Goal: Task Accomplishment & Management: Manage account settings

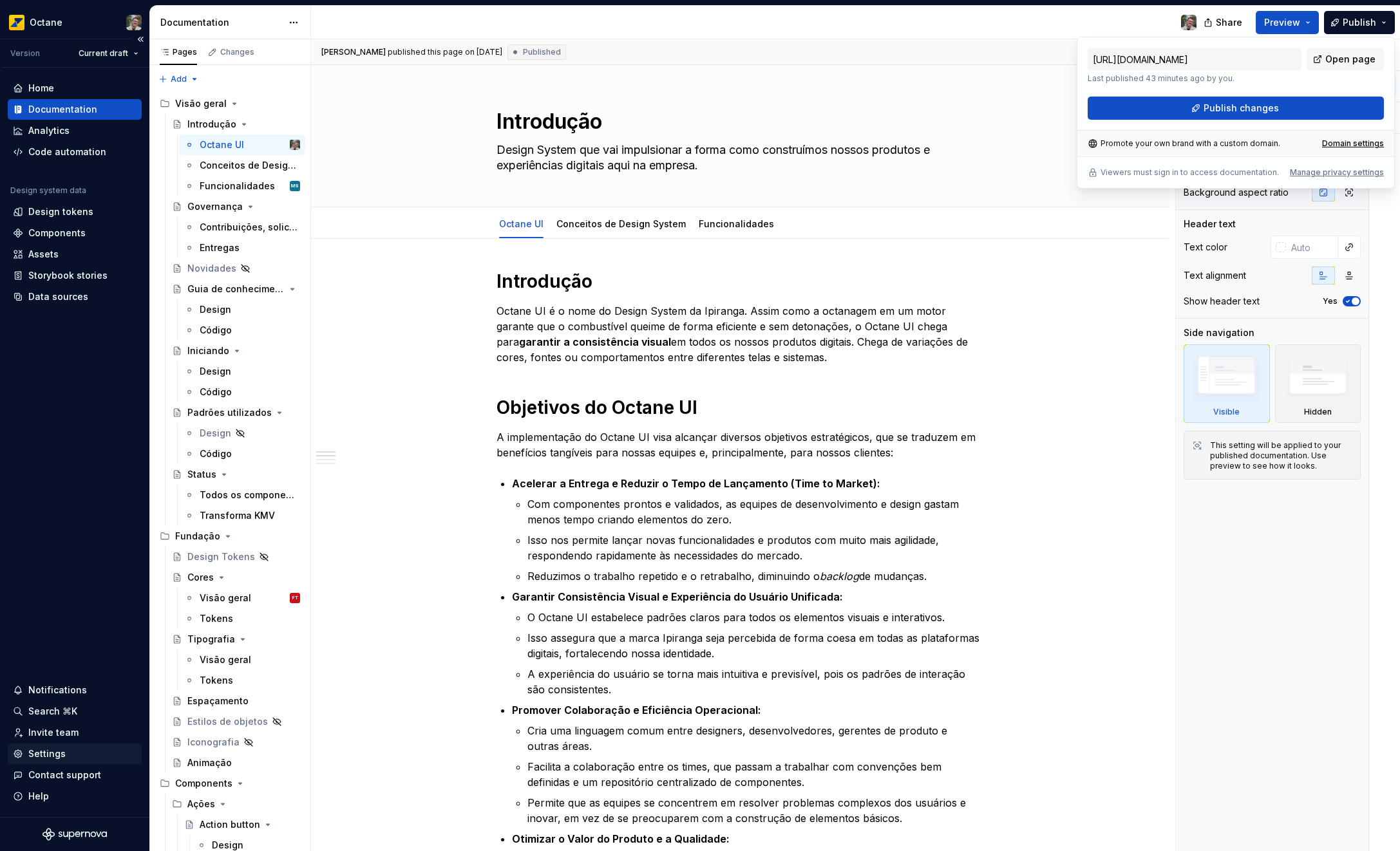
click at [45, 750] on div "Settings" at bounding box center [47, 753] width 38 height 13
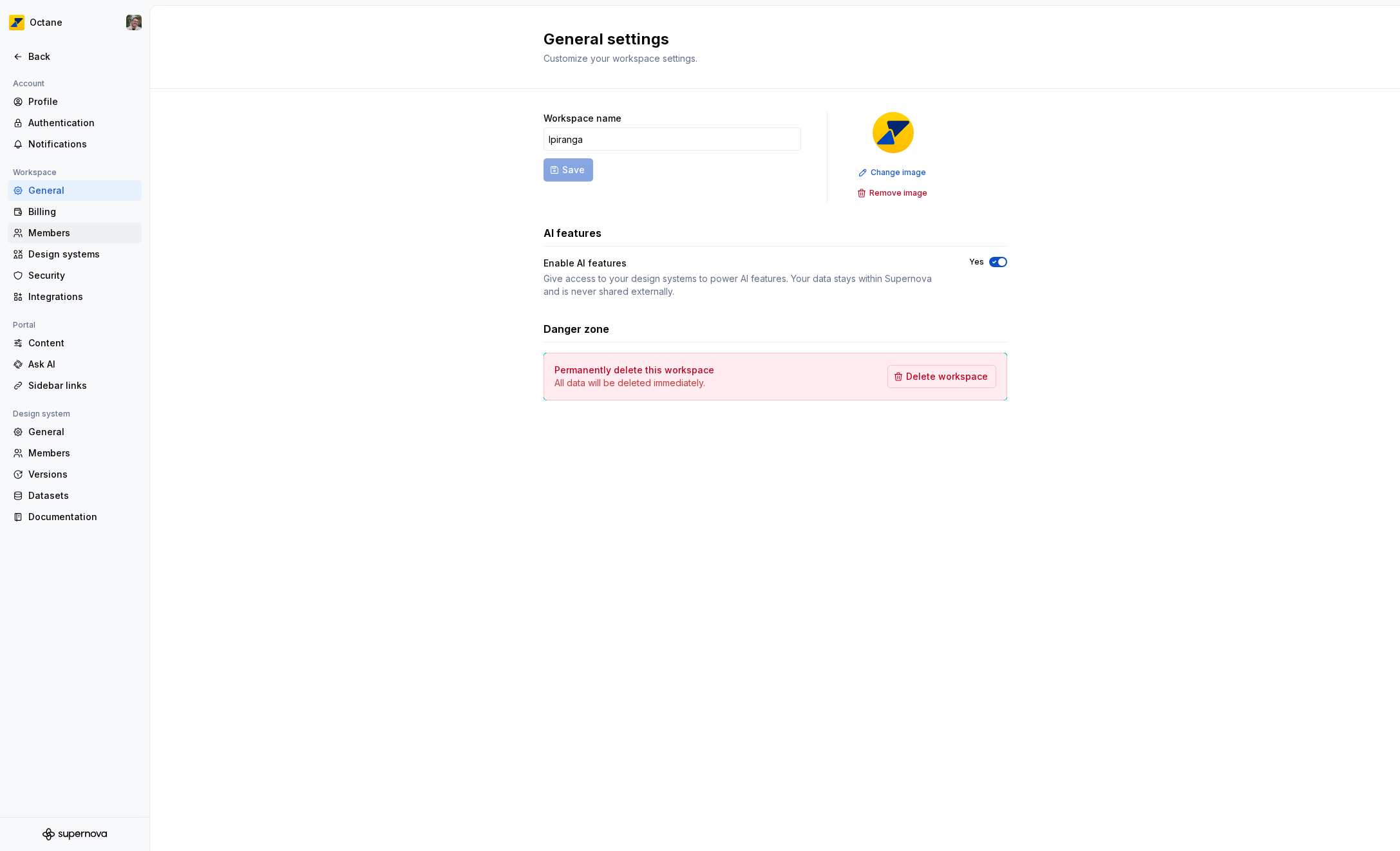
click at [61, 230] on div "Members" at bounding box center [82, 233] width 108 height 13
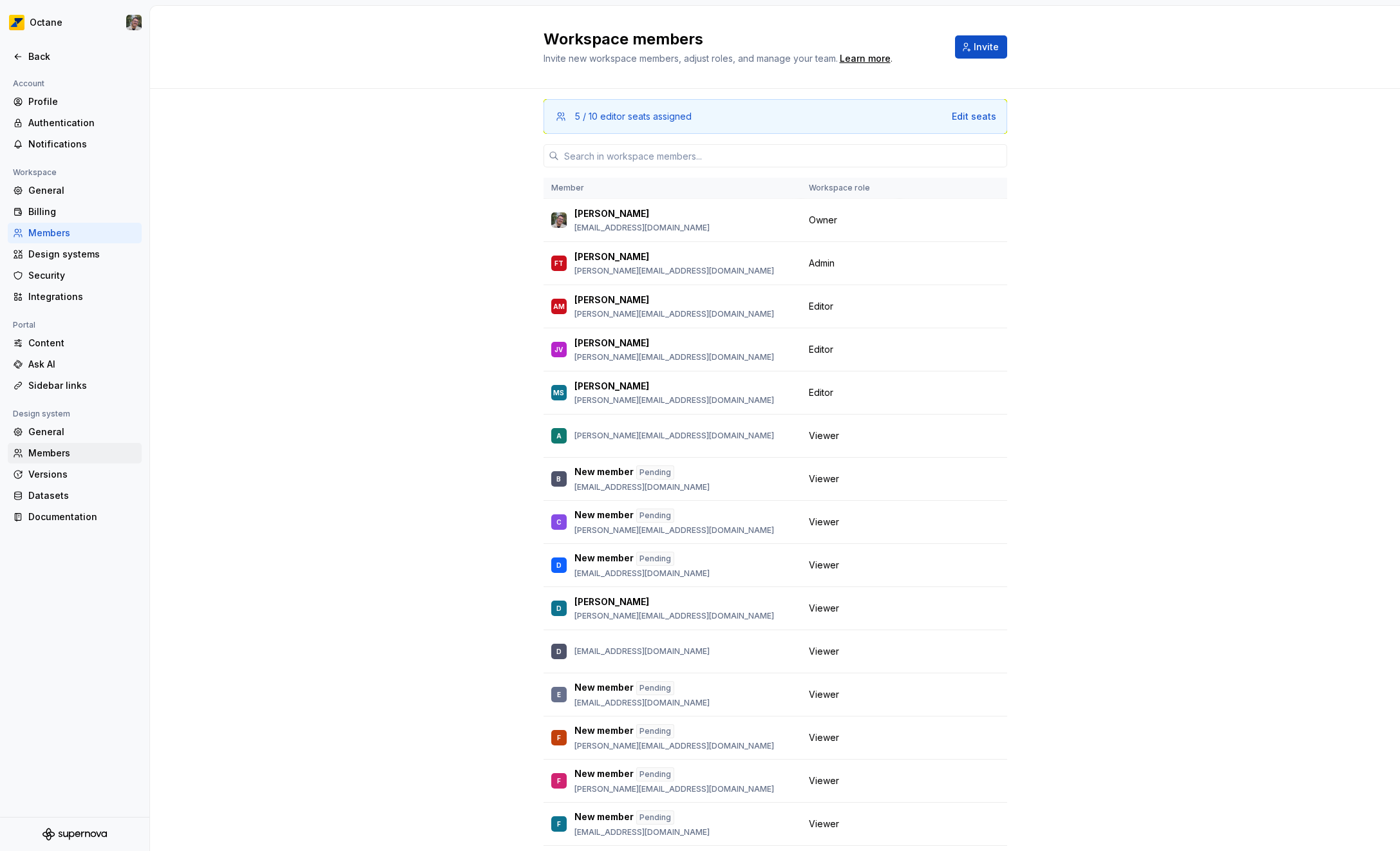
click at [70, 453] on div "Members" at bounding box center [82, 452] width 108 height 13
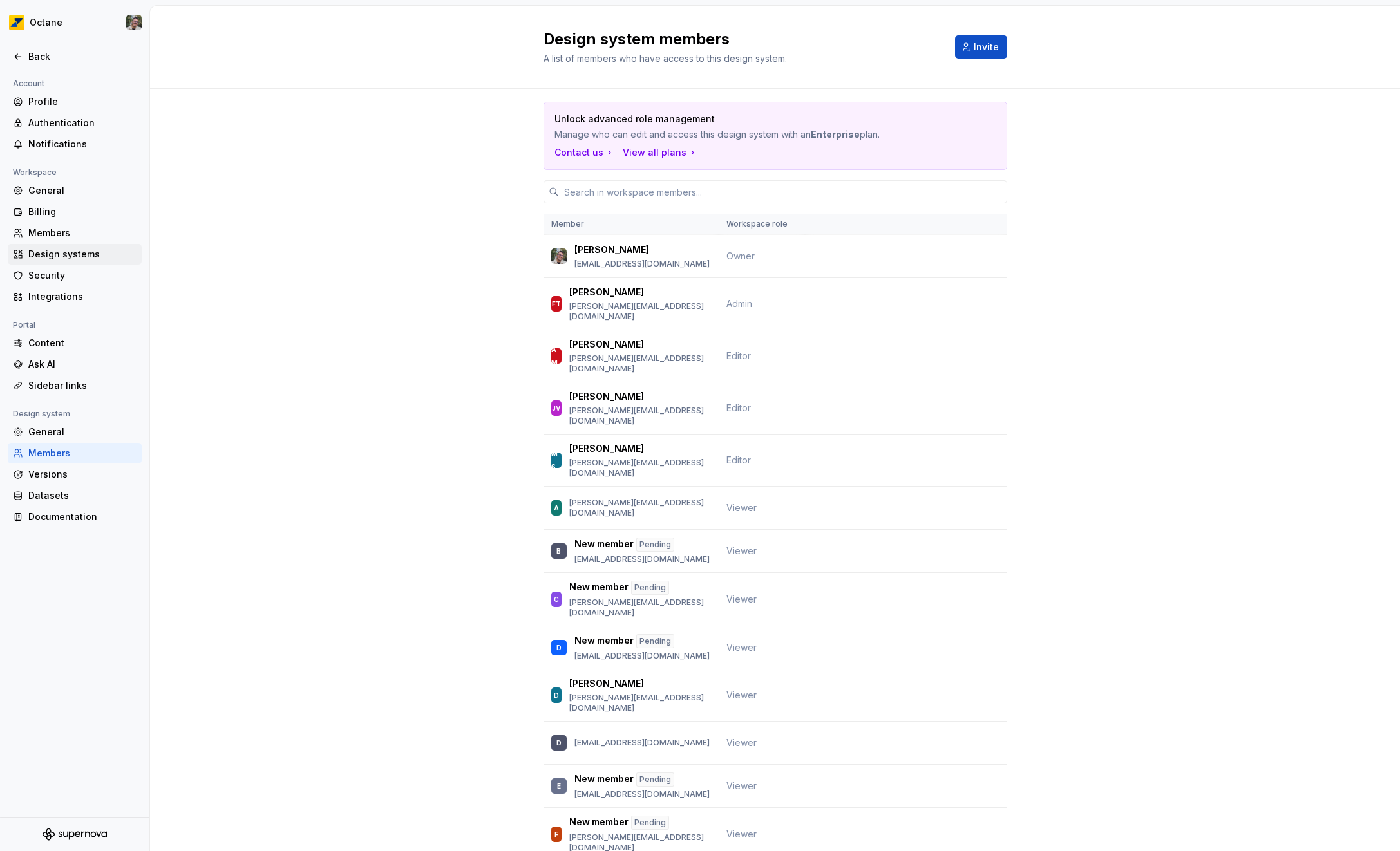
click at [63, 257] on div "Design systems" at bounding box center [82, 254] width 108 height 13
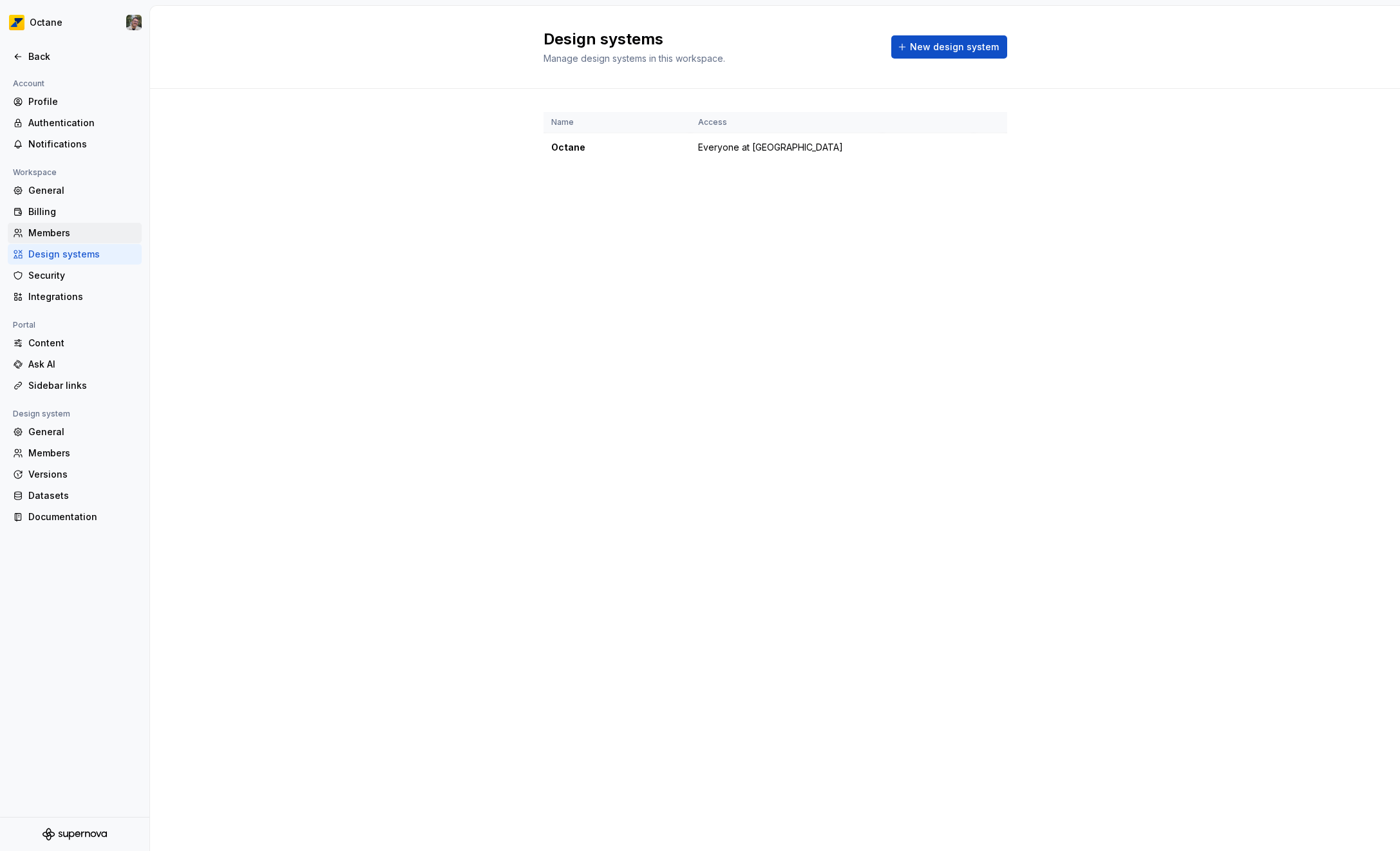
click at [82, 230] on div "Members" at bounding box center [82, 233] width 108 height 13
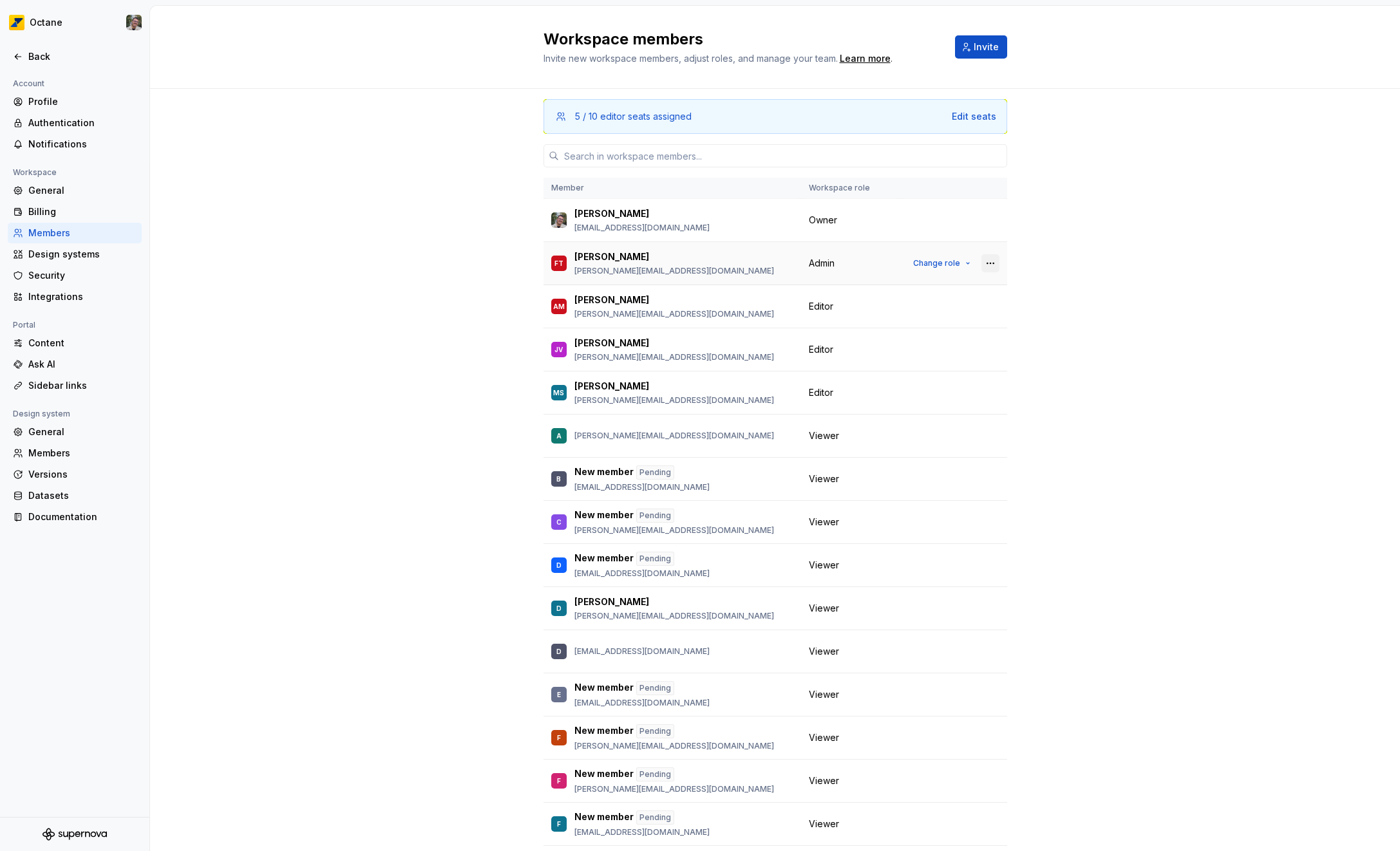
click at [981, 258] on button "button" at bounding box center [990, 264] width 18 height 18
click at [1098, 267] on div "5 / 10 editor seats assigned Edit seats Member Workspace role [PERSON_NAME] [PE…" at bounding box center [775, 511] width 1250 height 845
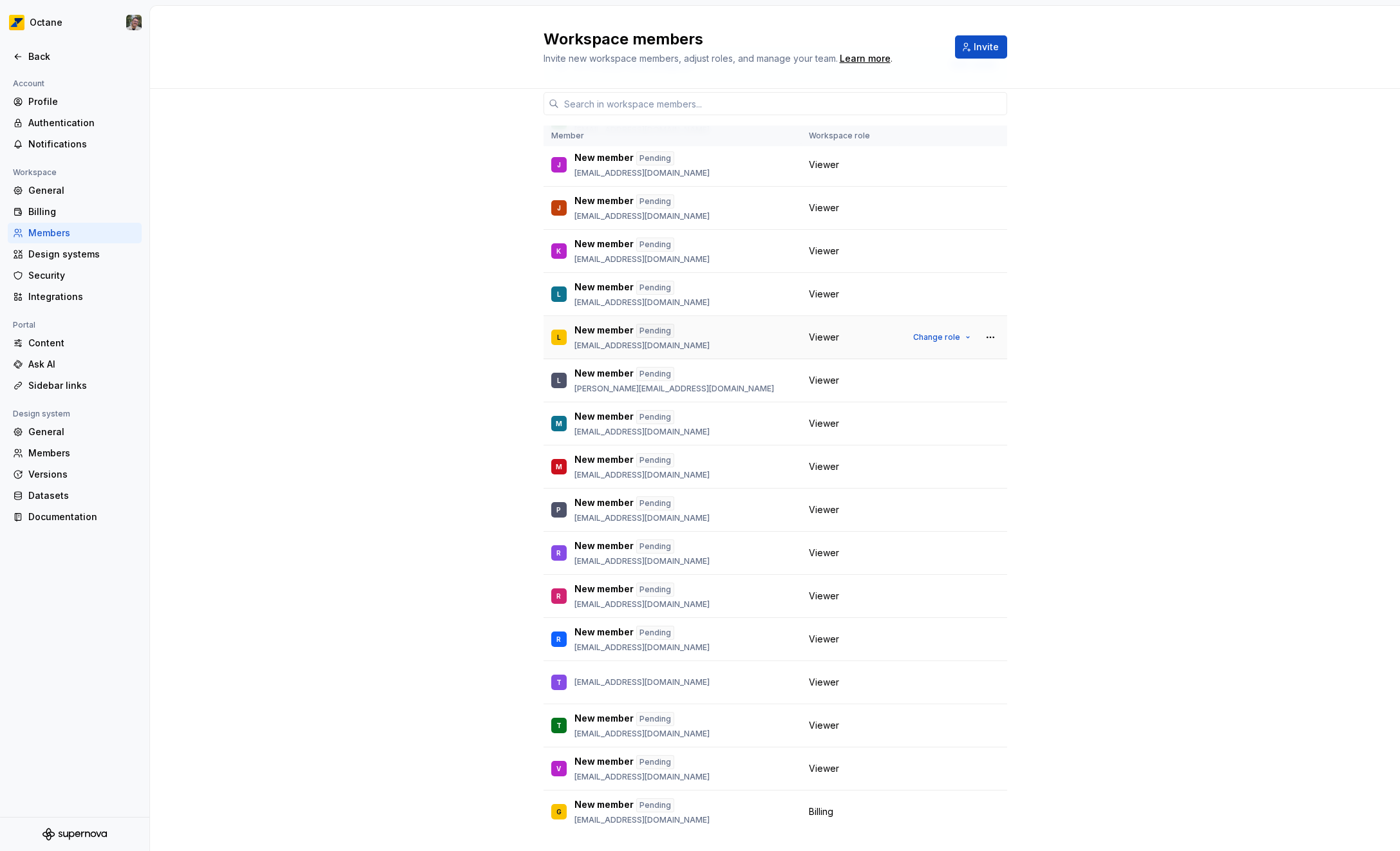
scroll to position [83, 0]
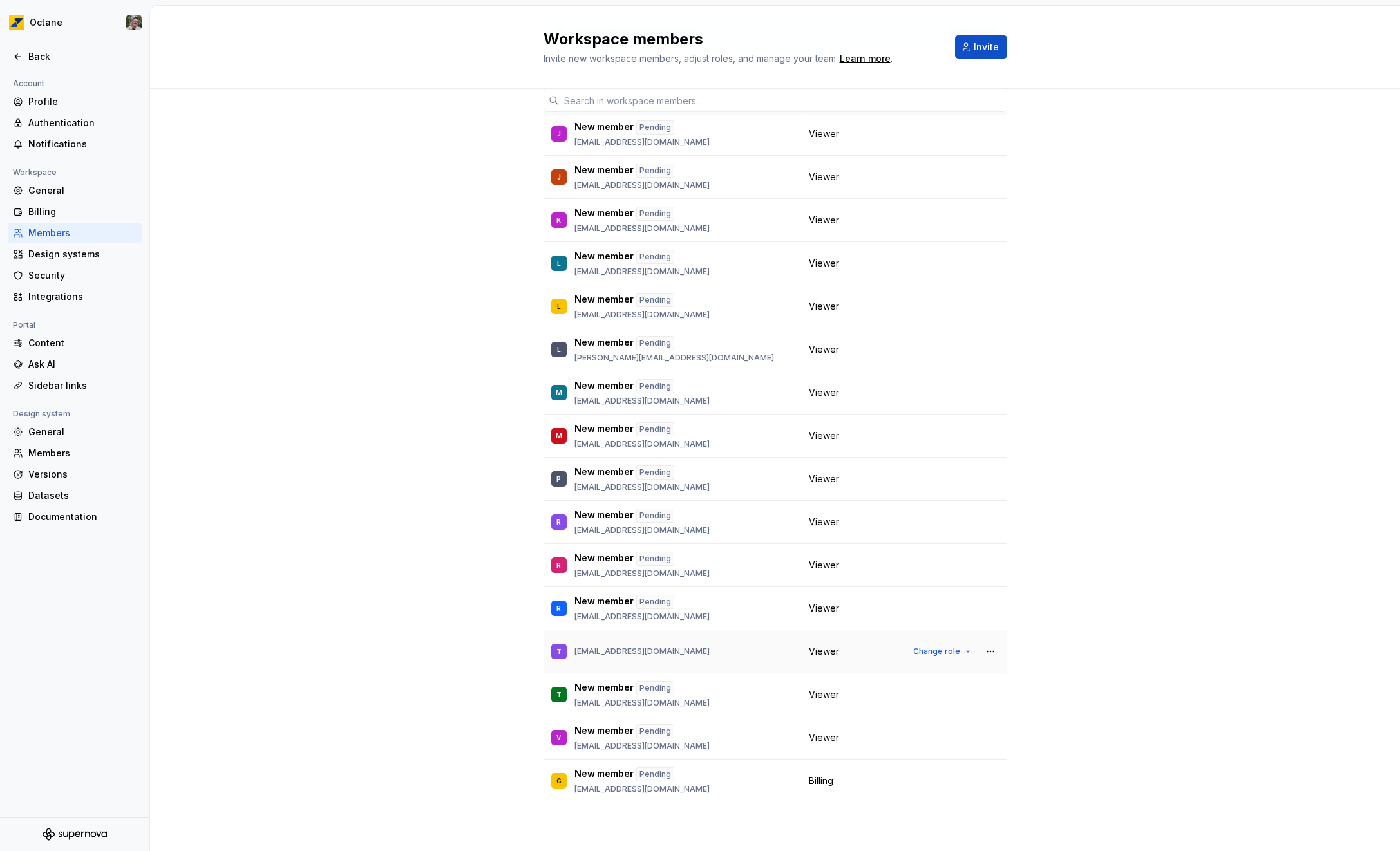
drag, startPoint x: 566, startPoint y: 652, endPoint x: 691, endPoint y: 652, distance: 125.0
click at [691, 652] on div "T [EMAIL_ADDRESS][DOMAIN_NAME]" at bounding box center [672, 652] width 242 height 27
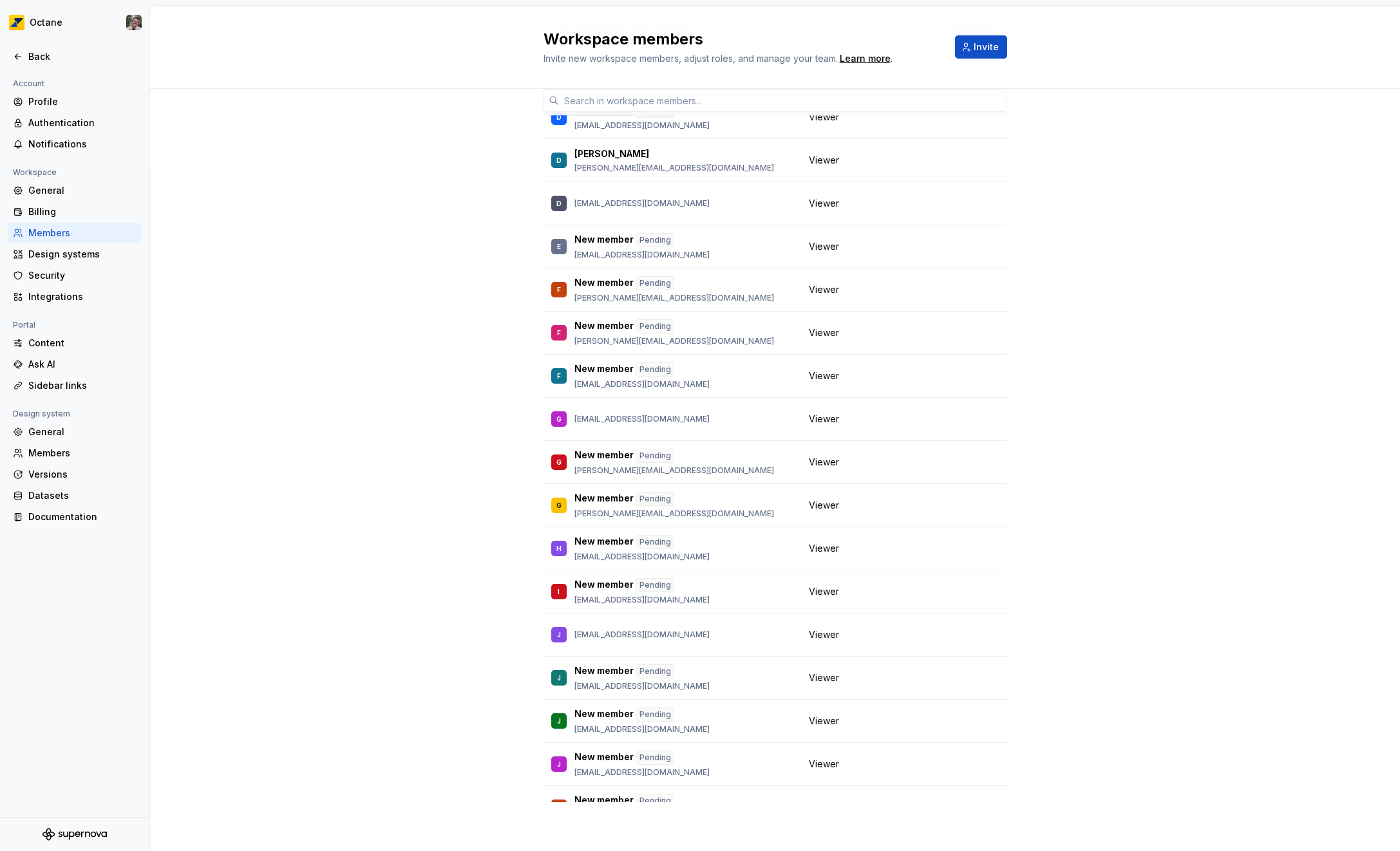
scroll to position [0, 0]
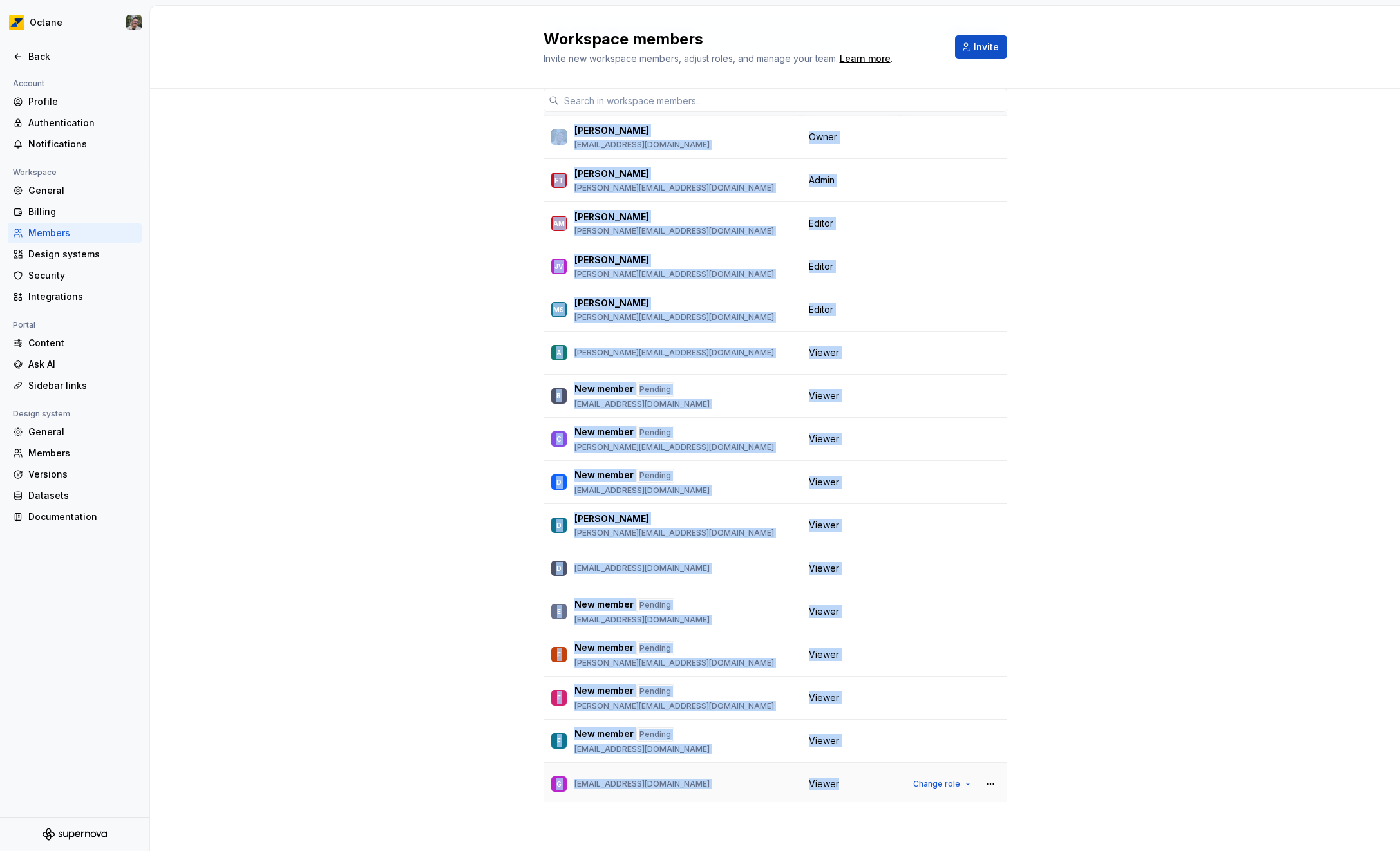
drag, startPoint x: 579, startPoint y: 137, endPoint x: 840, endPoint y: 788, distance: 701.4
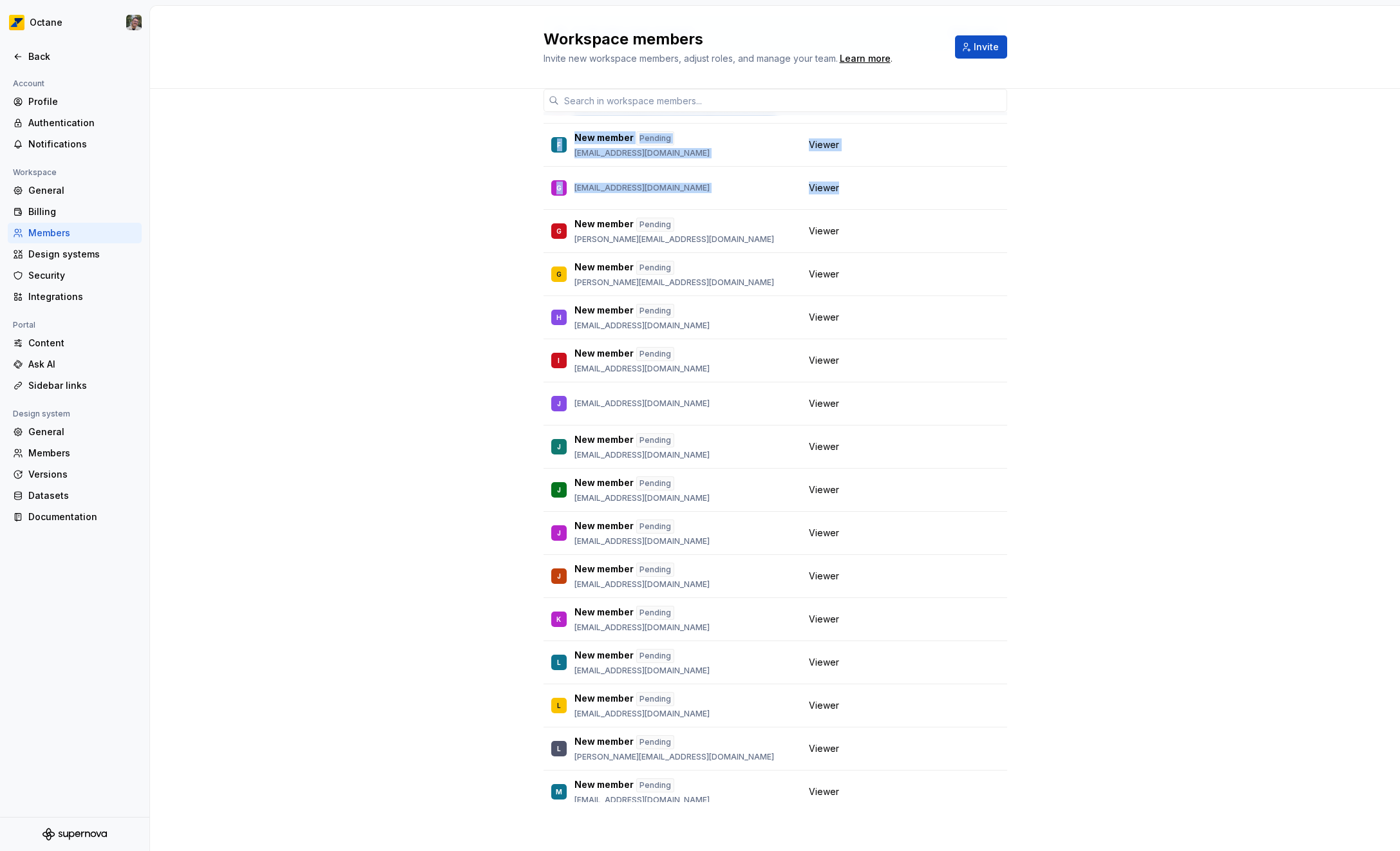
scroll to position [995, 0]
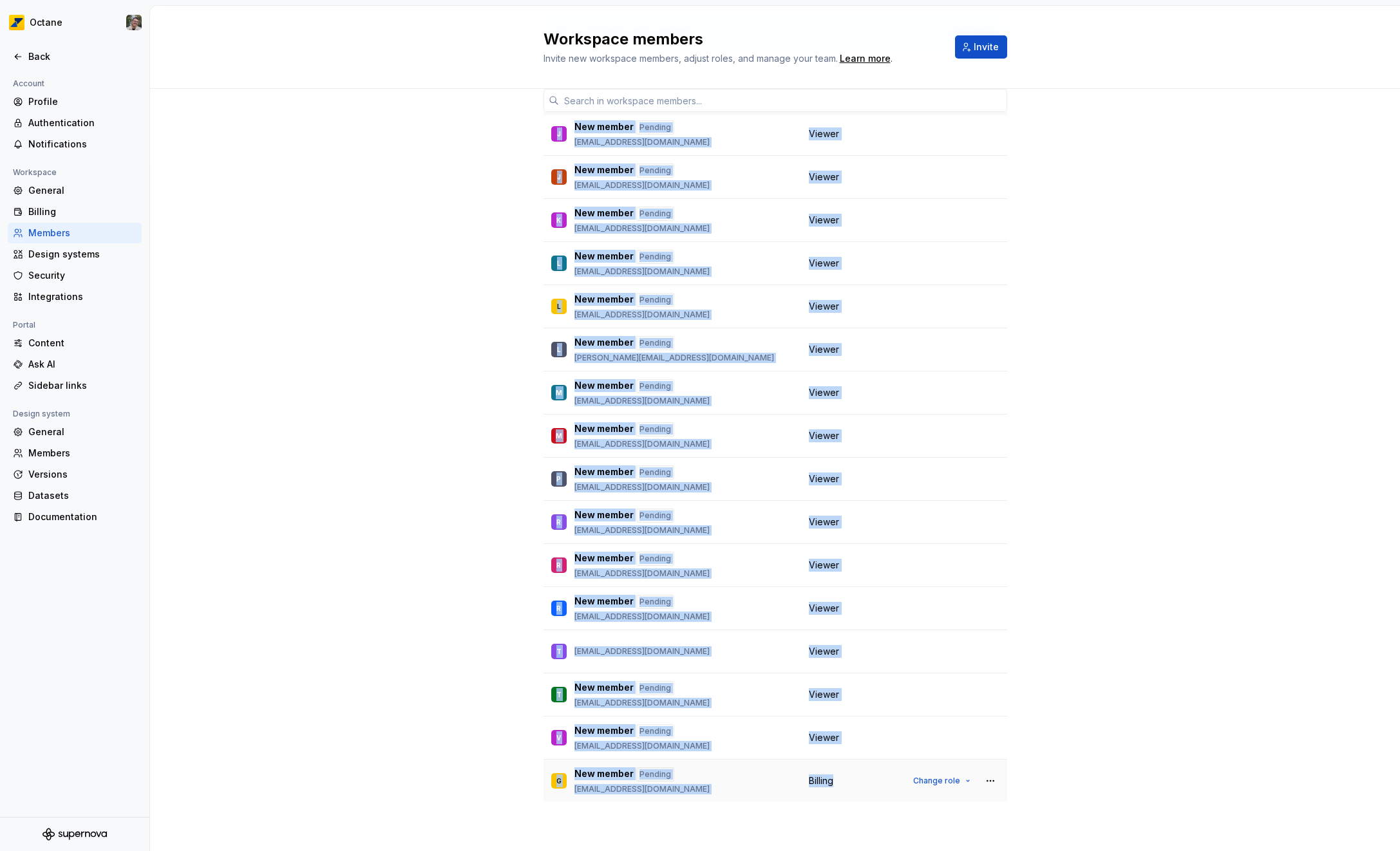
click at [842, 786] on div "Billing" at bounding box center [850, 781] width 83 height 13
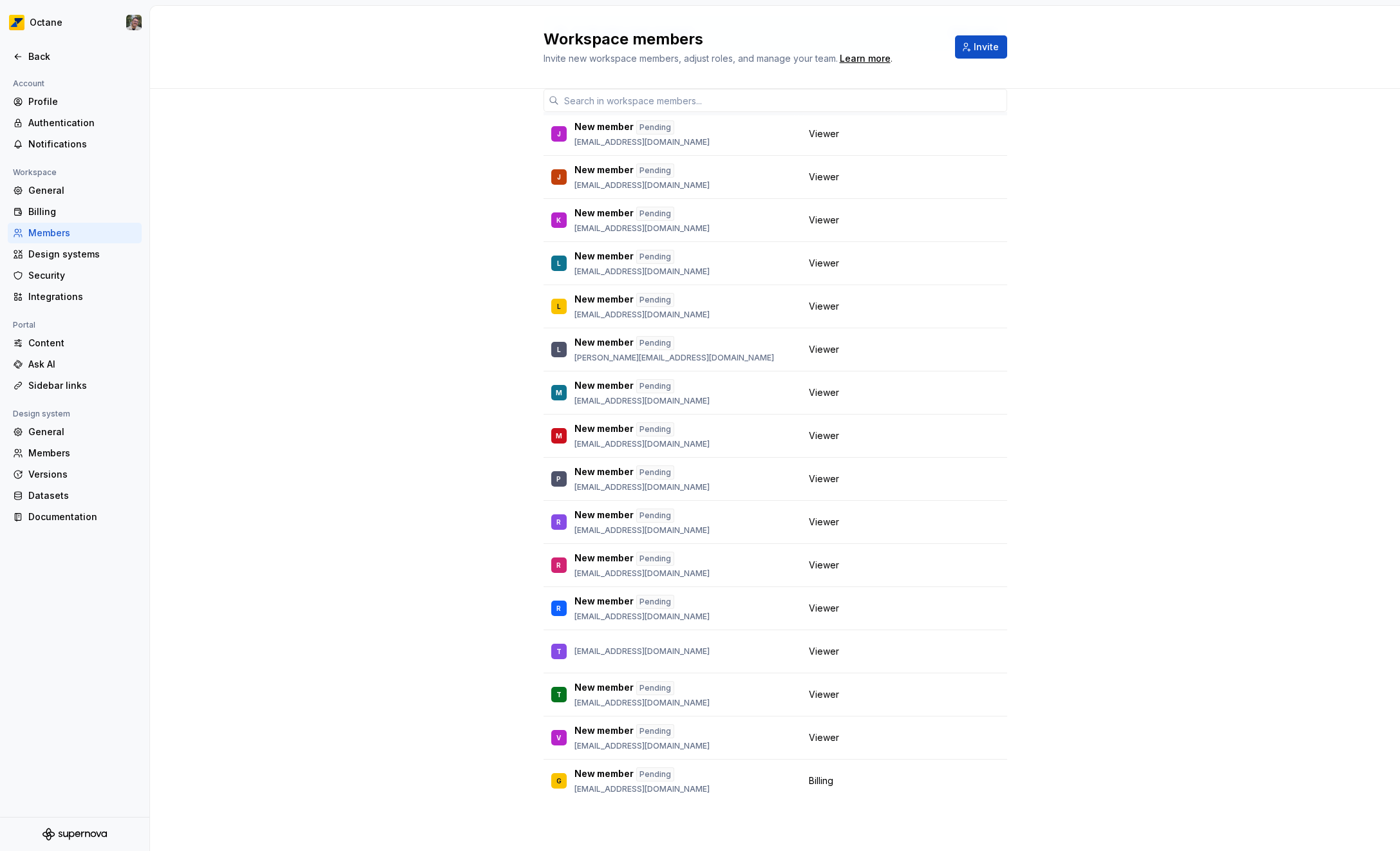
click at [1095, 462] on div "5 / 10 editor seats assigned Edit seats Member Workspace role [PERSON_NAME] [PE…" at bounding box center [775, 428] width 1250 height 845
click at [68, 271] on div "Security" at bounding box center [82, 275] width 108 height 13
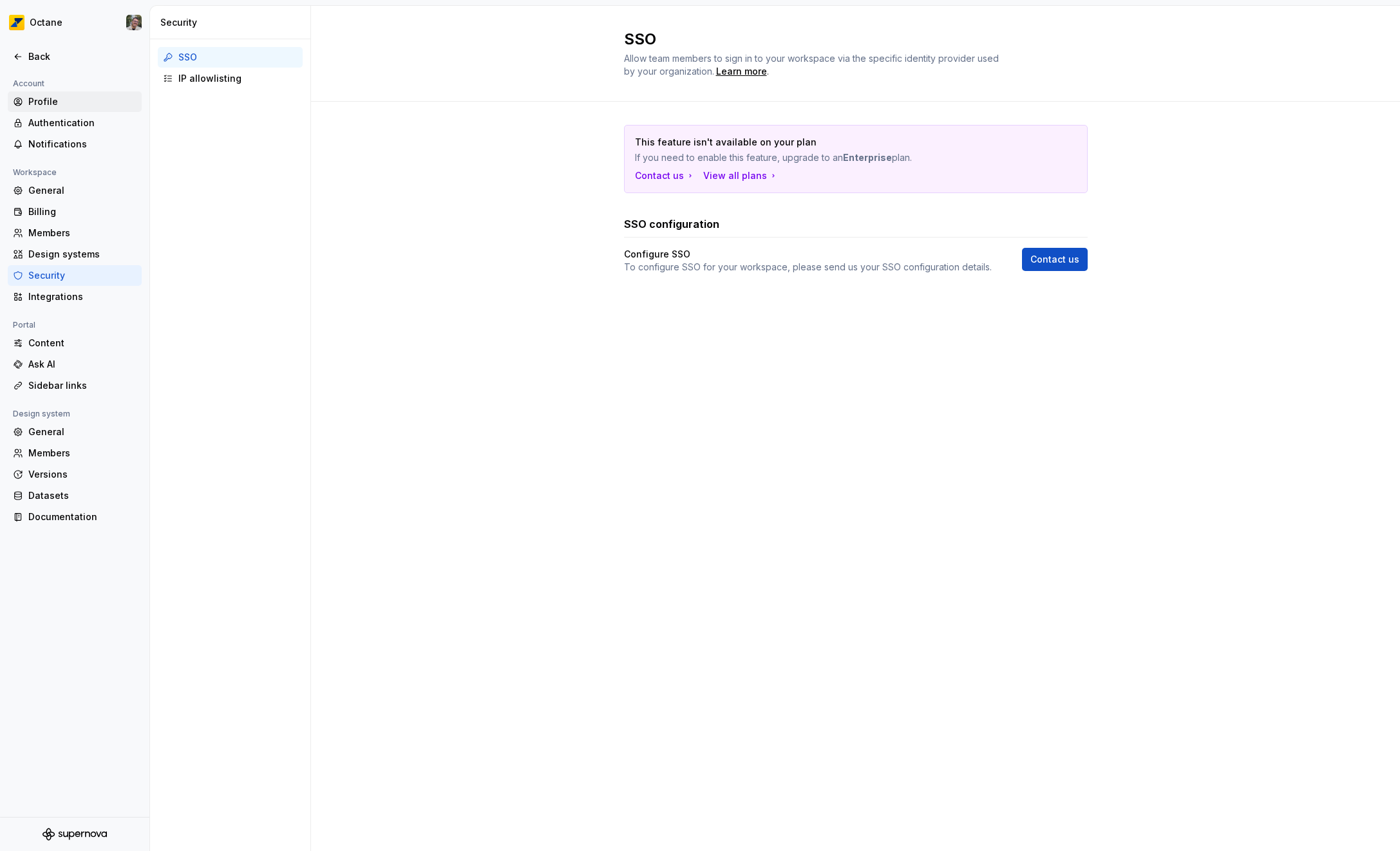
click at [49, 106] on div "Profile" at bounding box center [82, 101] width 108 height 13
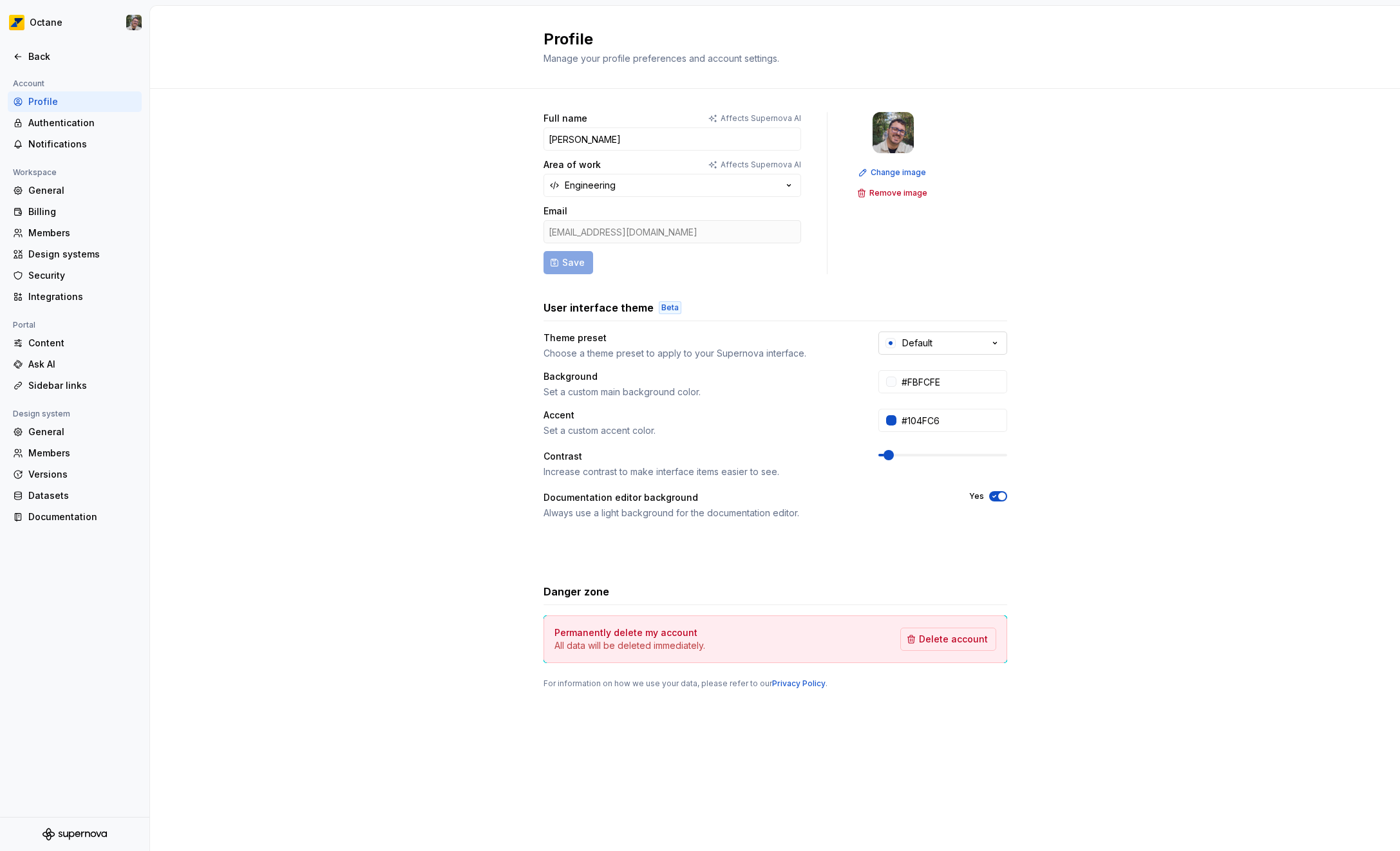
click at [927, 343] on div "Default" at bounding box center [917, 343] width 30 height 13
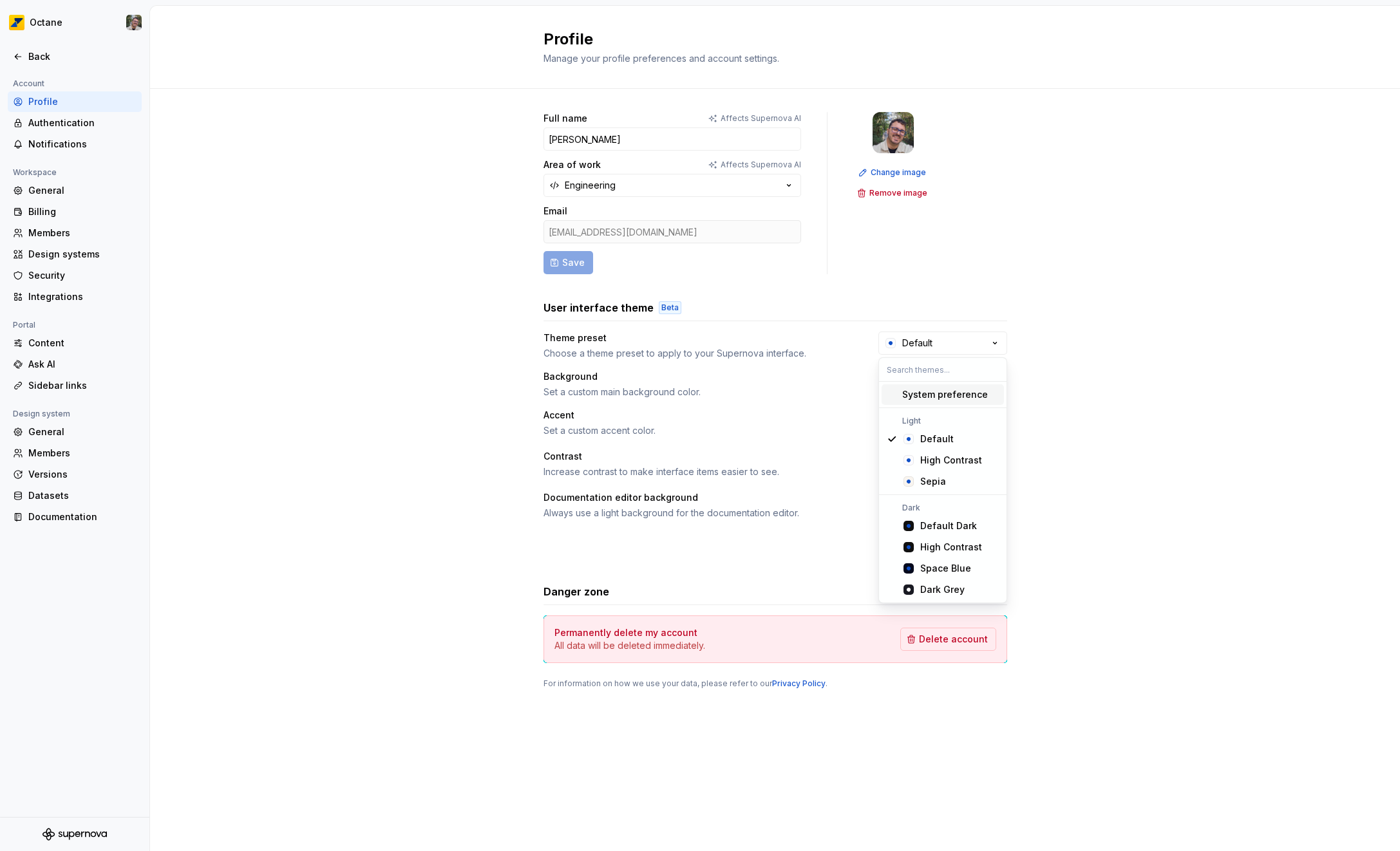
click at [1117, 271] on div "Full name Affects Supernova AI [PERSON_NAME] Area of work Affects Supernova AI …" at bounding box center [775, 413] width 1250 height 649
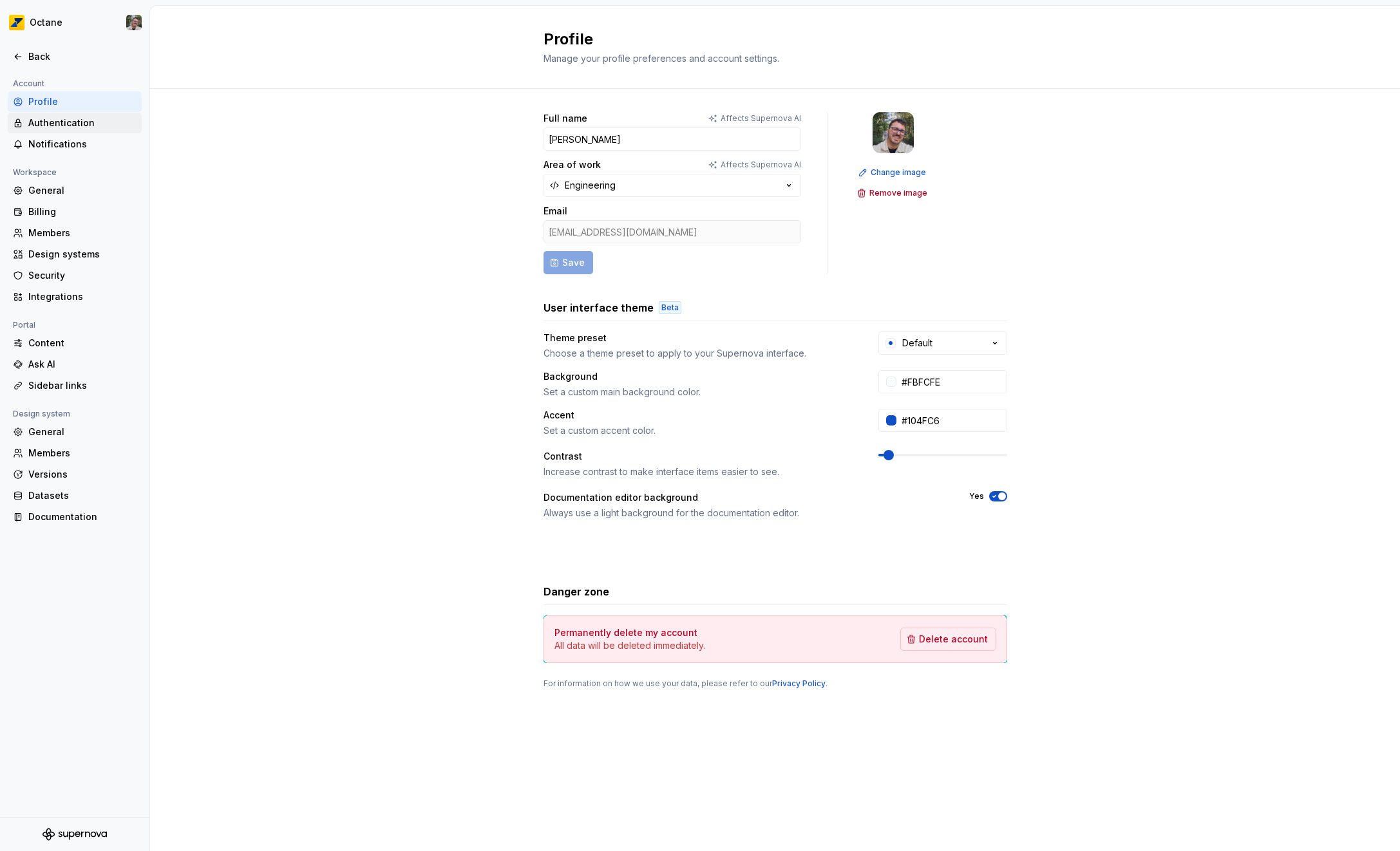
click at [82, 112] on div "Authentication" at bounding box center [75, 122] width 134 height 21
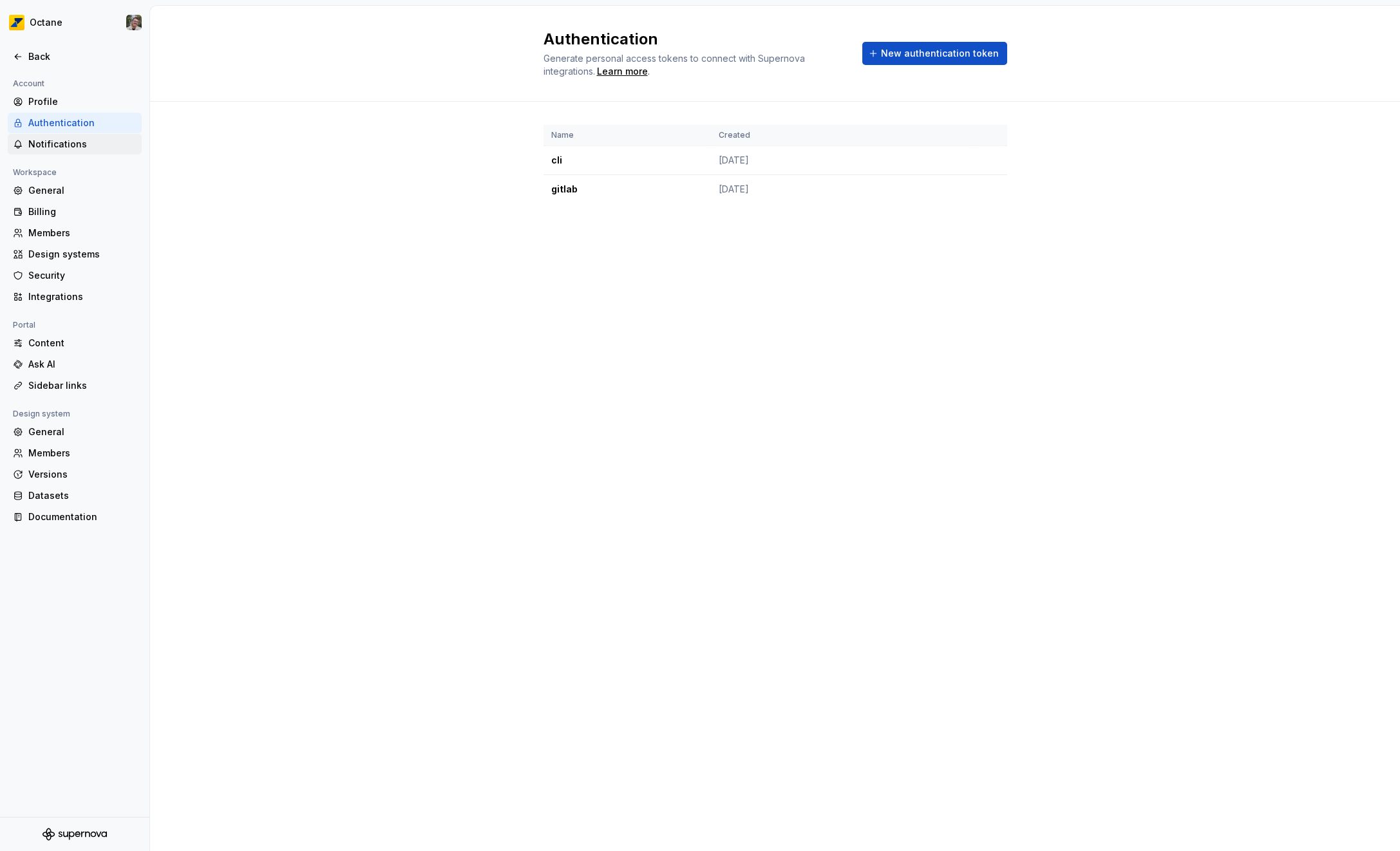
click at [63, 152] on div "Notifications" at bounding box center [75, 144] width 134 height 21
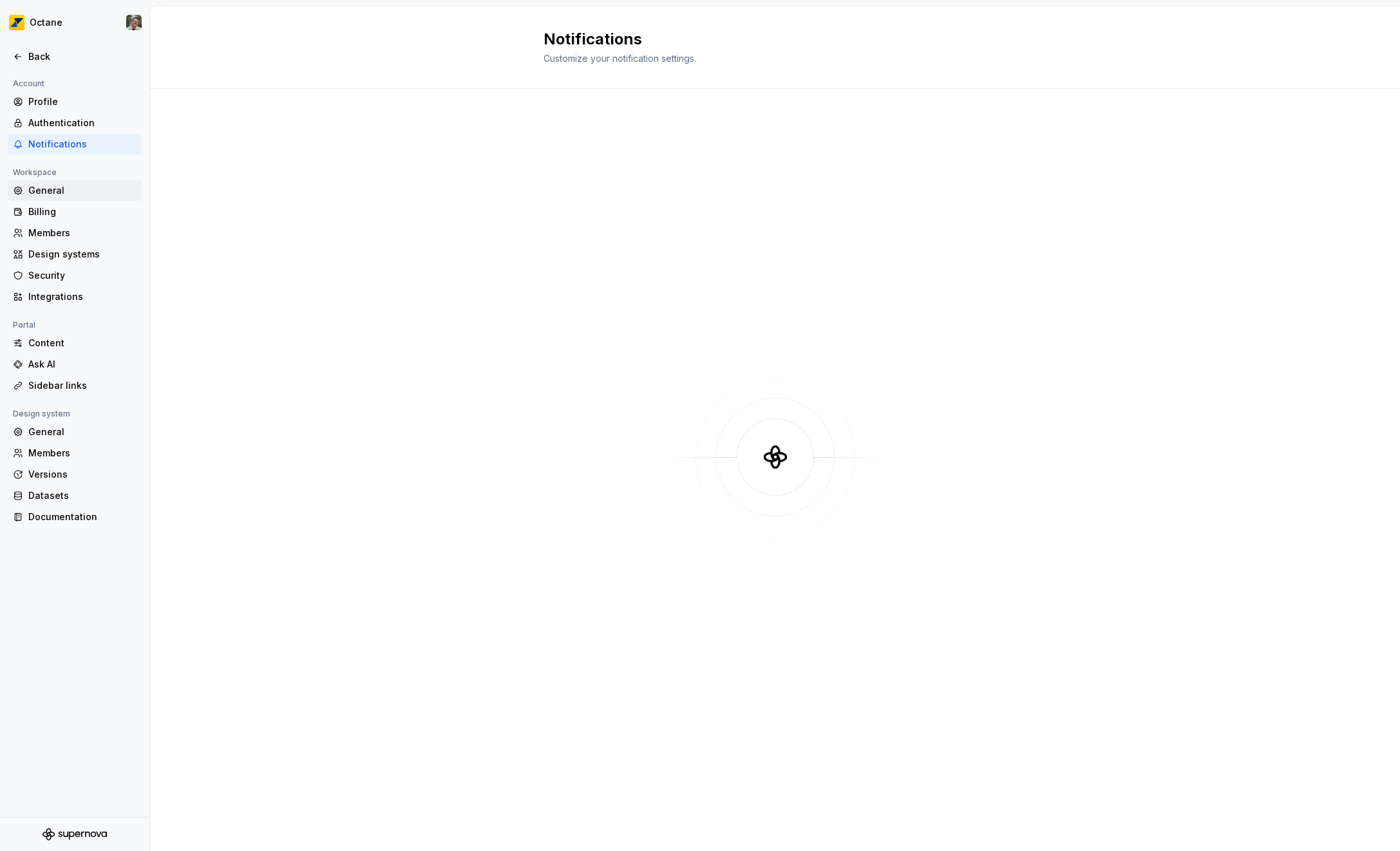
click at [57, 190] on div "General" at bounding box center [82, 190] width 108 height 13
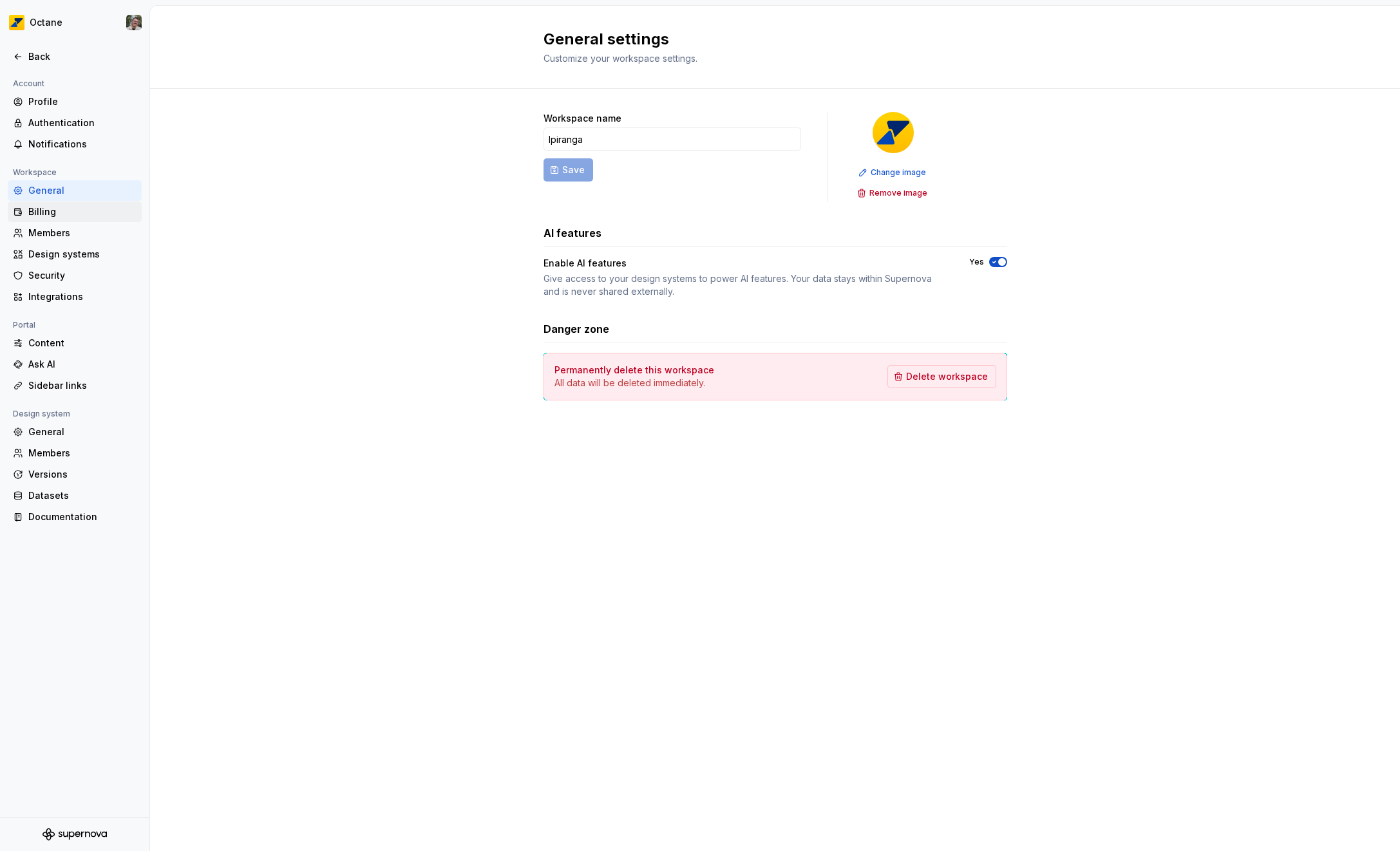
click at [75, 208] on div "Billing" at bounding box center [82, 211] width 108 height 13
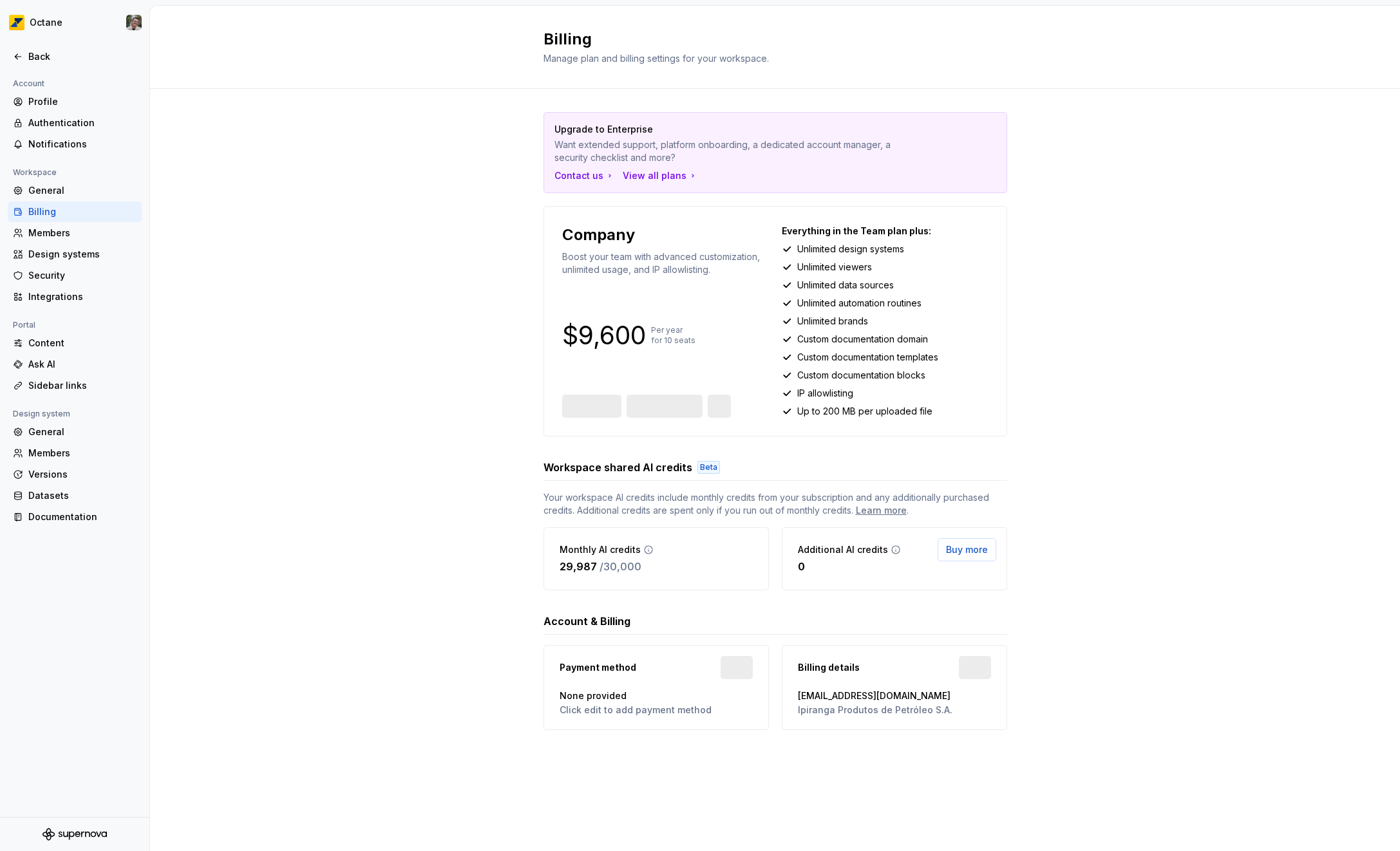
click at [71, 218] on div "Billing" at bounding box center [82, 211] width 108 height 13
click at [71, 235] on div "Members" at bounding box center [82, 233] width 108 height 13
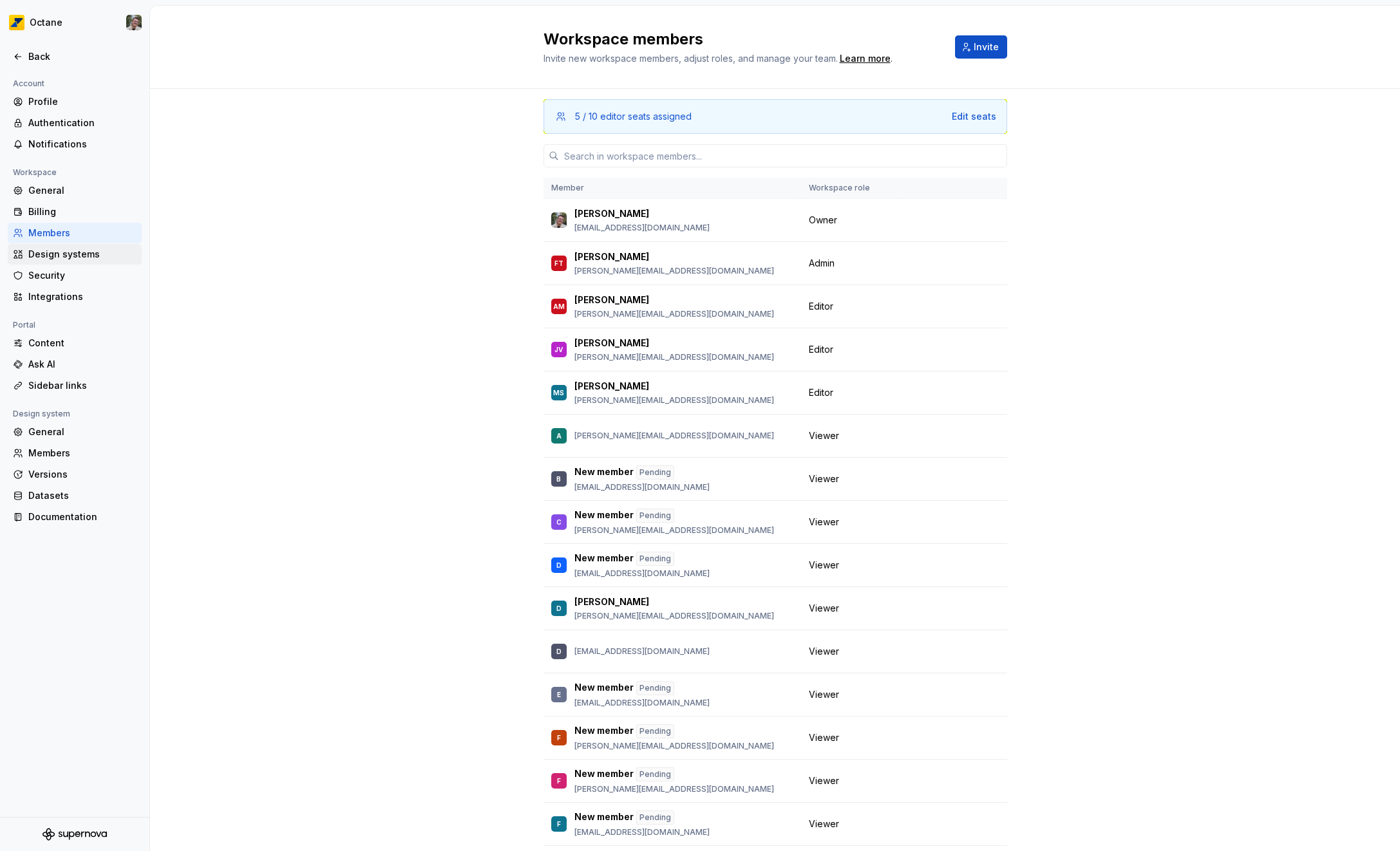
click at [83, 251] on div "Design systems" at bounding box center [82, 254] width 108 height 13
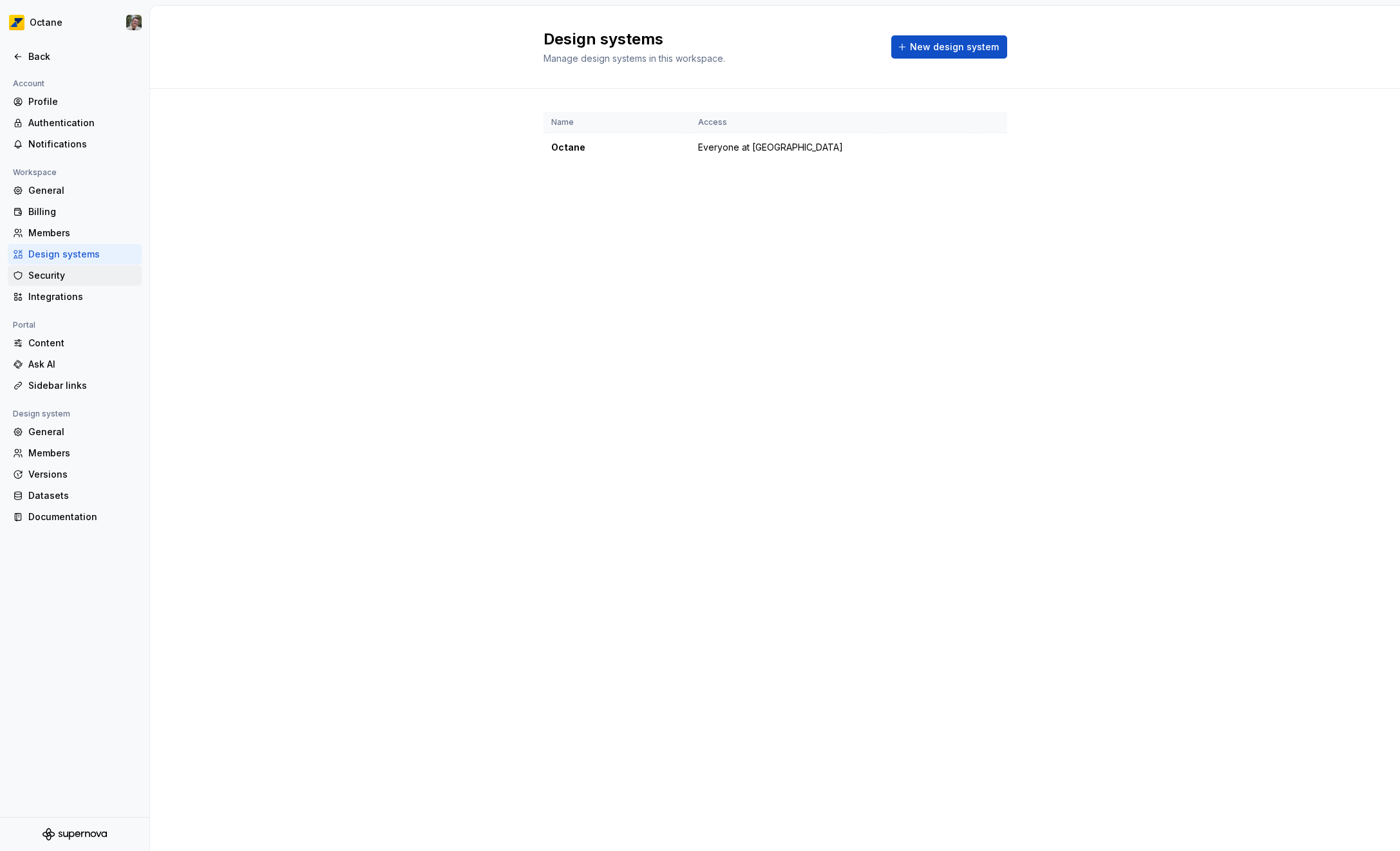
click at [76, 271] on div "Security" at bounding box center [82, 275] width 108 height 13
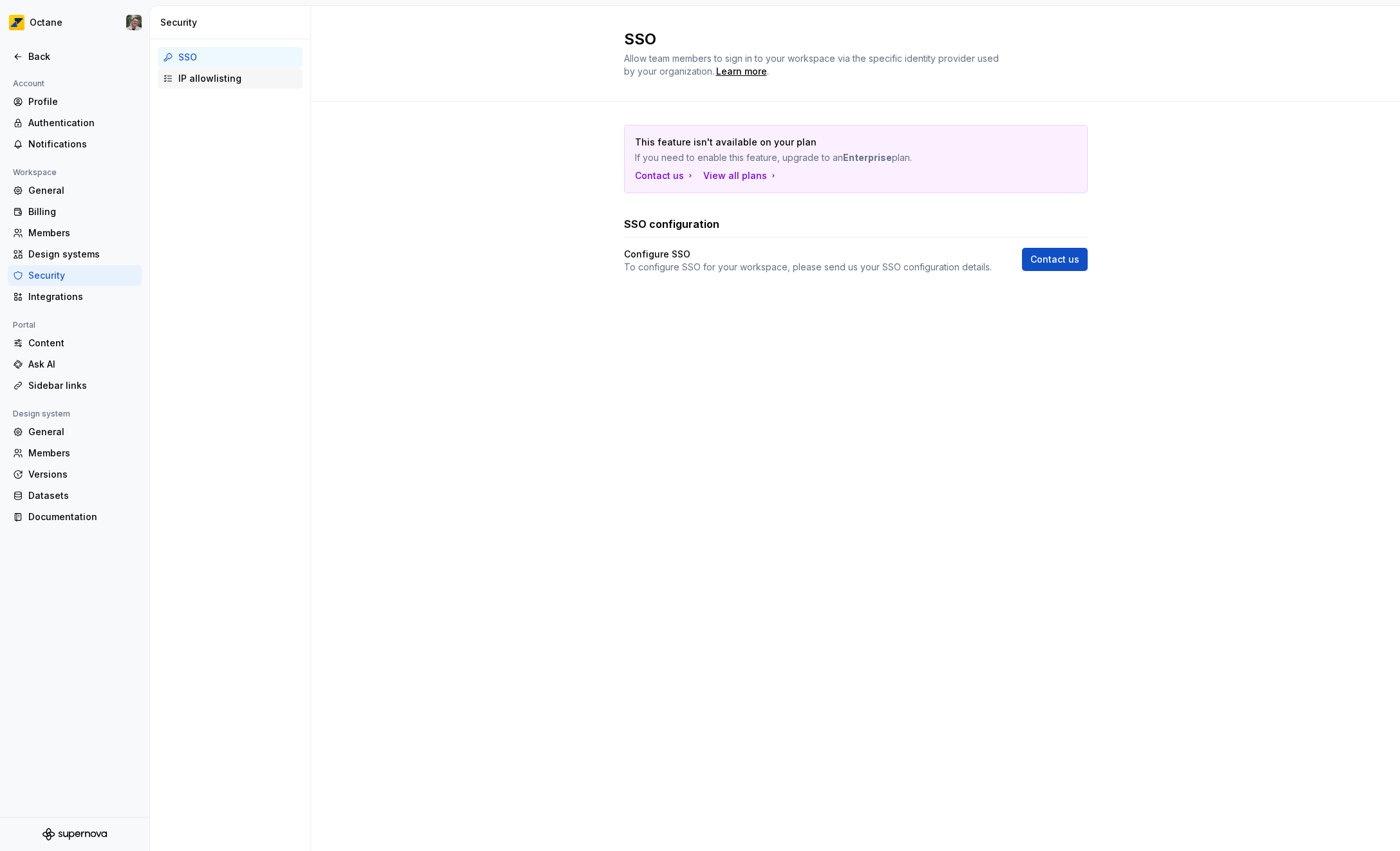
click at [182, 73] on div "IP allowlisting" at bounding box center [238, 78] width 119 height 13
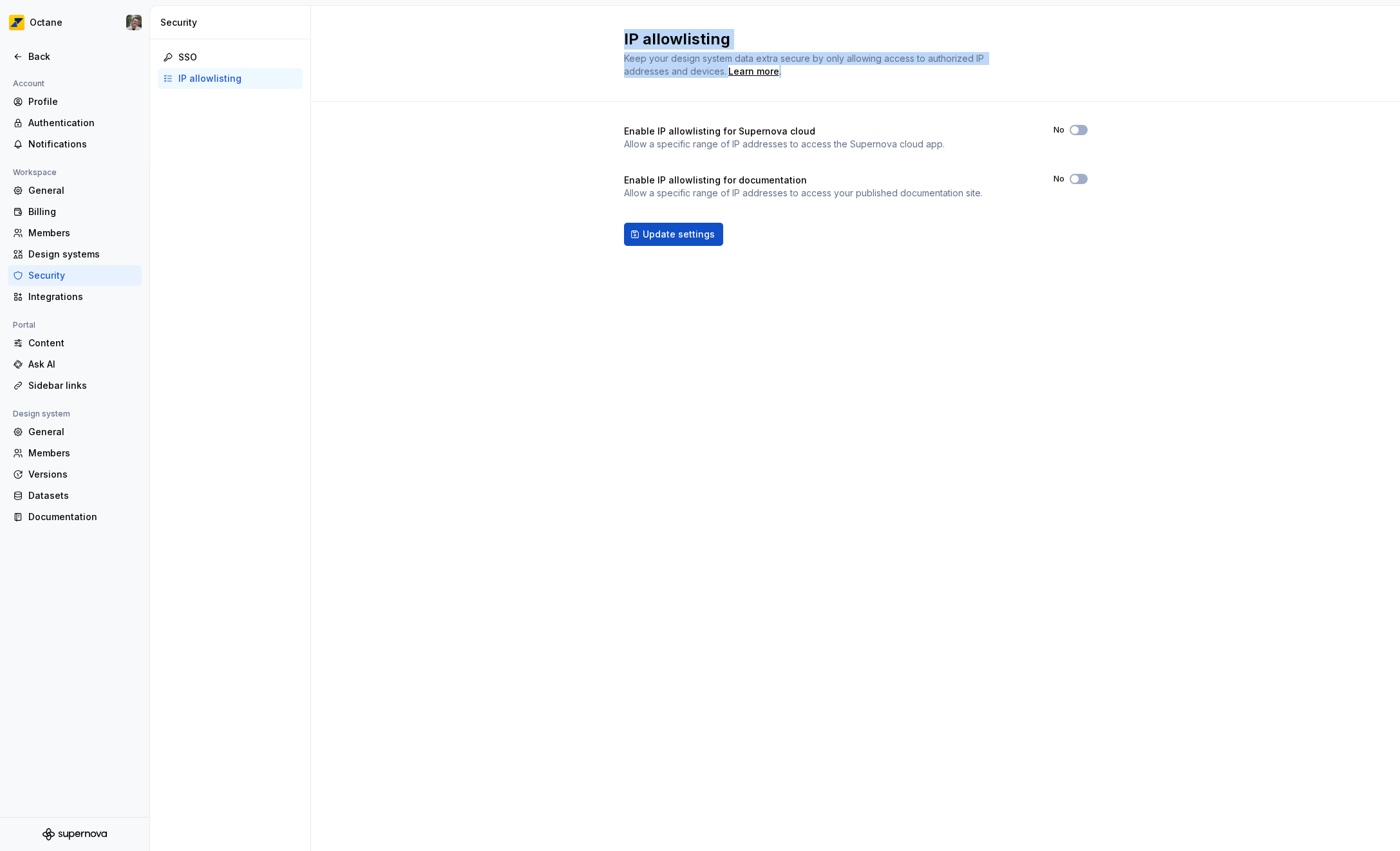
drag, startPoint x: 621, startPoint y: 43, endPoint x: 870, endPoint y: 68, distance: 250.3
click at [869, 68] on div "IP allowlisting Keep your design system data extra secure by only allowing acce…" at bounding box center [855, 54] width 1089 height 96
click at [890, 71] on div "Keep your design system data extra secure by only allowing access to authorized…" at bounding box center [817, 64] width 386 height 26
click at [1071, 128] on span "button" at bounding box center [1074, 130] width 8 height 8
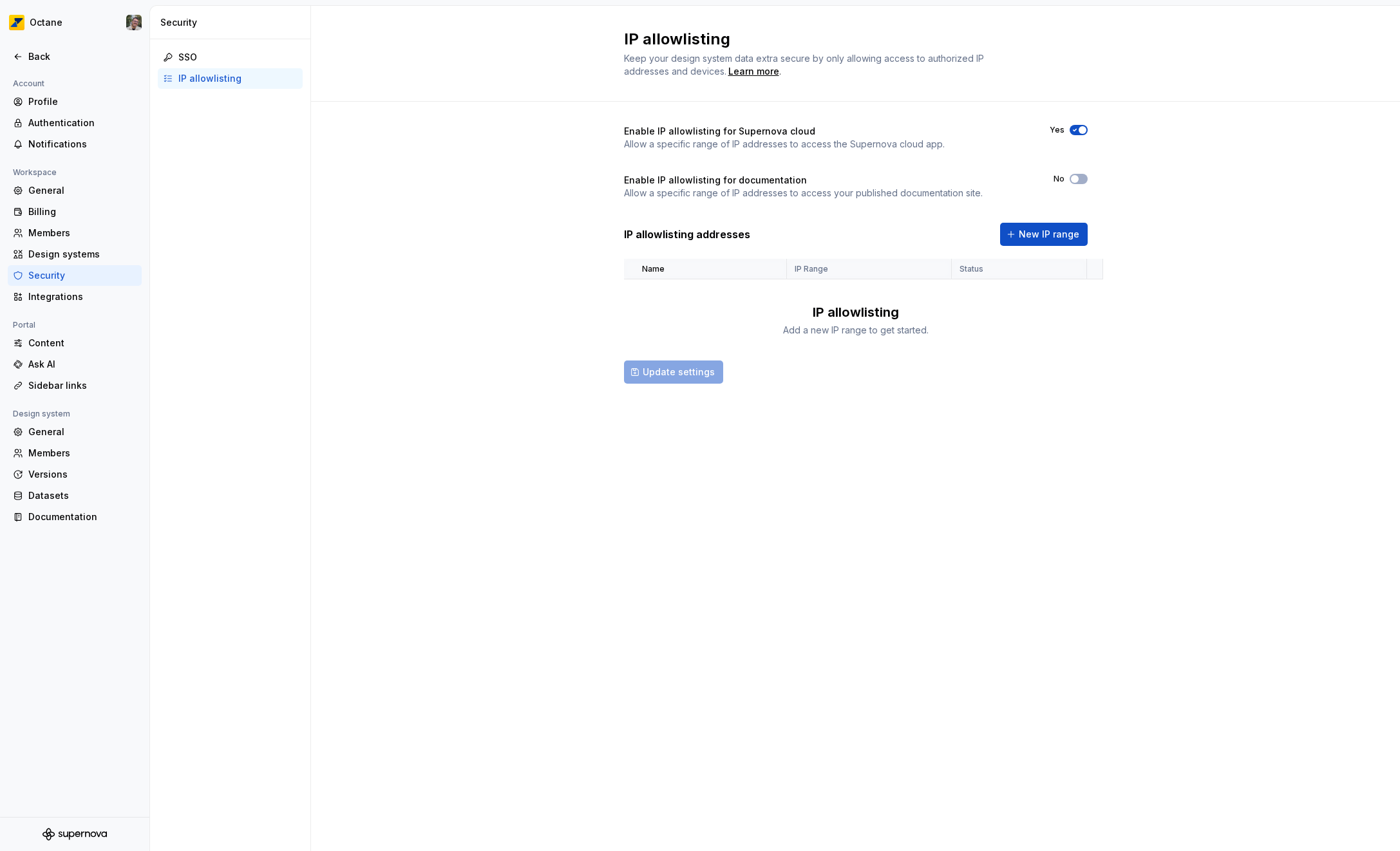
click at [1072, 129] on icon "button" at bounding box center [1074, 130] width 10 height 8
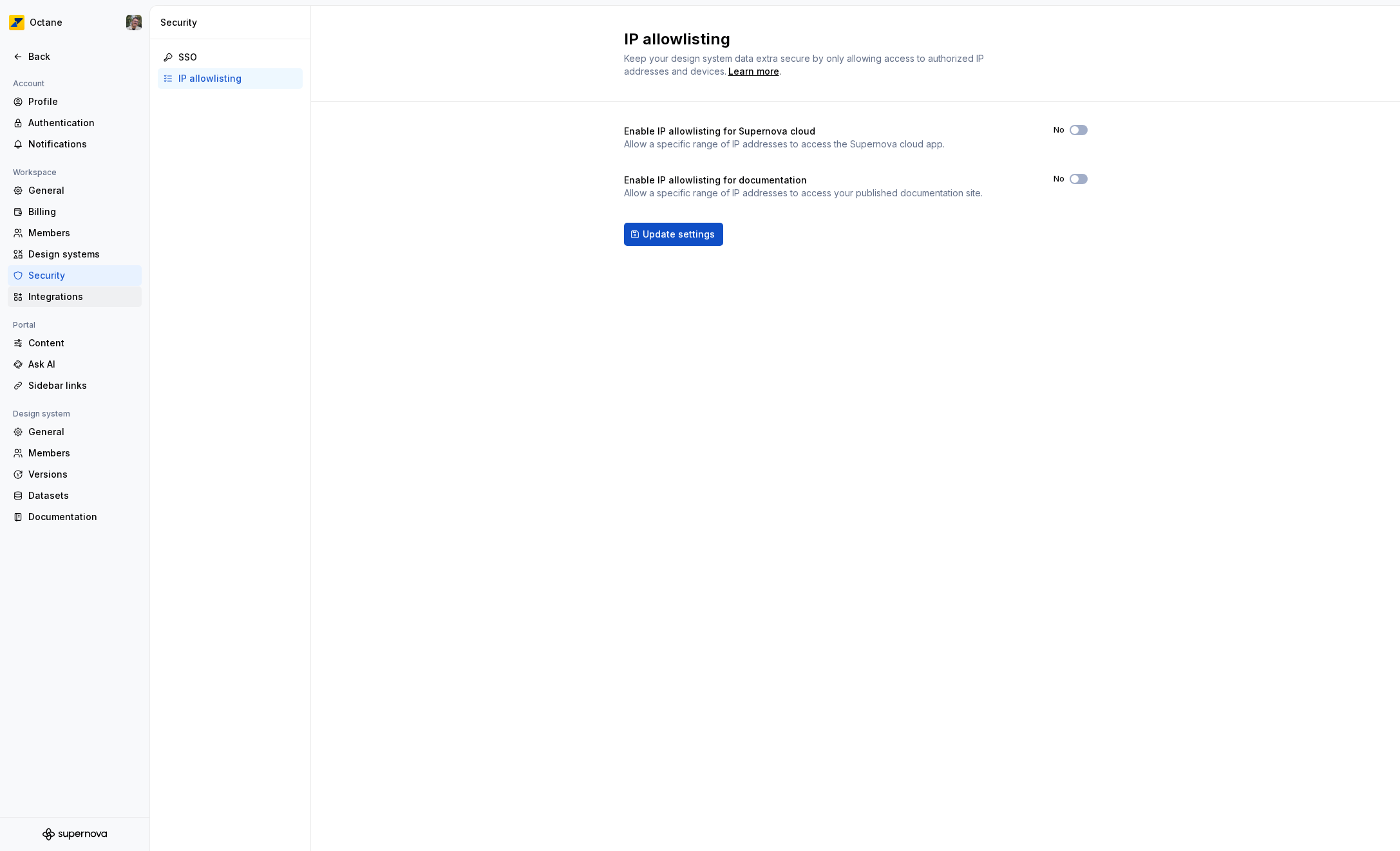
click at [68, 297] on div "Integrations" at bounding box center [82, 297] width 108 height 13
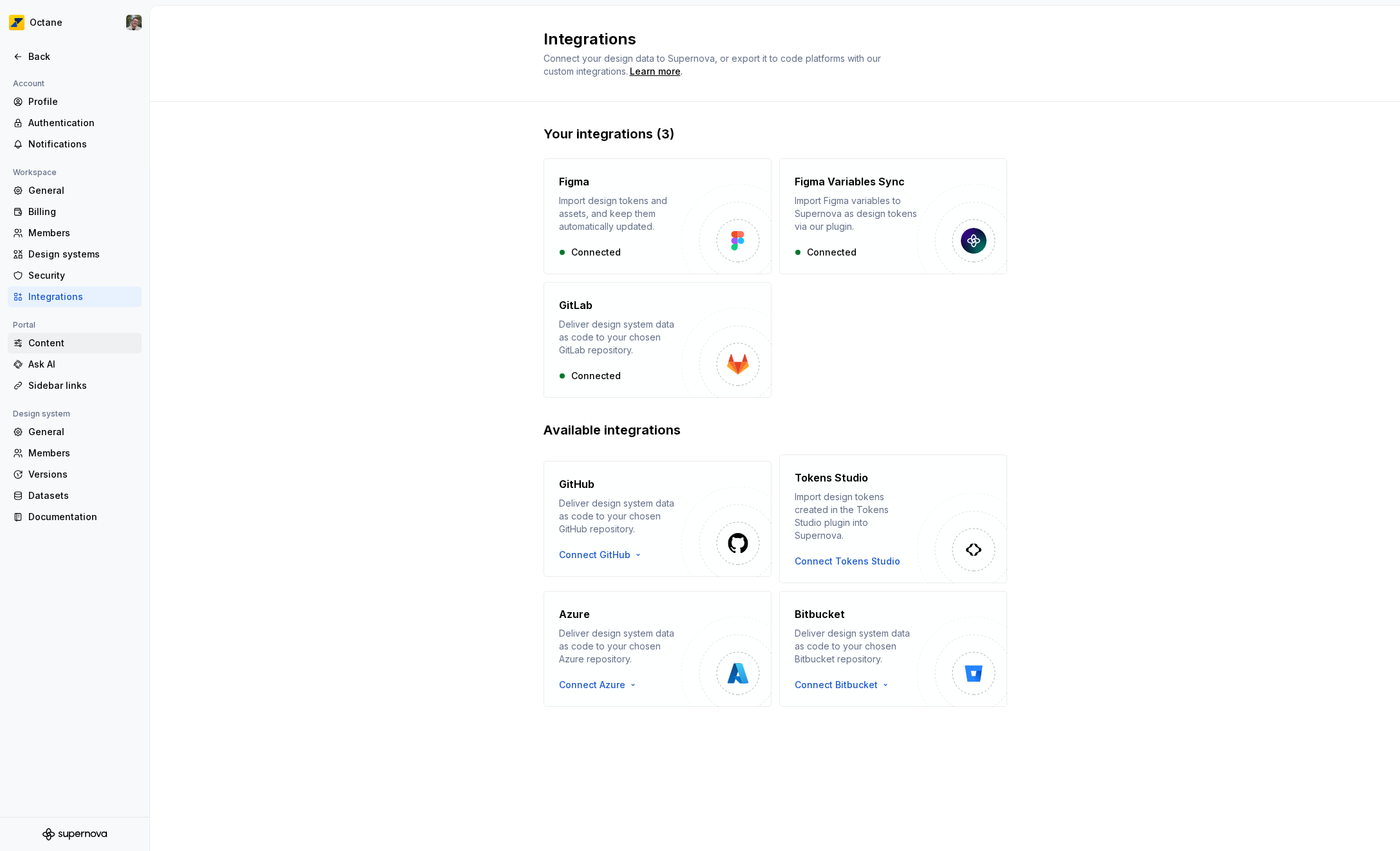
click at [50, 343] on div "Content" at bounding box center [82, 343] width 108 height 13
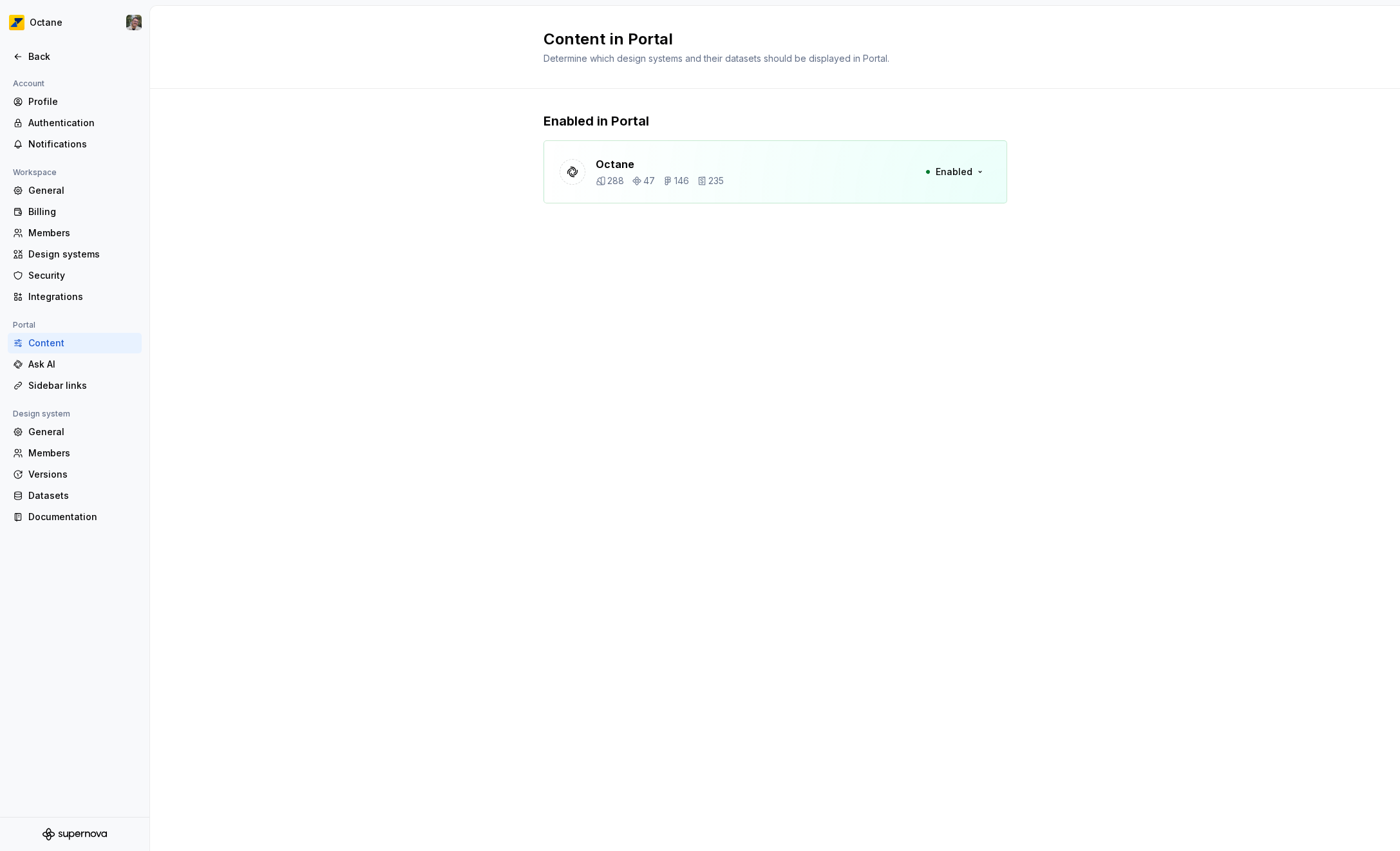
click at [833, 179] on div "Octane 288 47 146 235 Enabled" at bounding box center [775, 172] width 463 height 63
click at [969, 166] on span "Enabled" at bounding box center [954, 172] width 37 height 13
click at [549, 343] on div "Content in Portal Determine which design systems and their datasets should be d…" at bounding box center [775, 428] width 1250 height 845
click at [63, 369] on div "Ask AI" at bounding box center [82, 364] width 108 height 13
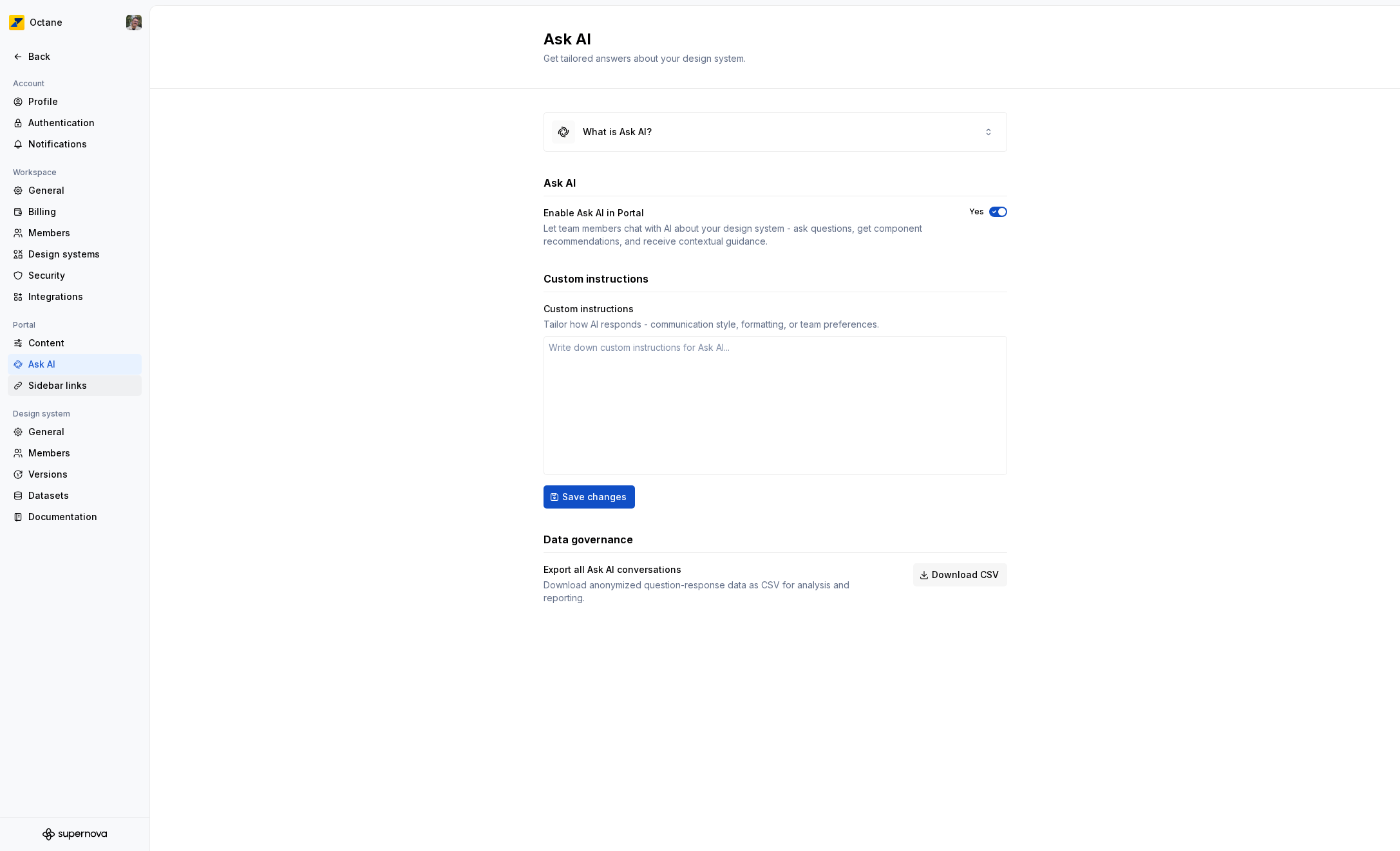
click at [73, 384] on div "Sidebar links" at bounding box center [82, 385] width 108 height 13
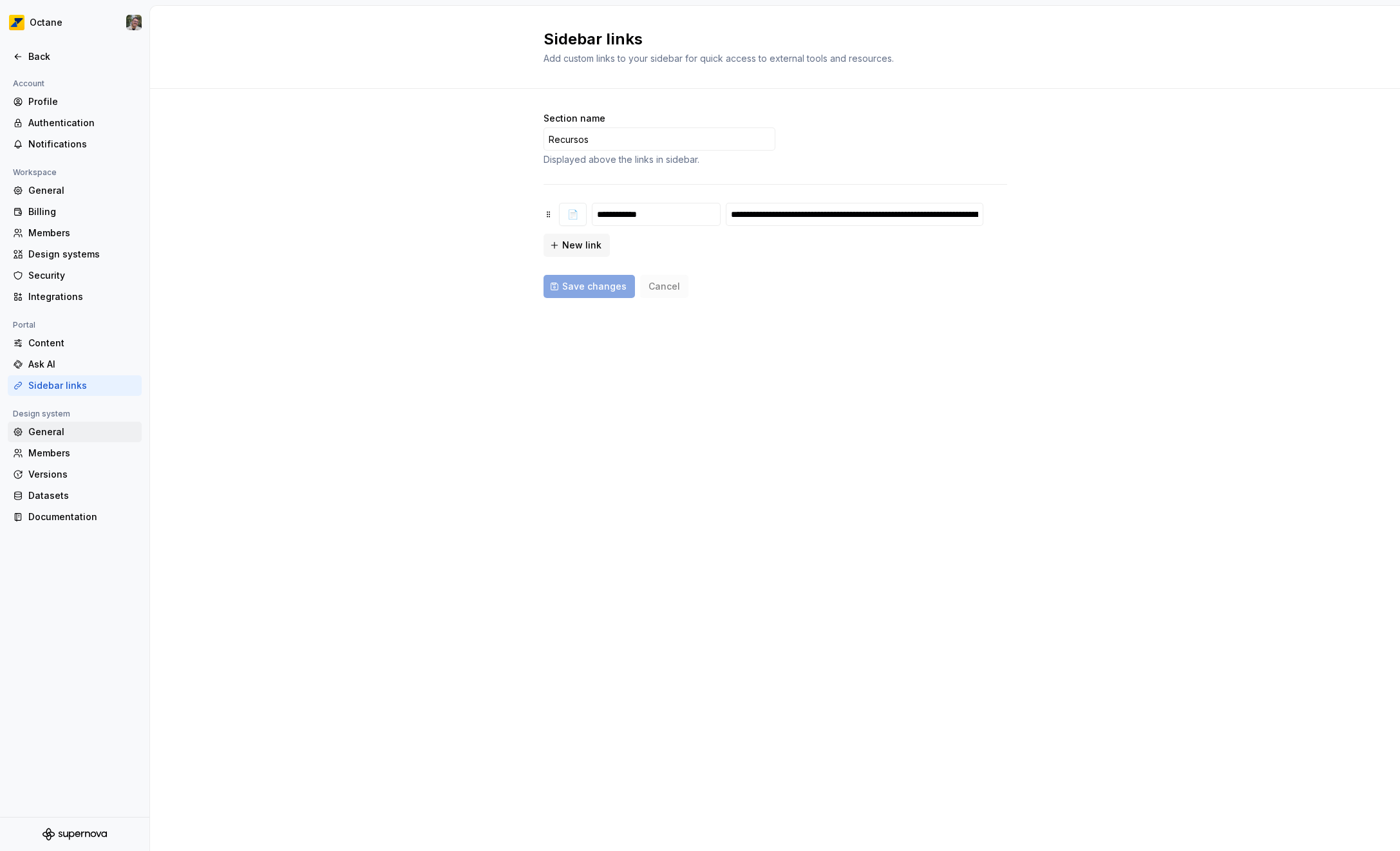
click at [65, 427] on div "General" at bounding box center [82, 431] width 108 height 13
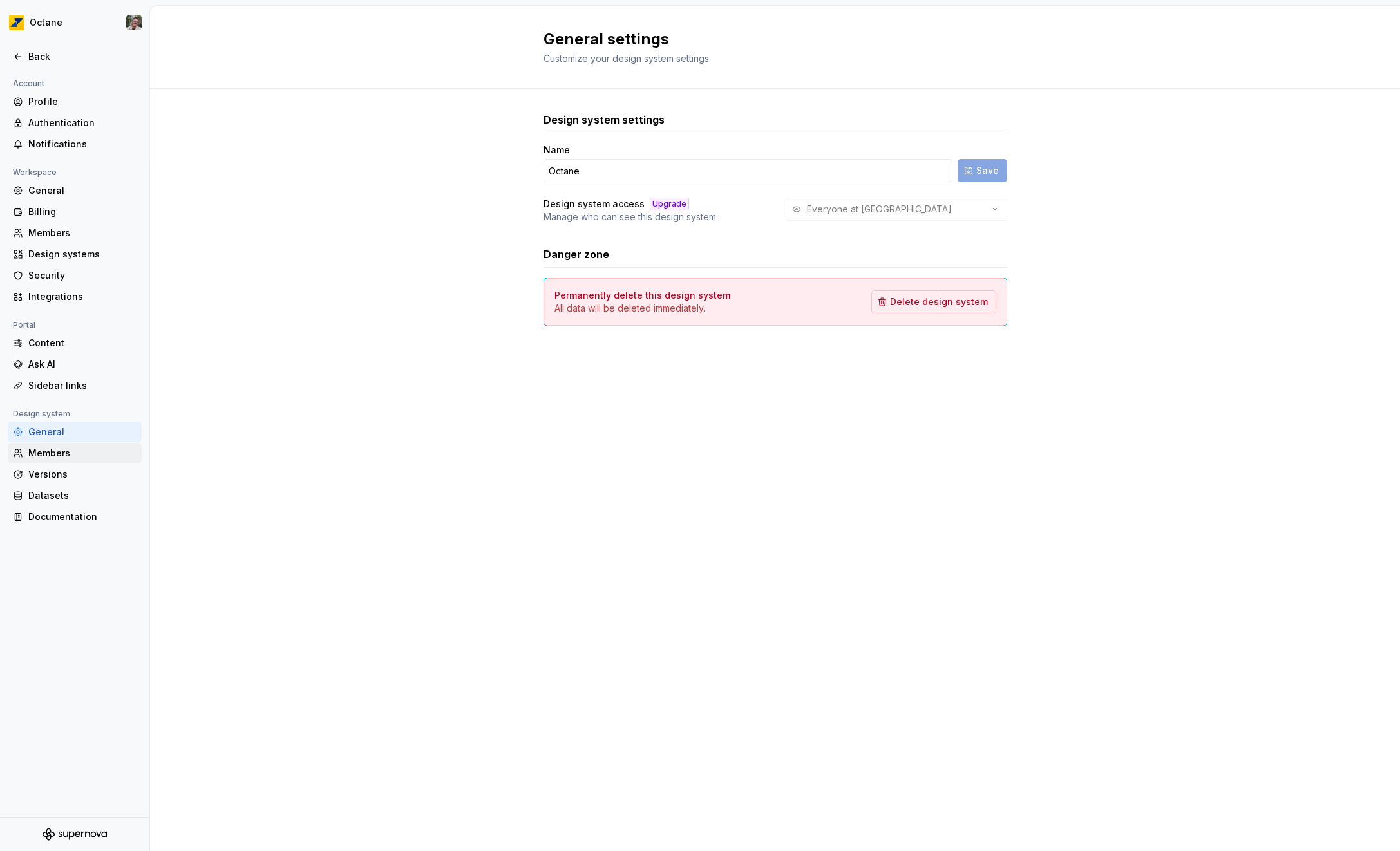
click at [65, 455] on div "Members" at bounding box center [82, 452] width 108 height 13
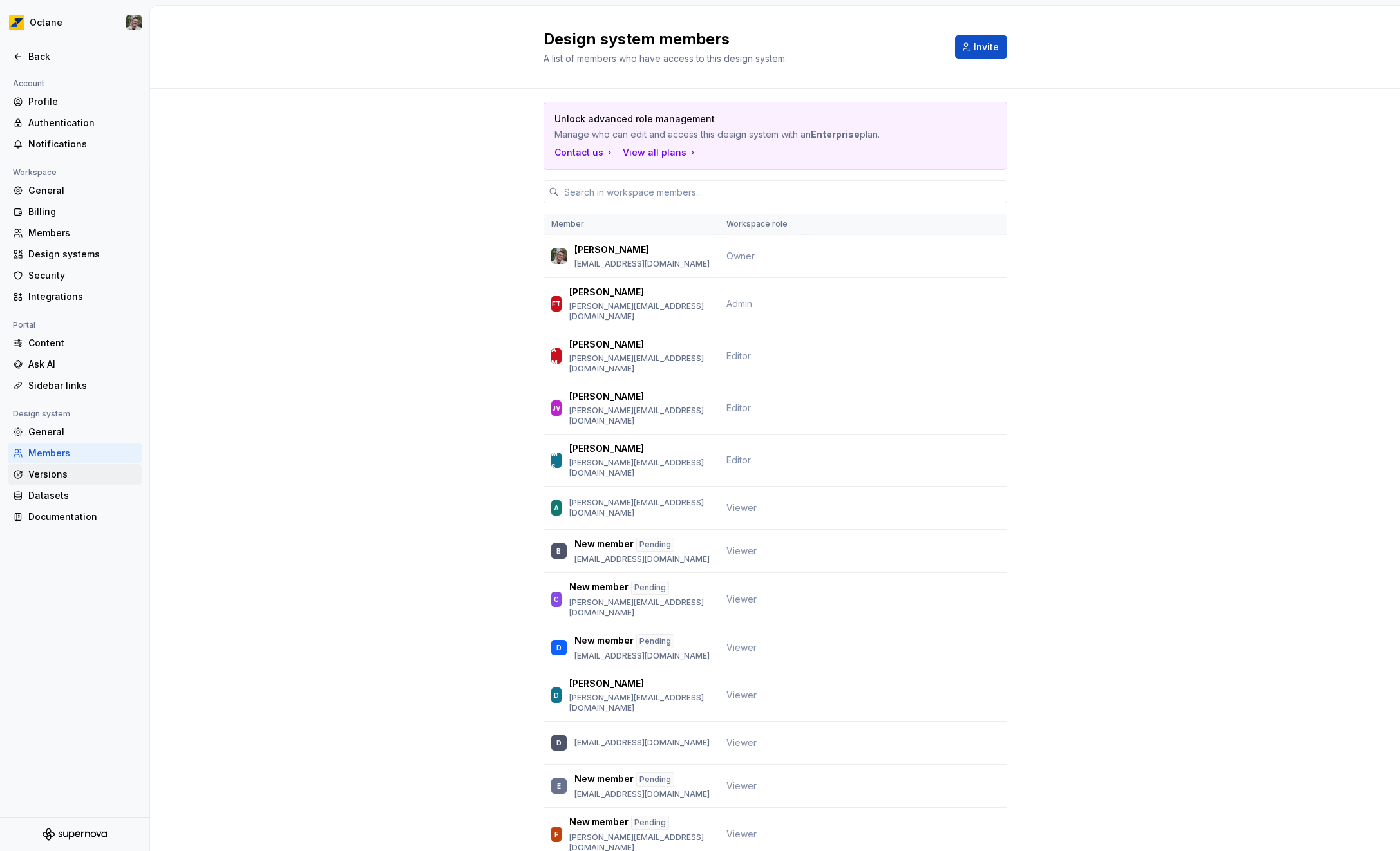
click at [65, 472] on div "Versions" at bounding box center [82, 474] width 108 height 13
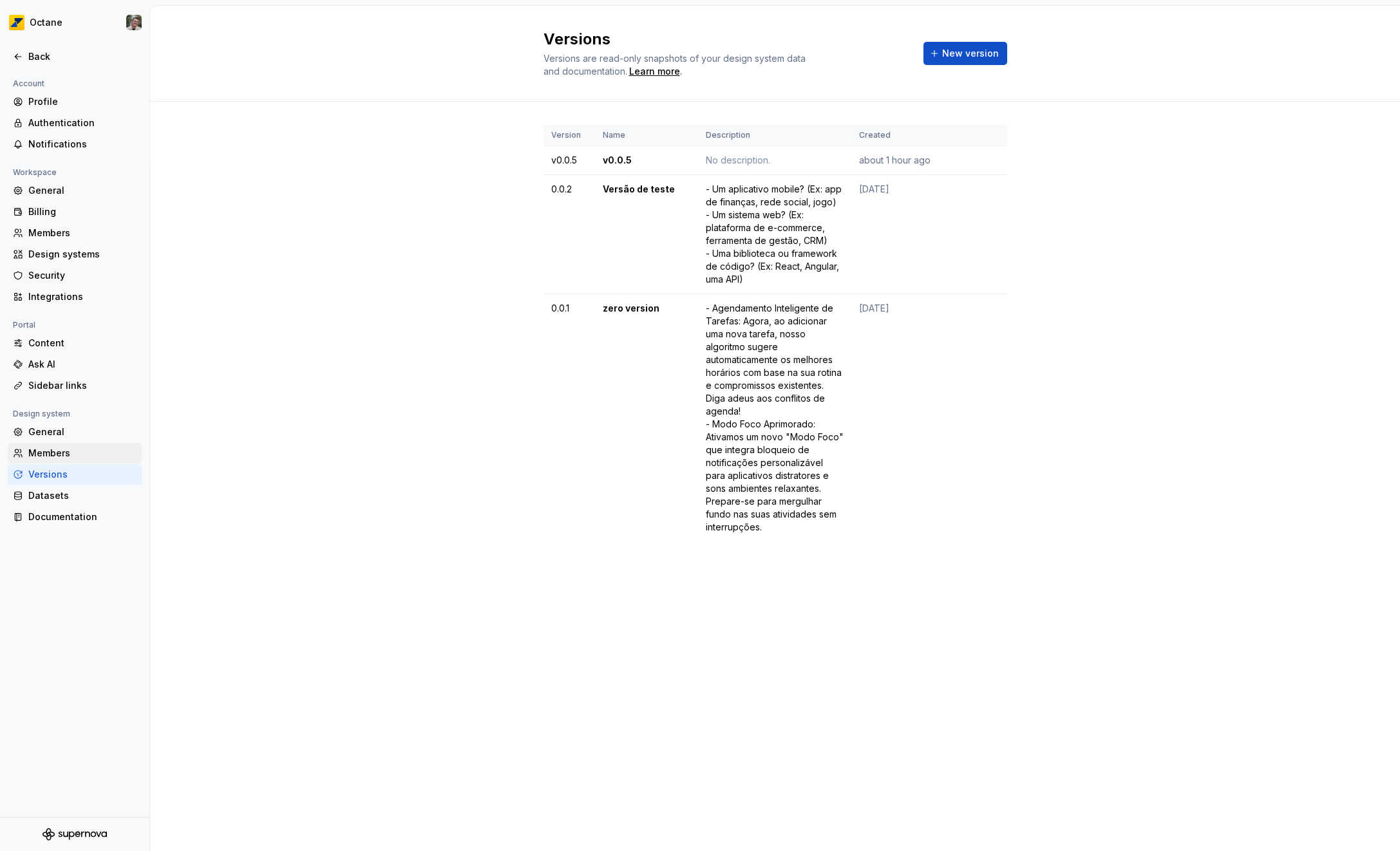
click at [65, 454] on div "Members" at bounding box center [82, 452] width 108 height 13
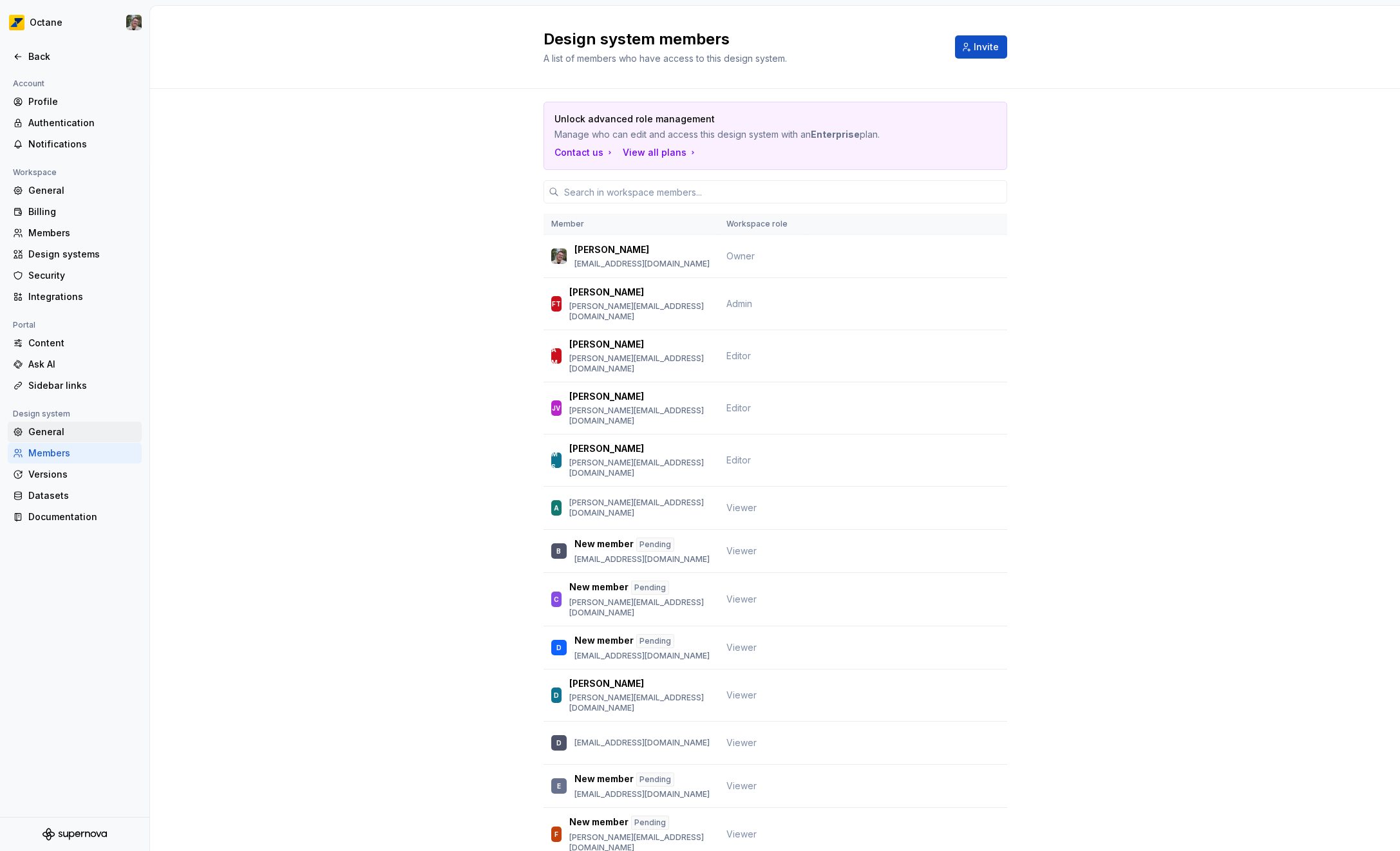
click at [32, 440] on div "General" at bounding box center [75, 431] width 134 height 21
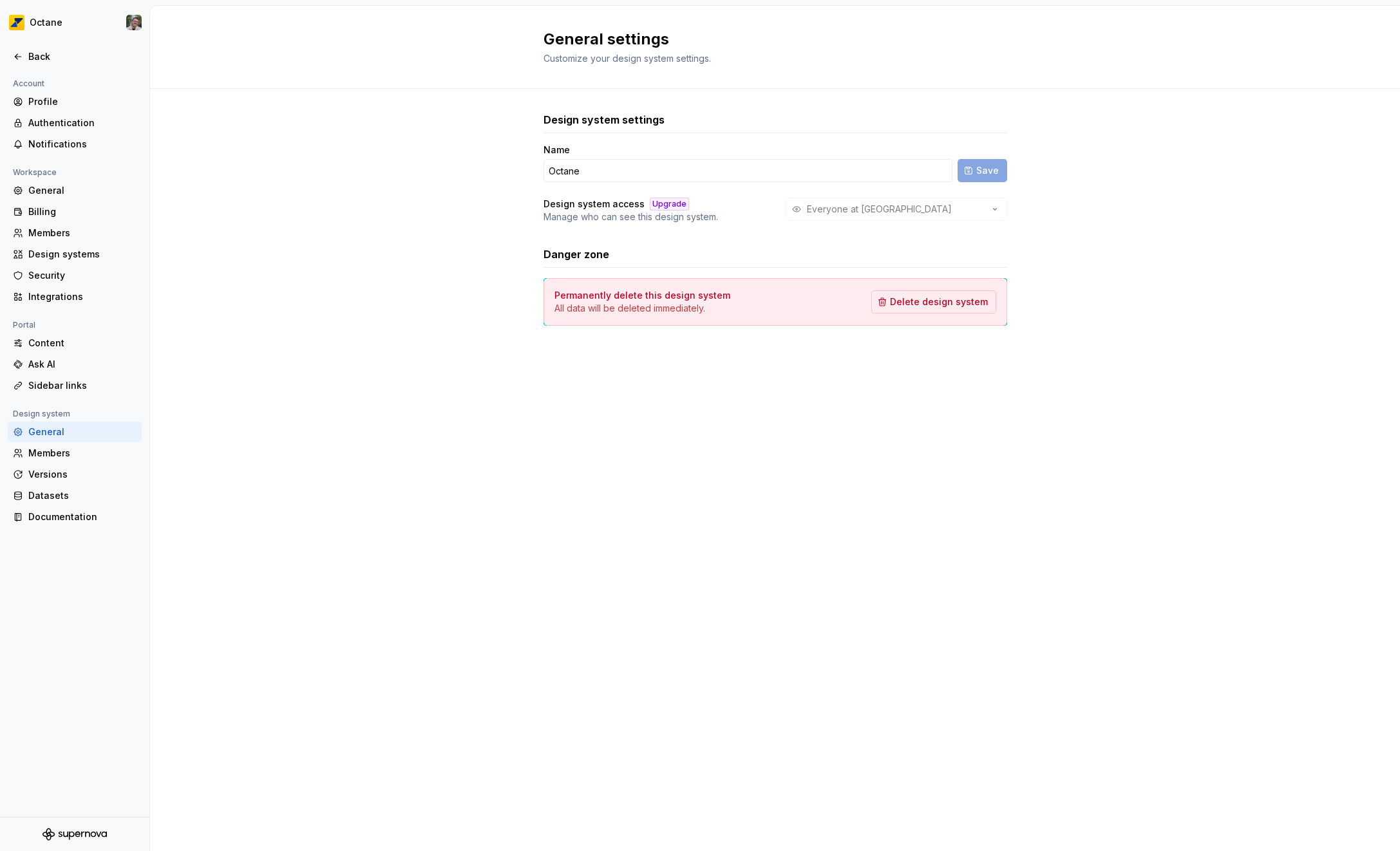
click at [864, 211] on div "Everyone at [GEOGRAPHIC_DATA]" at bounding box center [896, 209] width 221 height 23
click at [660, 204] on div "Upgrade" at bounding box center [669, 204] width 39 height 13
click at [647, 216] on p "Manage who can see this design system." at bounding box center [631, 216] width 174 height 13
click at [63, 483] on div "Versions" at bounding box center [75, 474] width 134 height 21
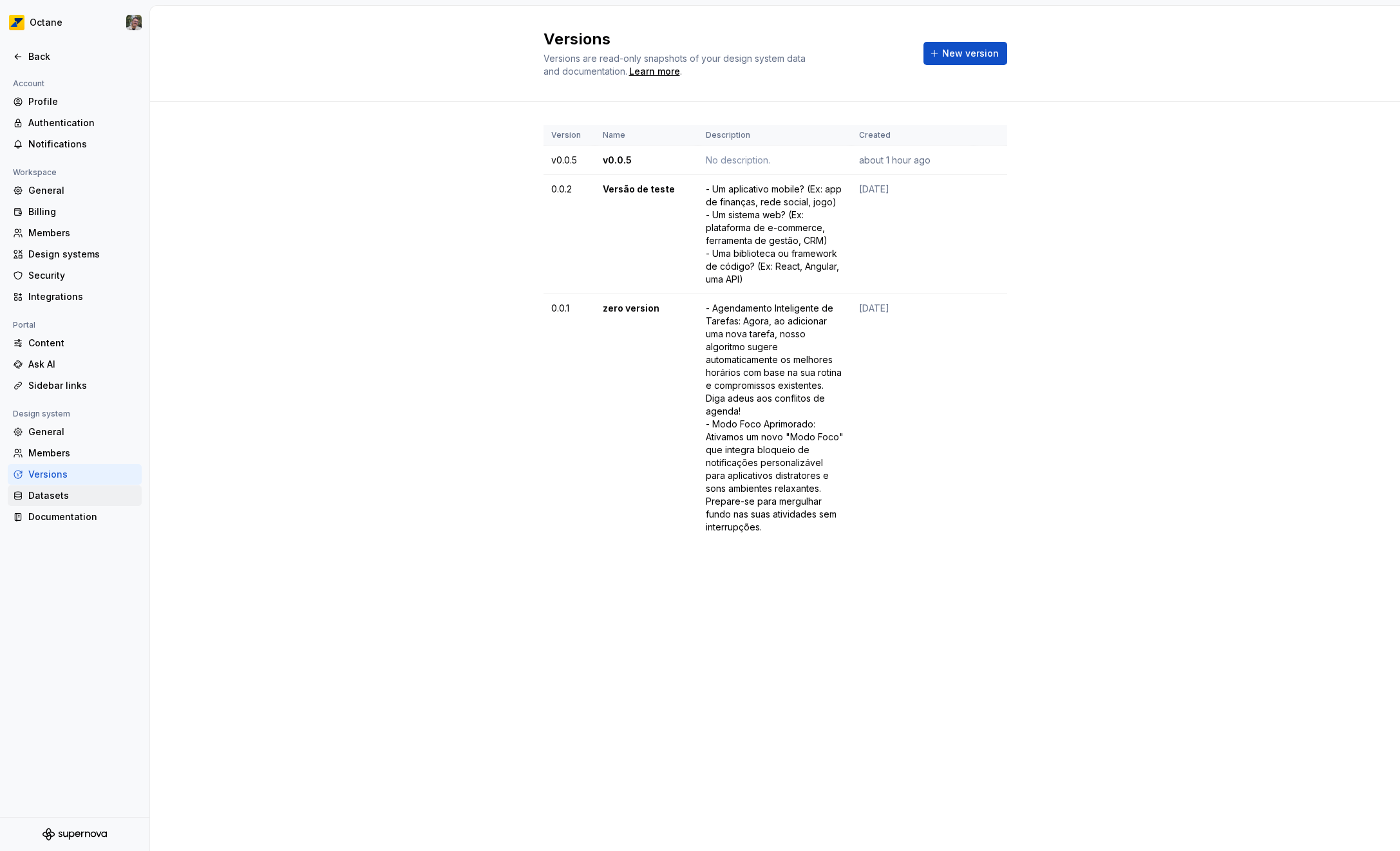
click at [59, 489] on div "Datasets" at bounding box center [82, 495] width 108 height 13
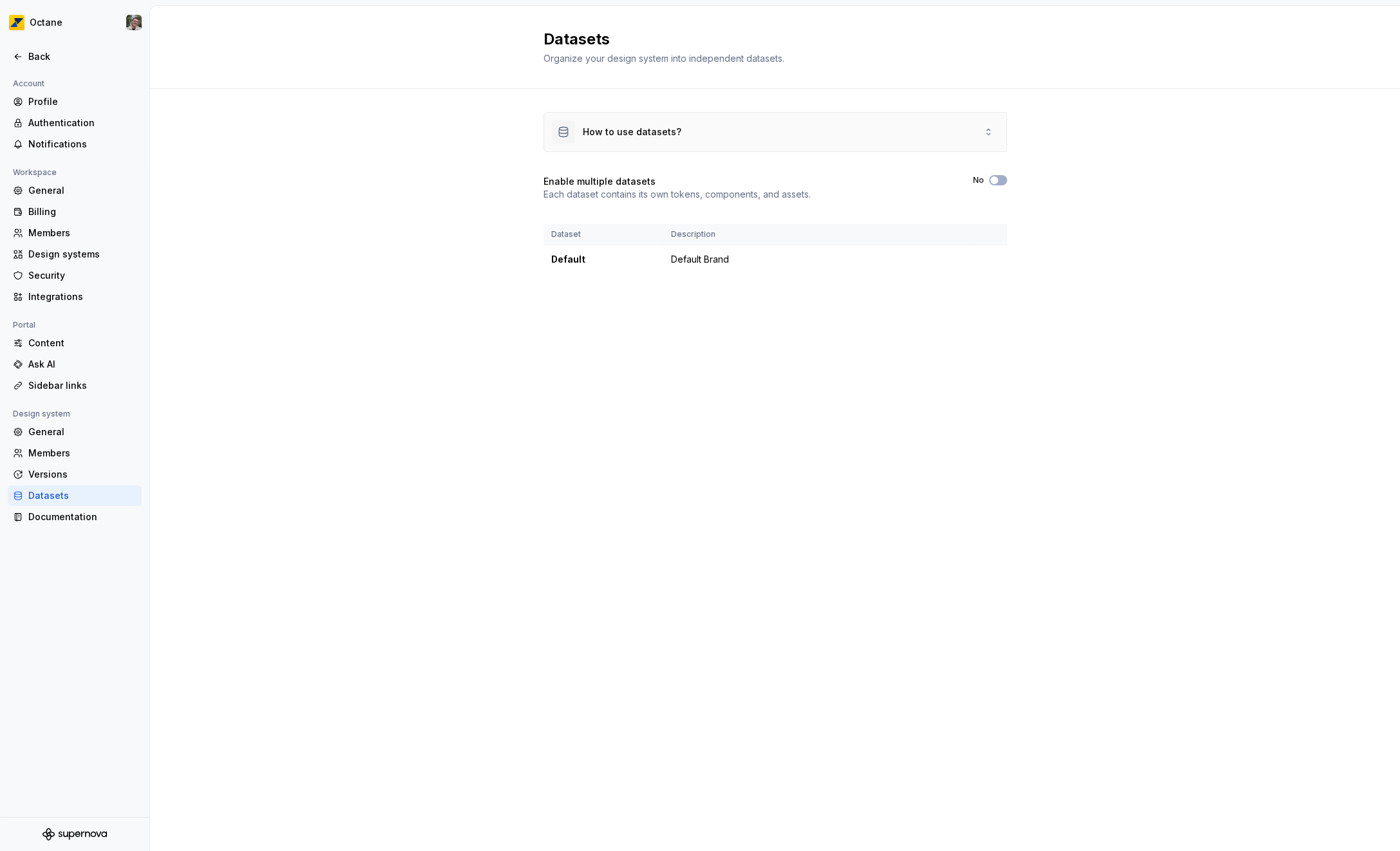
click at [649, 126] on div "How to use datasets?" at bounding box center [632, 132] width 99 height 13
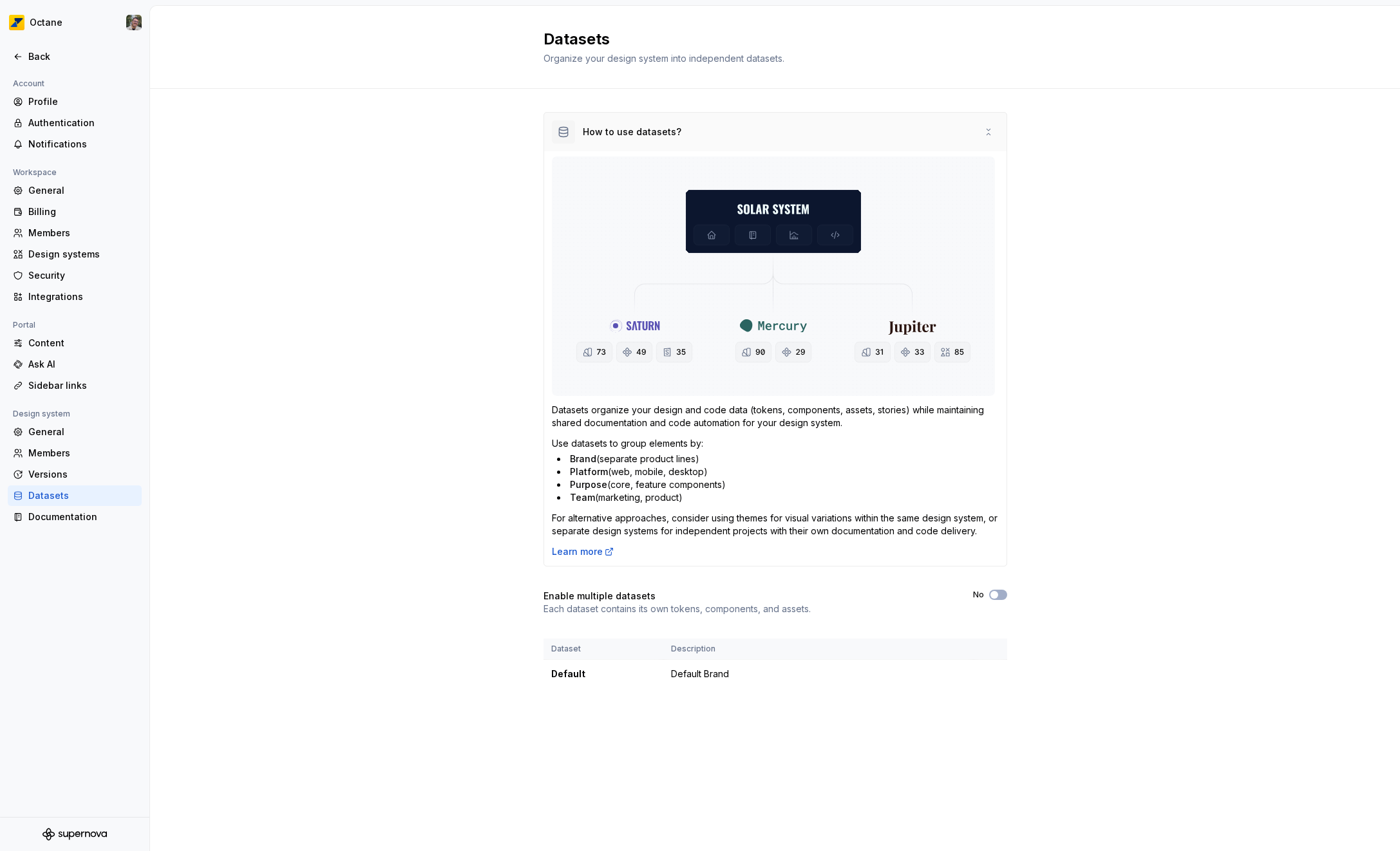
click at [649, 126] on div "How to use datasets?" at bounding box center [632, 132] width 99 height 13
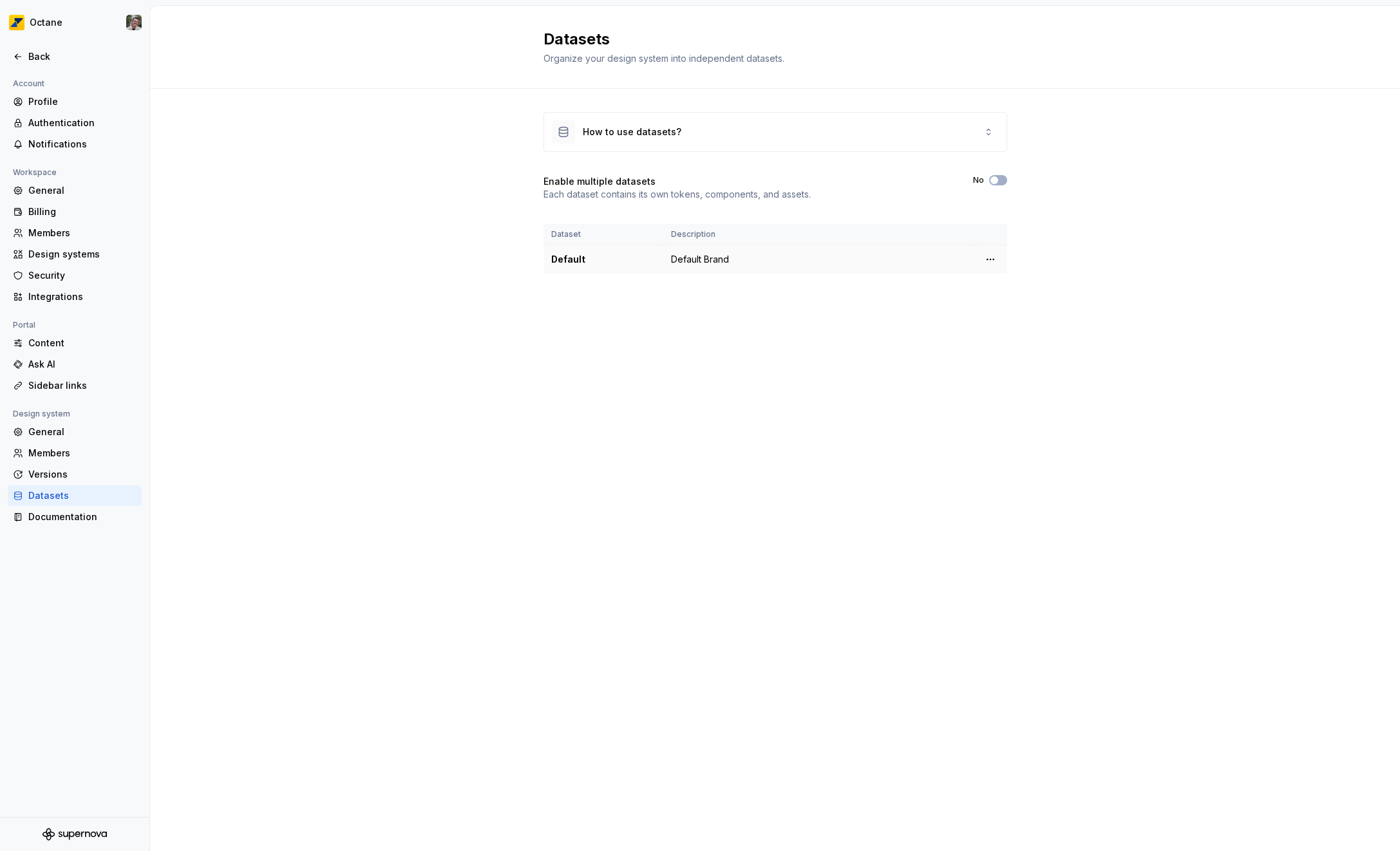
click at [720, 261] on td "Default Brand" at bounding box center [819, 260] width 310 height 29
click at [984, 260] on html "Octane Back Account Profile Authentication Notifications Workspace General Bill…" at bounding box center [700, 426] width 1400 height 851
click at [532, 409] on html "Octane Back Account Profile Authentication Notifications Workspace General Bill…" at bounding box center [700, 426] width 1400 height 851
click at [76, 517] on div "Documentation" at bounding box center [82, 516] width 108 height 13
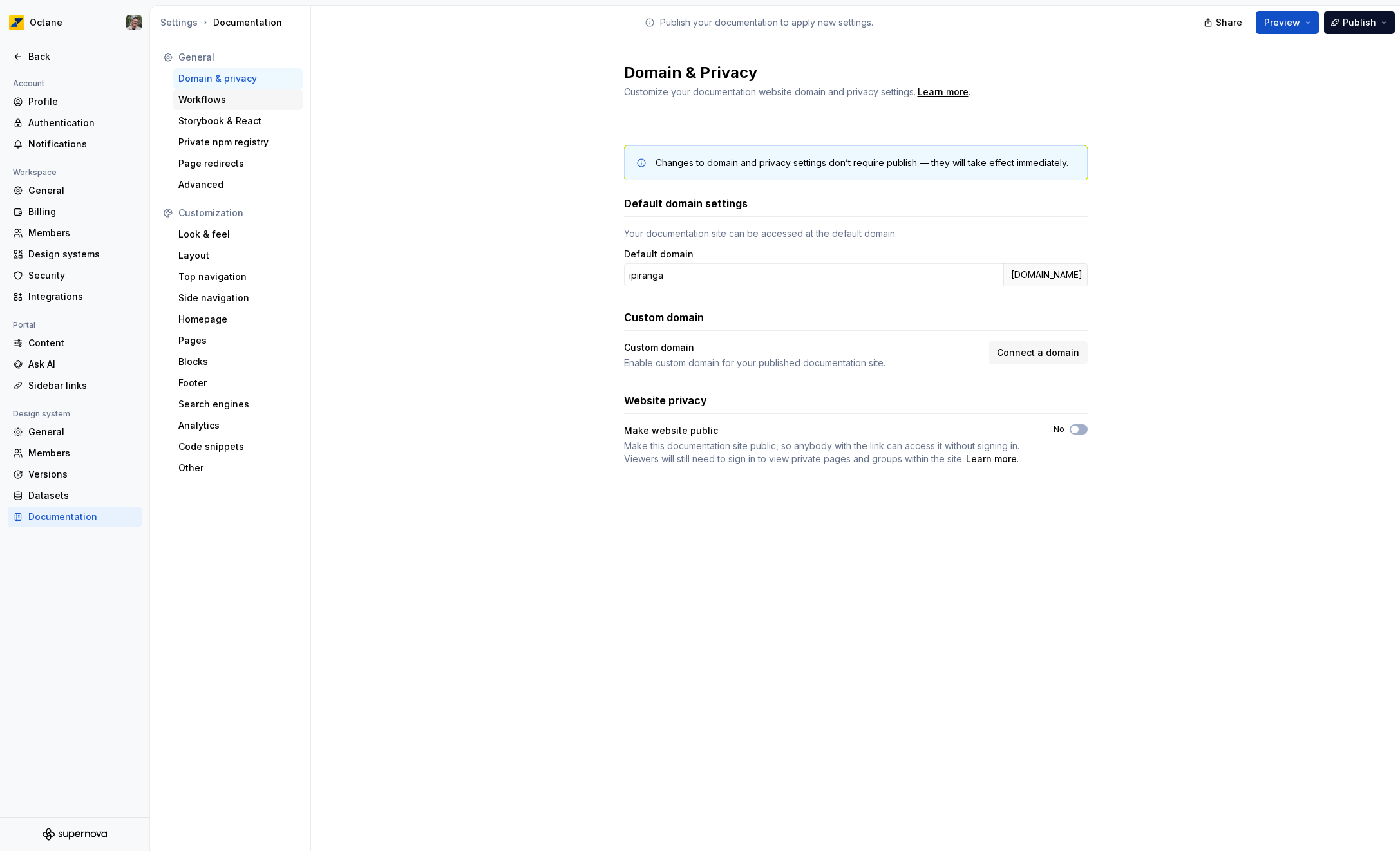
click at [217, 99] on div "Workflows" at bounding box center [238, 99] width 119 height 13
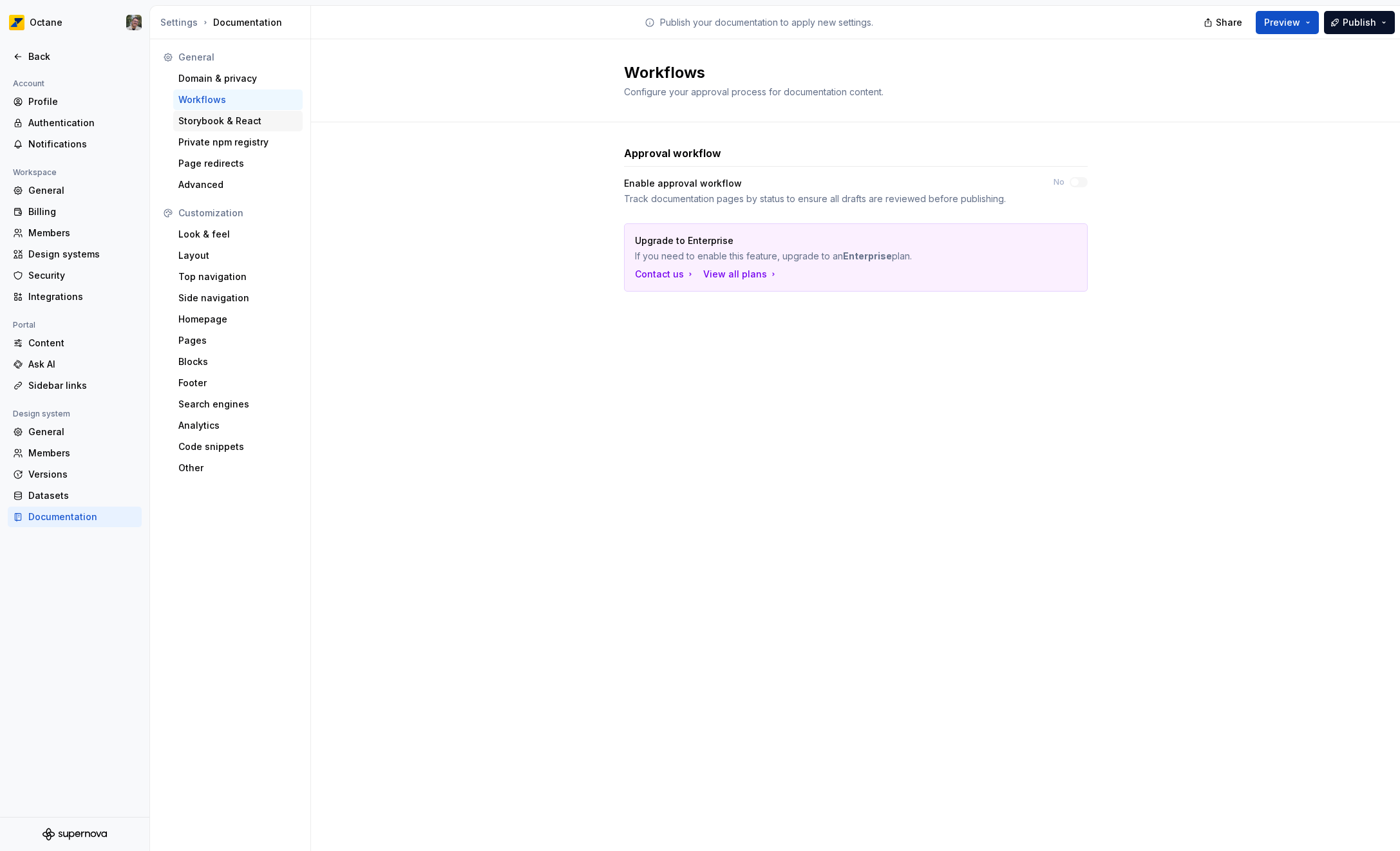
click at [222, 117] on div "Storybook & React" at bounding box center [238, 121] width 119 height 13
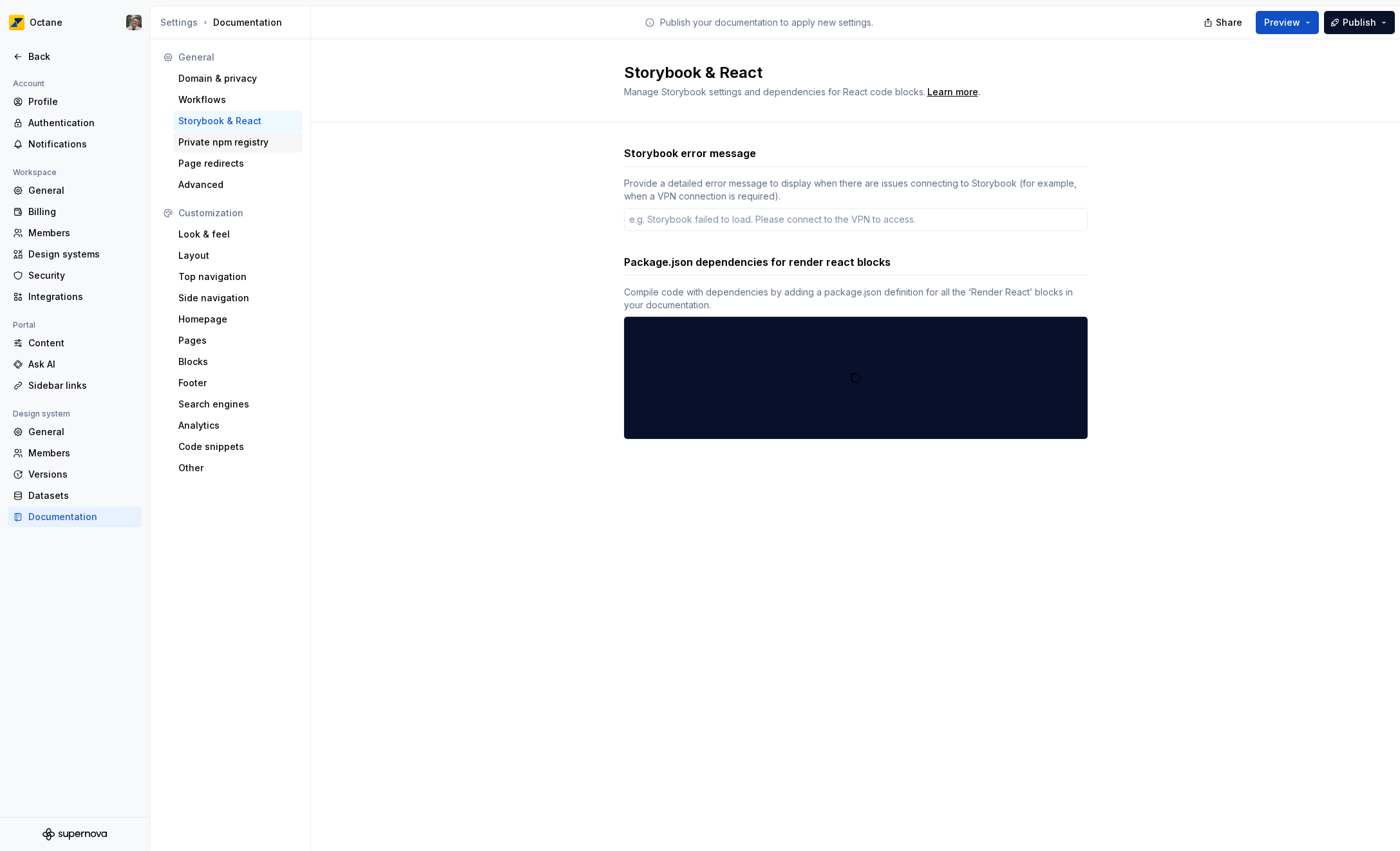
click at [229, 137] on div "Private npm registry" at bounding box center [238, 142] width 119 height 13
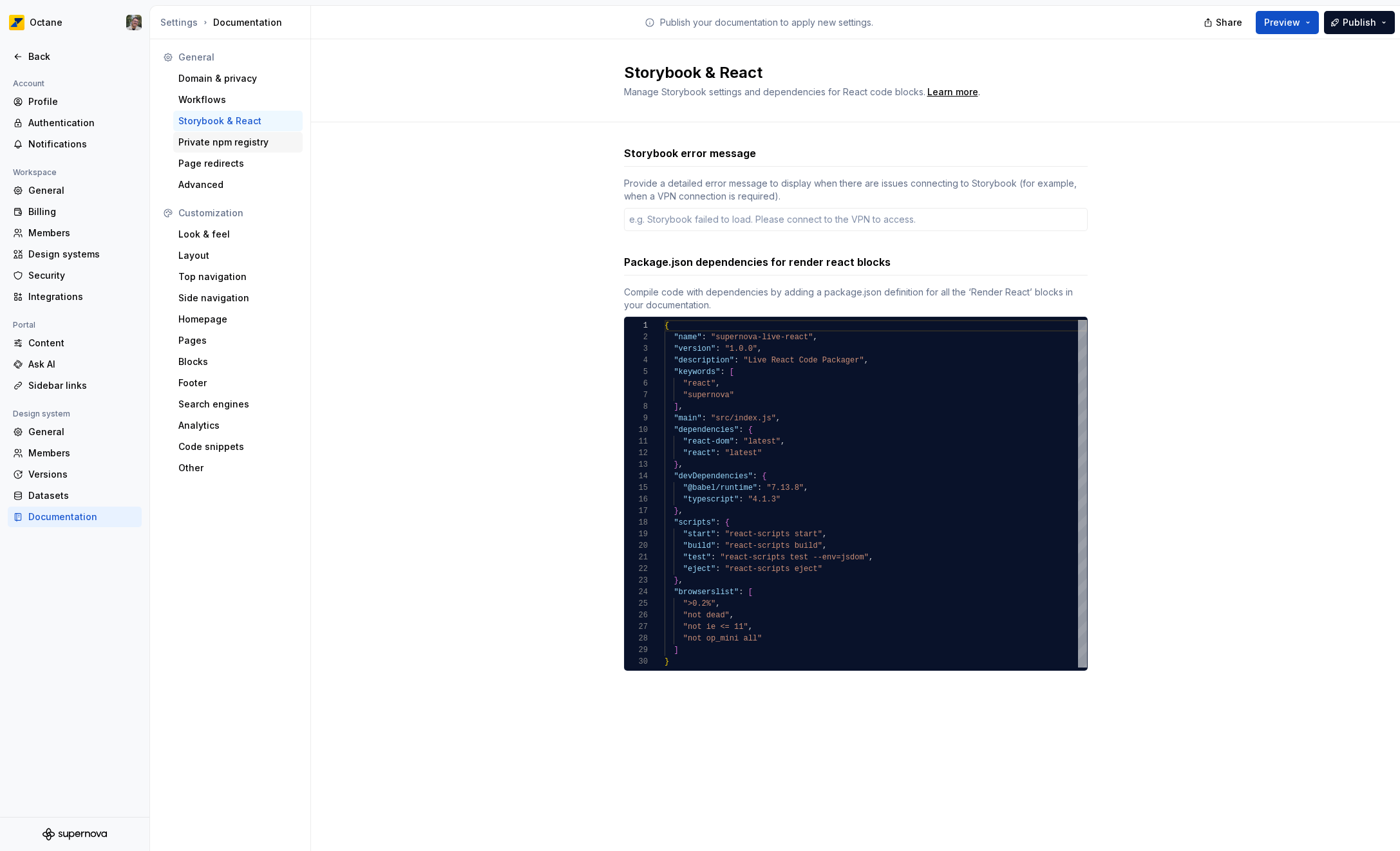
type textarea "*"
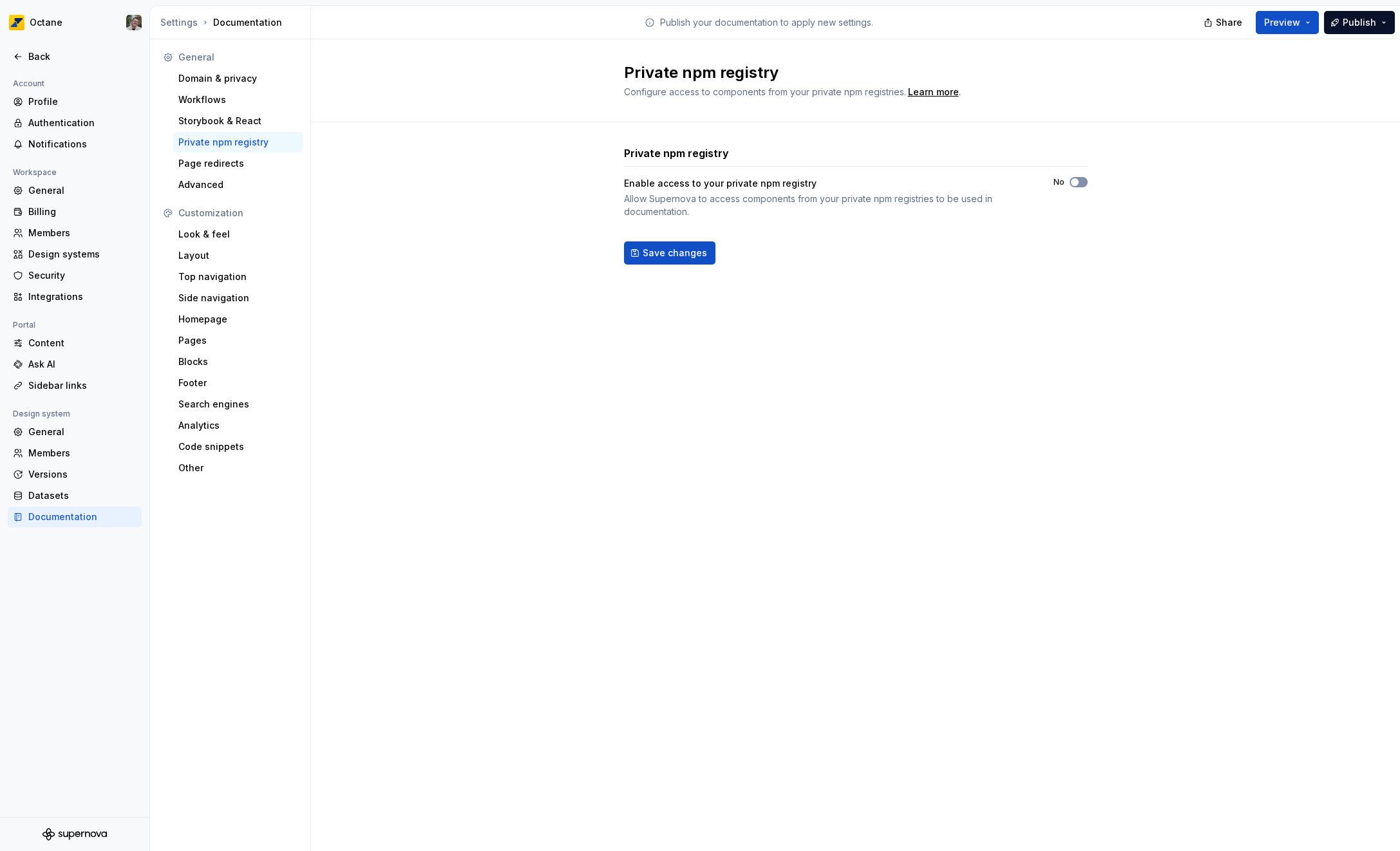
click at [1076, 182] on span "button" at bounding box center [1074, 182] width 8 height 8
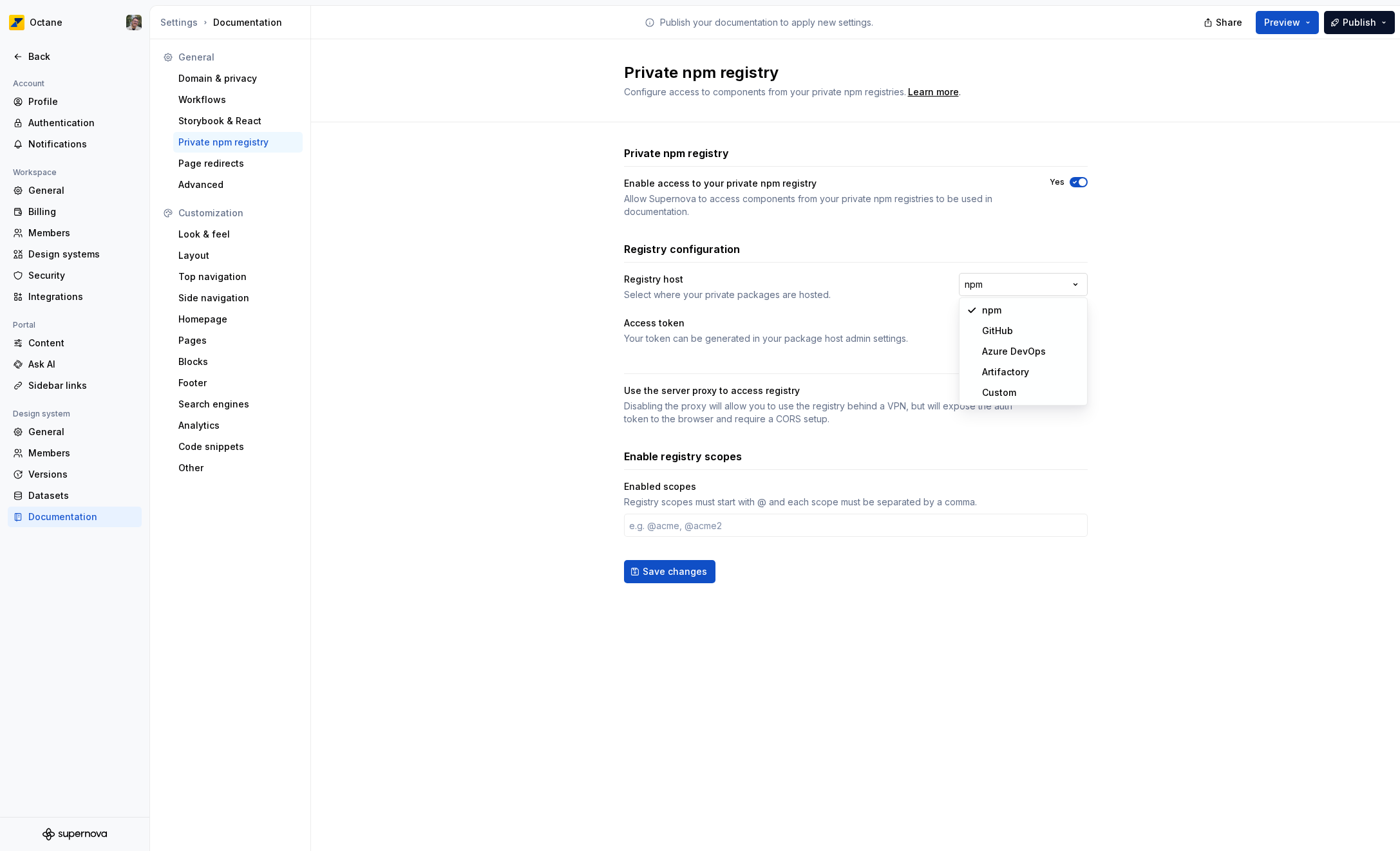
click at [1000, 292] on html "**********" at bounding box center [700, 426] width 1400 height 851
select select "******"
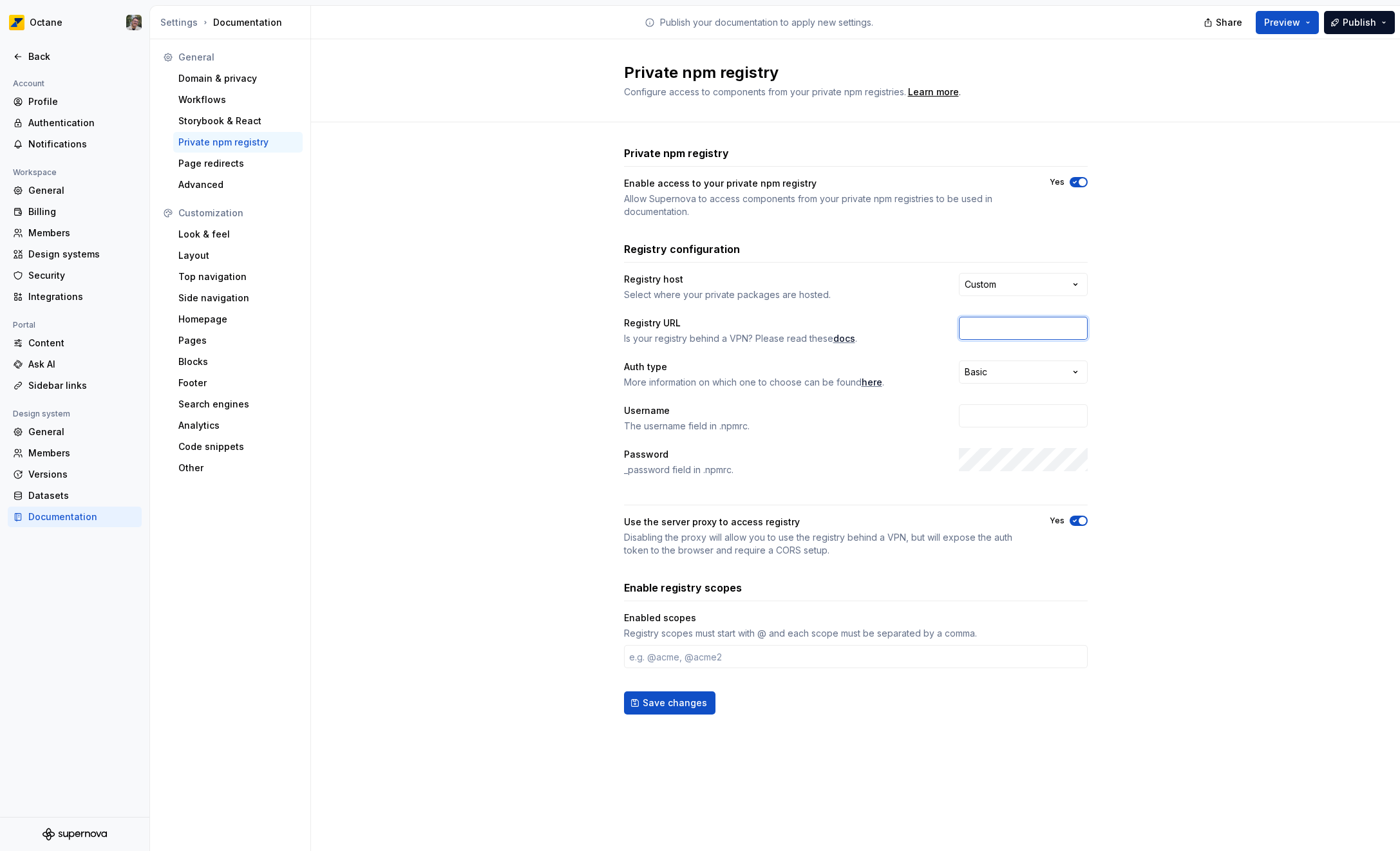
click at [986, 335] on input "text" at bounding box center [1023, 328] width 129 height 23
click at [1012, 380] on html "**********" at bounding box center [700, 426] width 1400 height 851
select select "******"
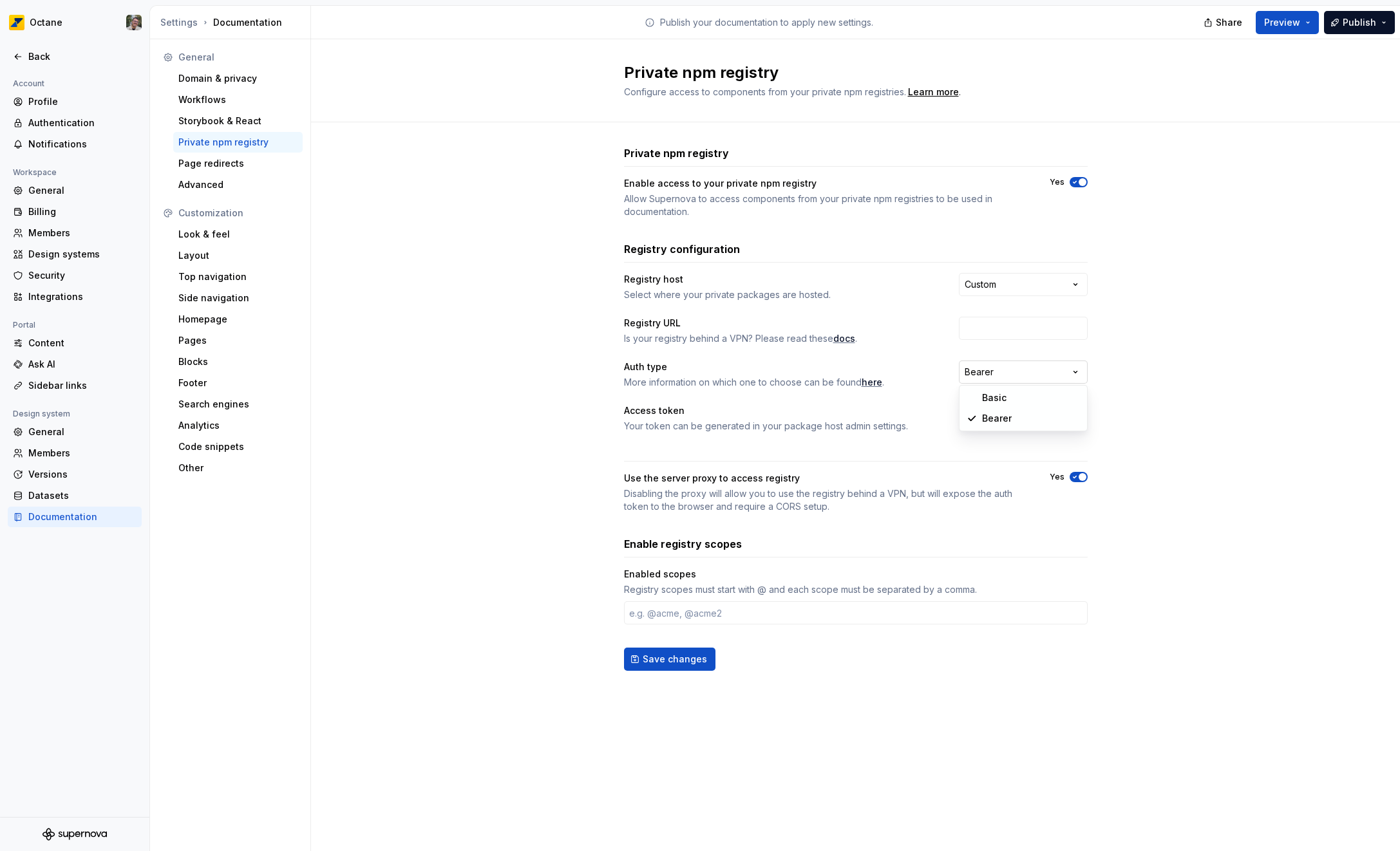
click at [997, 374] on html "**********" at bounding box center [700, 426] width 1400 height 851
click at [756, 607] on input "text" at bounding box center [855, 613] width 463 height 23
click at [1024, 288] on html "**********" at bounding box center [700, 426] width 1400 height 851
click at [1175, 295] on html "**********" at bounding box center [700, 426] width 1400 height 851
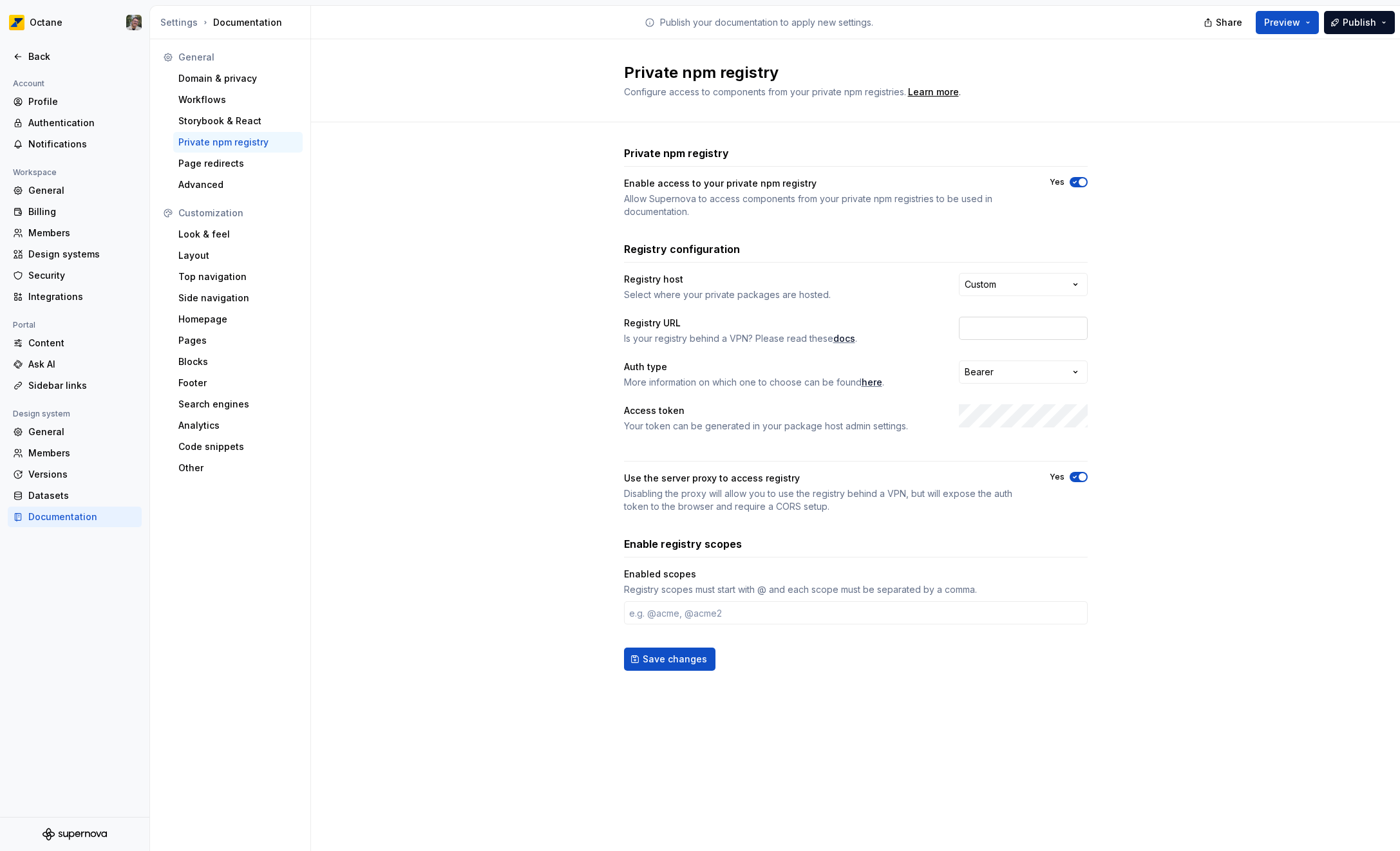
click at [989, 336] on input "text" at bounding box center [1023, 328] width 129 height 23
paste input "[URL][DOMAIN_NAME]"
type input "[URL][DOMAIN_NAME]"
click at [1284, 274] on div "**********" at bounding box center [855, 420] width 1089 height 597
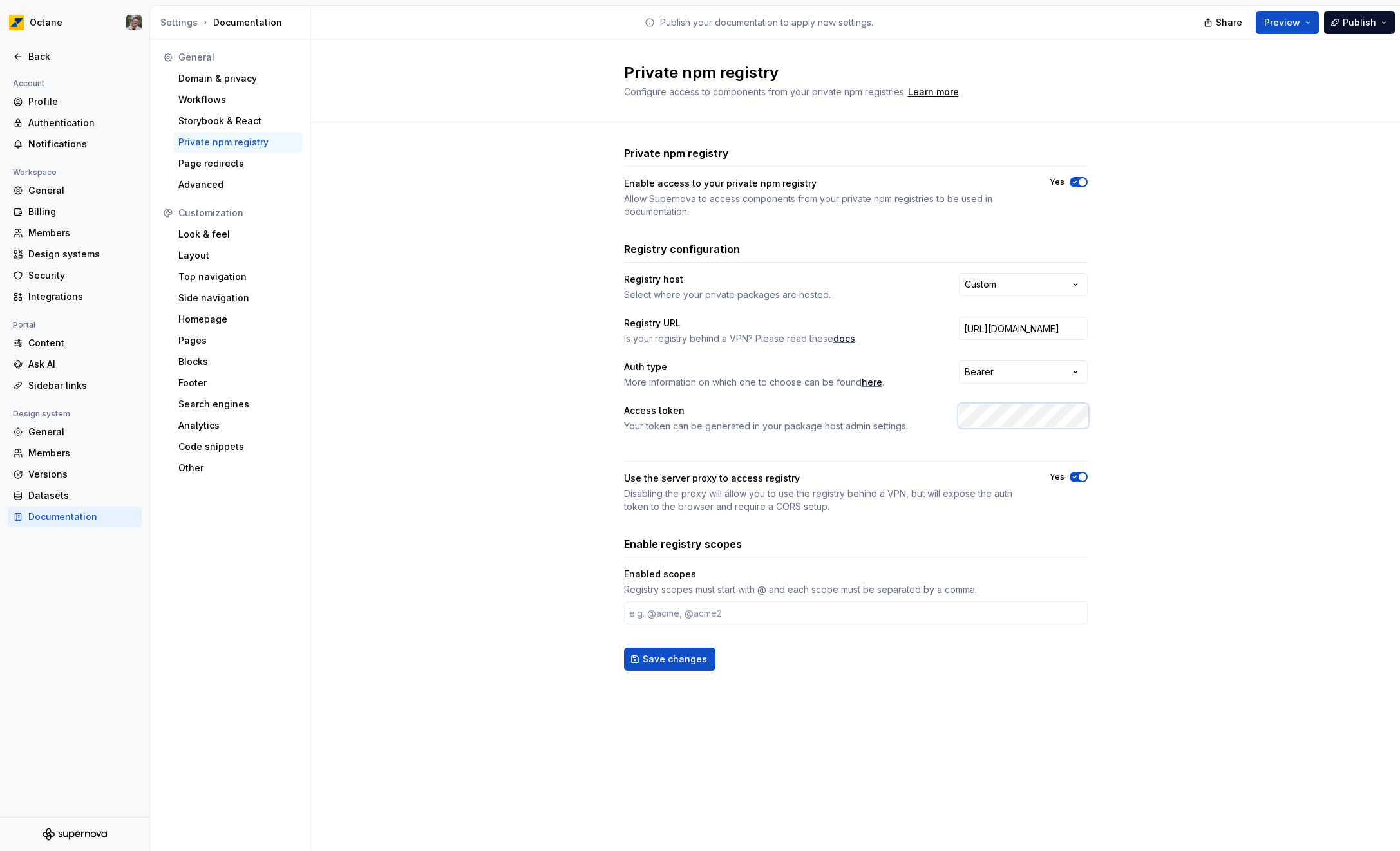
scroll to position [0, 171]
click at [538, 499] on div "**********" at bounding box center [855, 420] width 1089 height 597
click at [672, 658] on span "Save changes" at bounding box center [674, 658] width 65 height 13
click at [954, 589] on div "Registry scopes must start with @ and each scope must be separated by a comma." at bounding box center [855, 589] width 463 height 13
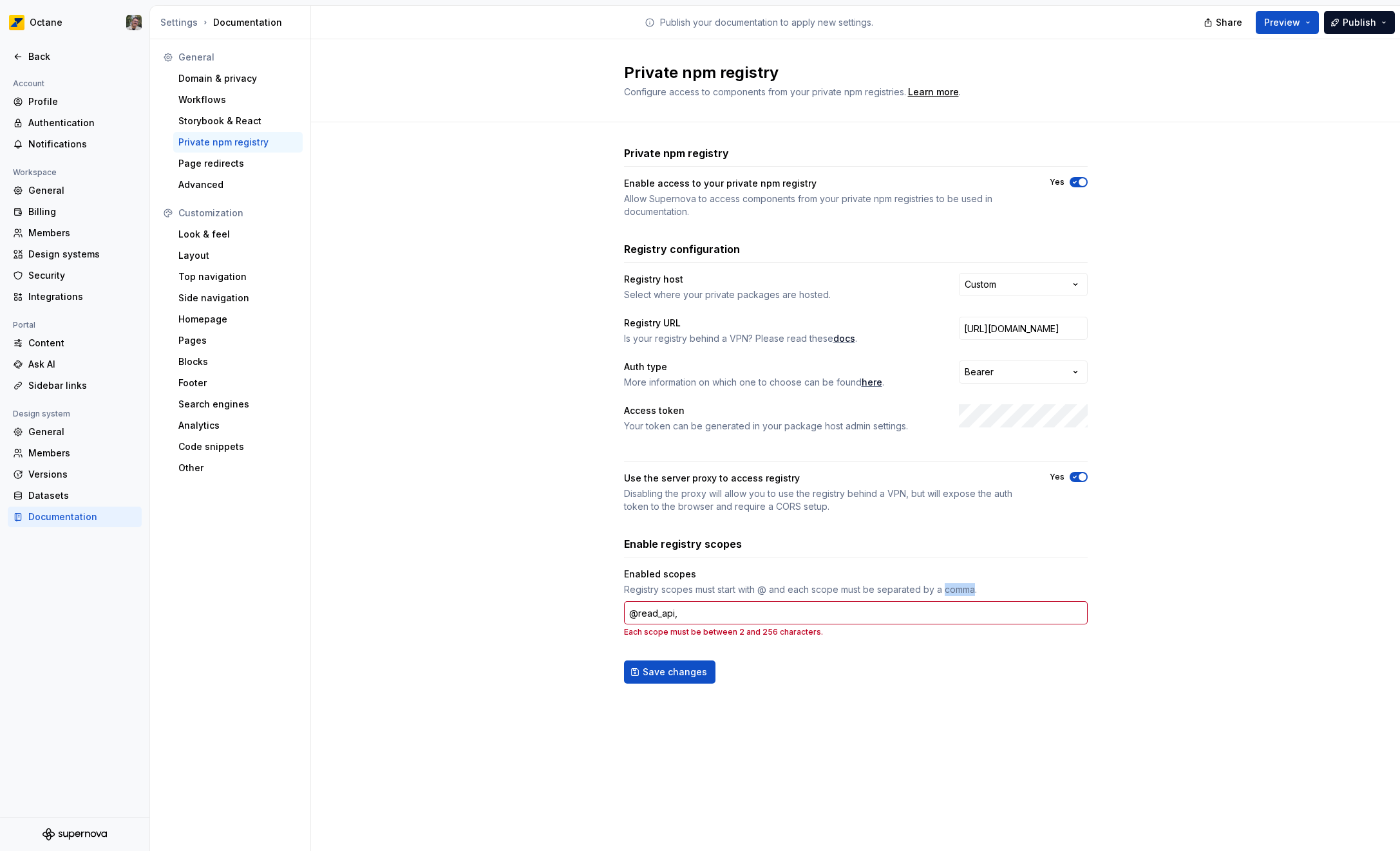
click at [954, 589] on div "Registry scopes must start with @ and each scope must be separated by a comma." at bounding box center [855, 589] width 463 height 13
copy div "comma"
click at [700, 611] on input "@read_api," at bounding box center [855, 613] width 463 height 23
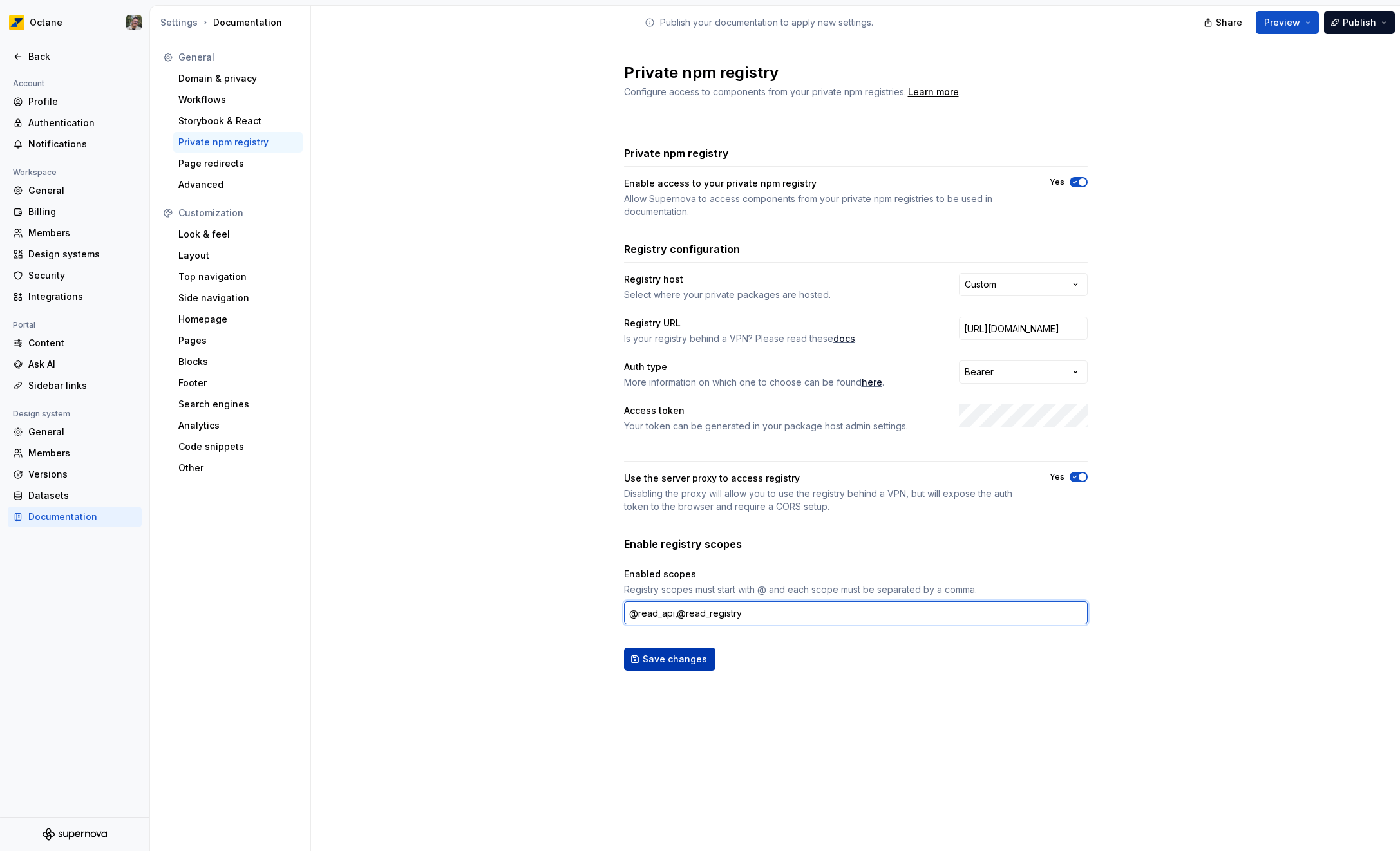
type input "@read_api,@read_registry"
click at [680, 661] on span "Save changes" at bounding box center [674, 658] width 65 height 13
click at [43, 47] on div "Back" at bounding box center [75, 56] width 134 height 21
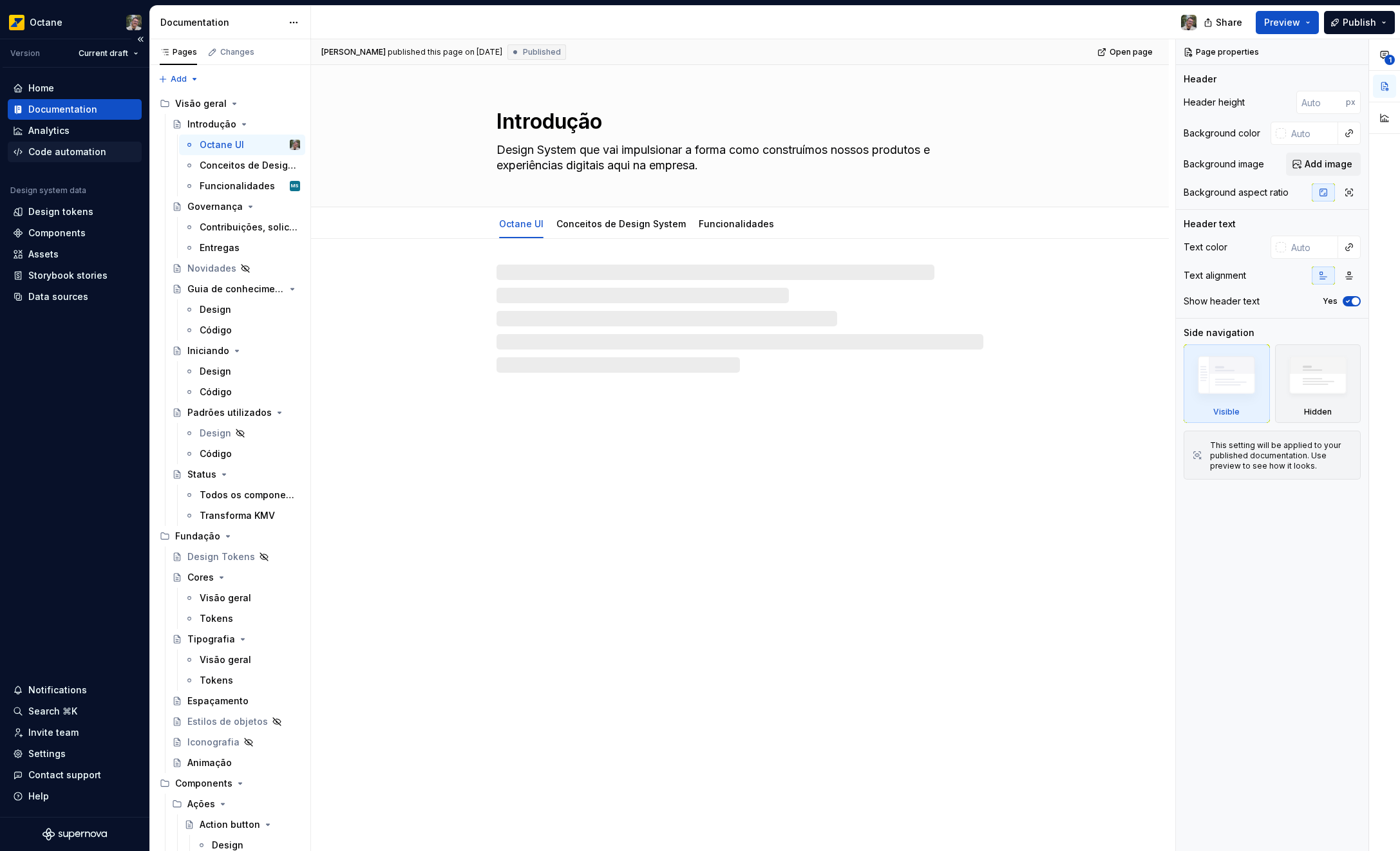
click at [73, 151] on div "Code automation" at bounding box center [67, 152] width 78 height 13
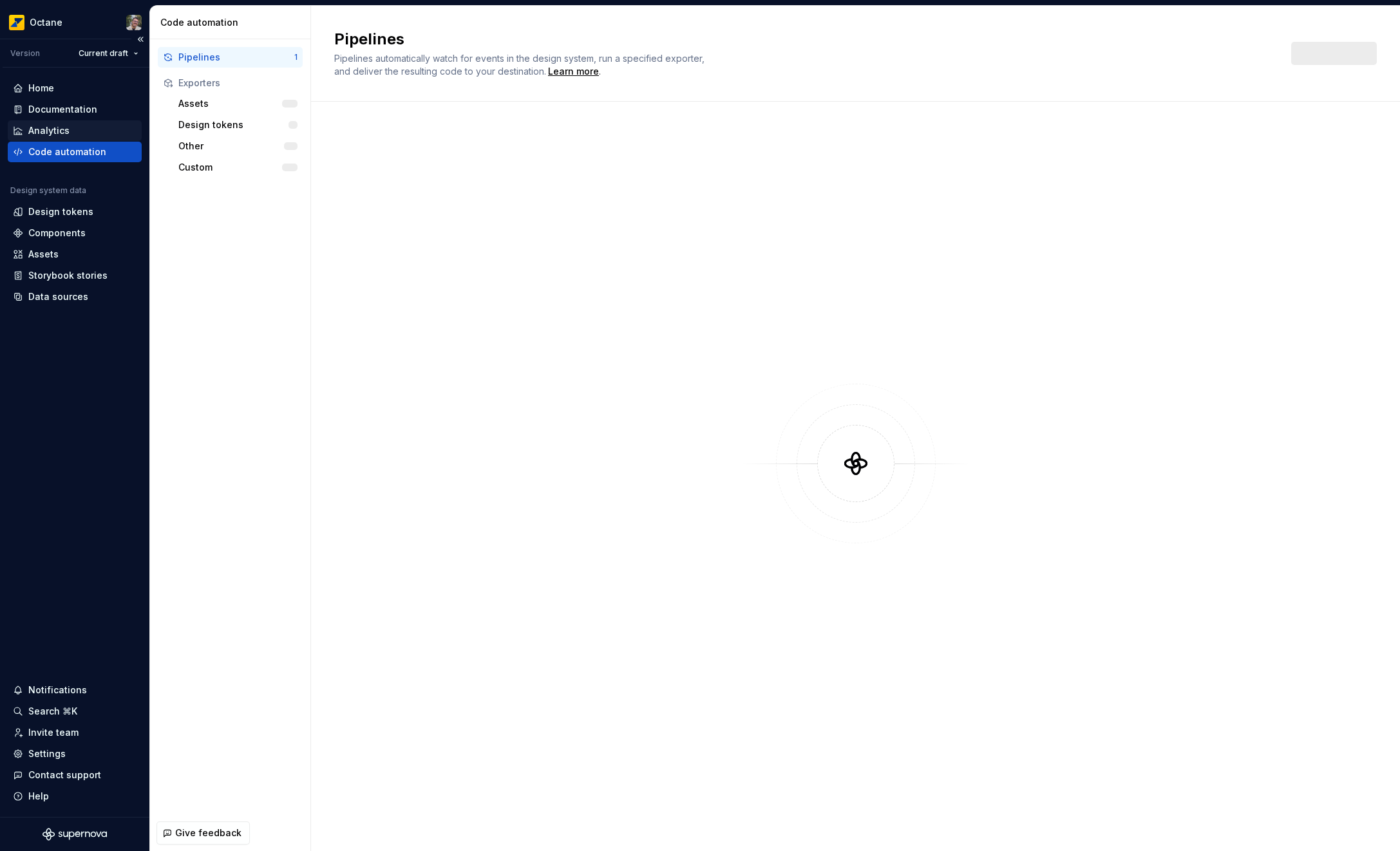
click at [35, 133] on div "Analytics" at bounding box center [49, 130] width 41 height 13
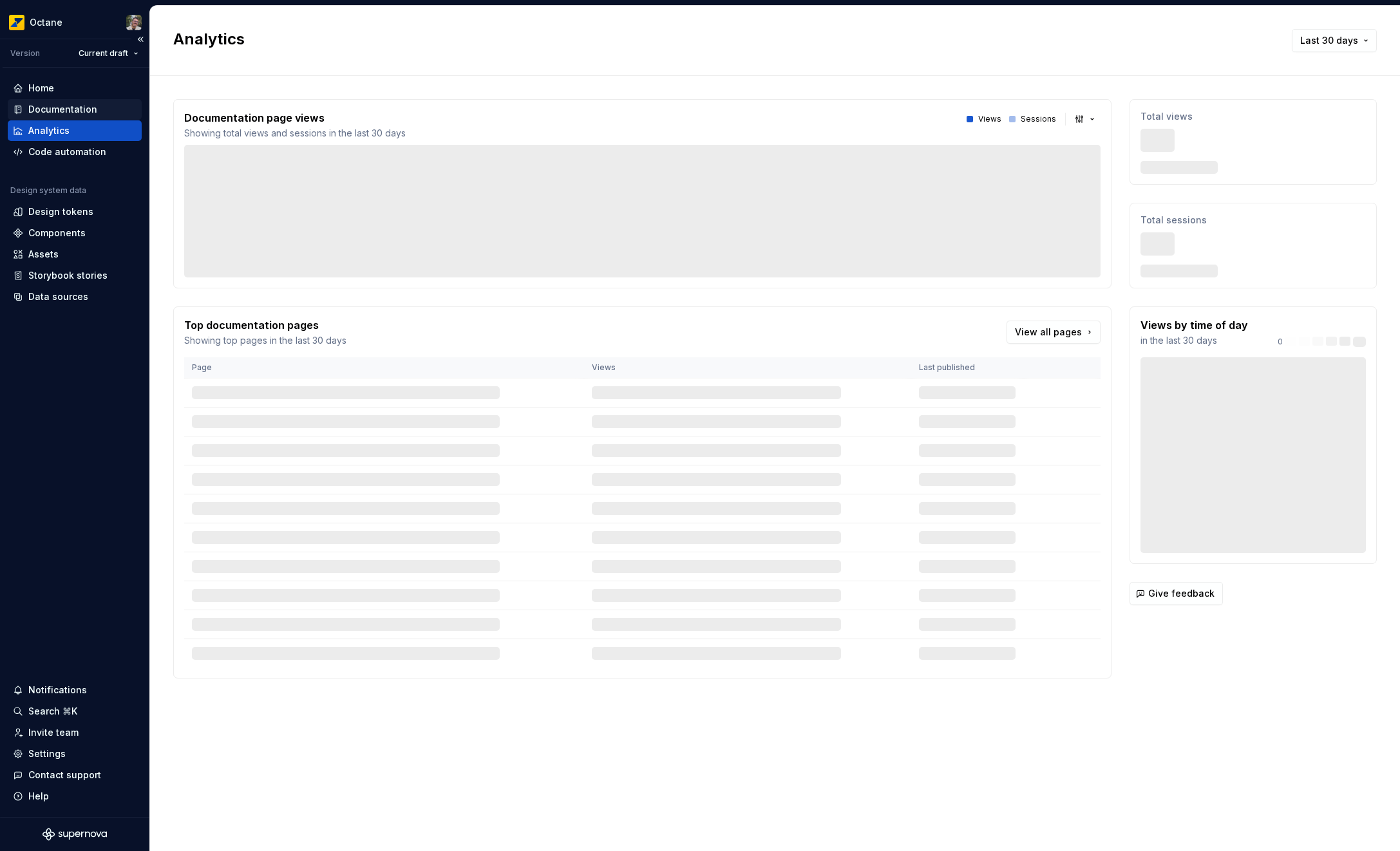
click at [49, 114] on div "Documentation" at bounding box center [63, 109] width 69 height 13
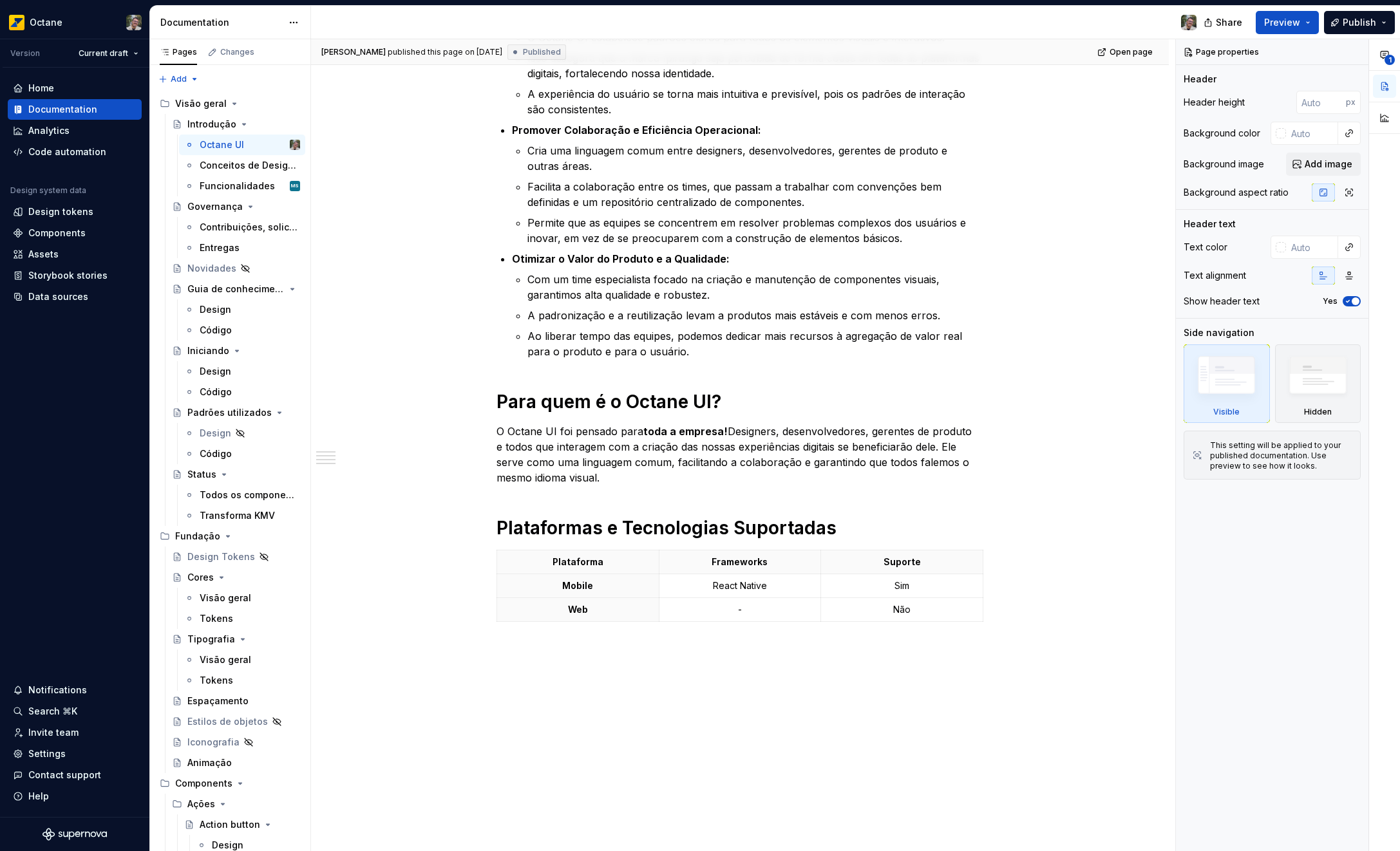
scroll to position [658, 0]
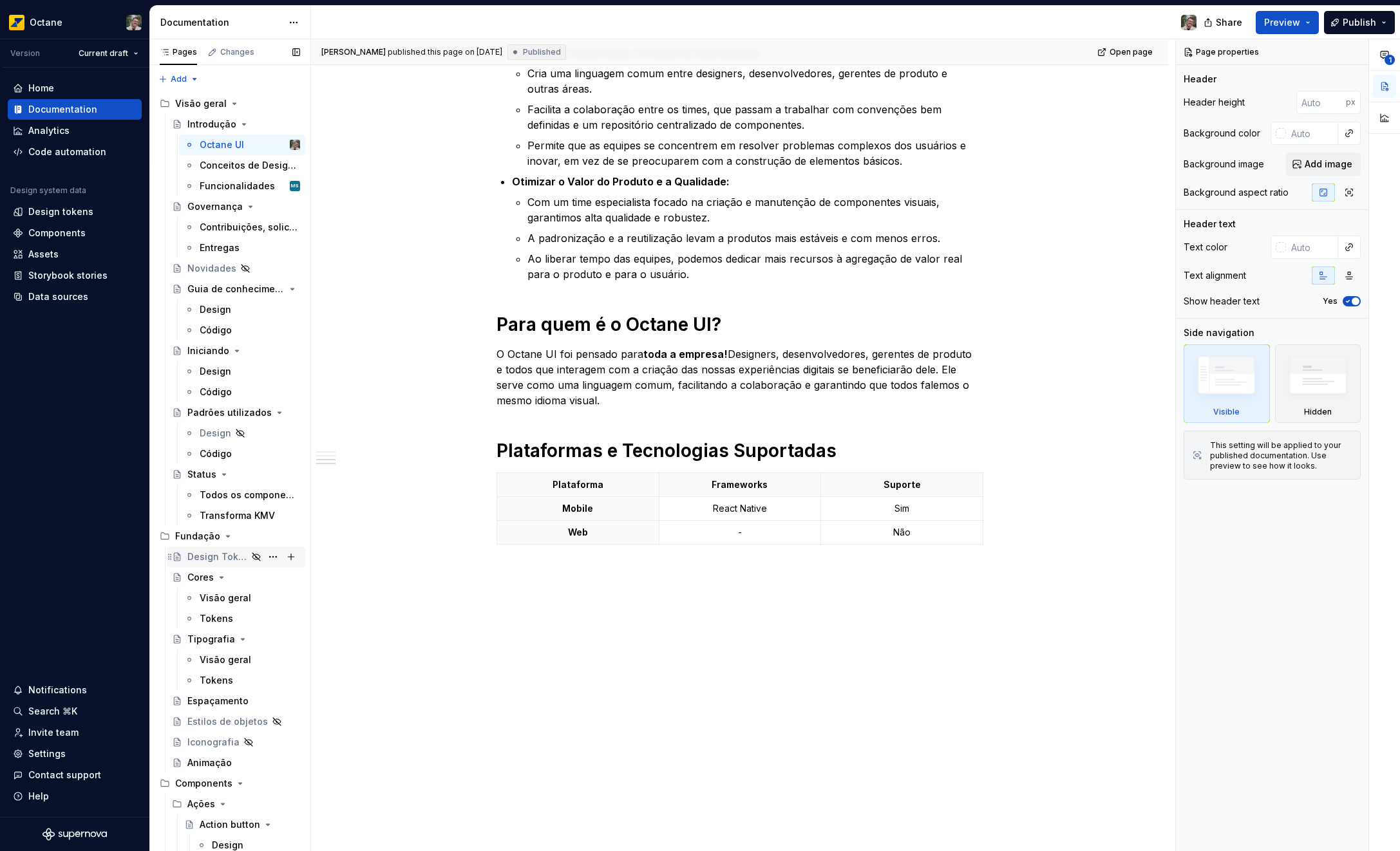
click at [218, 552] on div "Design Tokens" at bounding box center [217, 556] width 59 height 13
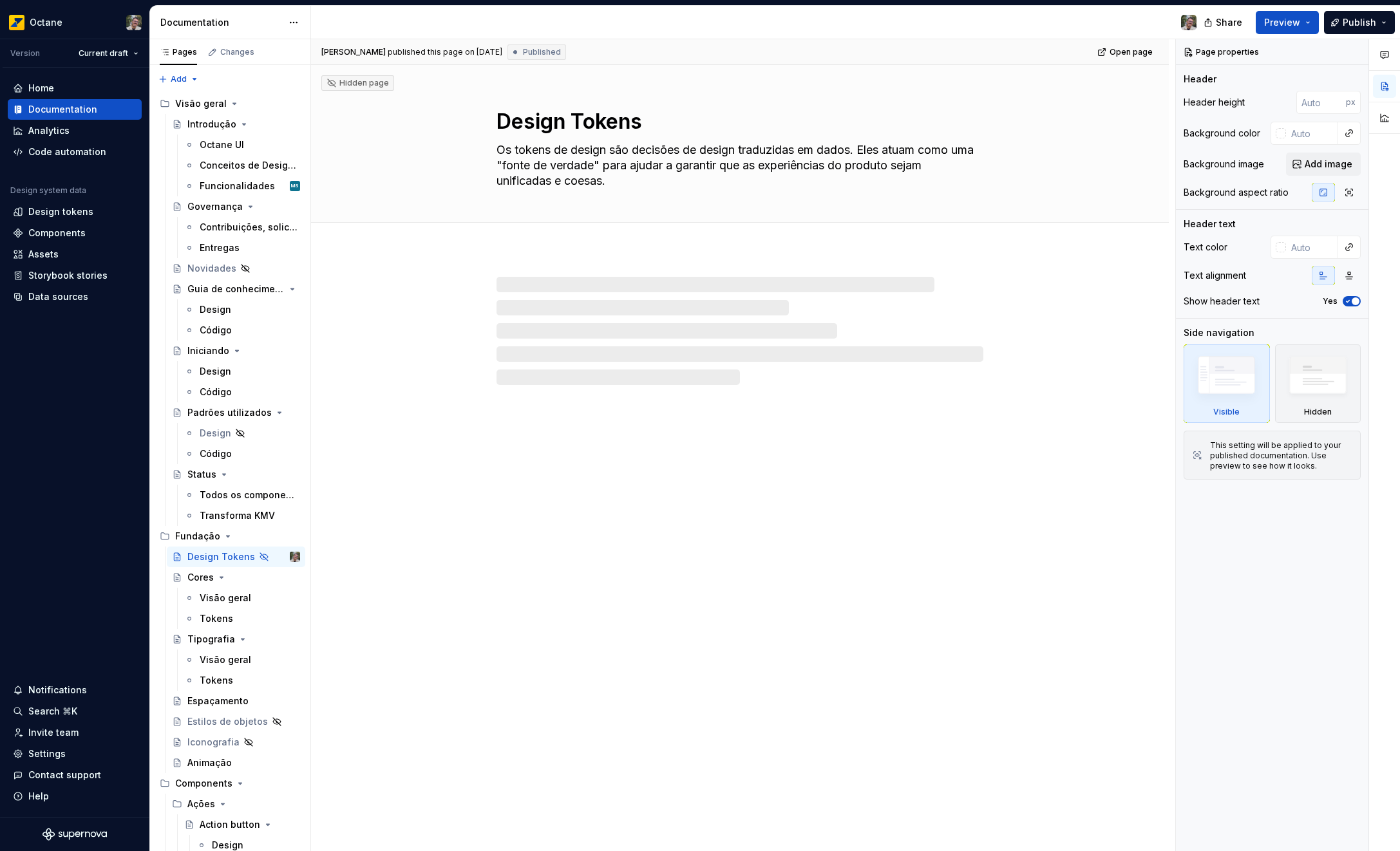
click at [628, 468] on div "Hidden page Design Tokens Os tokens de design são decisões de design traduzidas…" at bounding box center [740, 458] width 858 height 787
type textarea "*"
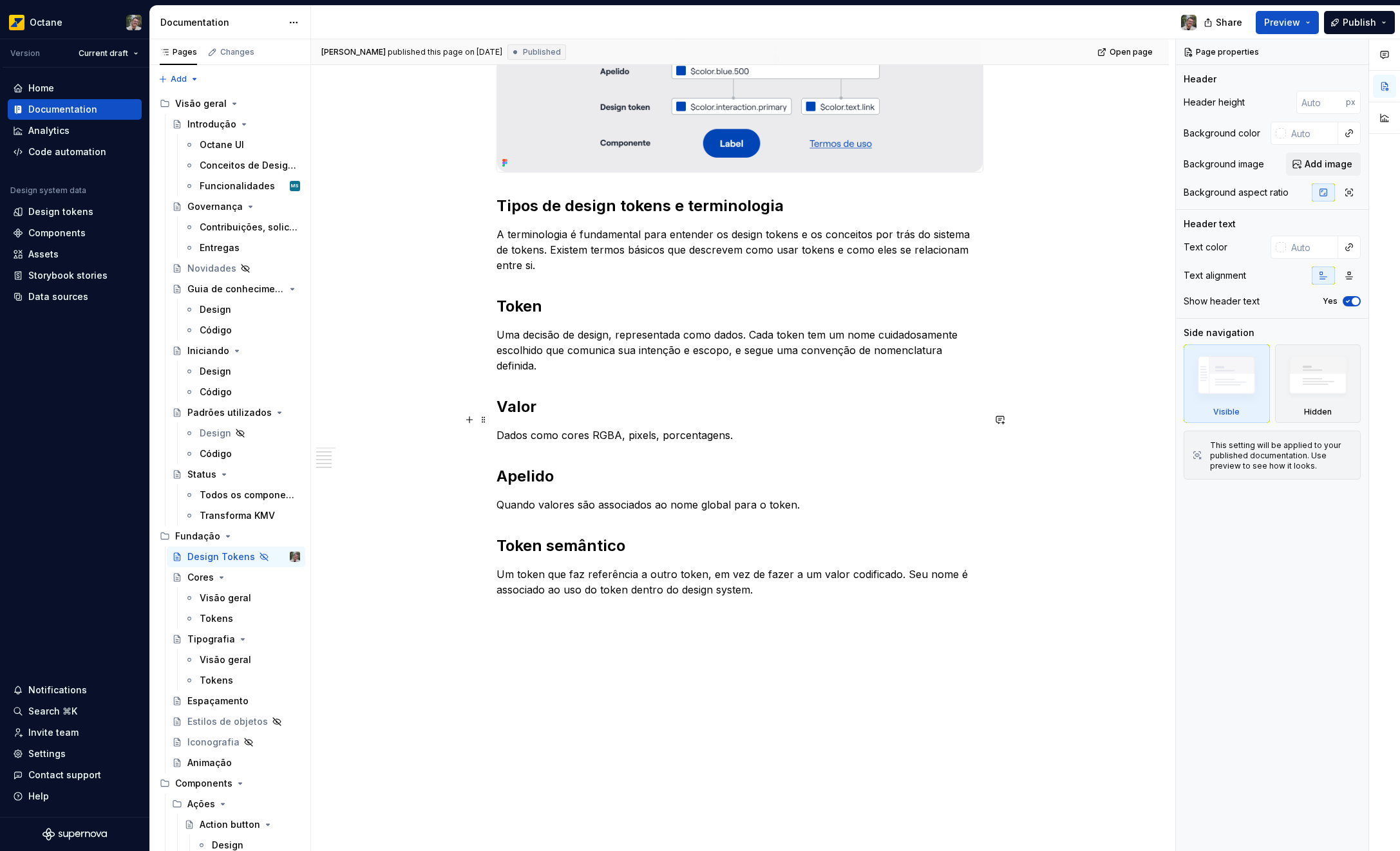
scroll to position [490, 0]
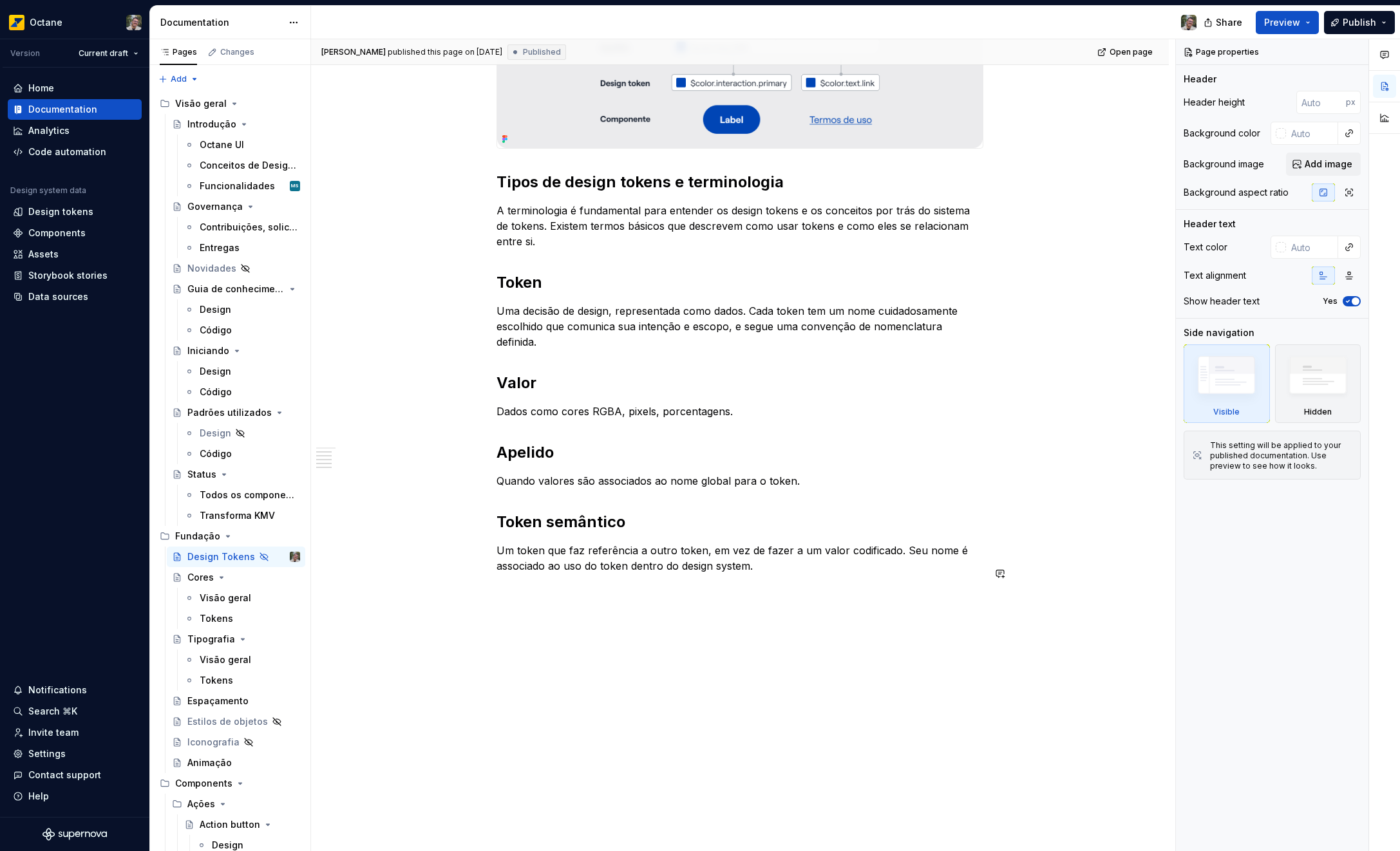
click at [667, 616] on div "O que são design tokens? Design tokens são decisões de design traduzidas em dad…" at bounding box center [740, 314] width 858 height 1106
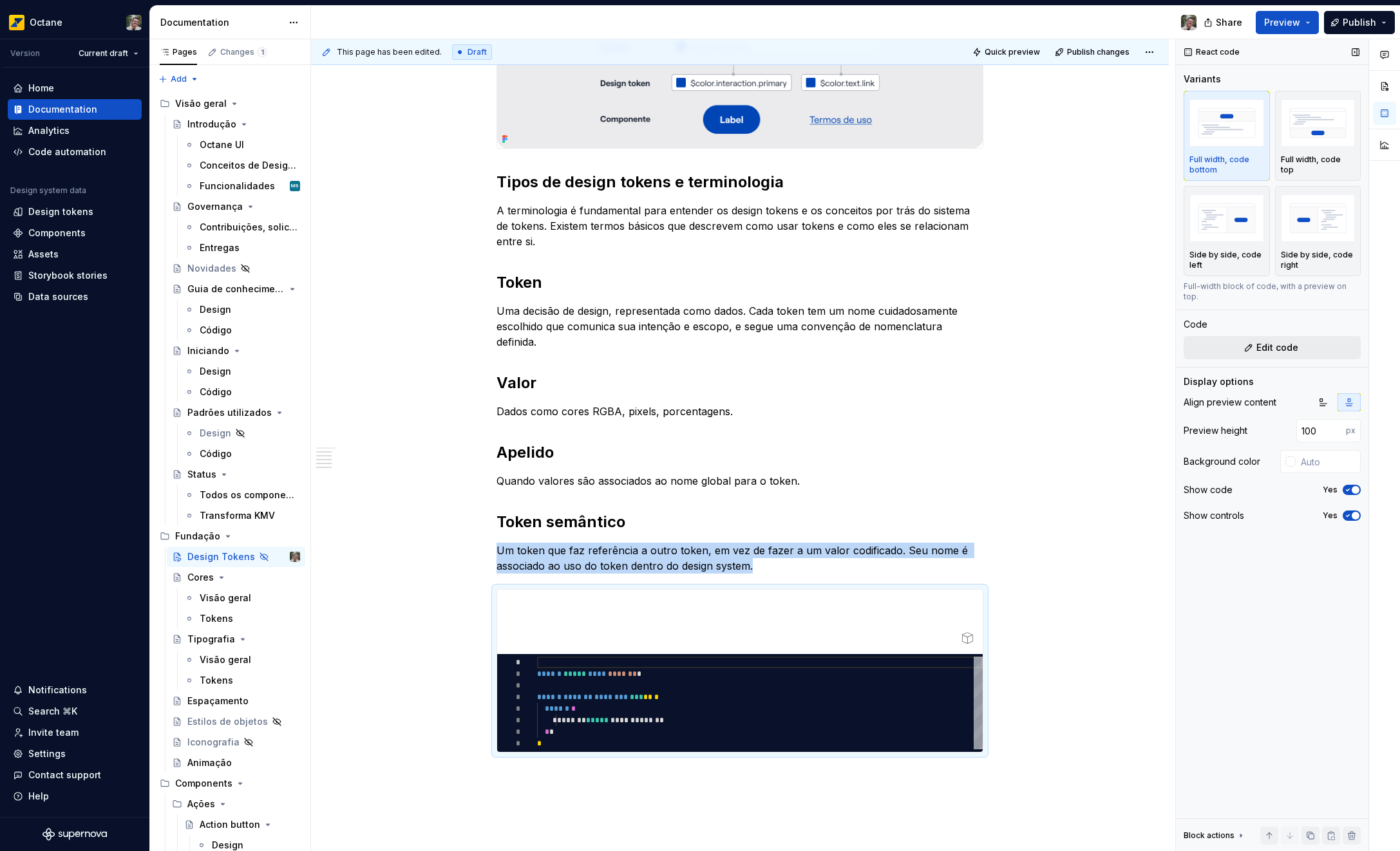
click at [1265, 341] on span "Edit code" at bounding box center [1277, 347] width 42 height 13
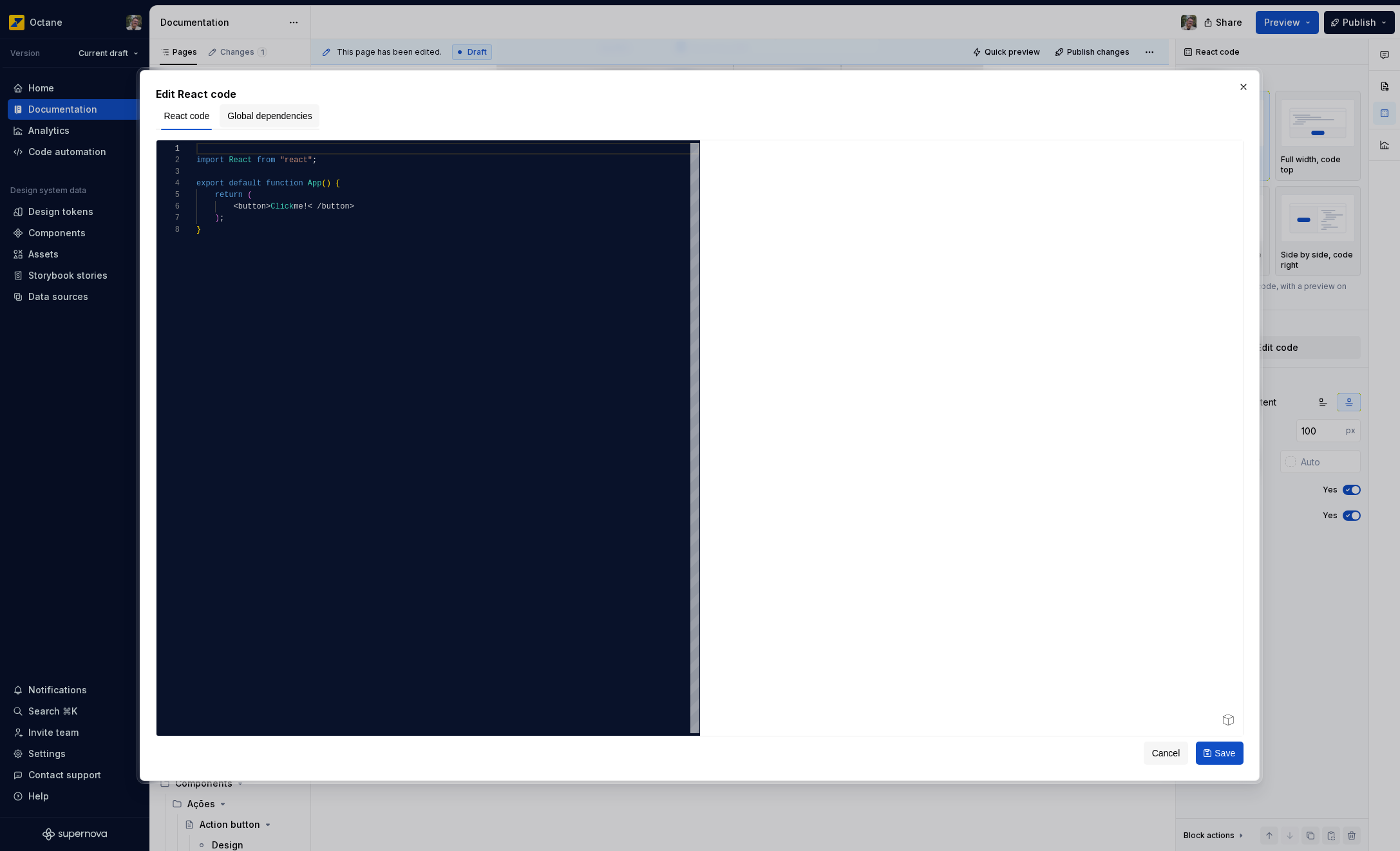
click at [274, 116] on span "Global dependencies" at bounding box center [269, 116] width 85 height 13
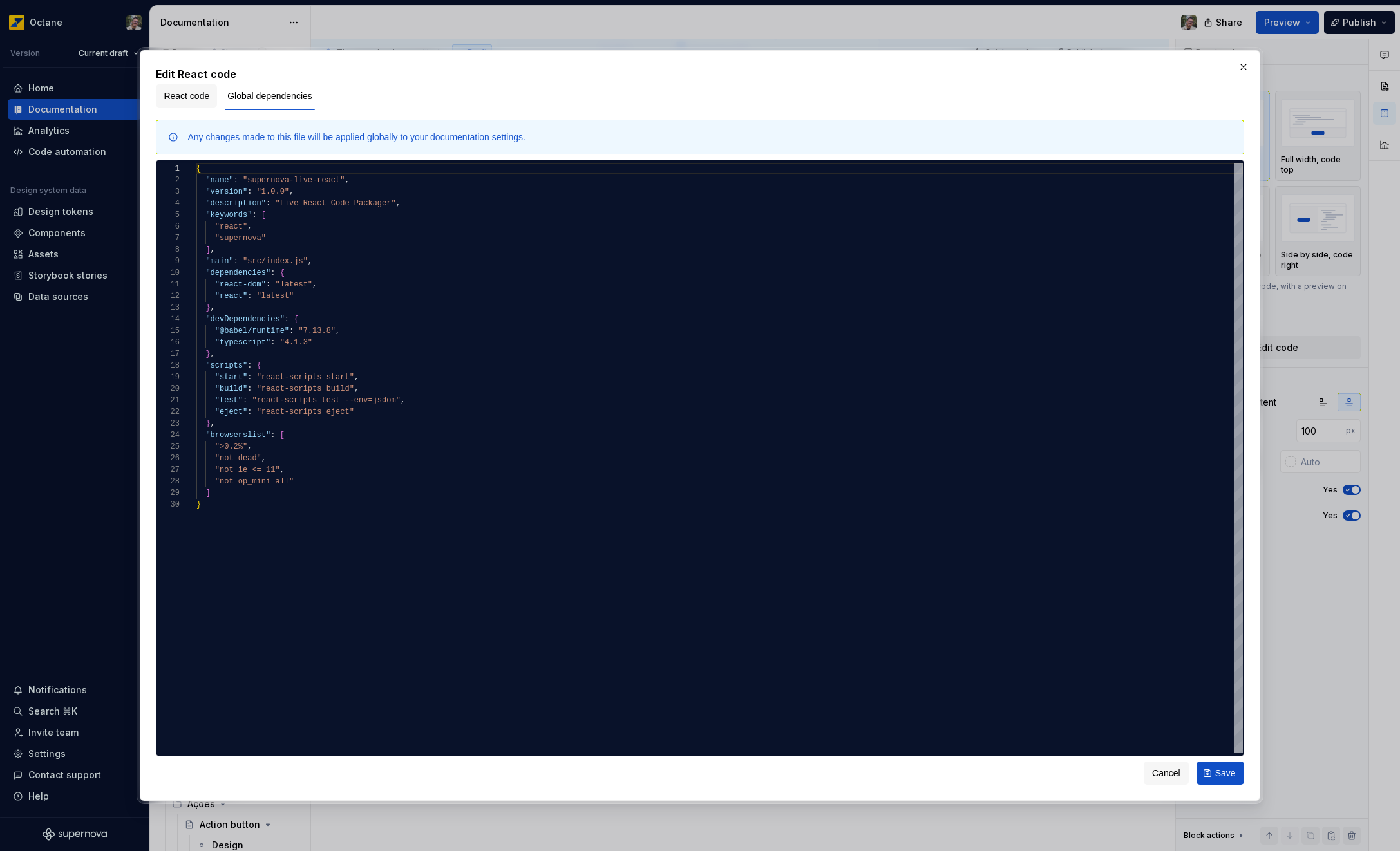
click at [209, 104] on button "React code" at bounding box center [186, 96] width 61 height 23
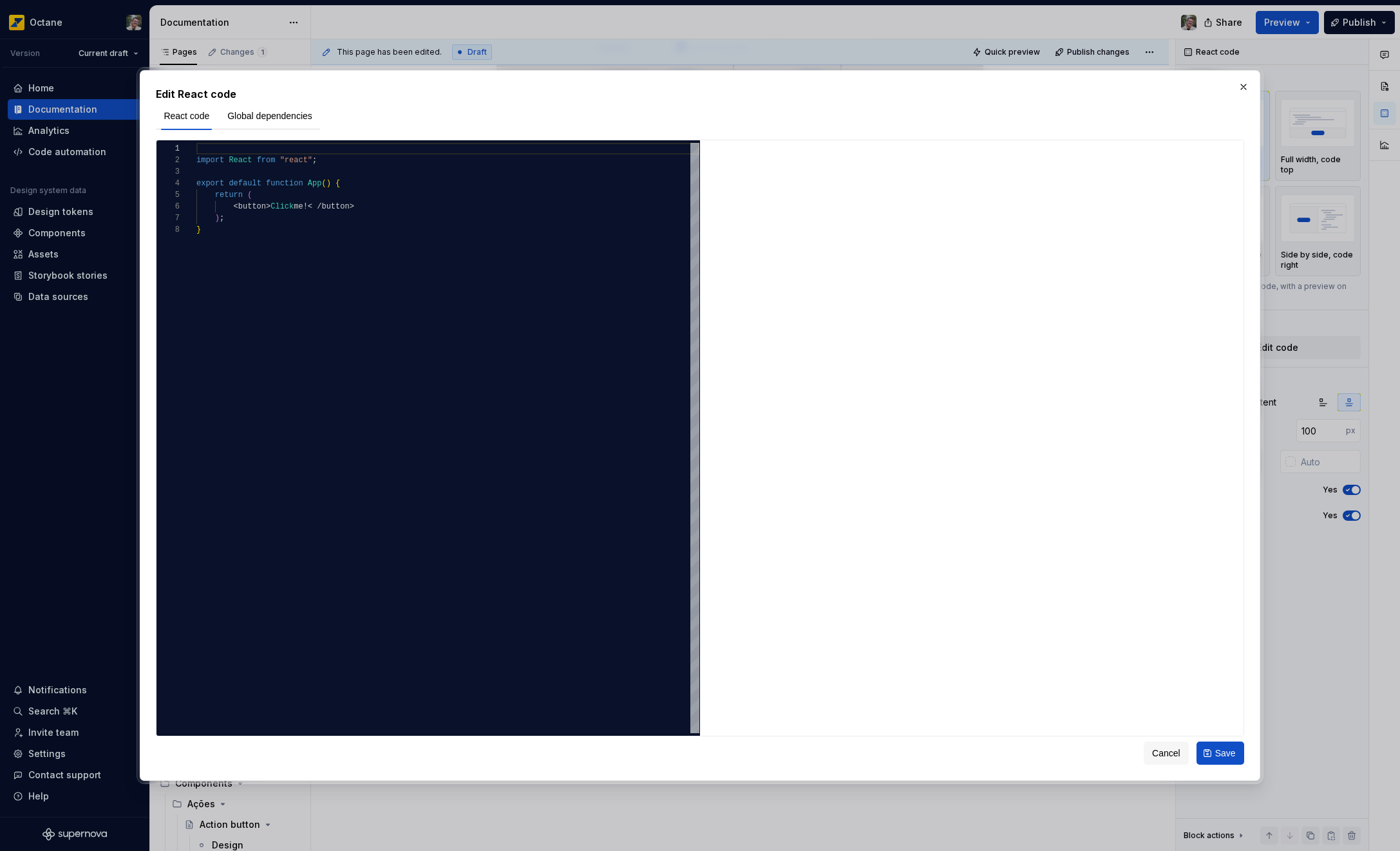
click at [1165, 744] on button "Cancel" at bounding box center [1166, 753] width 45 height 23
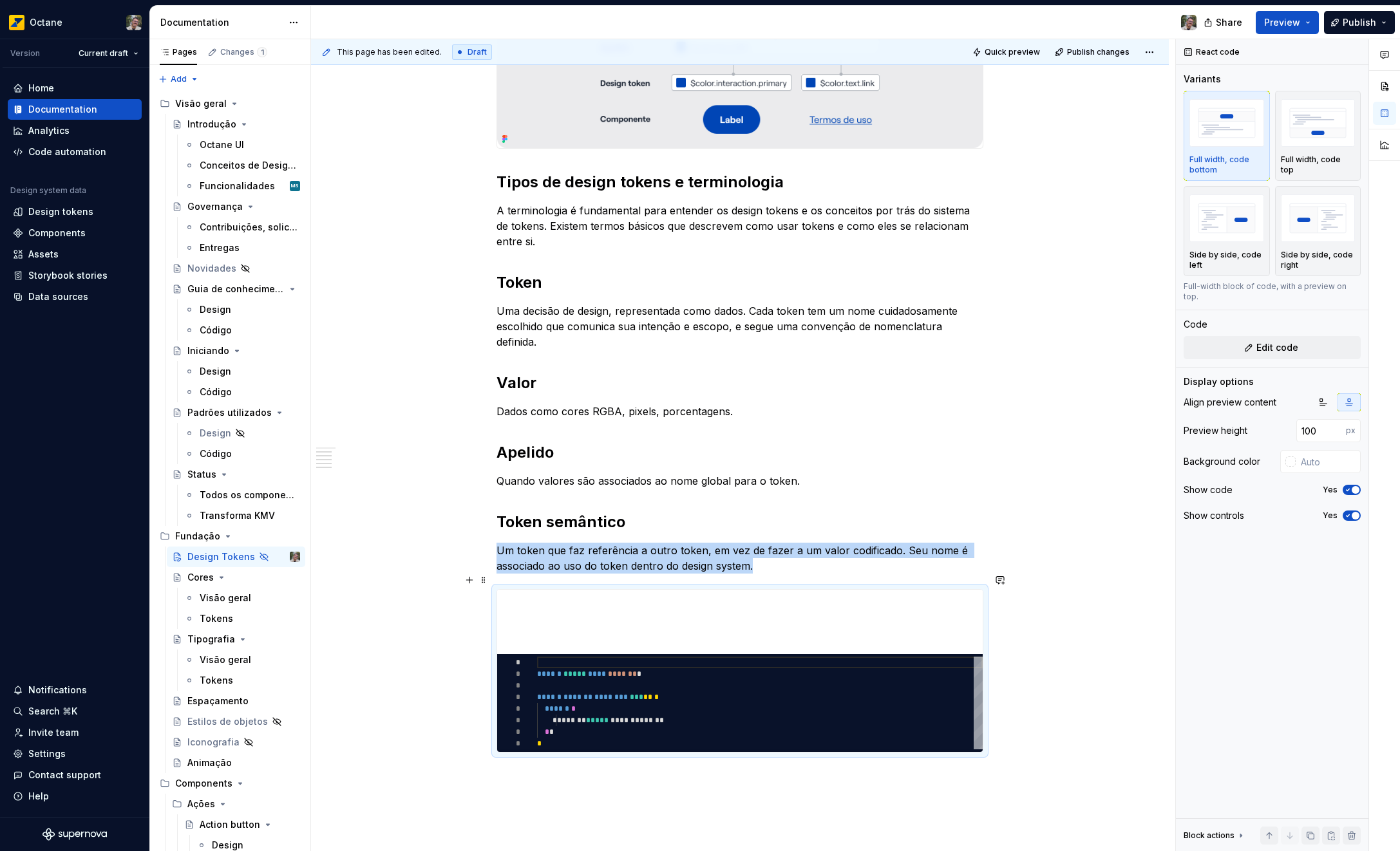
click at [1039, 636] on div "O que são design tokens? Design tokens são decisões de design traduzidas em dad…" at bounding box center [740, 392] width 858 height 1261
click at [1038, 646] on div "O que são design tokens? Design tokens são decisões de design traduzidas em dad…" at bounding box center [740, 392] width 858 height 1261
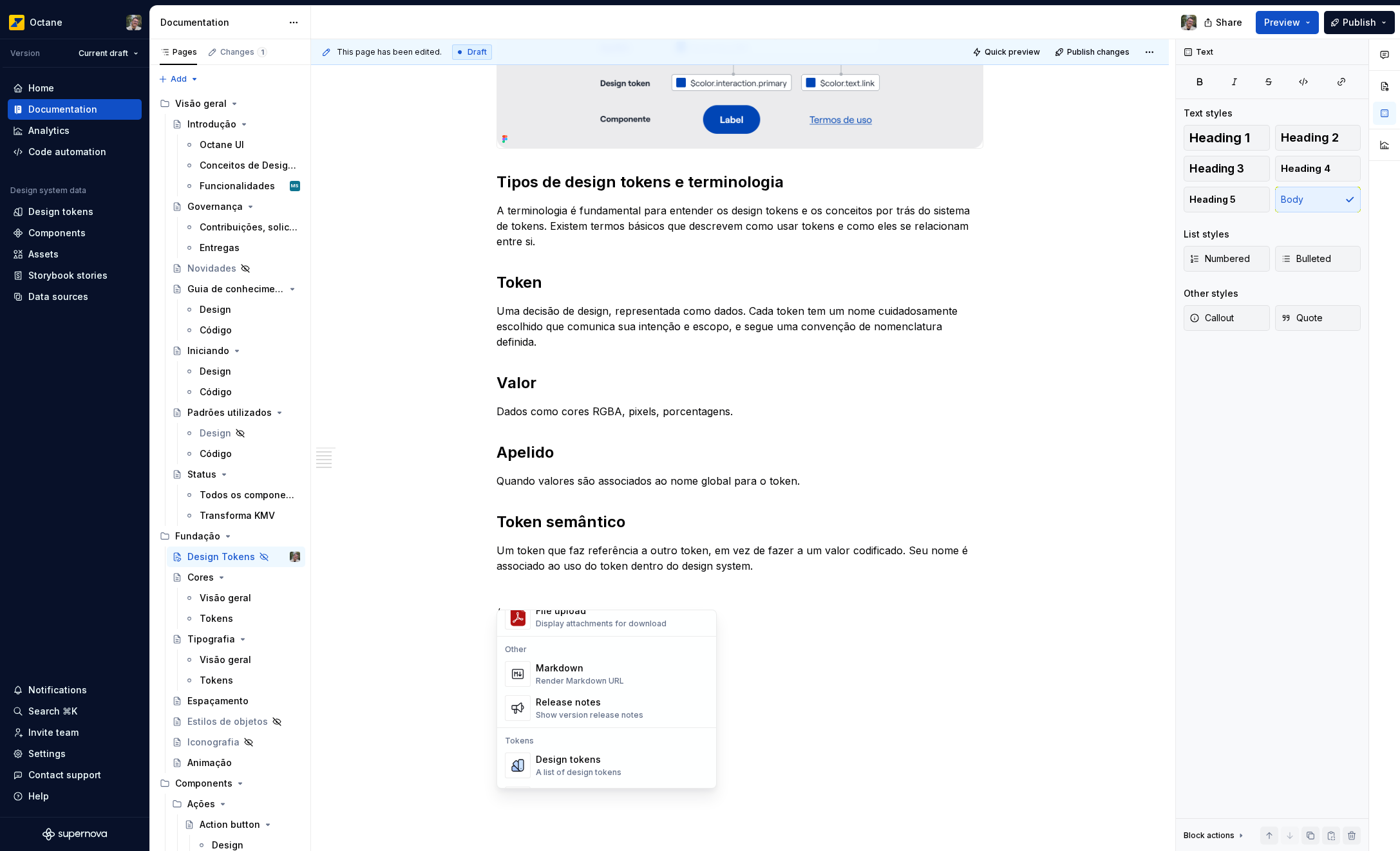
scroll to position [831, 0]
click at [639, 666] on div "Markdown Render Markdown URL" at bounding box center [622, 659] width 173 height 26
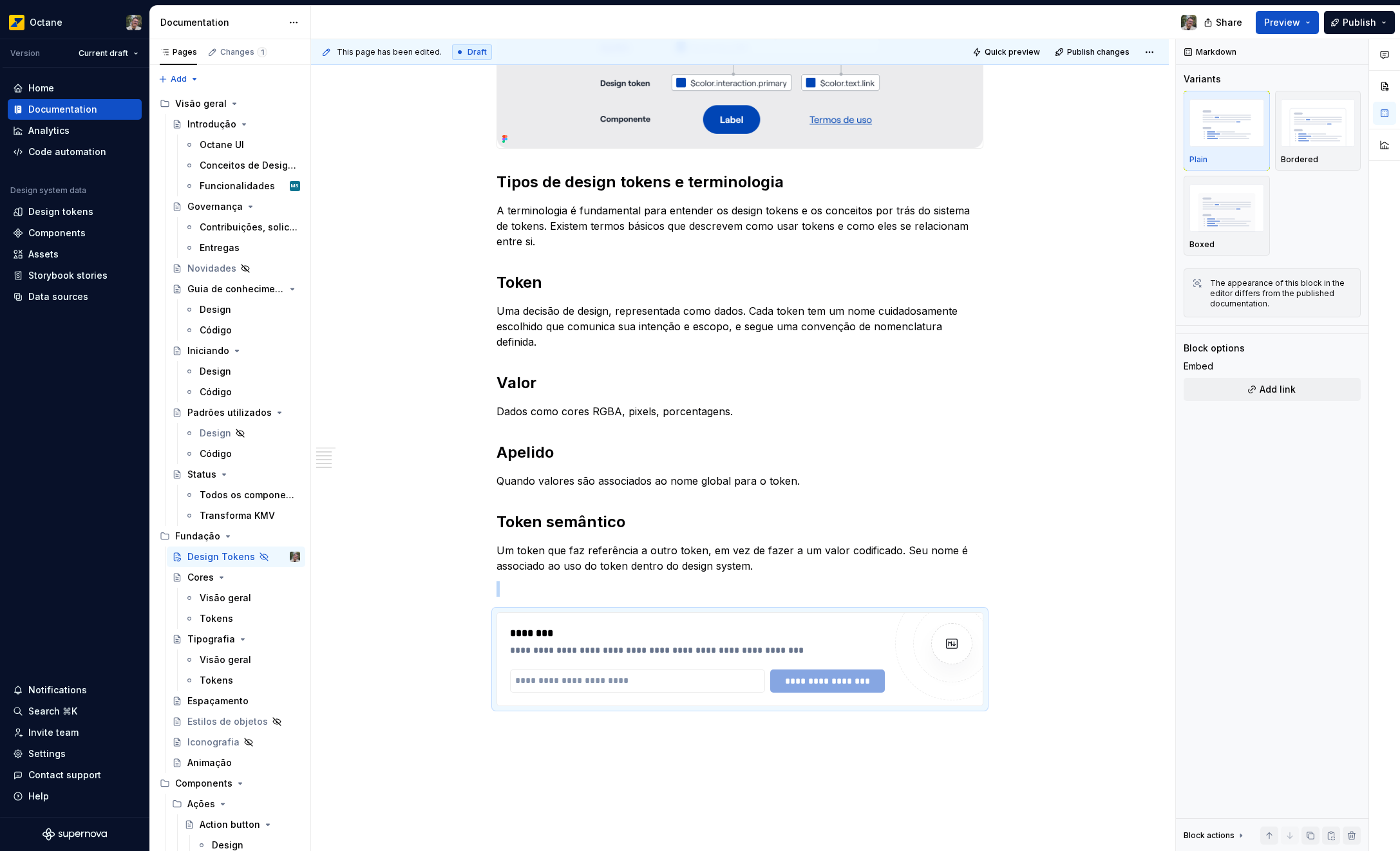
type textarea "*"
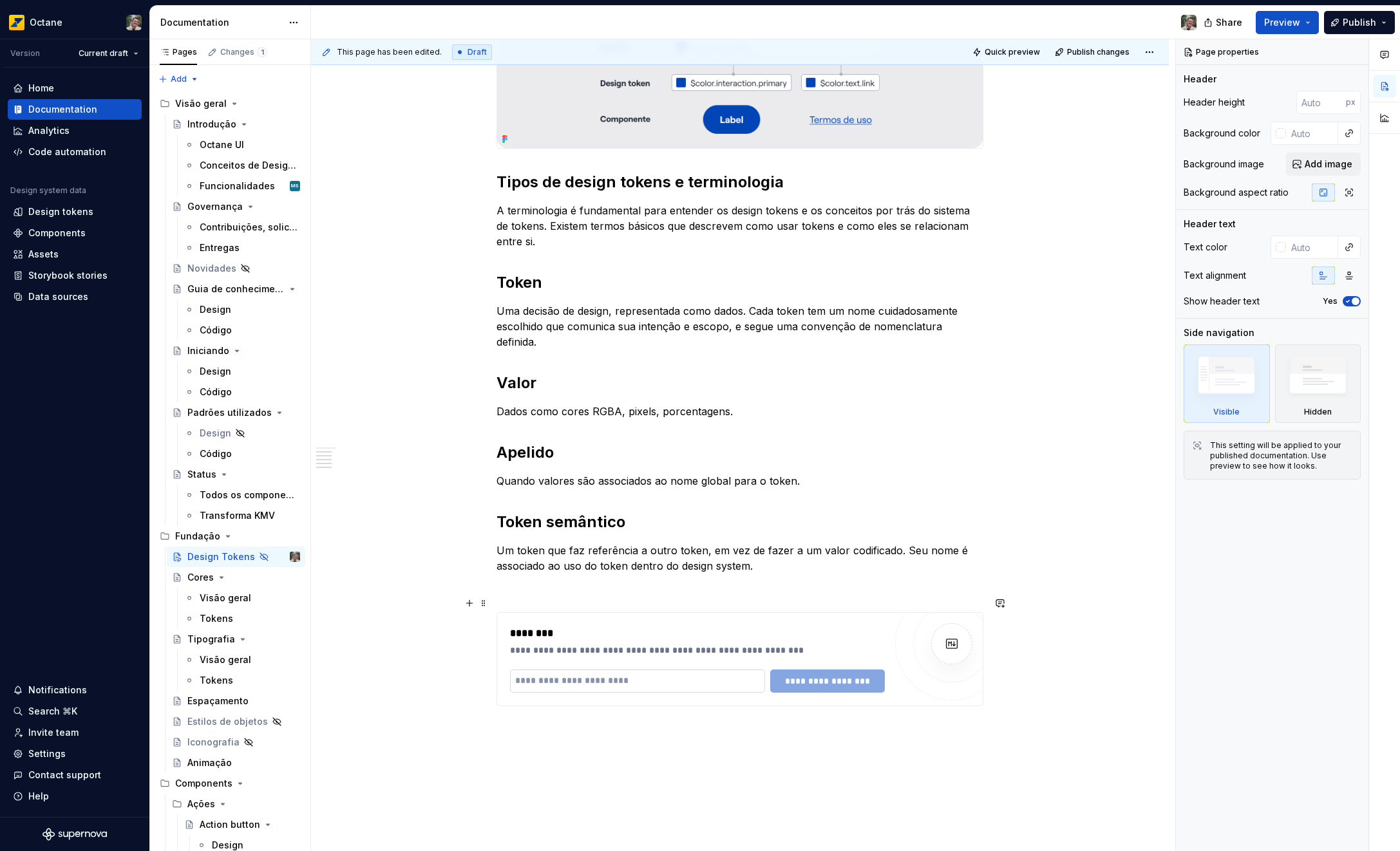
click at [622, 669] on input "text" at bounding box center [638, 681] width 255 height 23
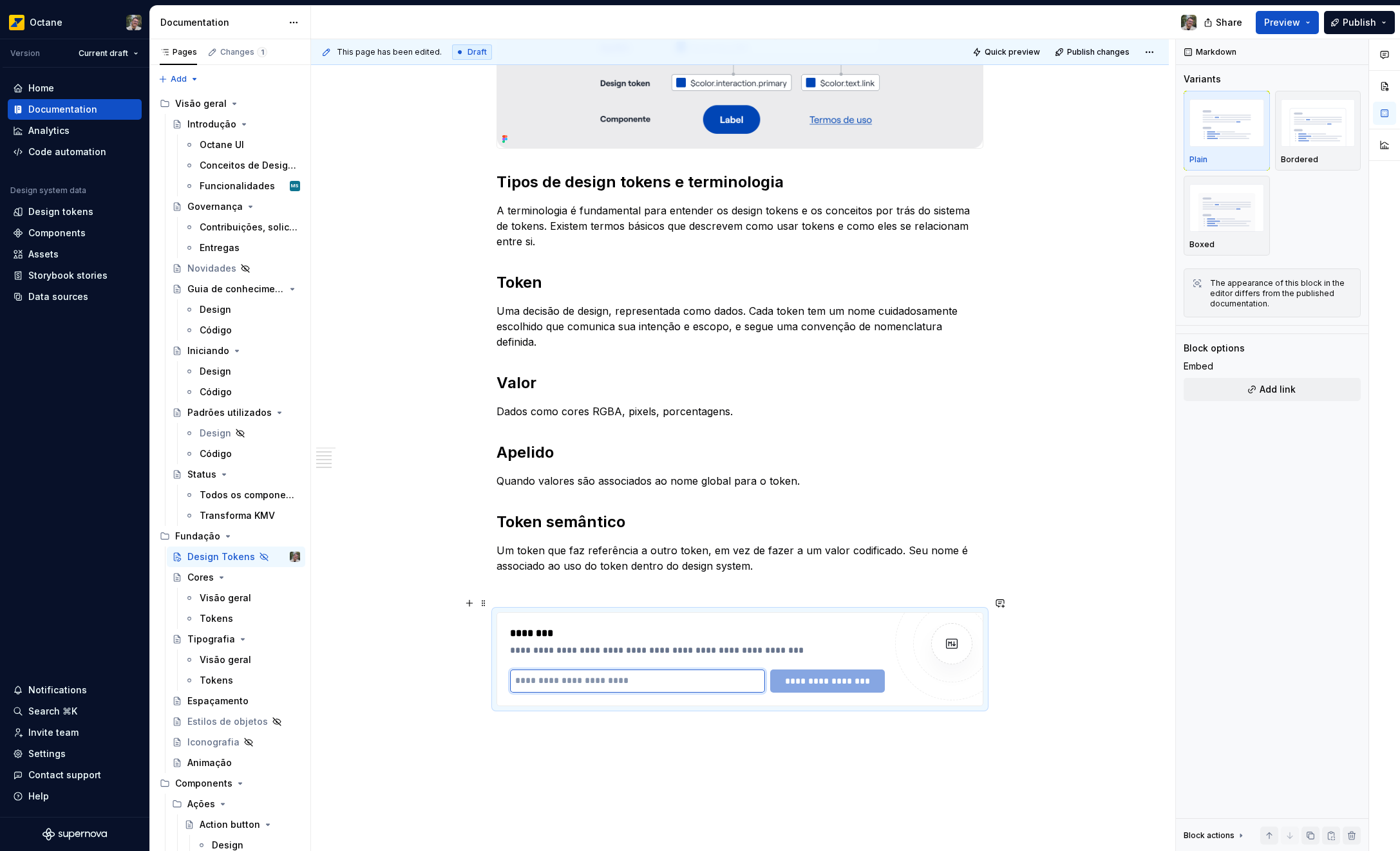
paste input "**********"
type input "**********"
click at [832, 674] on span "**********" at bounding box center [827, 680] width 98 height 13
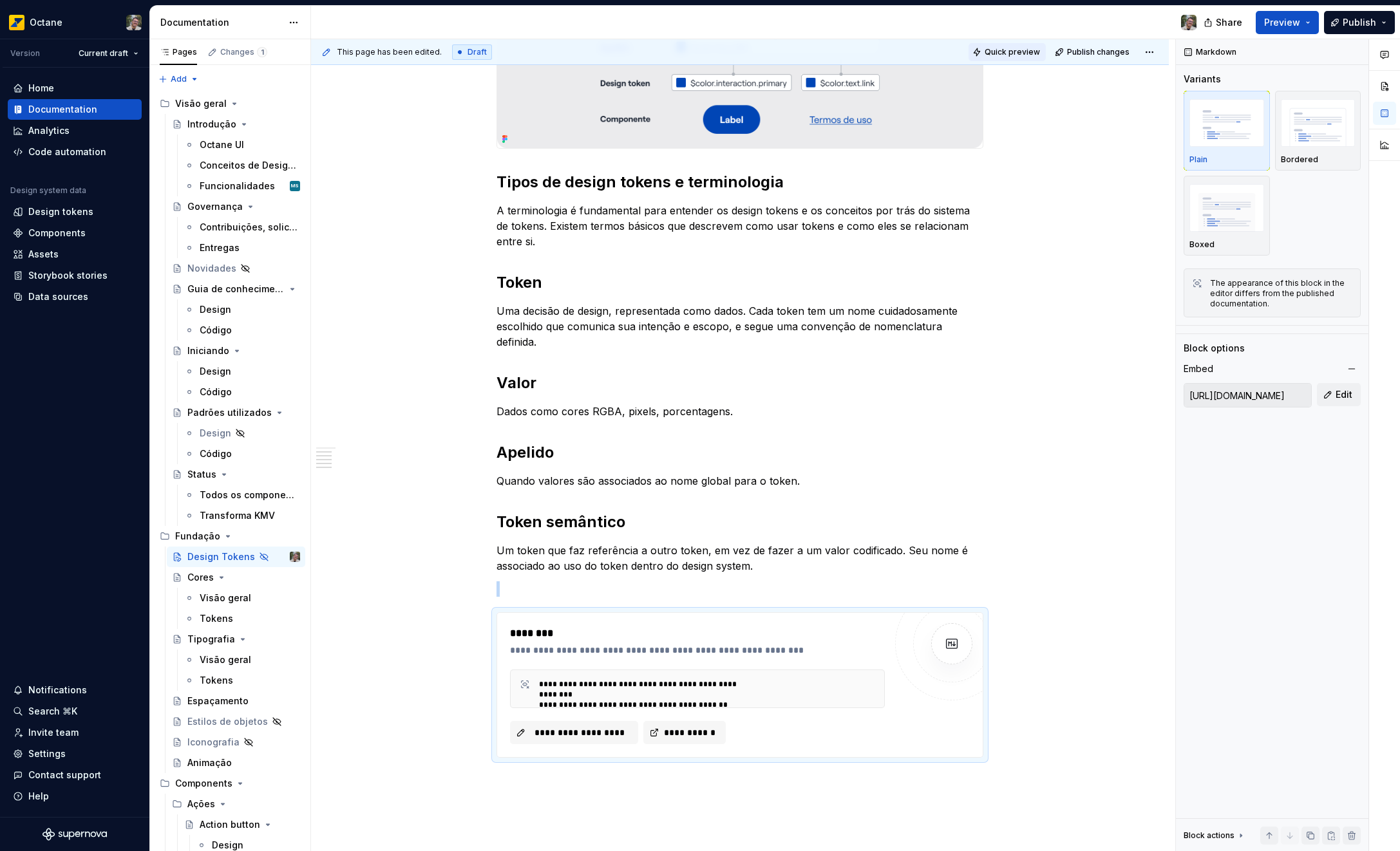
click at [1030, 51] on span "Quick preview" at bounding box center [1012, 52] width 55 height 10
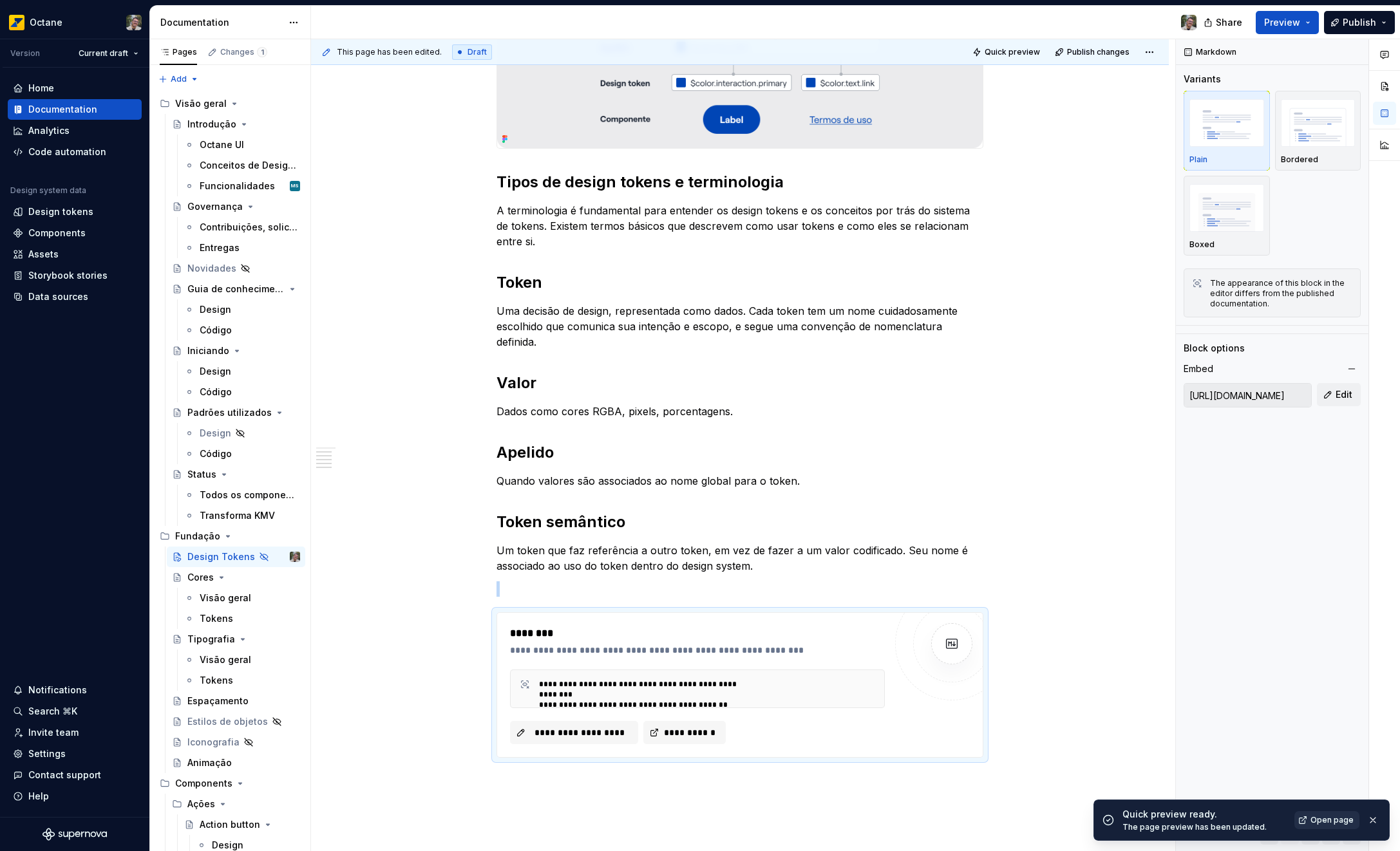
click at [1309, 818] on link "Open page" at bounding box center [1327, 820] width 65 height 18
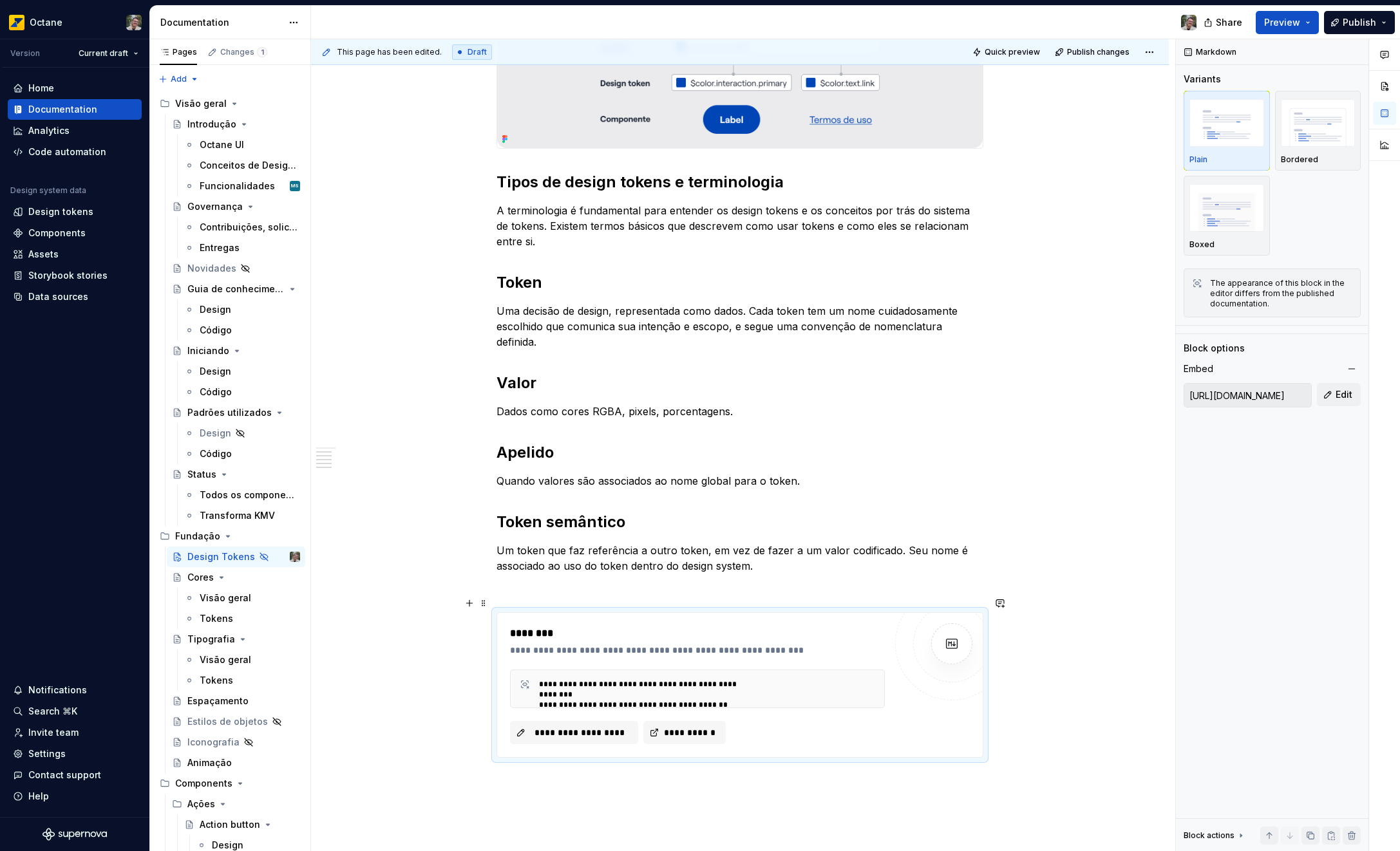
drag, startPoint x: 986, startPoint y: 640, endPoint x: 1019, endPoint y: 654, distance: 35.8
click at [983, 640] on div "**********" at bounding box center [740, 685] width 487 height 146
click at [1031, 660] on div "O que são design tokens? Design tokens são decisões de design traduzidas em dad…" at bounding box center [740, 395] width 858 height 1266
click at [1041, 660] on div "O que são design tokens? Design tokens são decisões de design traduzidas em dad…" at bounding box center [740, 395] width 858 height 1266
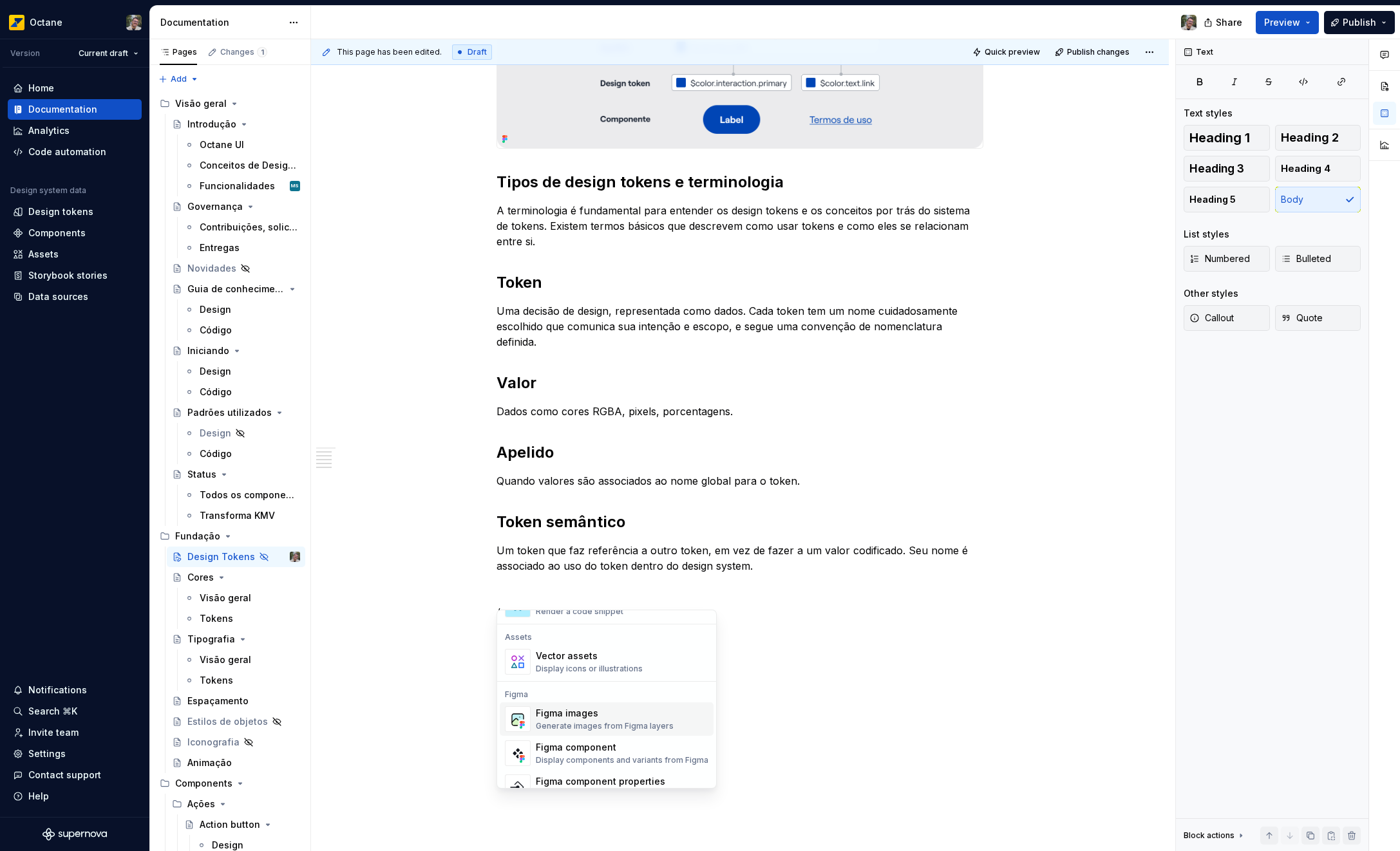
scroll to position [1047, 0]
click at [609, 663] on div "Display simple code examples" at bounding box center [594, 668] width 118 height 10
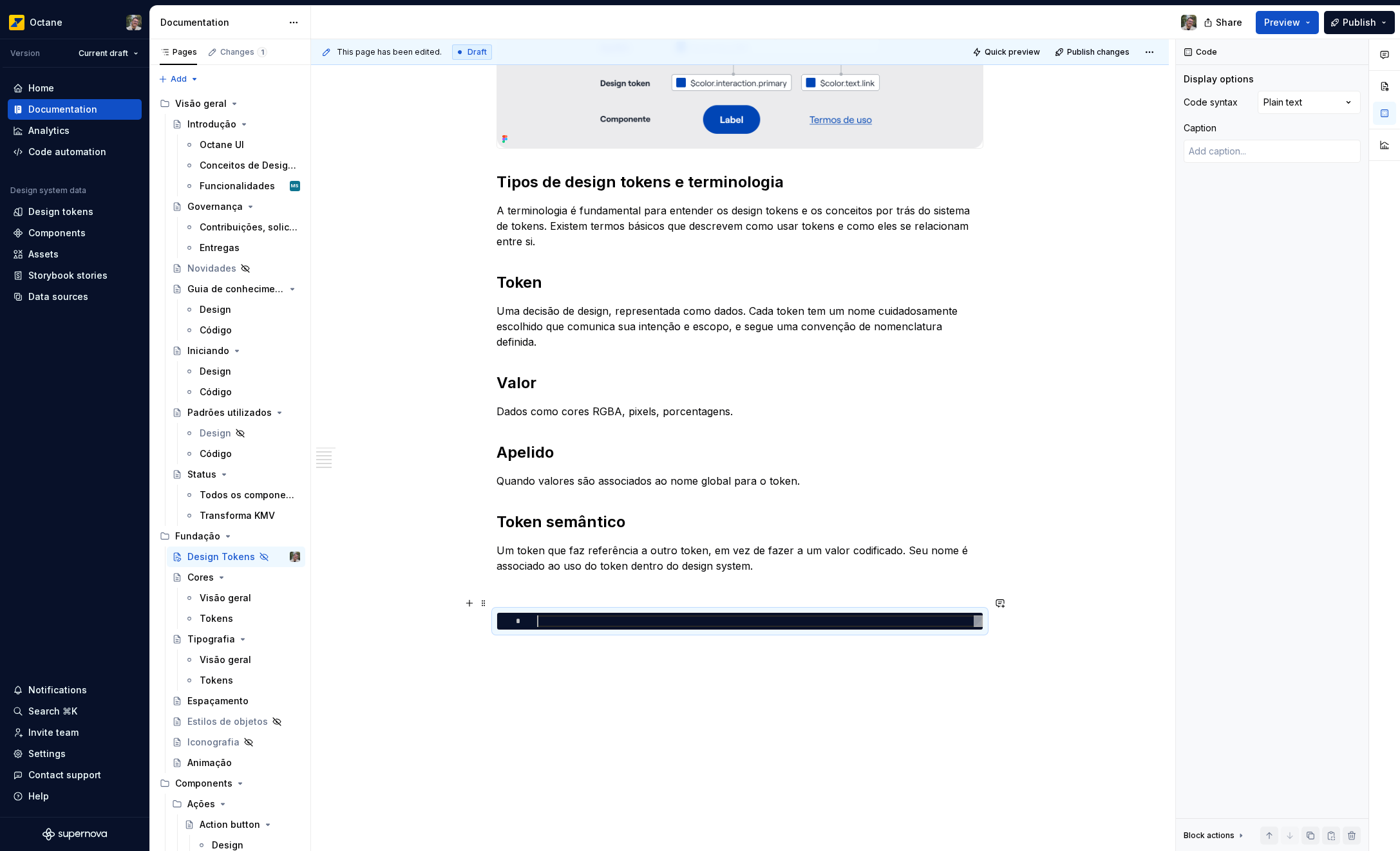
click at [686, 626] on div "O que são design tokens? Design tokens são decisões de design traduzidas em dad…" at bounding box center [740, 219] width 487 height 854
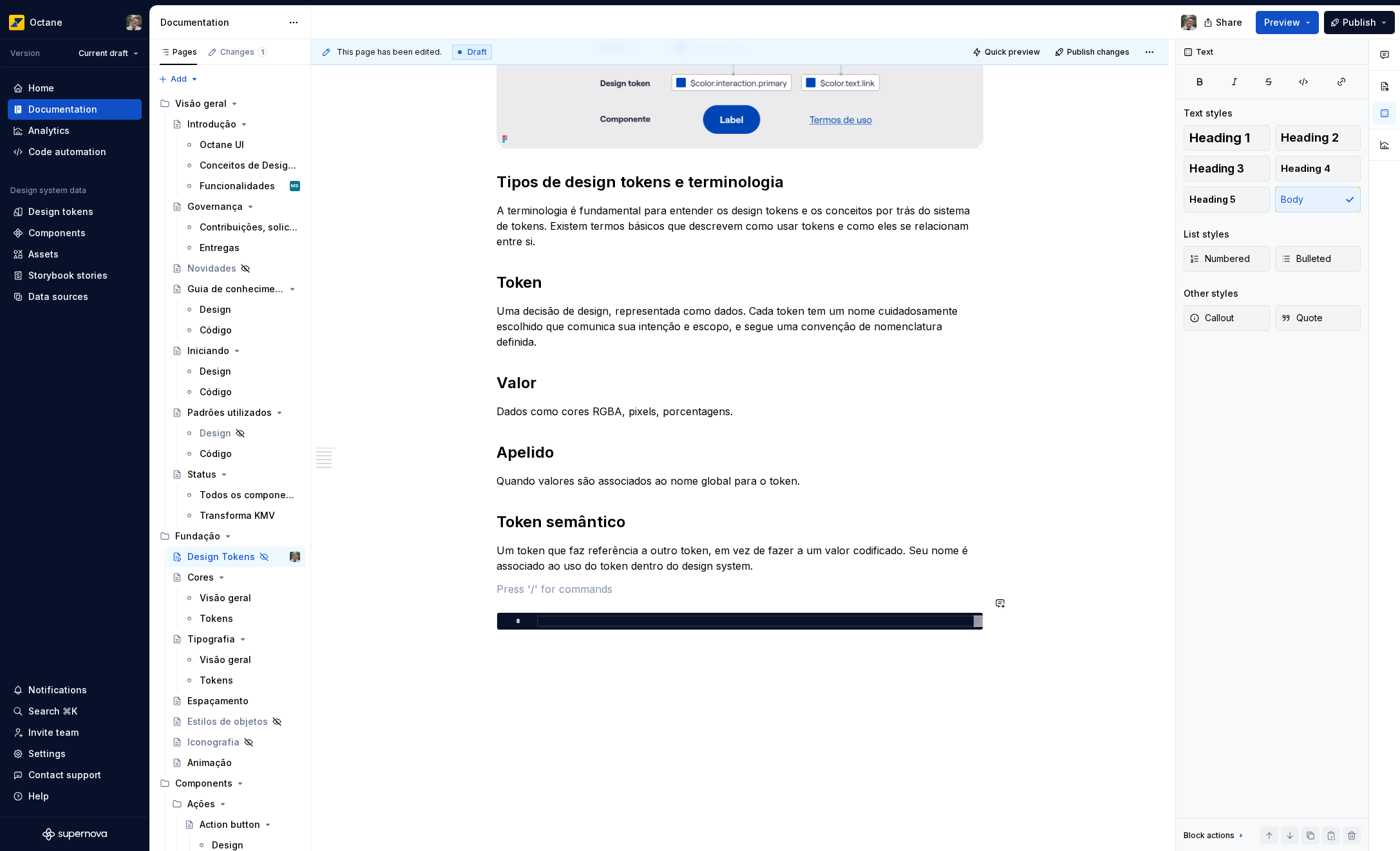
click at [493, 620] on div "O que são design tokens? Design tokens são decisões de design traduzidas em dad…" at bounding box center [740, 331] width 858 height 1139
type textarea "*"
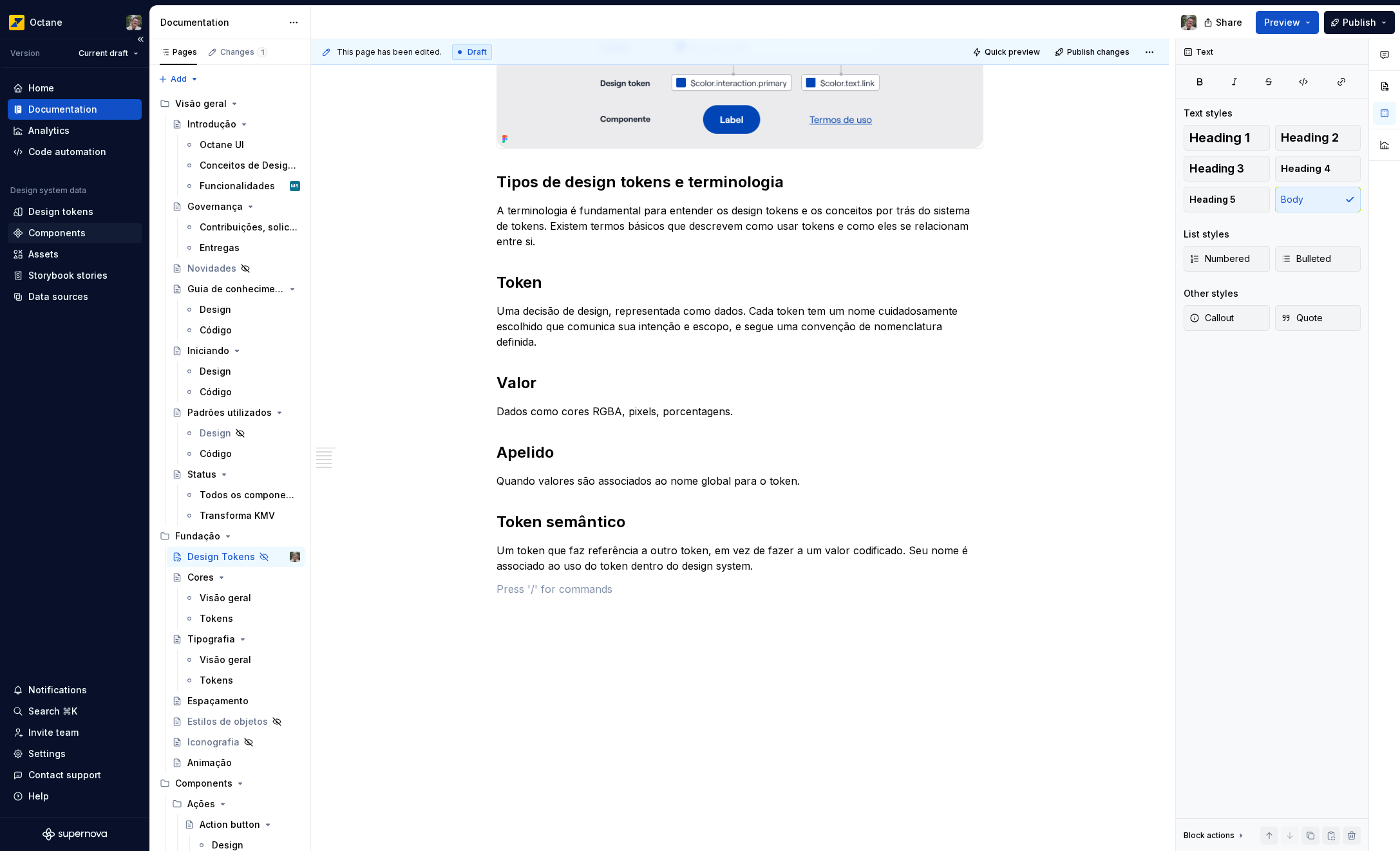
click at [59, 234] on div "Components" at bounding box center [57, 233] width 57 height 13
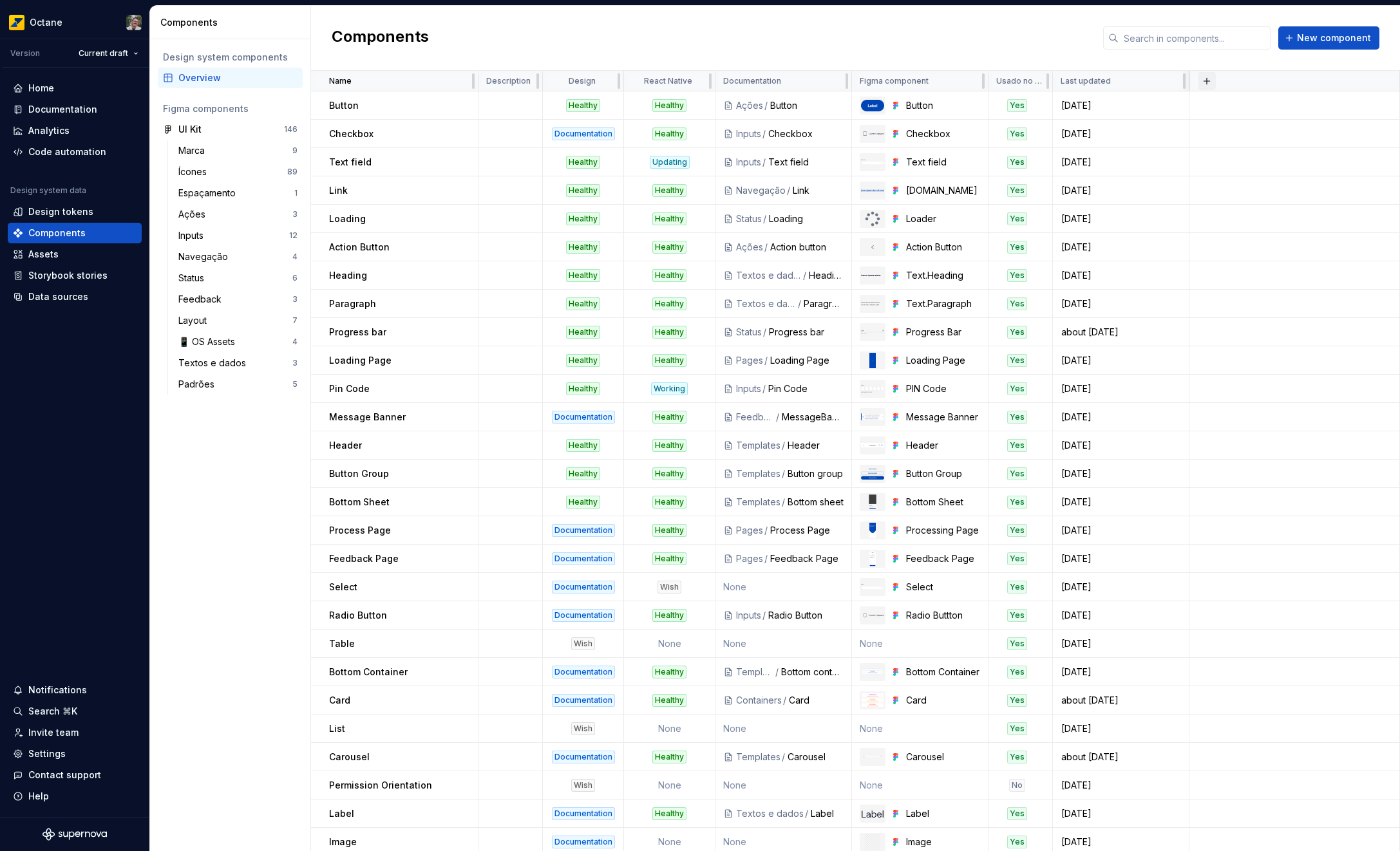
click at [1203, 79] on button "button" at bounding box center [1206, 81] width 18 height 18
click at [1150, 101] on div "New custom property" at bounding box center [1133, 106] width 96 height 13
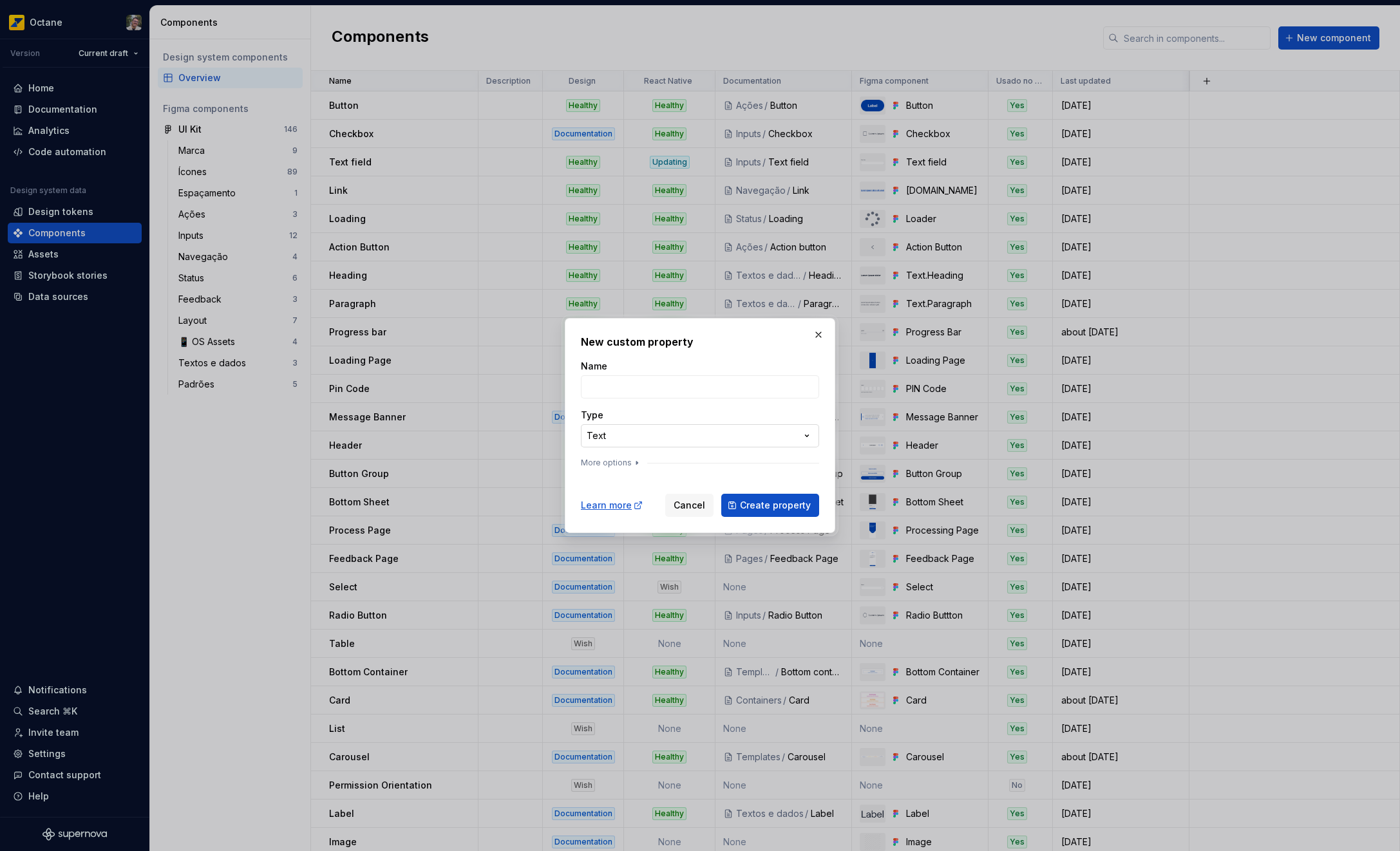
click at [647, 432] on div "**********" at bounding box center [700, 426] width 1400 height 851
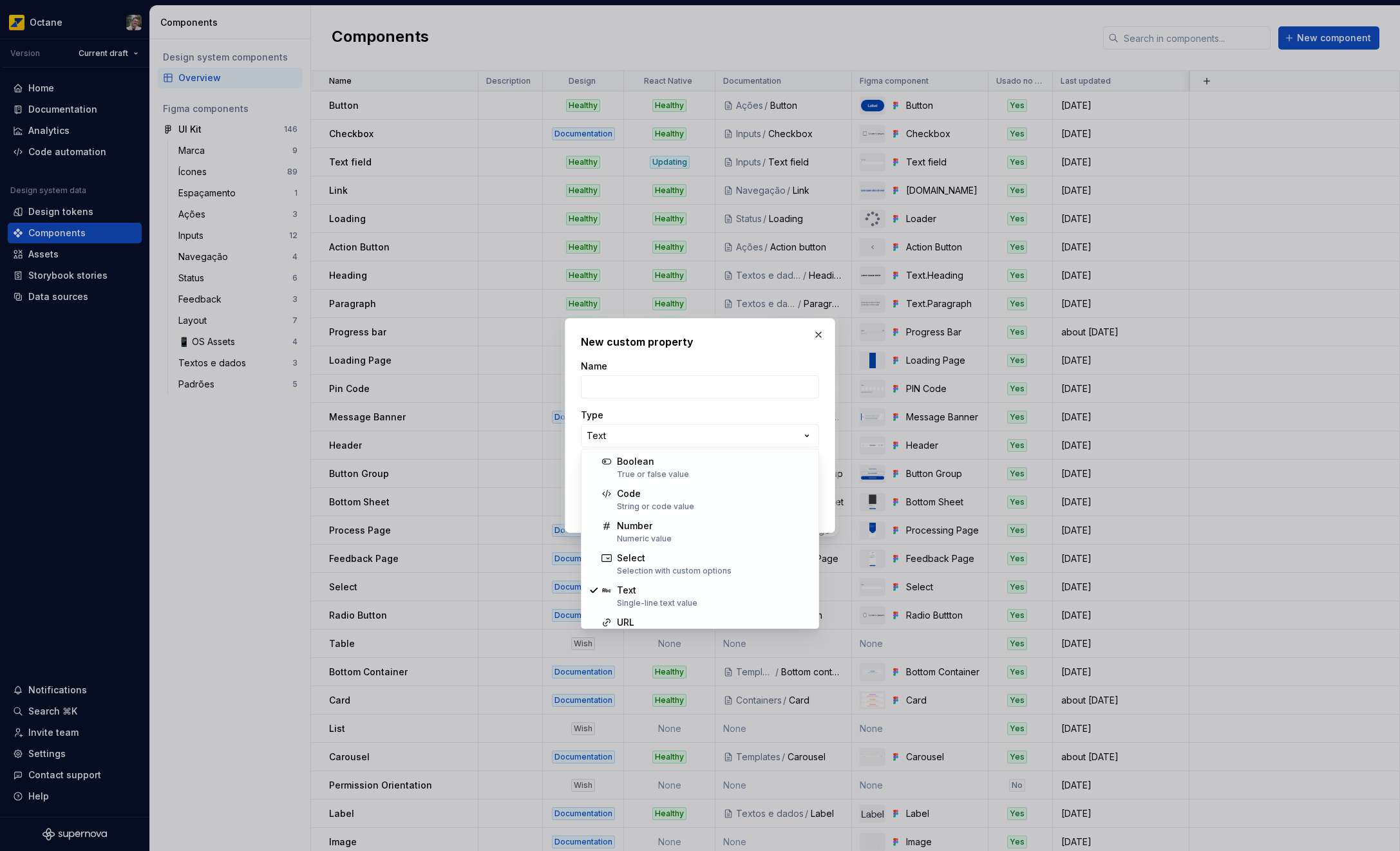
select select "*******"
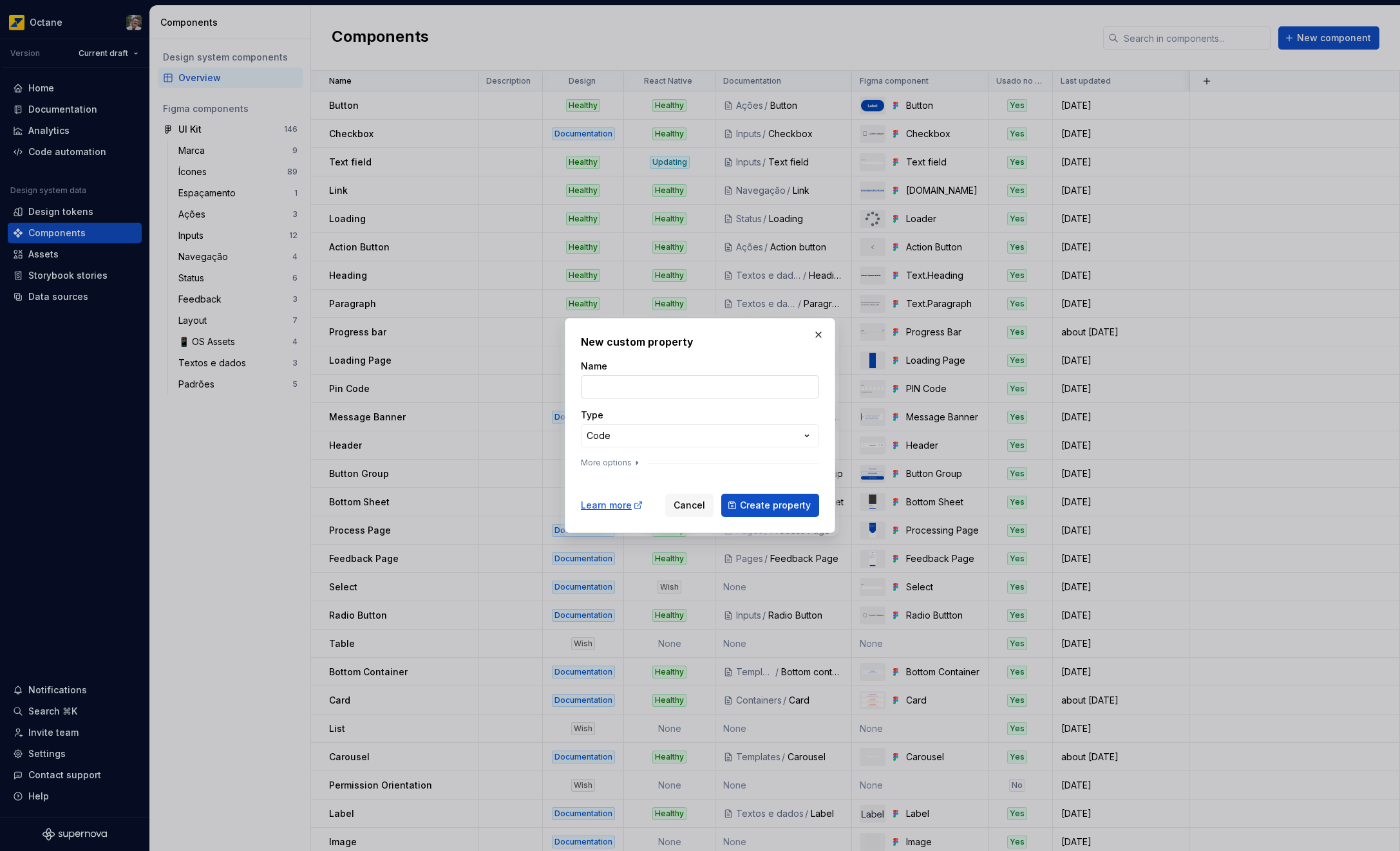
click at [658, 390] on input "Name" at bounding box center [700, 387] width 238 height 23
type input "Teste"
click at [742, 502] on span "Create property" at bounding box center [775, 505] width 71 height 13
click at [633, 465] on icon "button" at bounding box center [637, 462] width 10 height 10
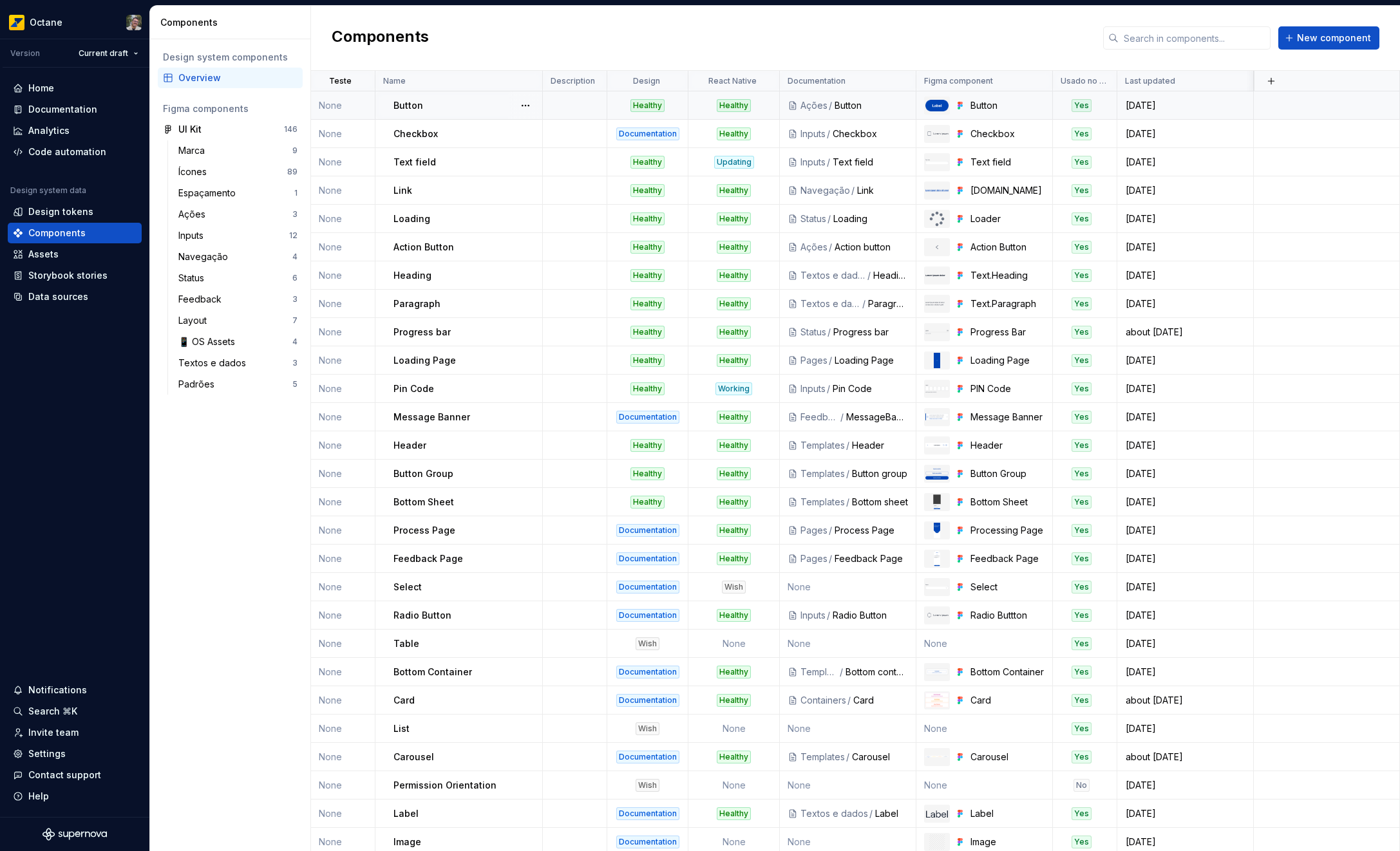
click at [344, 109] on td "None" at bounding box center [343, 106] width 65 height 28
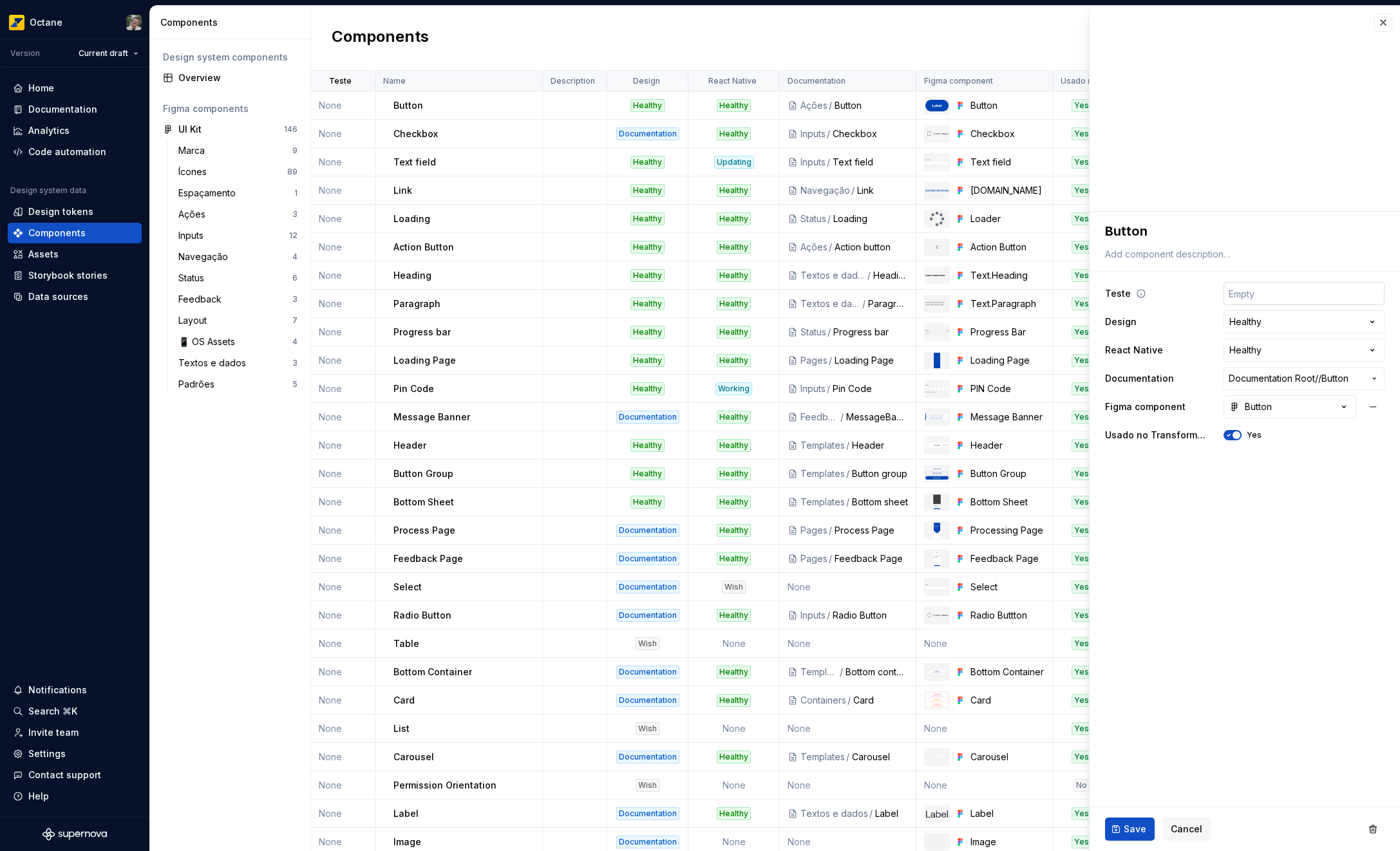
click at [1279, 296] on input "text" at bounding box center [1304, 294] width 161 height 23
click at [1136, 293] on icon at bounding box center [1141, 293] width 10 height 10
click at [1139, 293] on icon at bounding box center [1141, 293] width 10 height 10
click at [1139, 294] on icon at bounding box center [1141, 293] width 10 height 10
click at [1140, 295] on icon at bounding box center [1141, 293] width 10 height 10
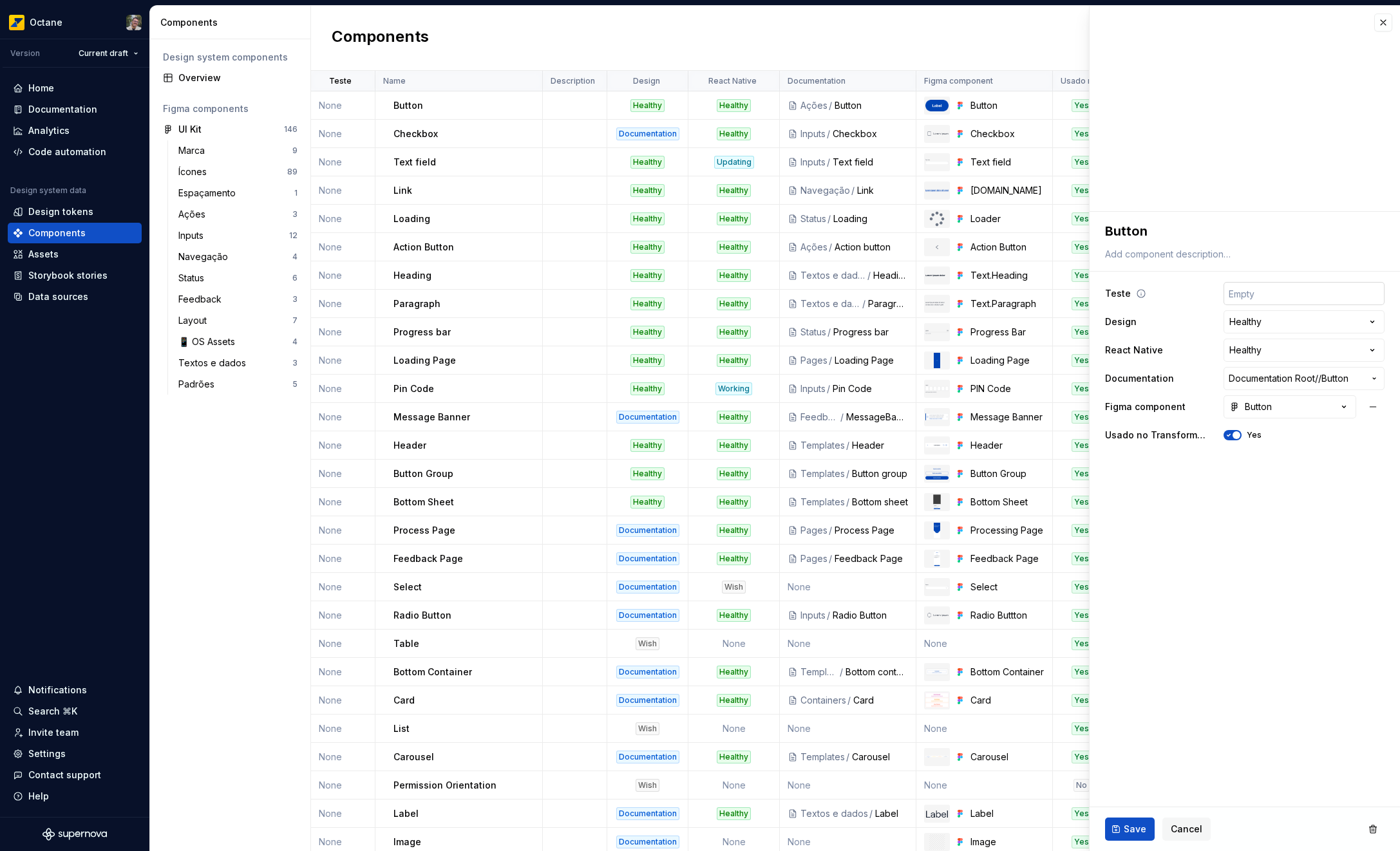
click at [1266, 289] on input "text" at bounding box center [1304, 294] width 161 height 23
click at [359, 84] on html "Octane Version Current draft Home Documentation Analytics Code automation Desig…" at bounding box center [700, 426] width 1400 height 851
click at [371, 106] on div "Edit property" at bounding box center [406, 106] width 110 height 21
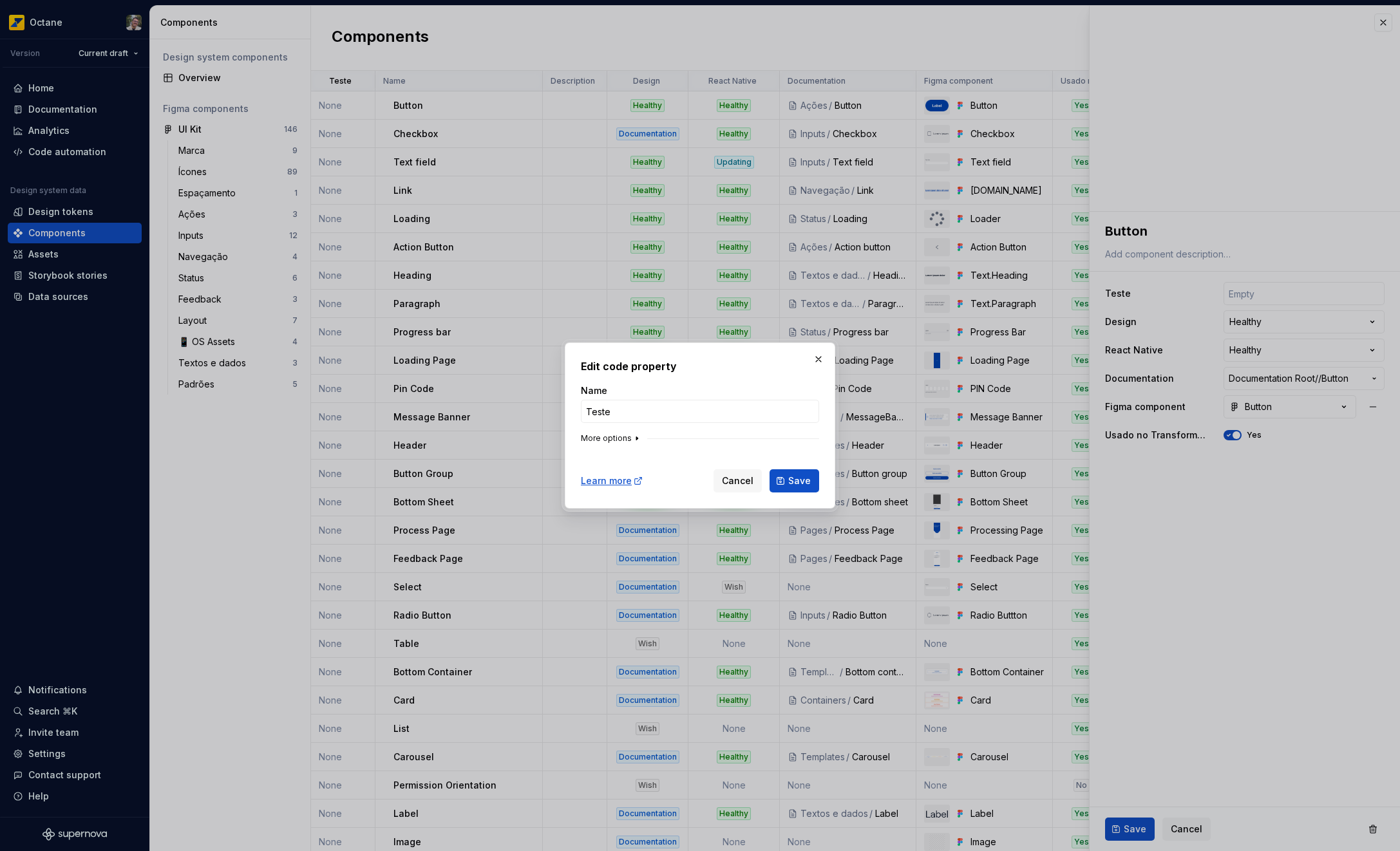
click at [634, 435] on icon "button" at bounding box center [637, 438] width 10 height 10
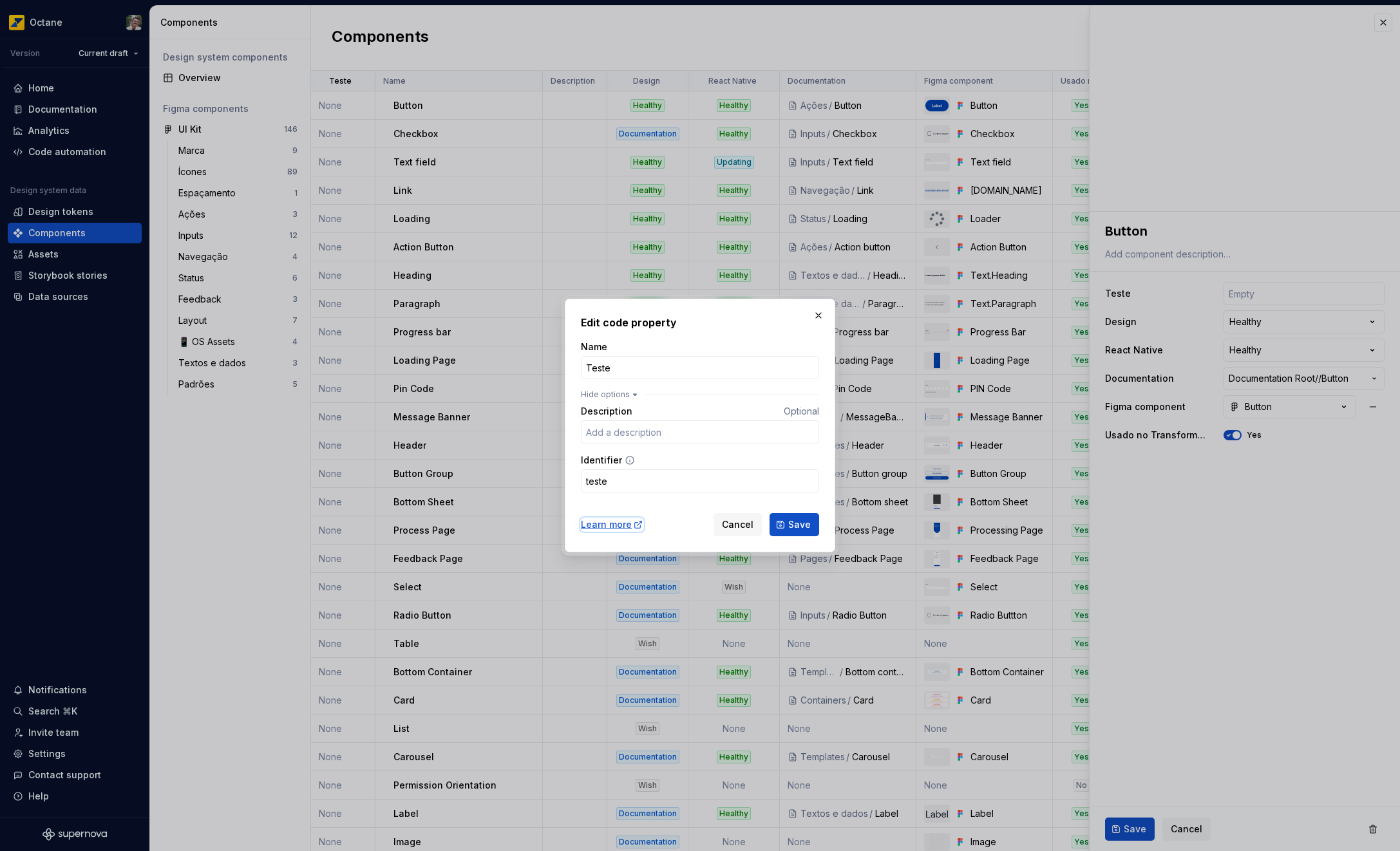
click at [628, 524] on div "Learn more" at bounding box center [612, 524] width 63 height 13
type textarea "*"
click at [820, 315] on button "button" at bounding box center [819, 316] width 18 height 18
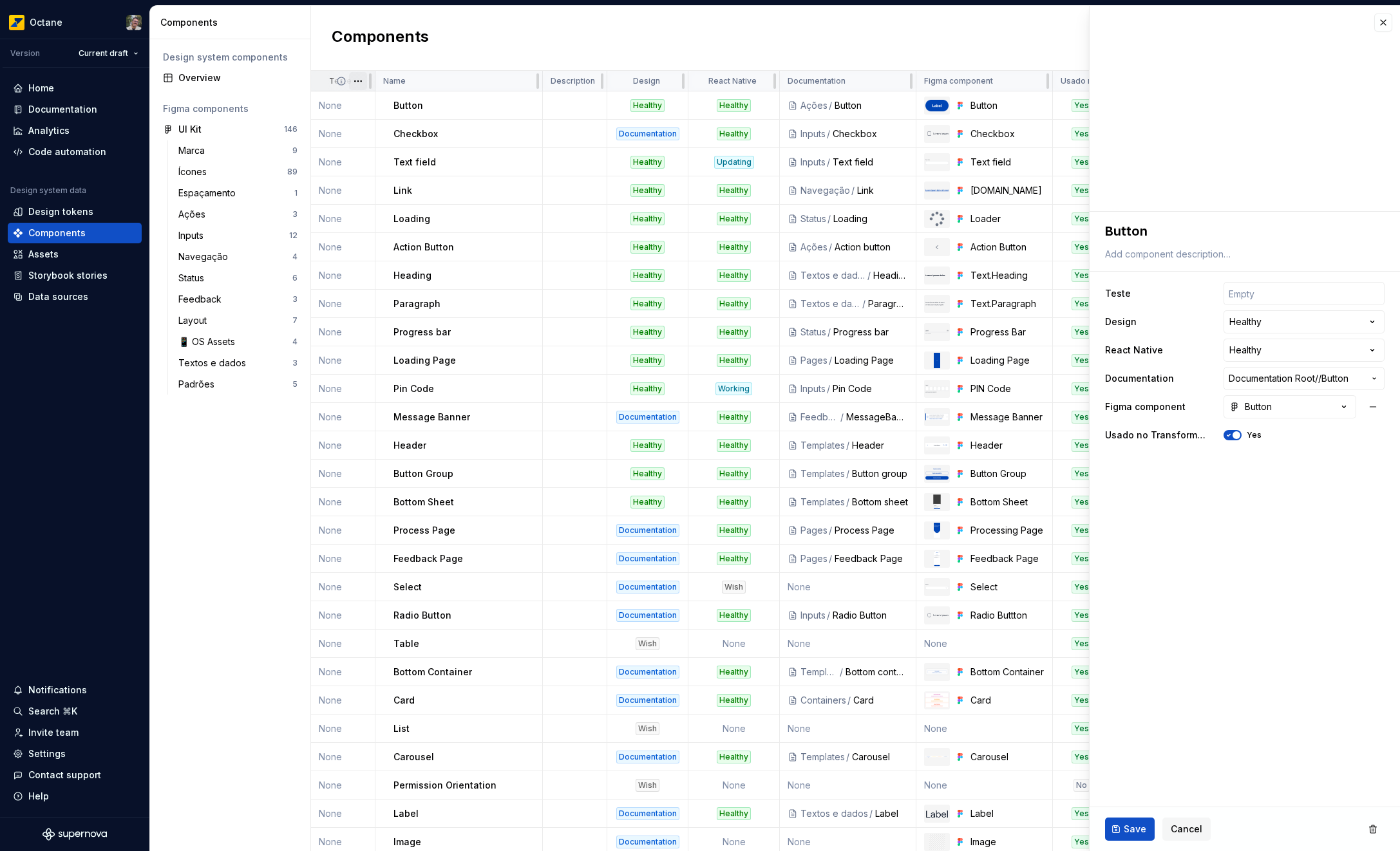
click at [354, 82] on html "Octane Version Current draft Home Documentation Analytics Code automation Desig…" at bounding box center [700, 426] width 1400 height 851
click at [405, 214] on div "Delete property" at bounding box center [406, 220] width 110 height 21
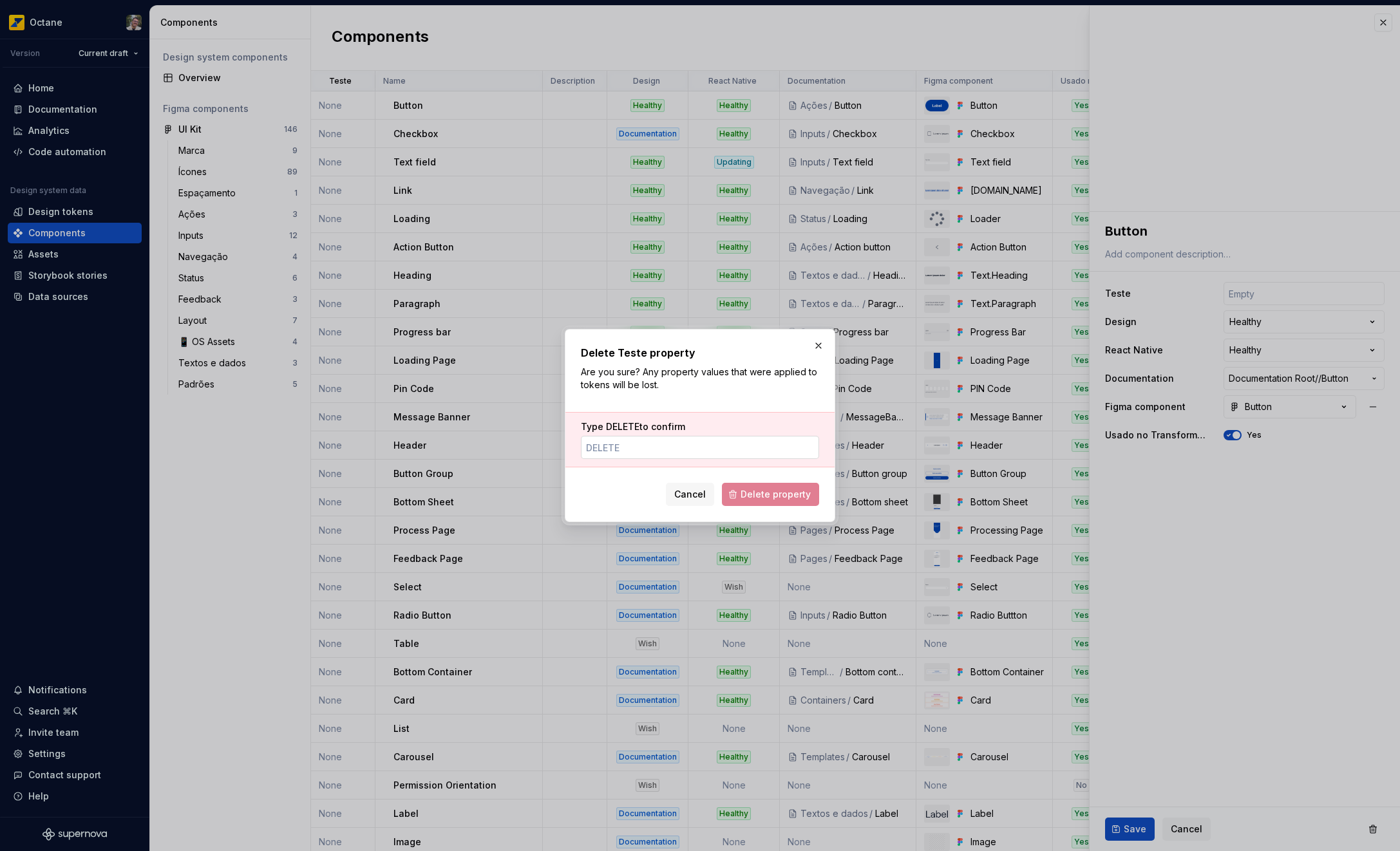
click at [682, 456] on input "Type DELETE to confirm" at bounding box center [700, 447] width 238 height 23
type input "DELETE"
click at [784, 500] on span "Delete property" at bounding box center [776, 494] width 70 height 13
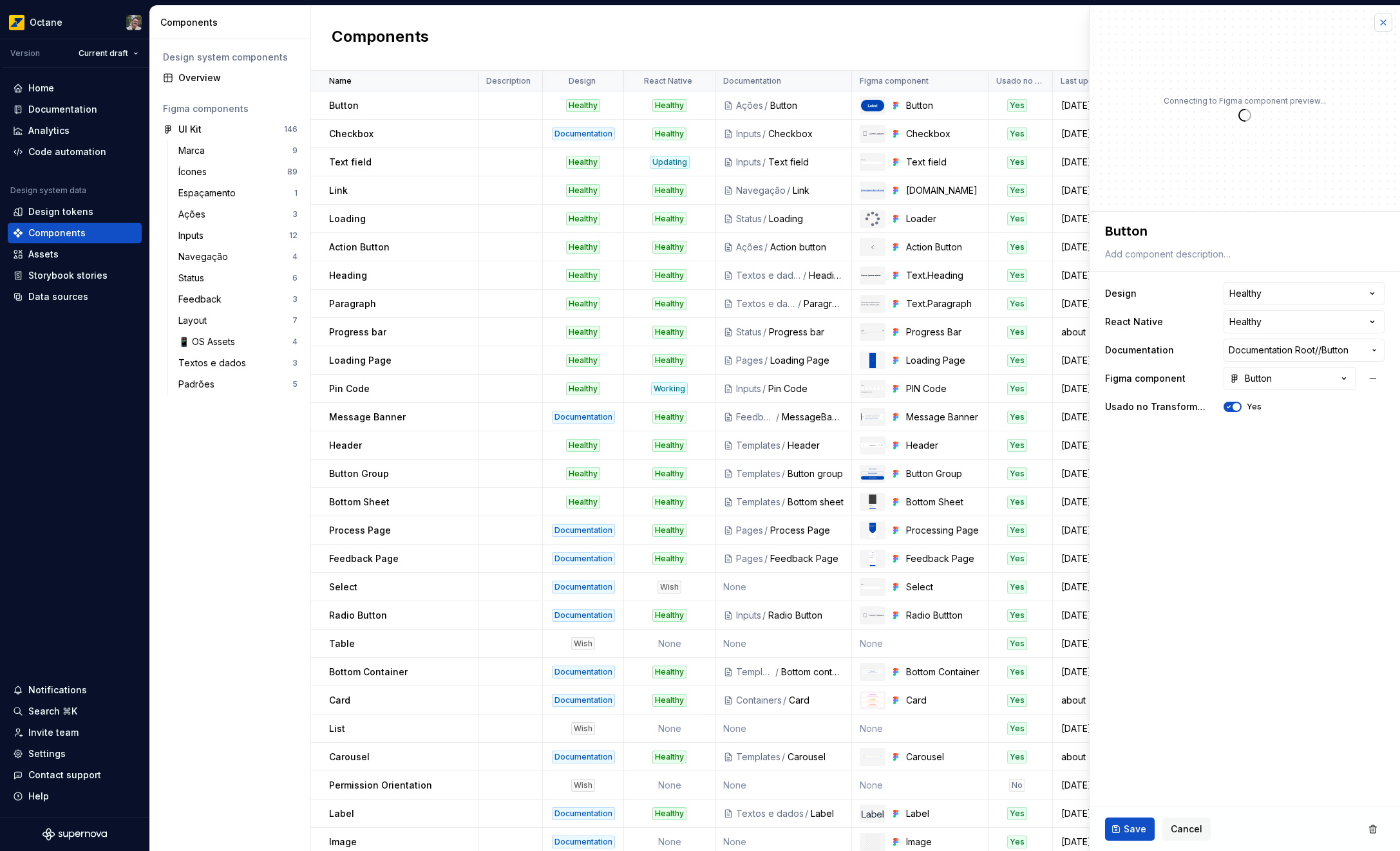
click at [1381, 24] on button "button" at bounding box center [1383, 23] width 18 height 18
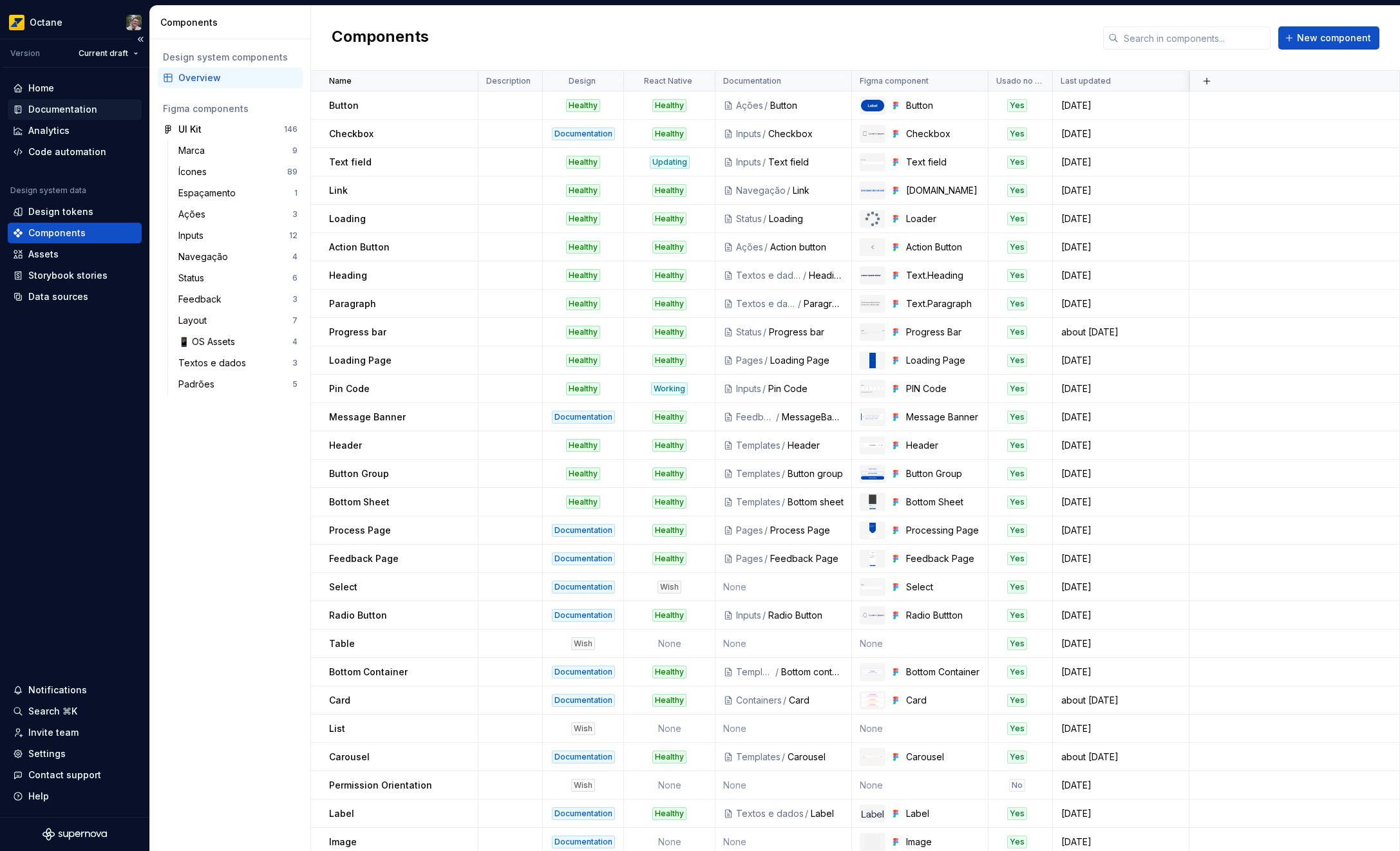
click at [76, 115] on div "Documentation" at bounding box center [63, 109] width 69 height 13
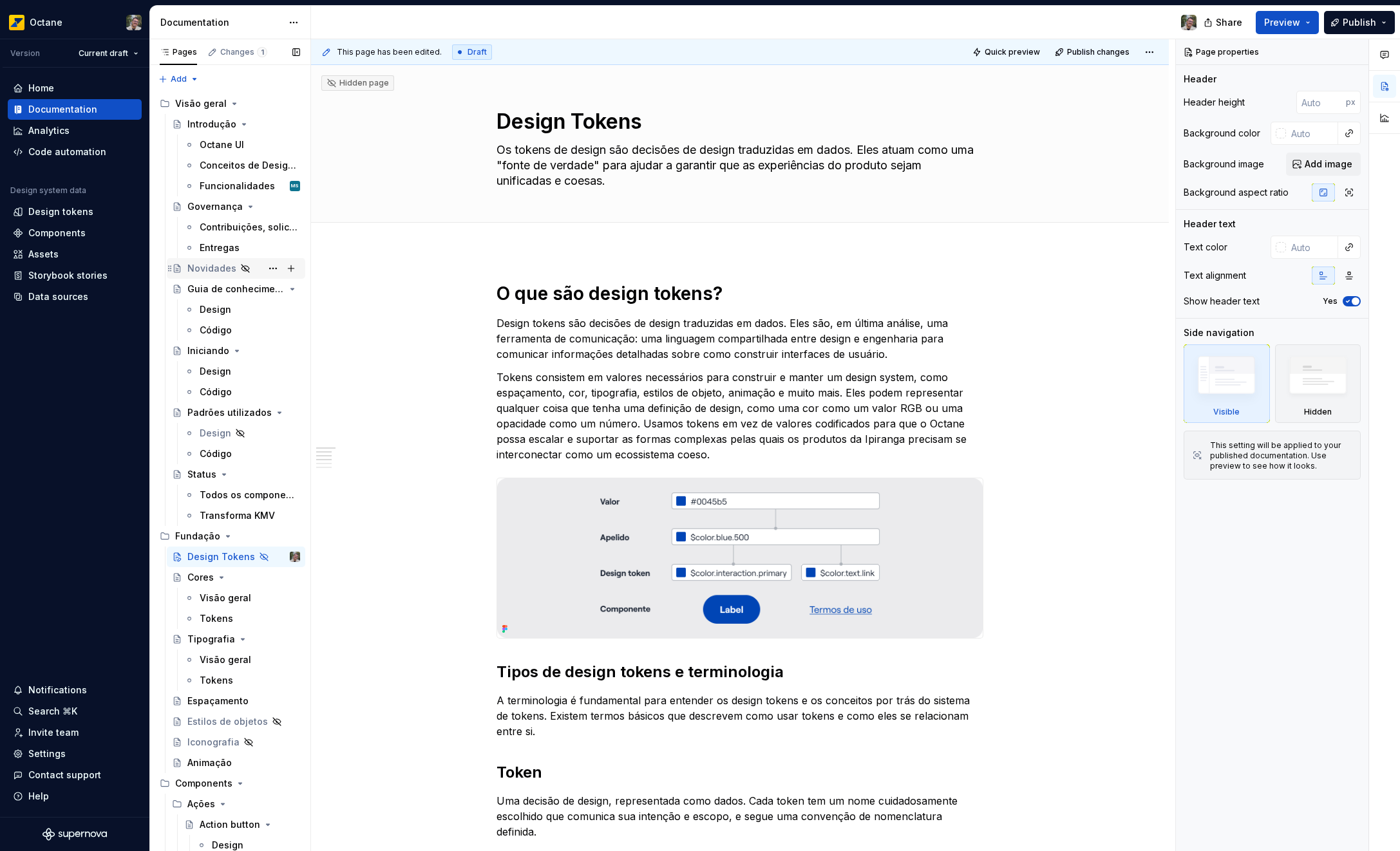
click at [220, 266] on div "Novidades" at bounding box center [212, 268] width 49 height 13
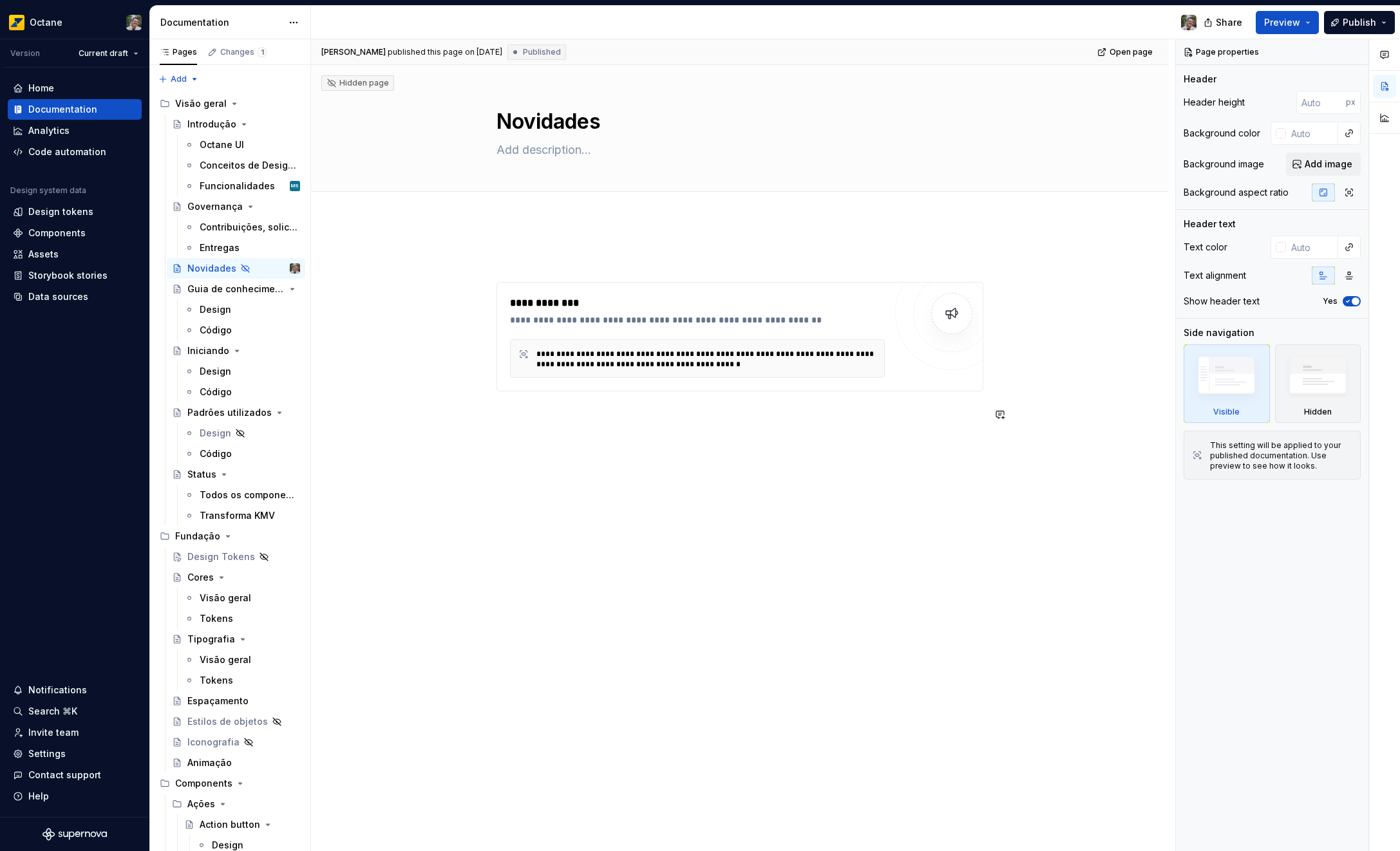
click at [728, 424] on div "**********" at bounding box center [740, 344] width 487 height 187
type textarea "*"
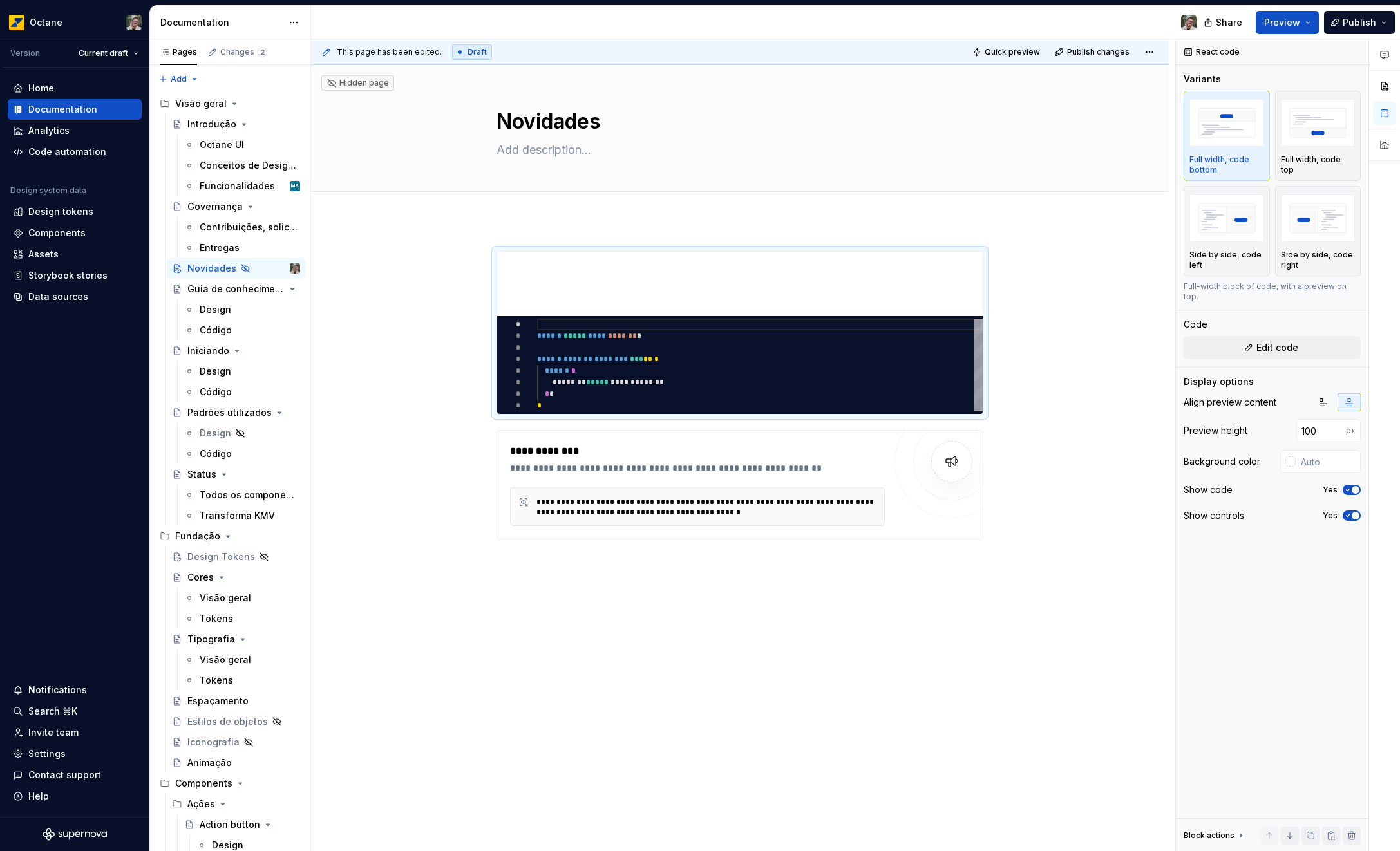
type textarea "*"
click at [1217, 56] on div "React code" at bounding box center [1212, 52] width 65 height 18
click at [1226, 834] on div "Block actions" at bounding box center [1208, 835] width 51 height 10
click at [1196, 699] on div "Block actions" at bounding box center [1208, 701] width 51 height 10
click at [1342, 486] on icon "button" at bounding box center [1347, 489] width 10 height 8
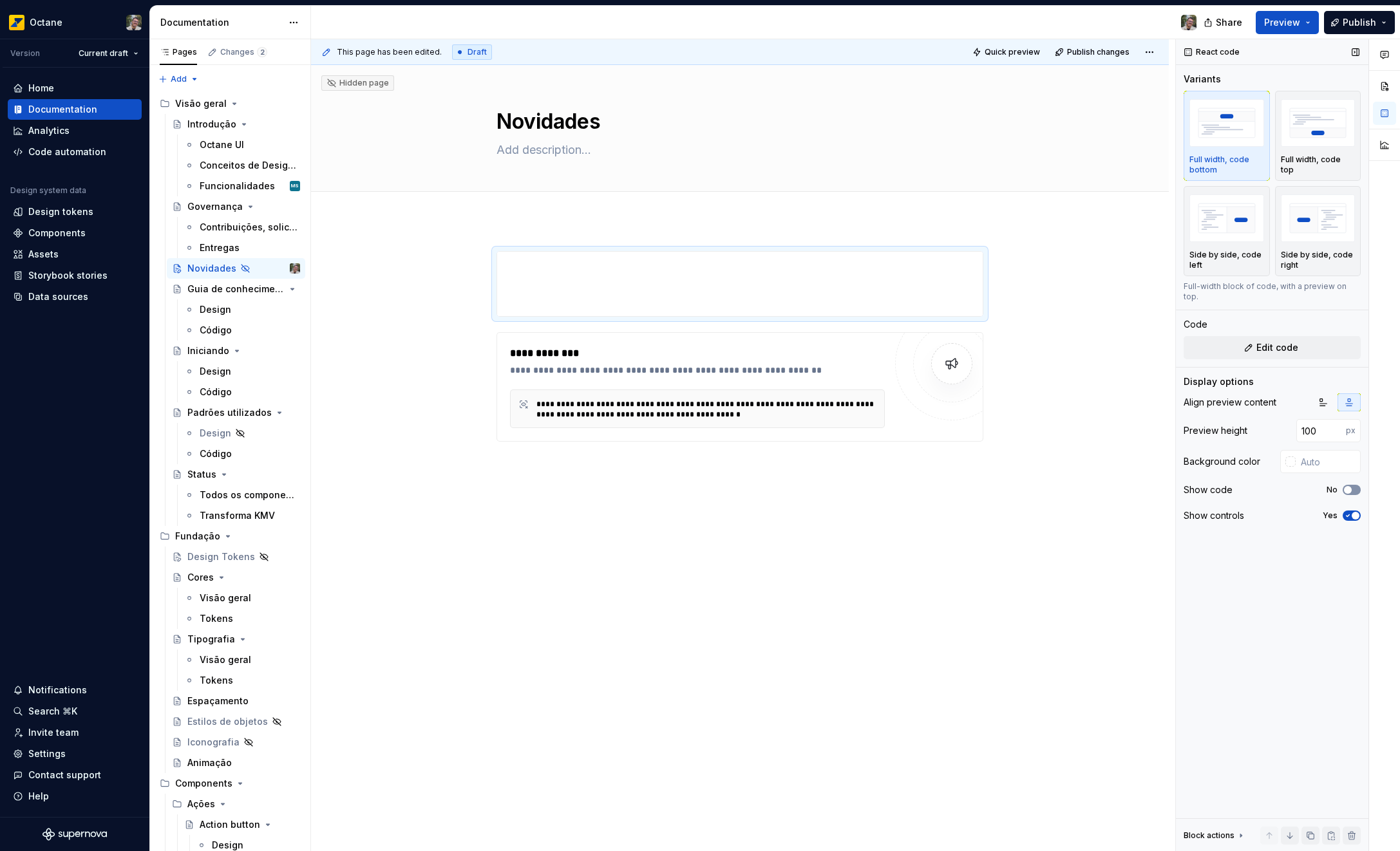
click at [1346, 486] on span "button" at bounding box center [1347, 489] width 8 height 8
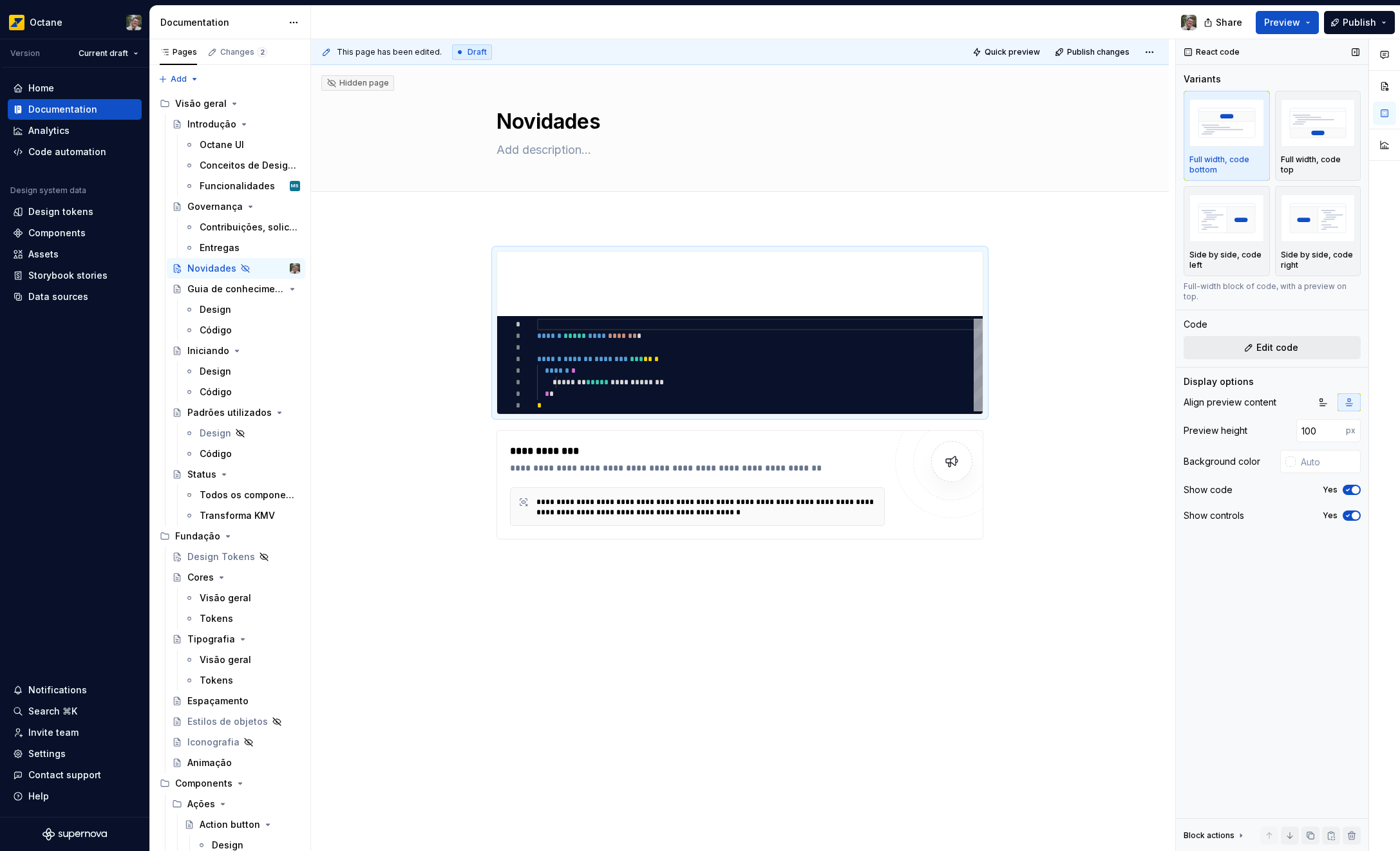
click at [1283, 341] on span "Edit code" at bounding box center [1277, 347] width 42 height 13
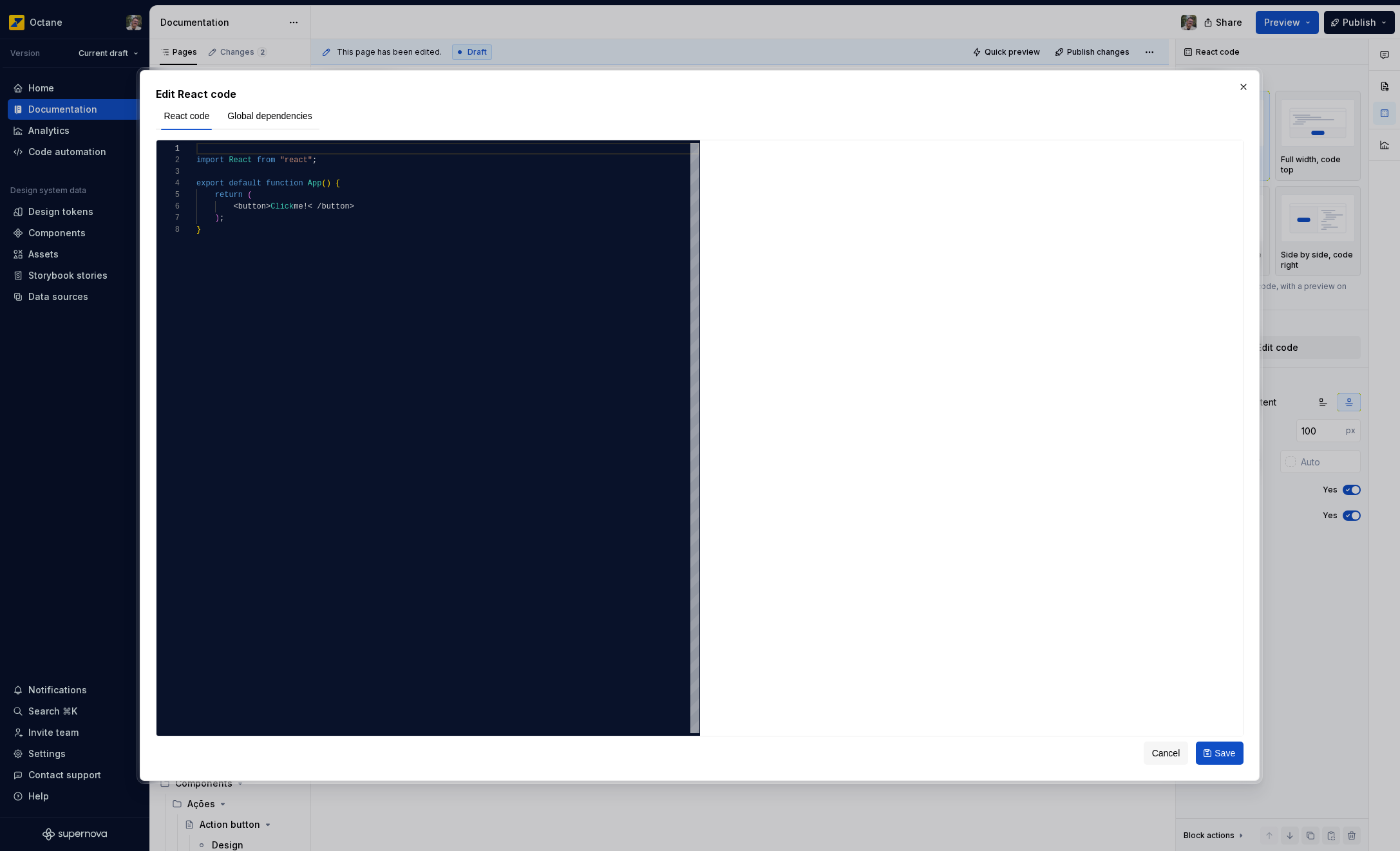
type textarea "**********"
click at [607, 257] on div "import React from "react" ; export default function App ( ) { return ( < button…" at bounding box center [447, 479] width 503 height 672
click at [282, 114] on span "Global dependencies" at bounding box center [269, 116] width 85 height 13
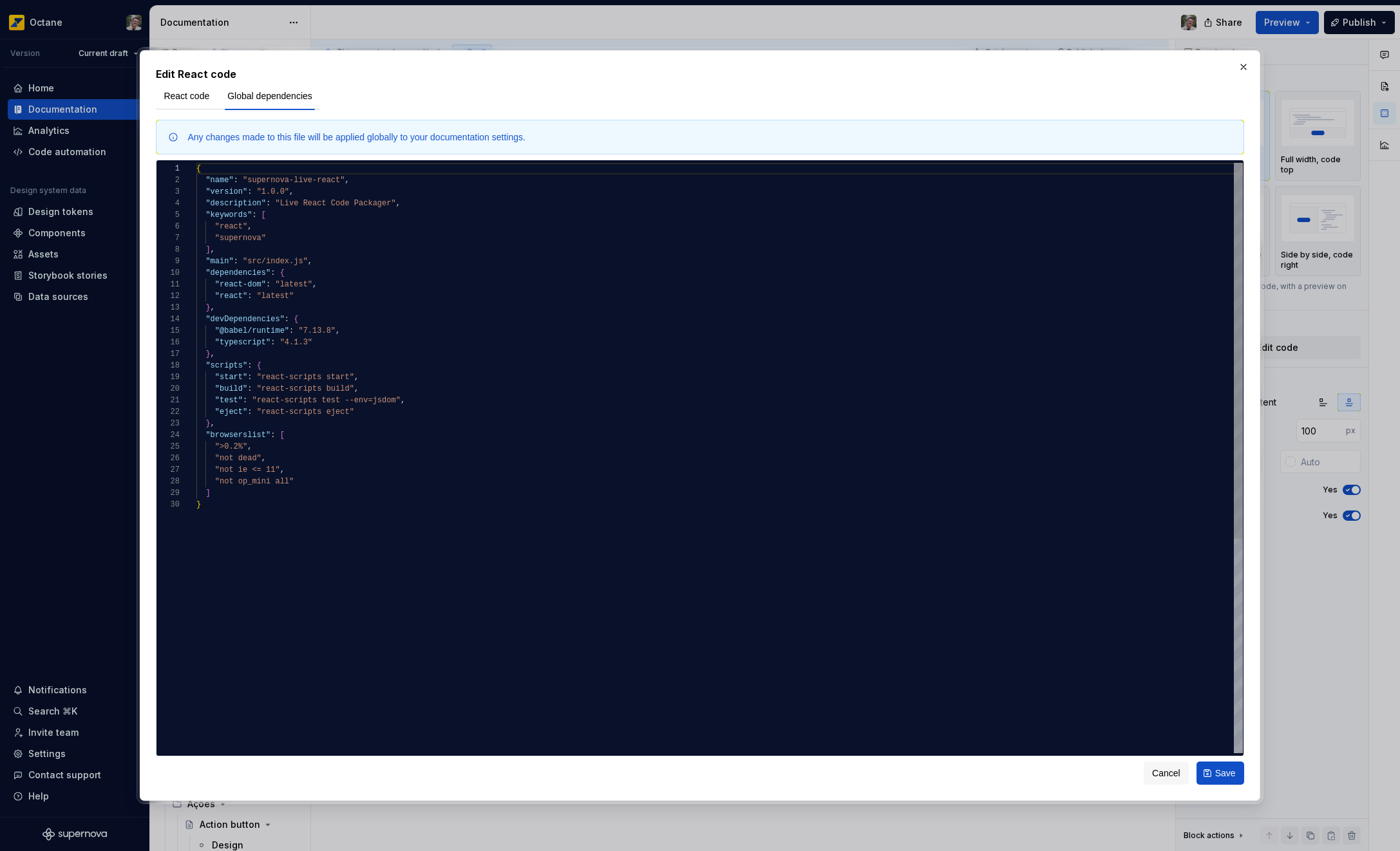
type textarea "**********"
click at [311, 261] on div "{ "name" : "supernova-live-react" , "version" : "1.0.0" , "description" : "Live…" at bounding box center [719, 626] width 1046 height 926
drag, startPoint x: 198, startPoint y: 141, endPoint x: 584, endPoint y: 141, distance: 386.0
click at [583, 141] on div "Any changes made to this file will be applied globally to your documentation se…" at bounding box center [710, 137] width 1045 height 13
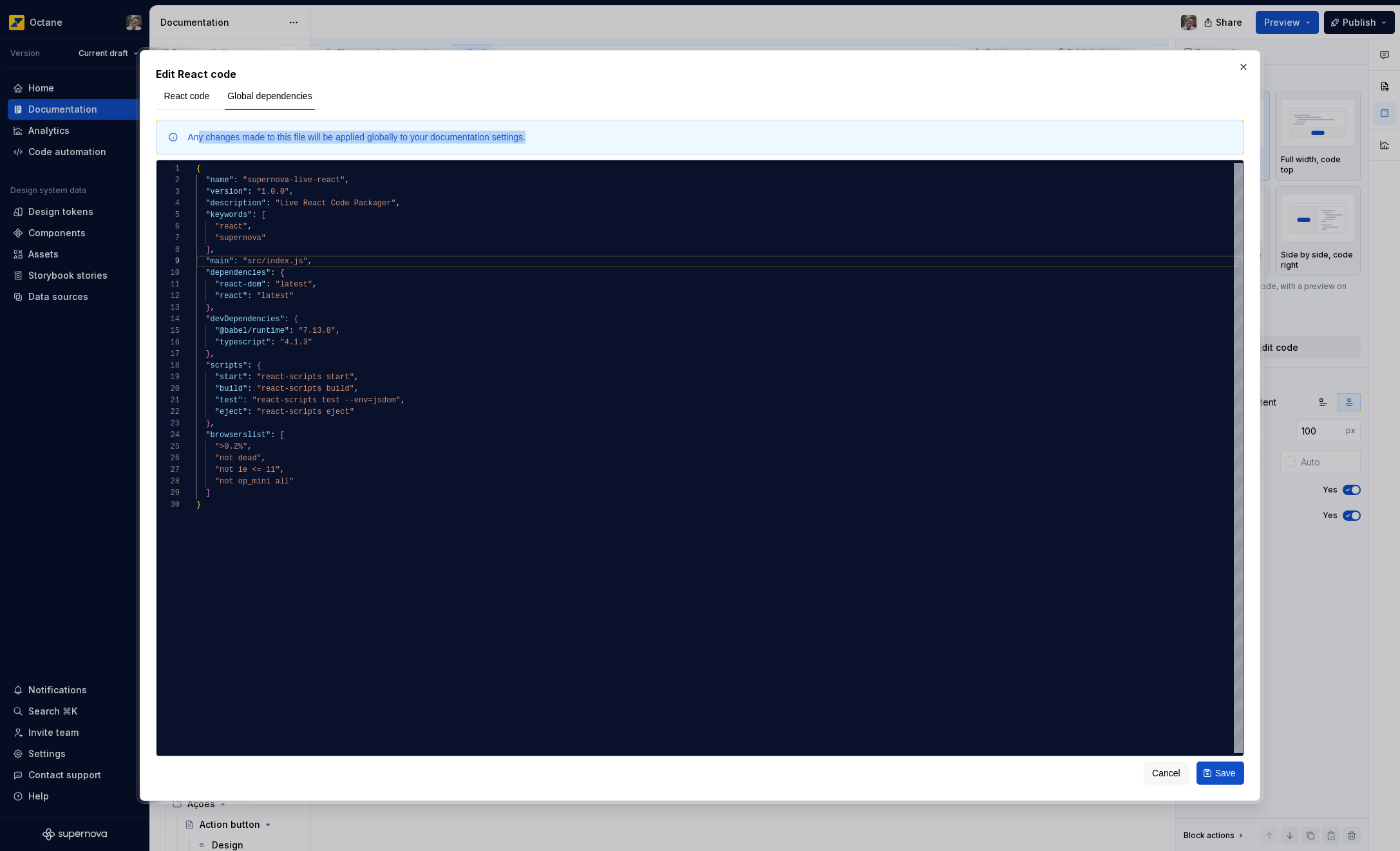
click at [584, 141] on div "Any changes made to this file will be applied globally to your documentation se…" at bounding box center [710, 137] width 1045 height 13
click at [210, 102] on button "React code" at bounding box center [186, 96] width 61 height 23
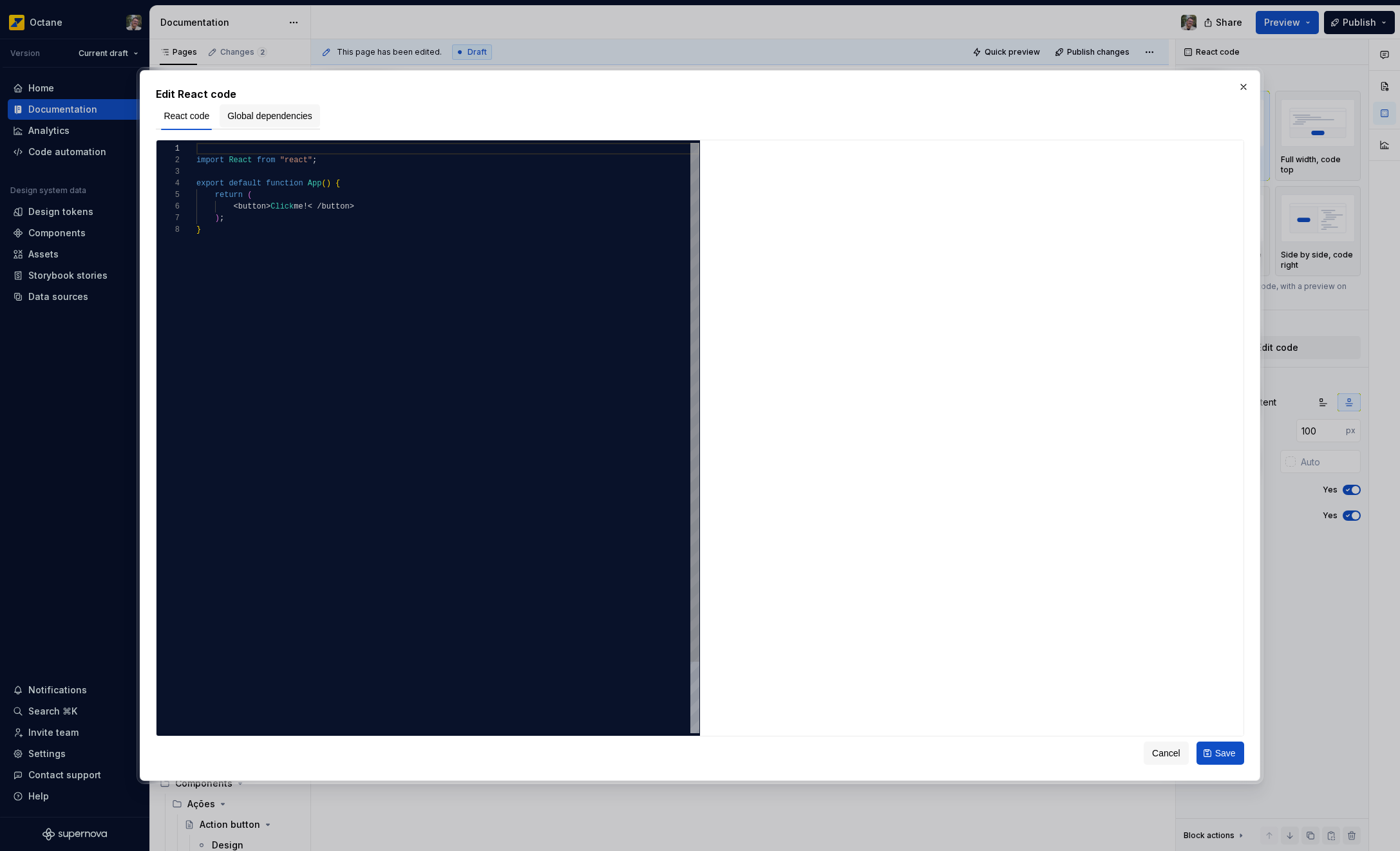
click at [260, 111] on span "Global dependencies" at bounding box center [269, 116] width 85 height 13
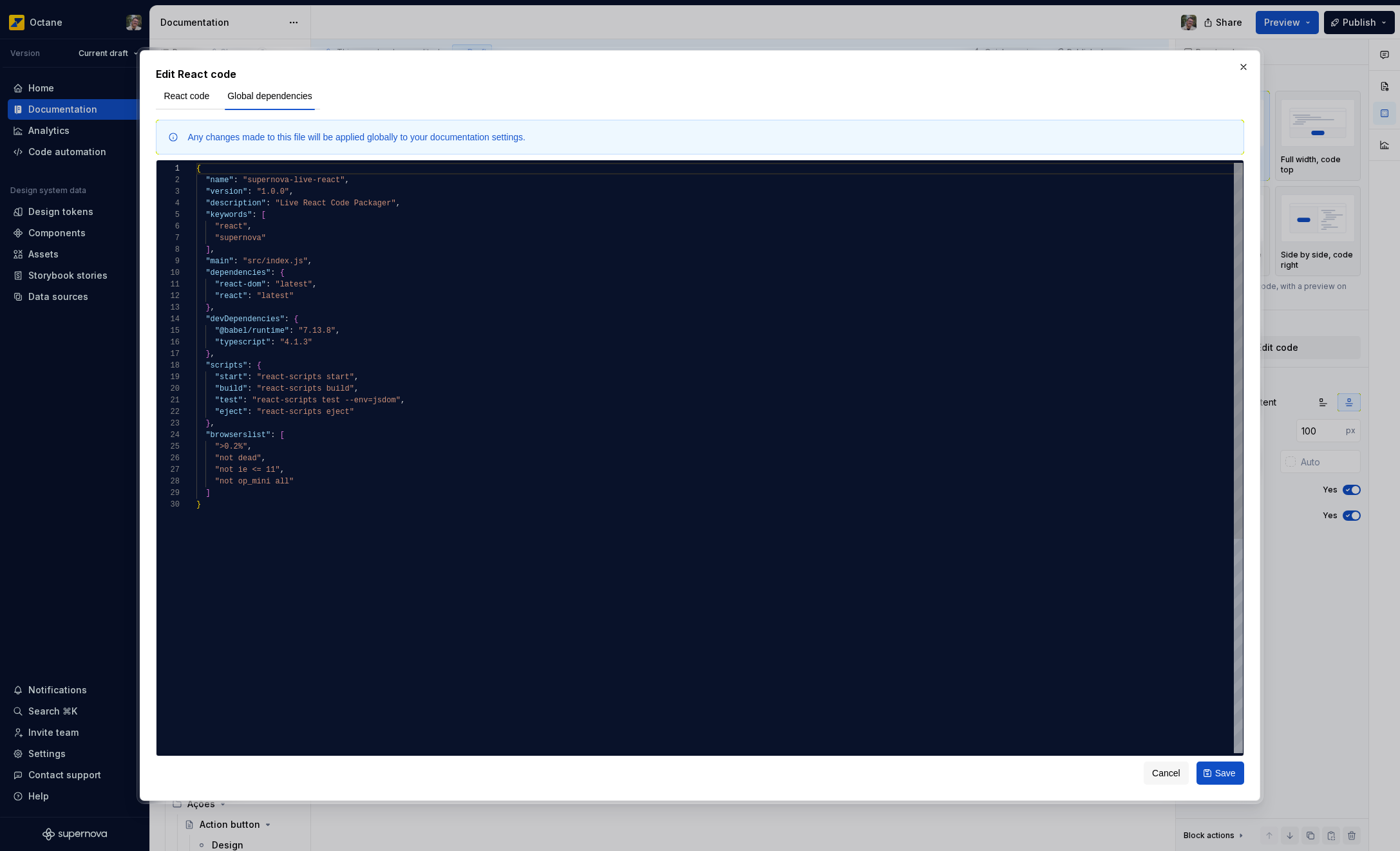
type textarea "**********"
click at [329, 298] on div "{ "name" : "supernova-live-react" , "version" : "1.0.0" , "description" : "Live…" at bounding box center [719, 626] width 1046 height 926
click at [188, 85] on button "React code" at bounding box center [186, 96] width 61 height 23
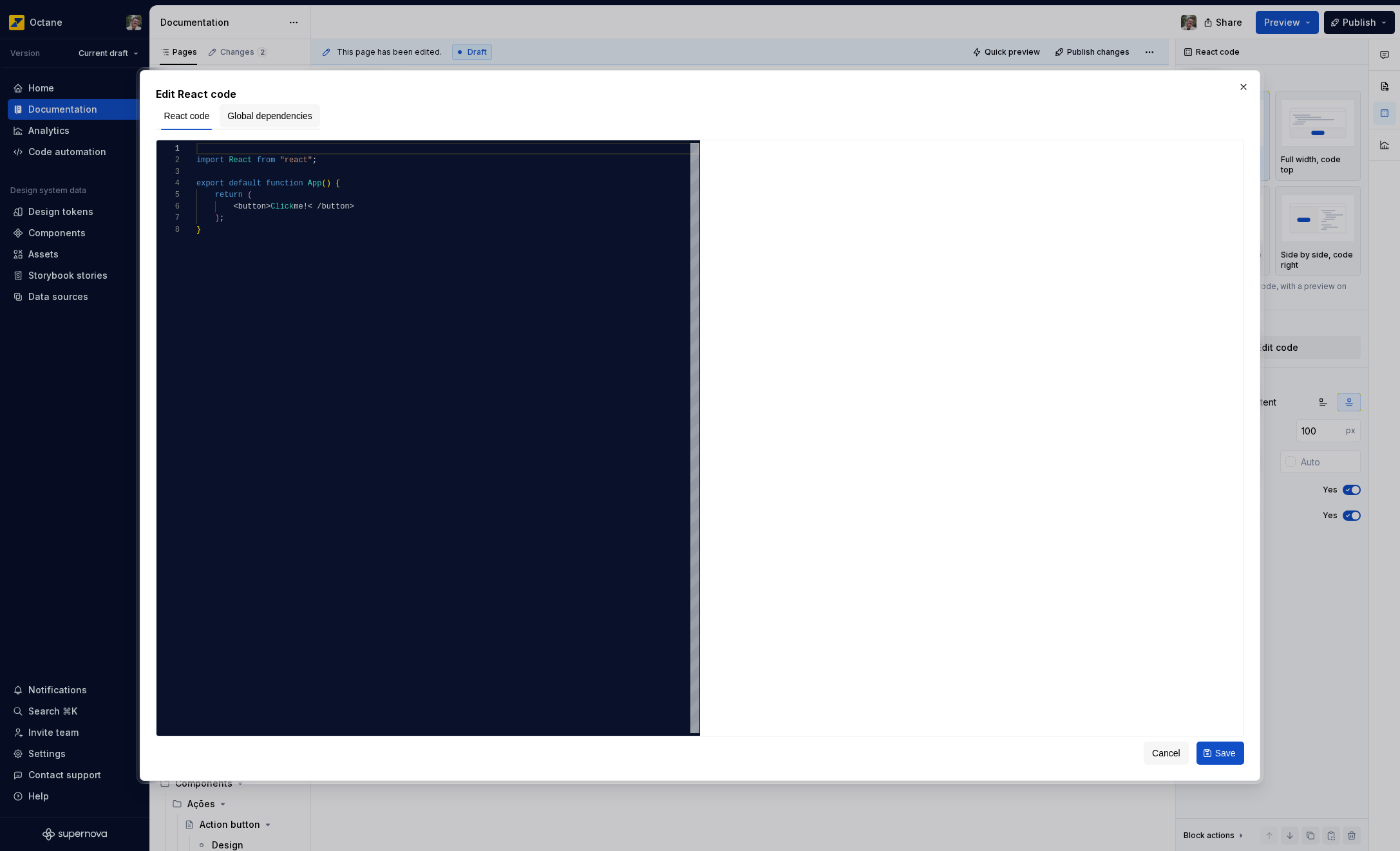
click at [271, 110] on span "Global dependencies" at bounding box center [269, 116] width 85 height 13
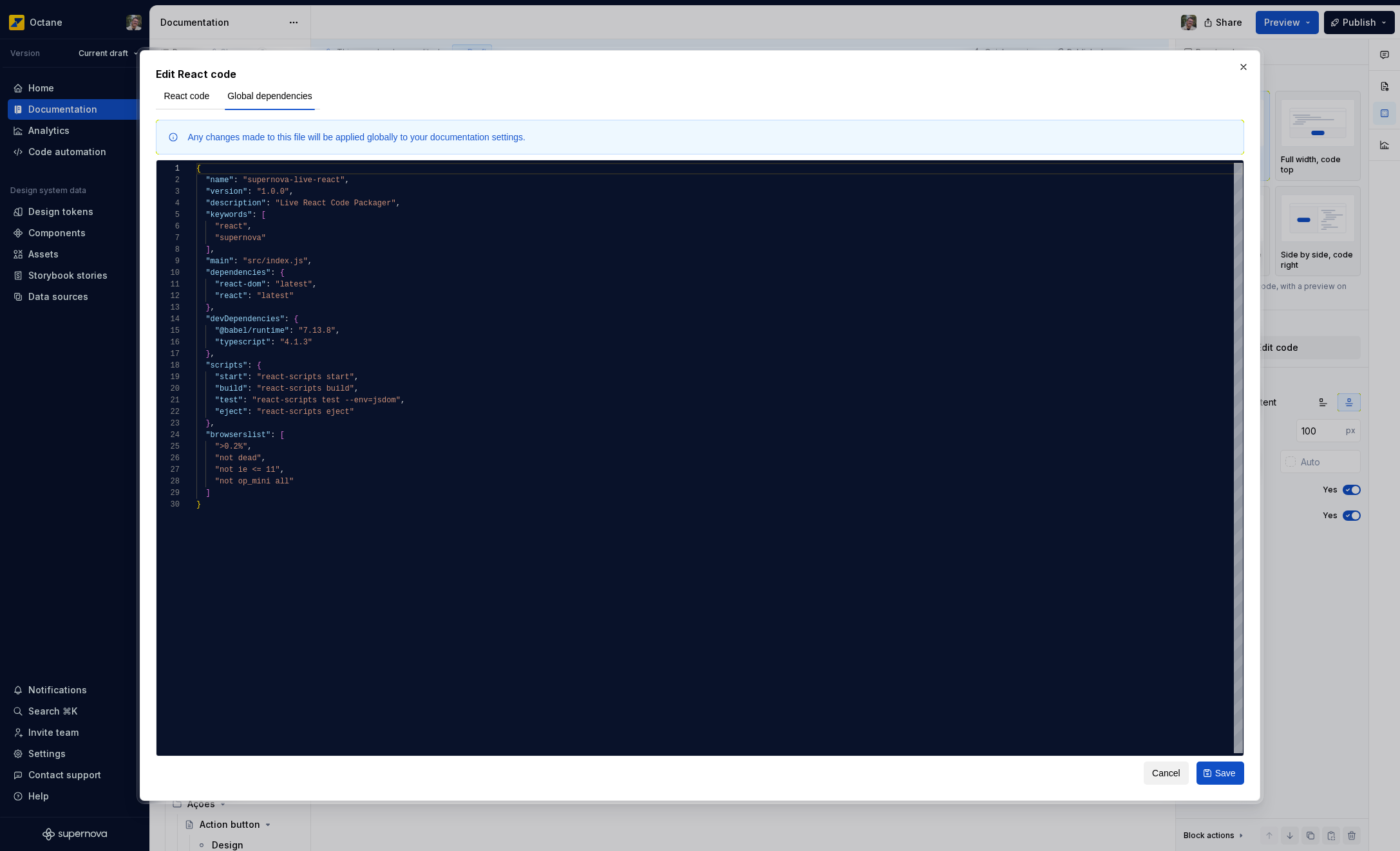
click at [1180, 776] on button "Cancel" at bounding box center [1166, 773] width 45 height 23
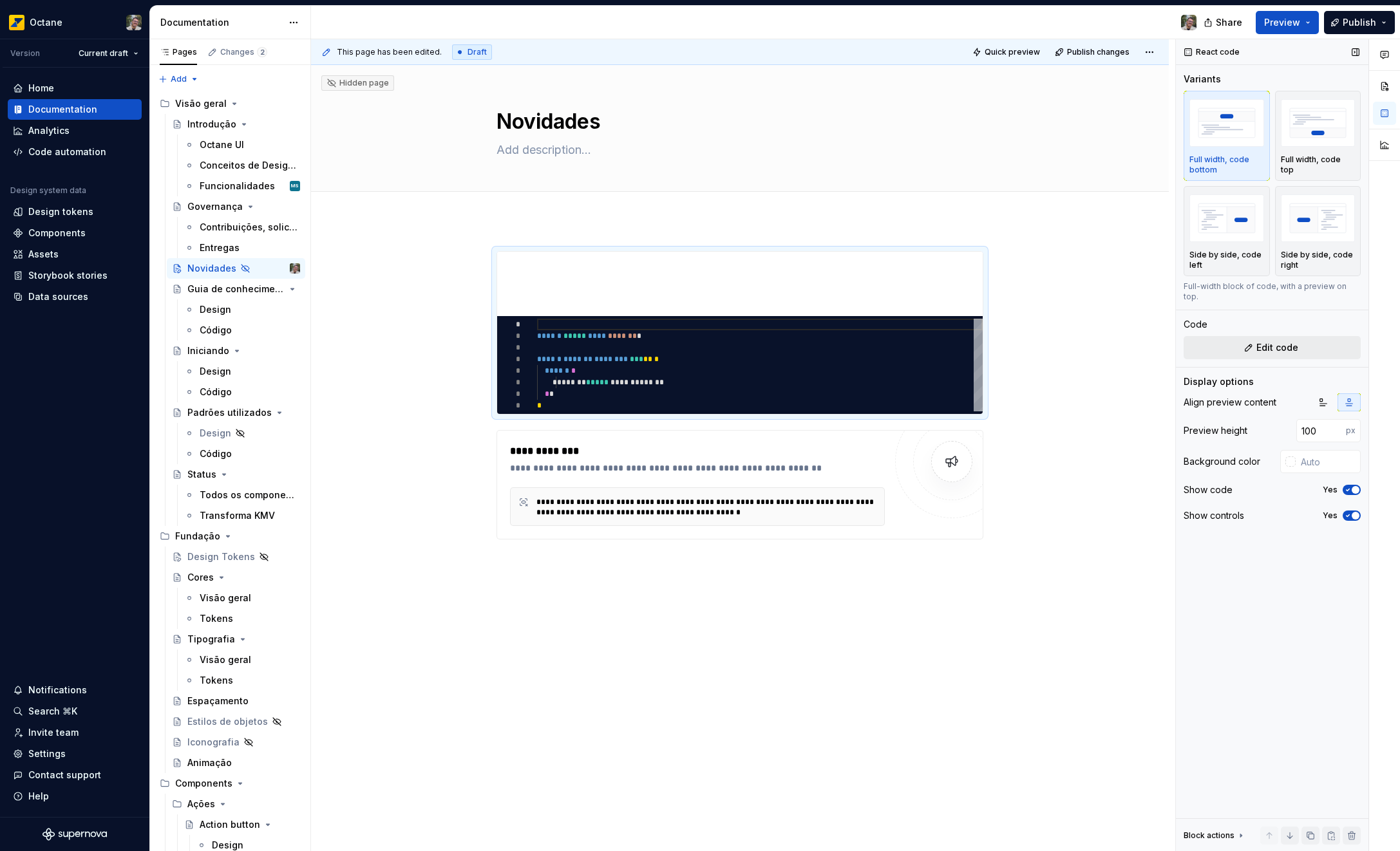
click at [1308, 342] on button "Edit code" at bounding box center [1271, 348] width 177 height 23
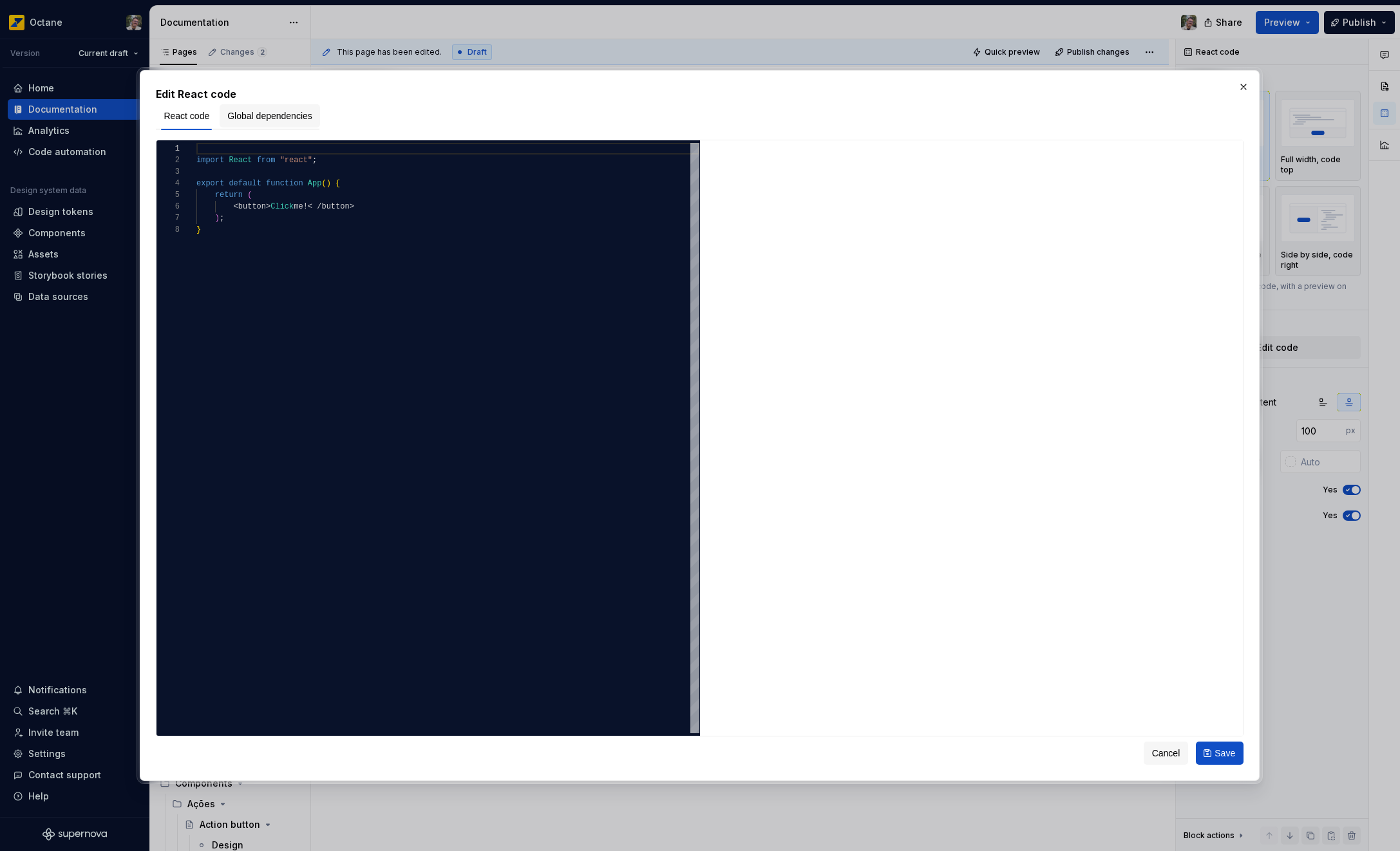
click at [268, 116] on span "Global dependencies" at bounding box center [269, 116] width 85 height 13
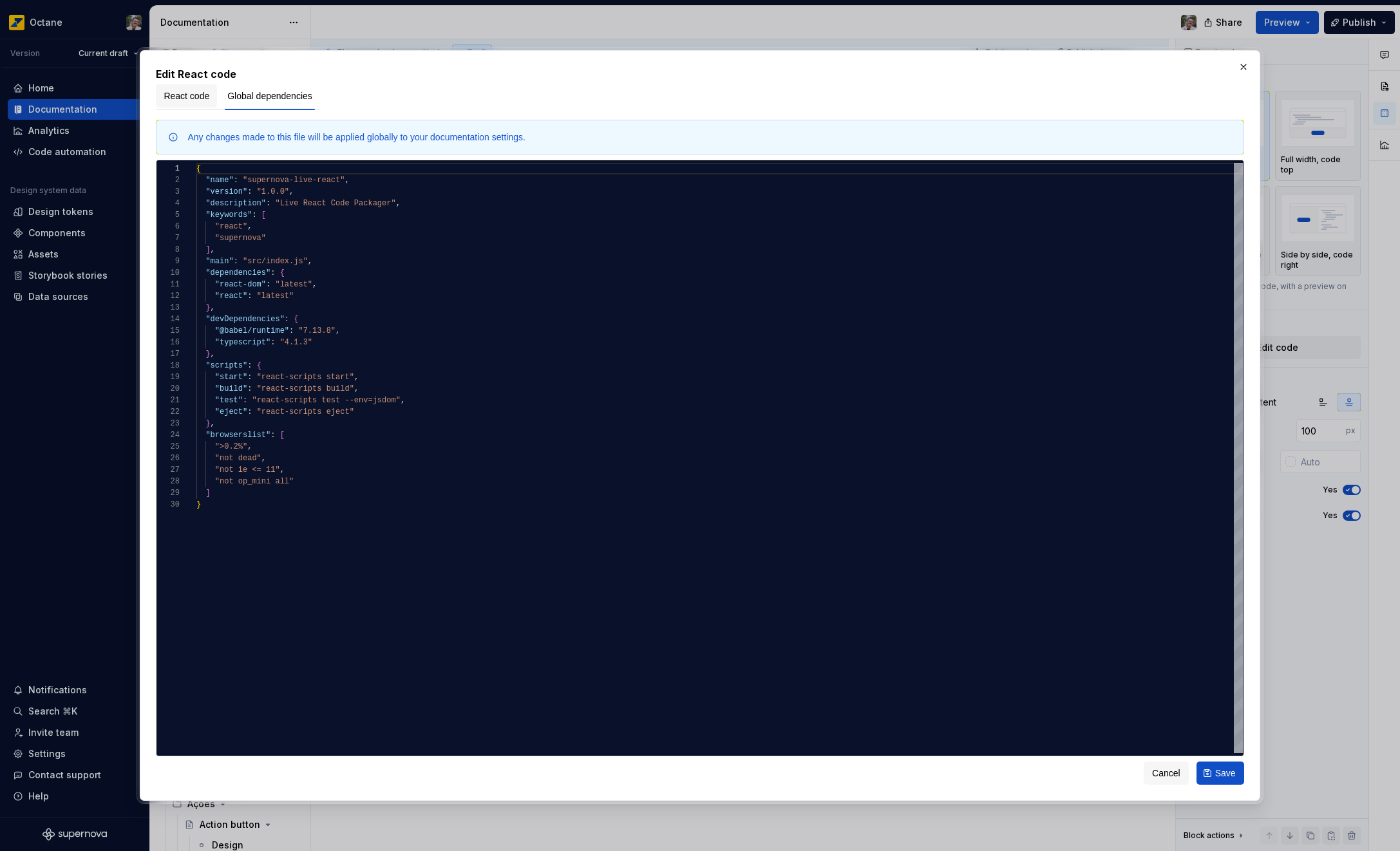
click at [181, 104] on button "React code" at bounding box center [186, 96] width 61 height 23
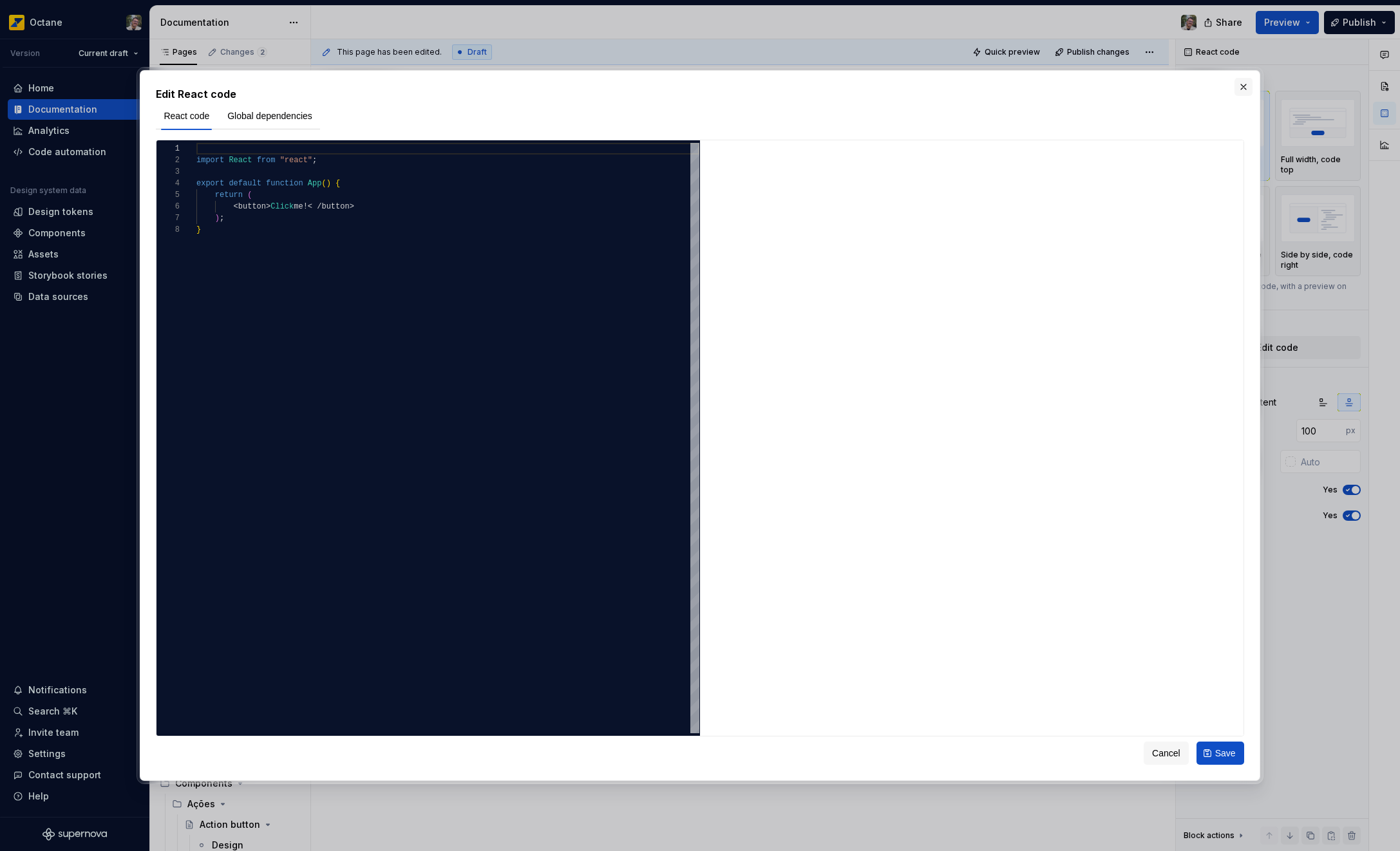
click at [1245, 86] on button "button" at bounding box center [1243, 87] width 18 height 18
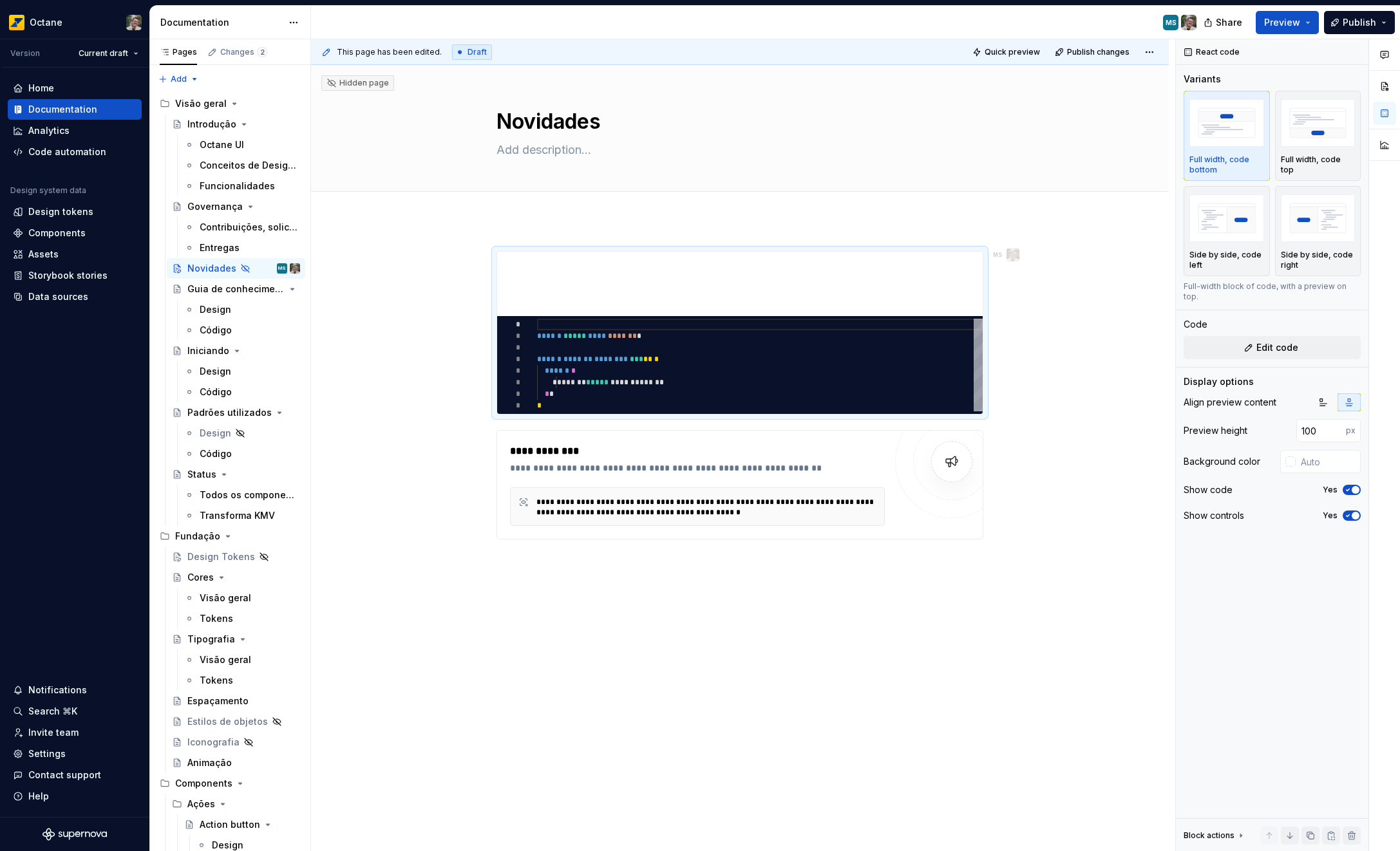
type textarea "*"
type textarea "**********"
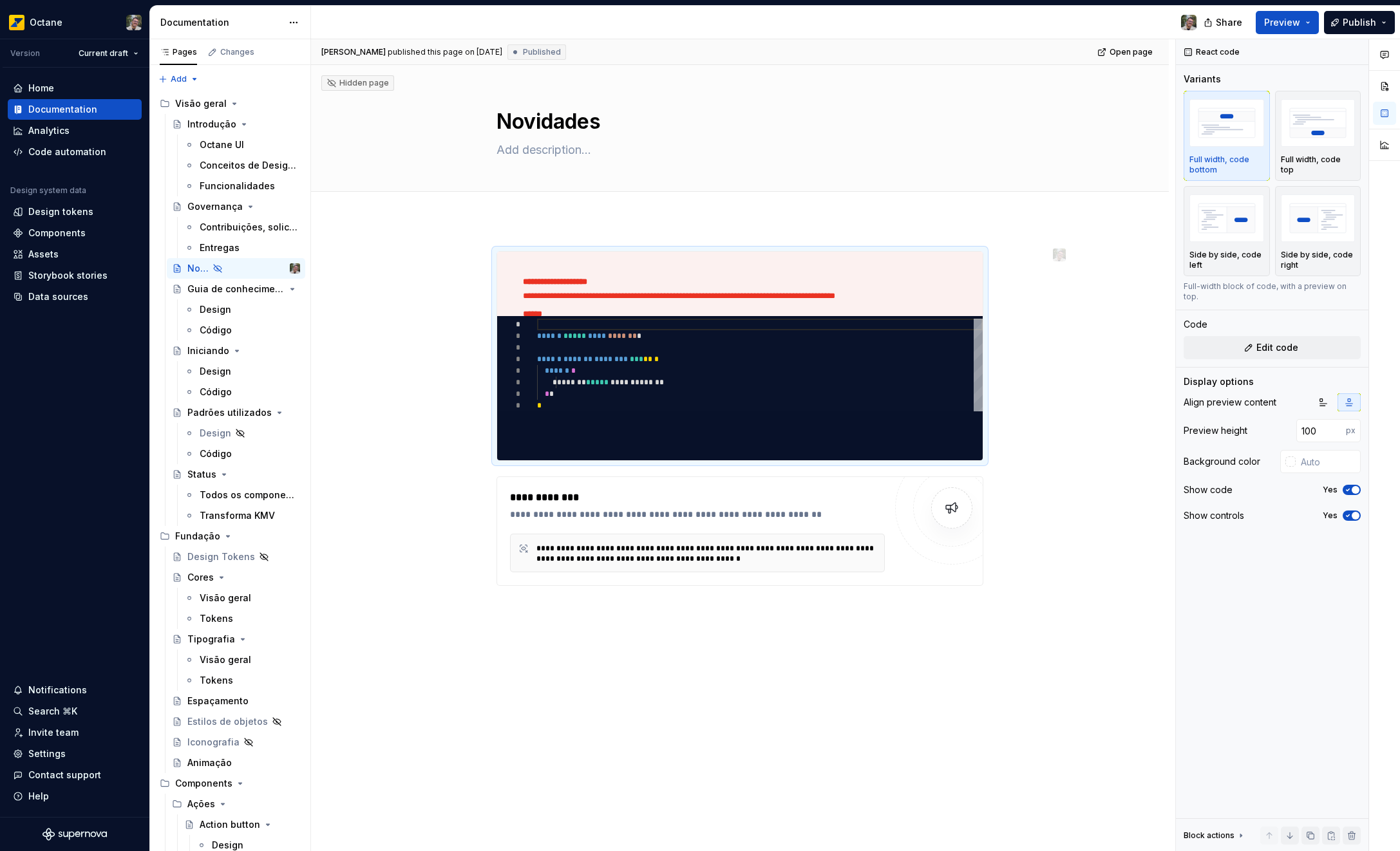
type textarea "*"
type textarea "**********"
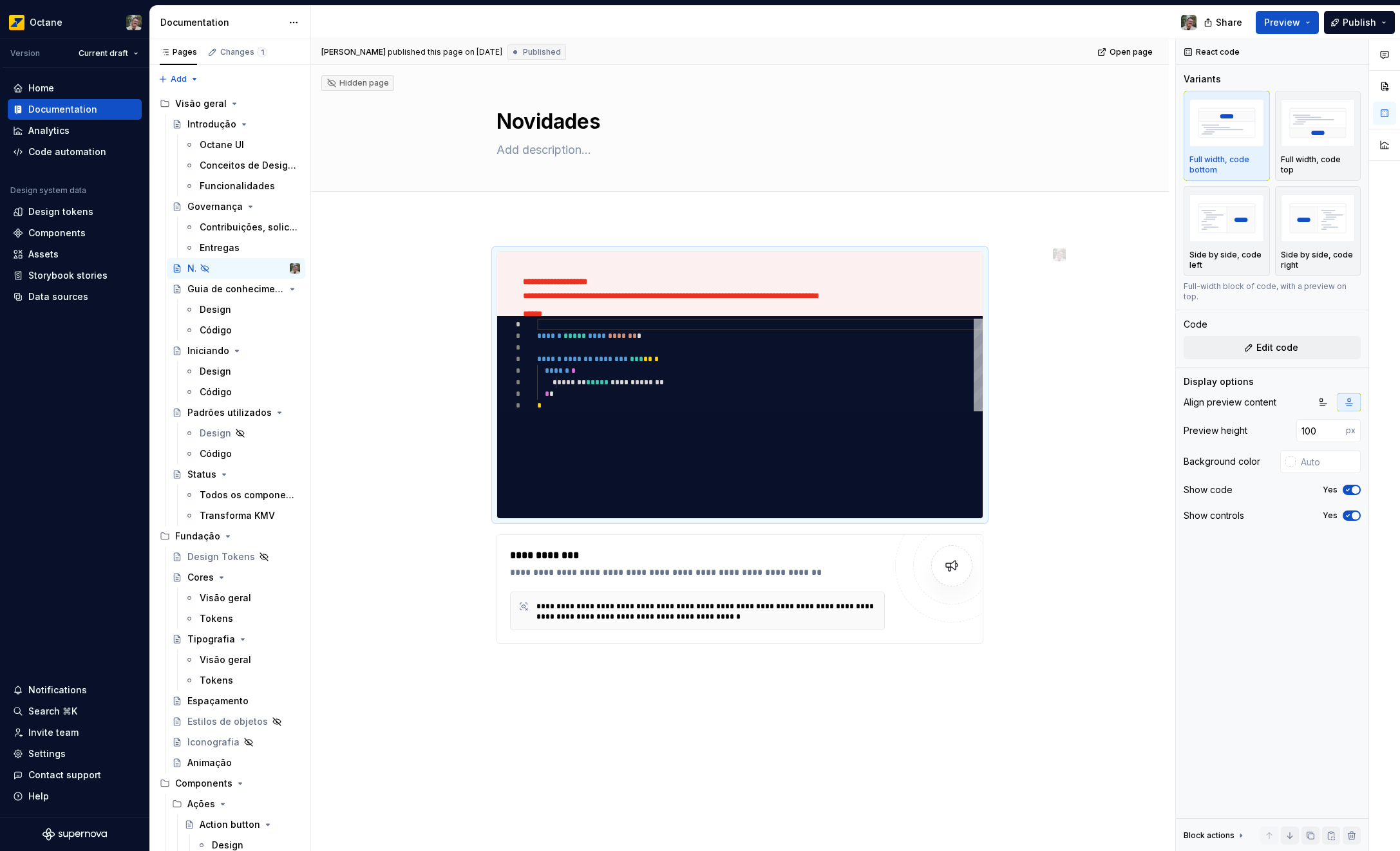
type textarea "*"
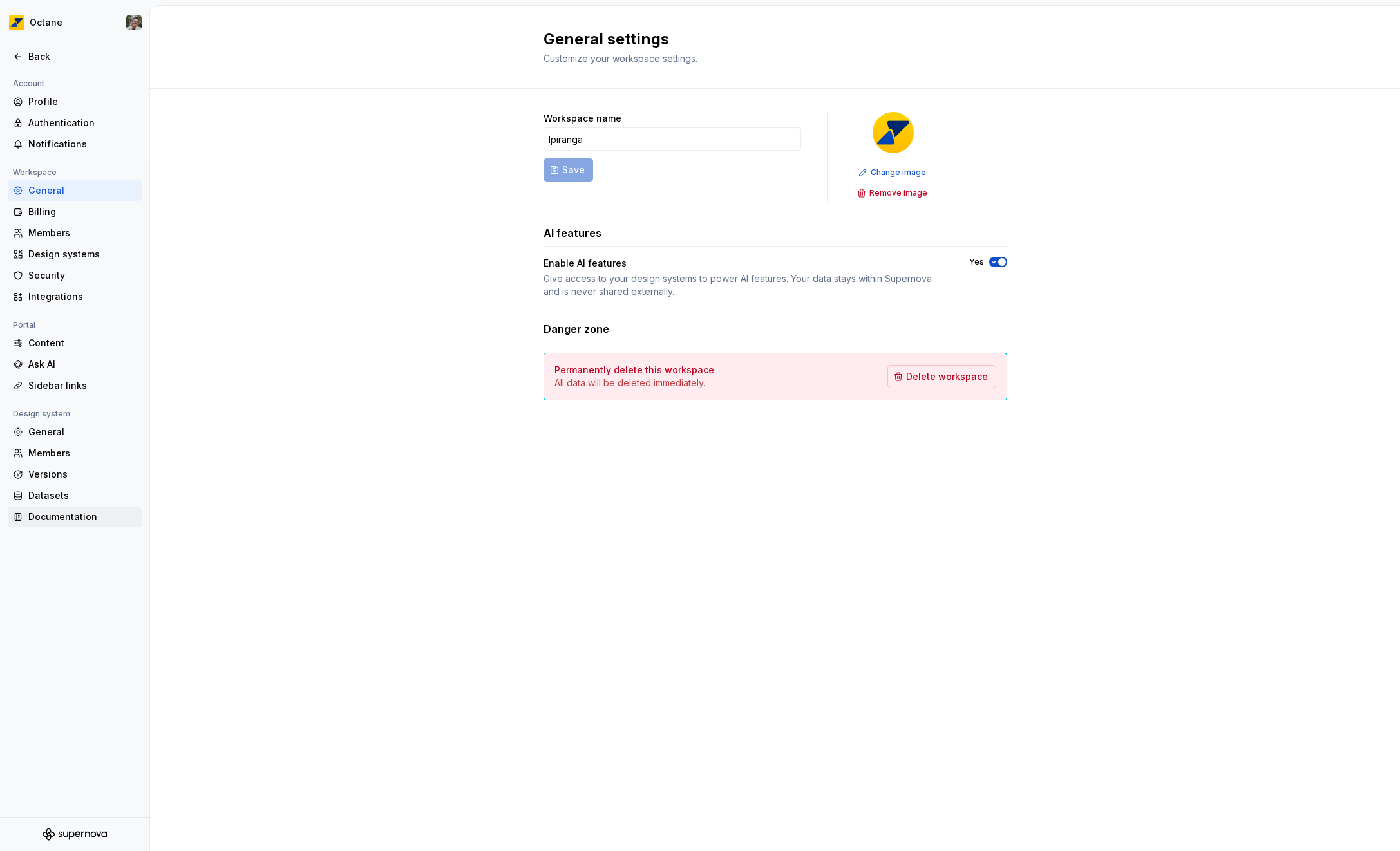
click at [76, 518] on div "Documentation" at bounding box center [82, 516] width 108 height 13
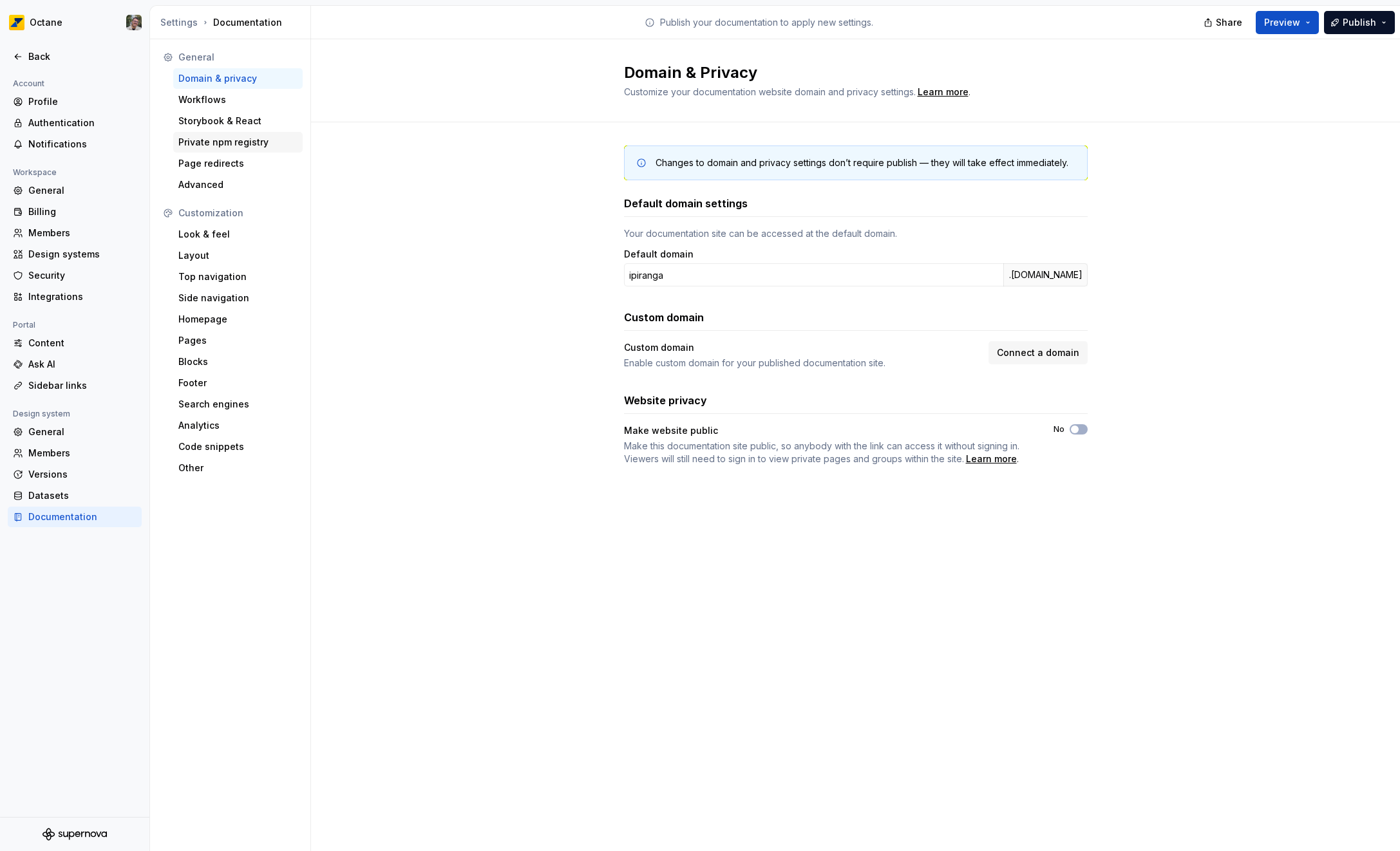
click at [246, 141] on div "Private npm registry" at bounding box center [238, 142] width 119 height 13
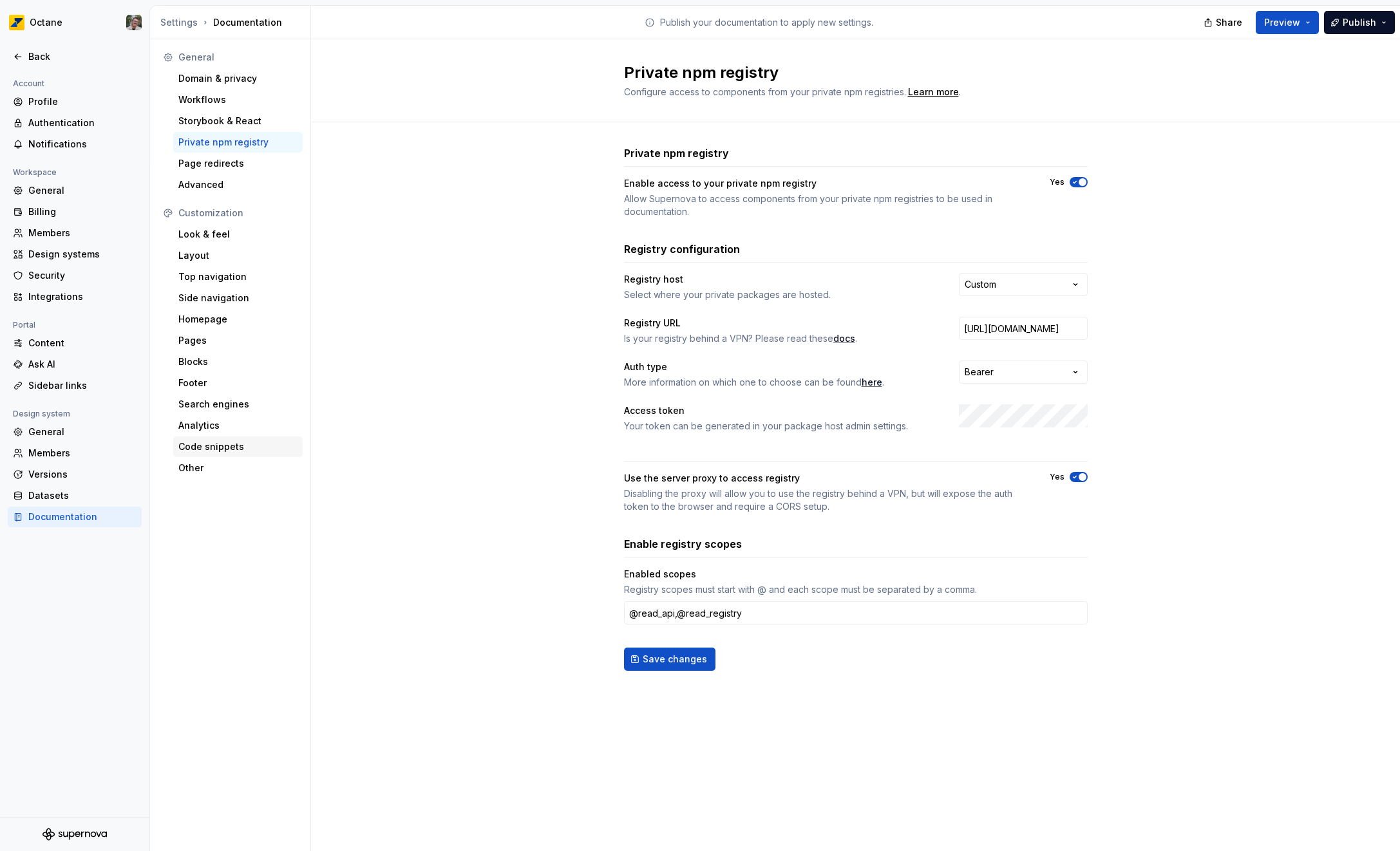
click at [236, 444] on div "Code snippets" at bounding box center [238, 446] width 119 height 13
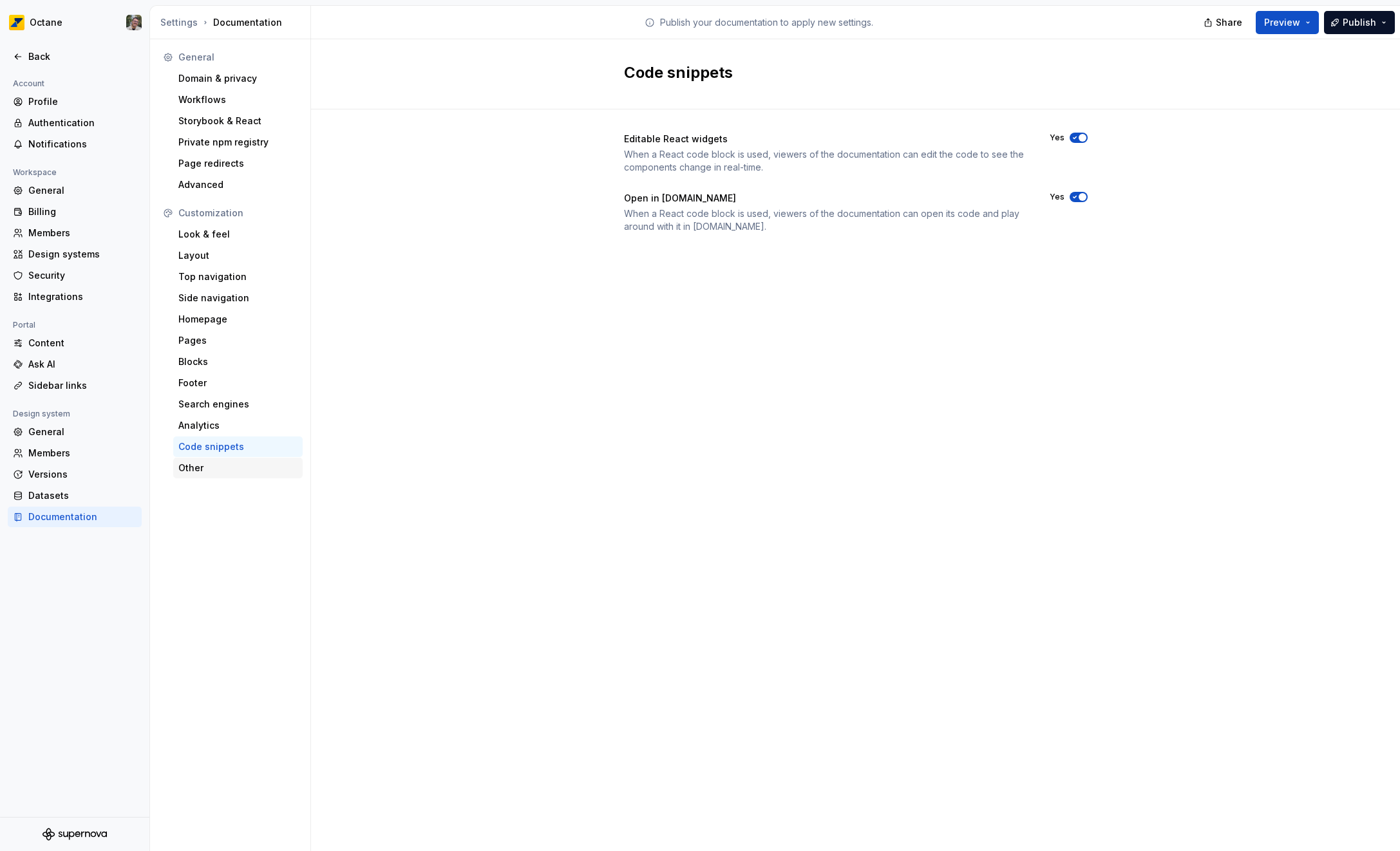
click at [202, 466] on div "Other" at bounding box center [238, 467] width 119 height 13
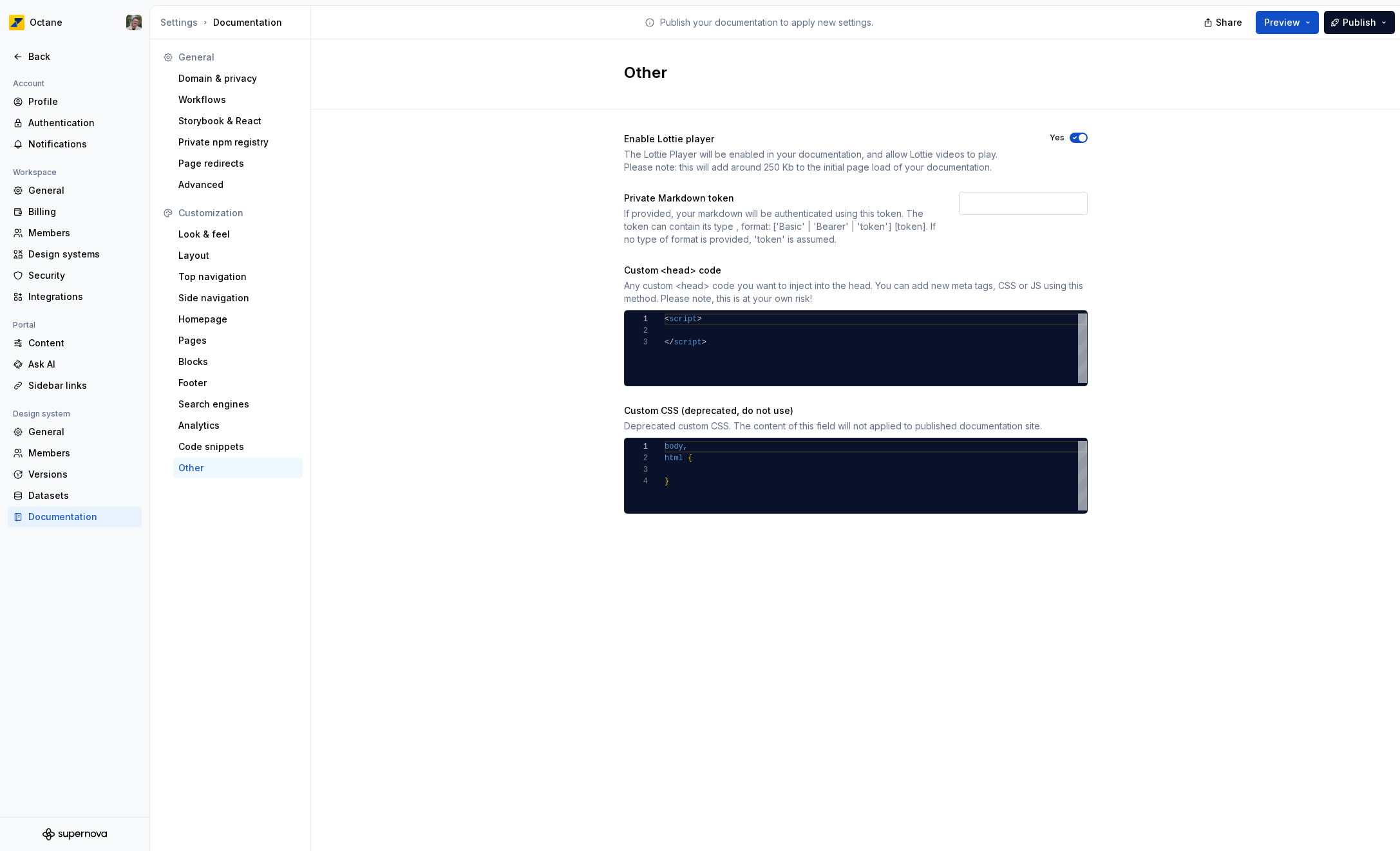
click at [969, 208] on input "text" at bounding box center [1023, 204] width 129 height 23
paste input "[URL][DOMAIN_NAME]"
paste input "Private-Token:"
type input "Private-Token:"
click at [244, 438] on div "Code snippets" at bounding box center [238, 446] width 129 height 21
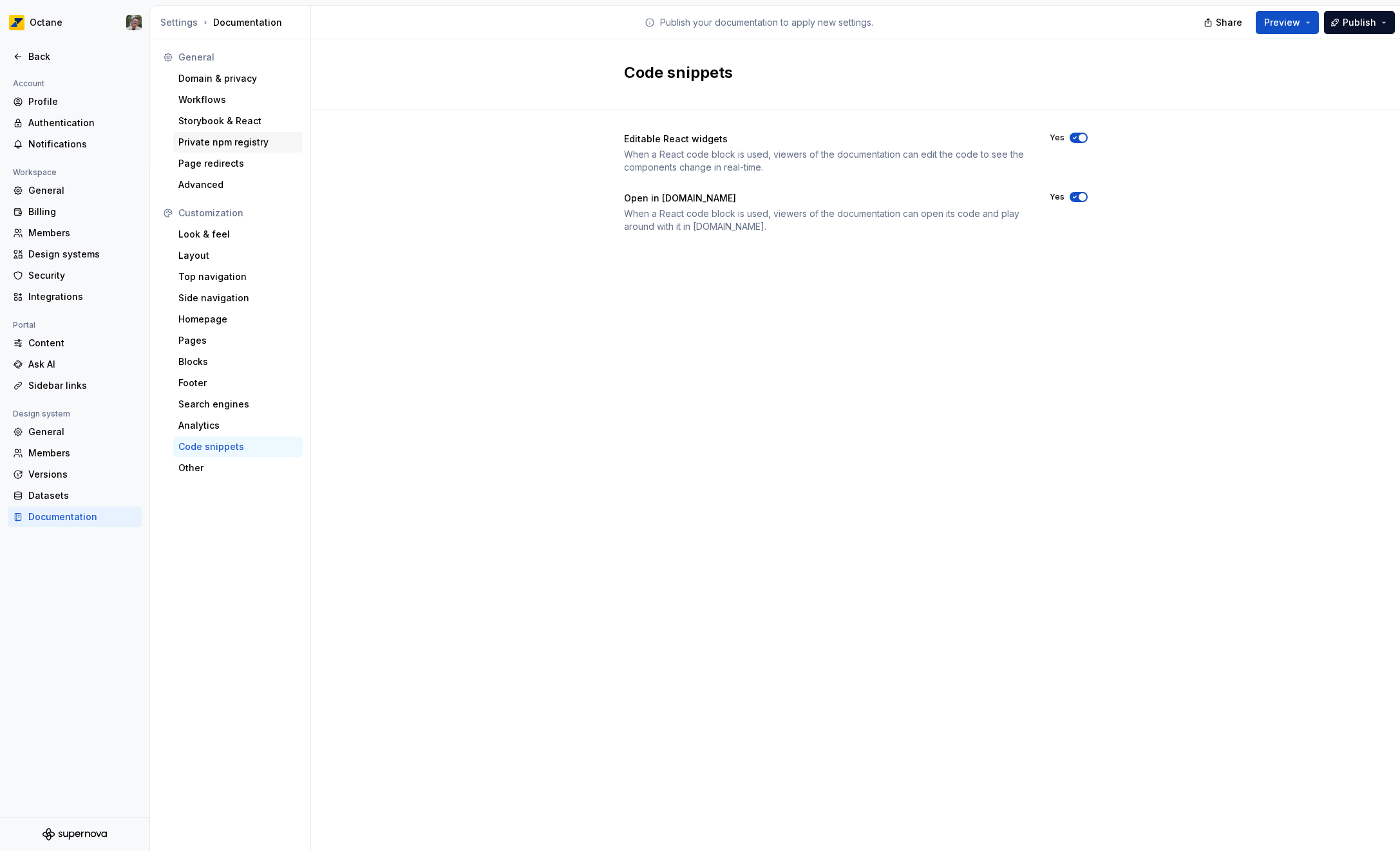
click at [215, 136] on div "Private npm registry" at bounding box center [238, 142] width 119 height 13
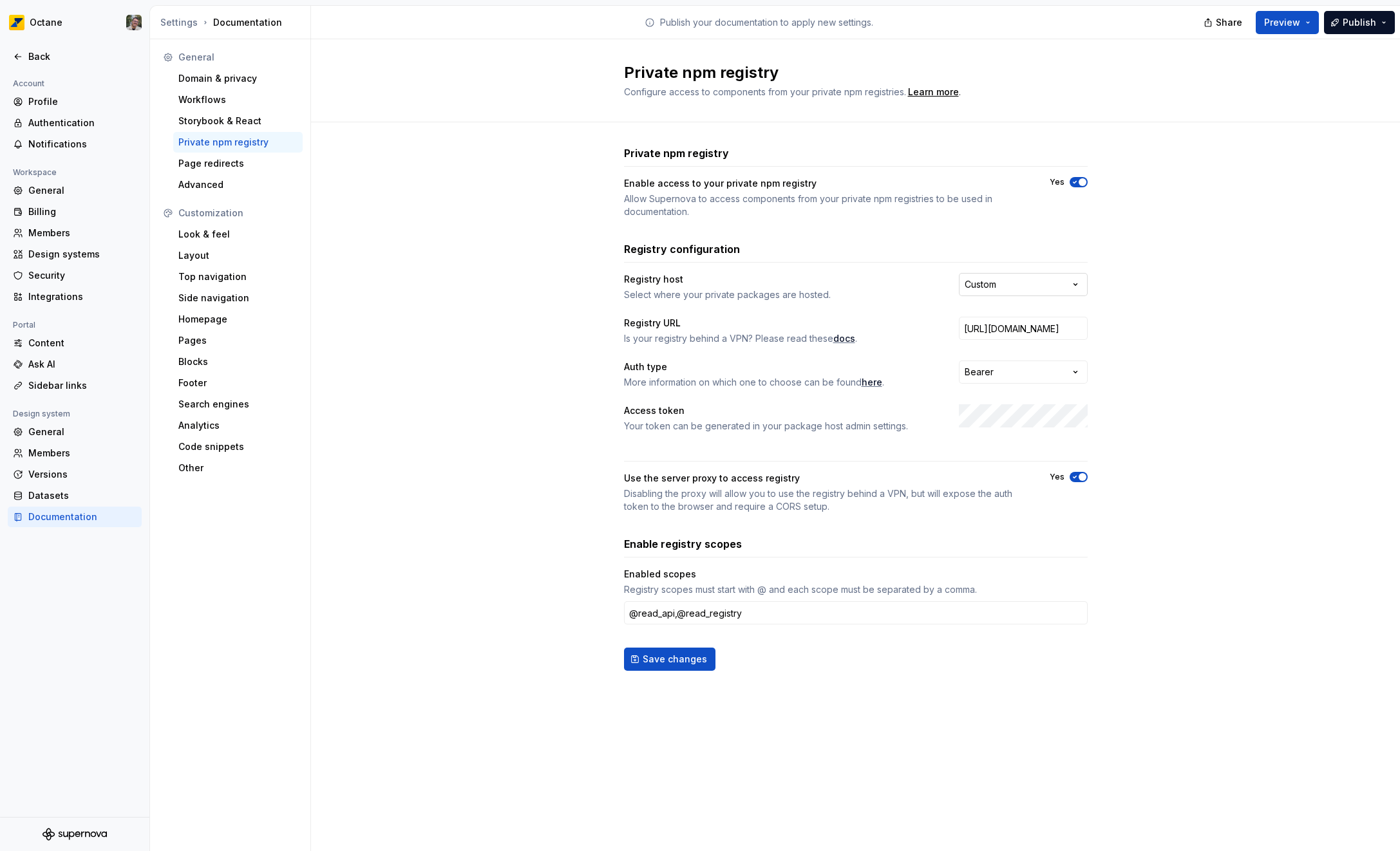
click at [998, 281] on html "**********" at bounding box center [700, 426] width 1400 height 851
click at [984, 371] on html "**********" at bounding box center [700, 426] width 1400 height 851
click at [1180, 379] on html "**********" at bounding box center [700, 426] width 1400 height 851
click at [1031, 291] on html "**********" at bounding box center [700, 426] width 1400 height 851
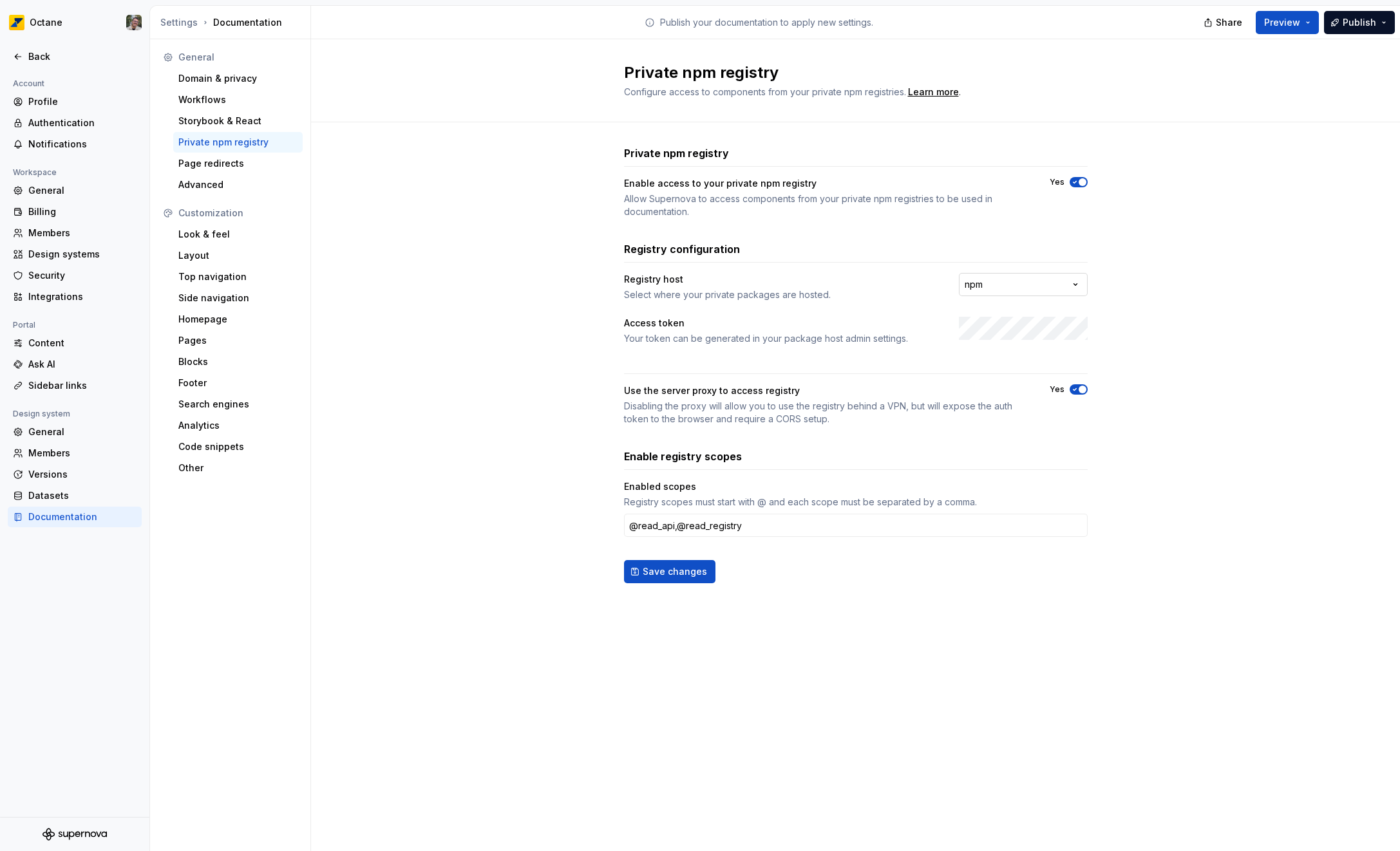
click at [1032, 280] on html "**********" at bounding box center [700, 426] width 1400 height 851
click at [1031, 283] on html "**********" at bounding box center [700, 426] width 1400 height 851
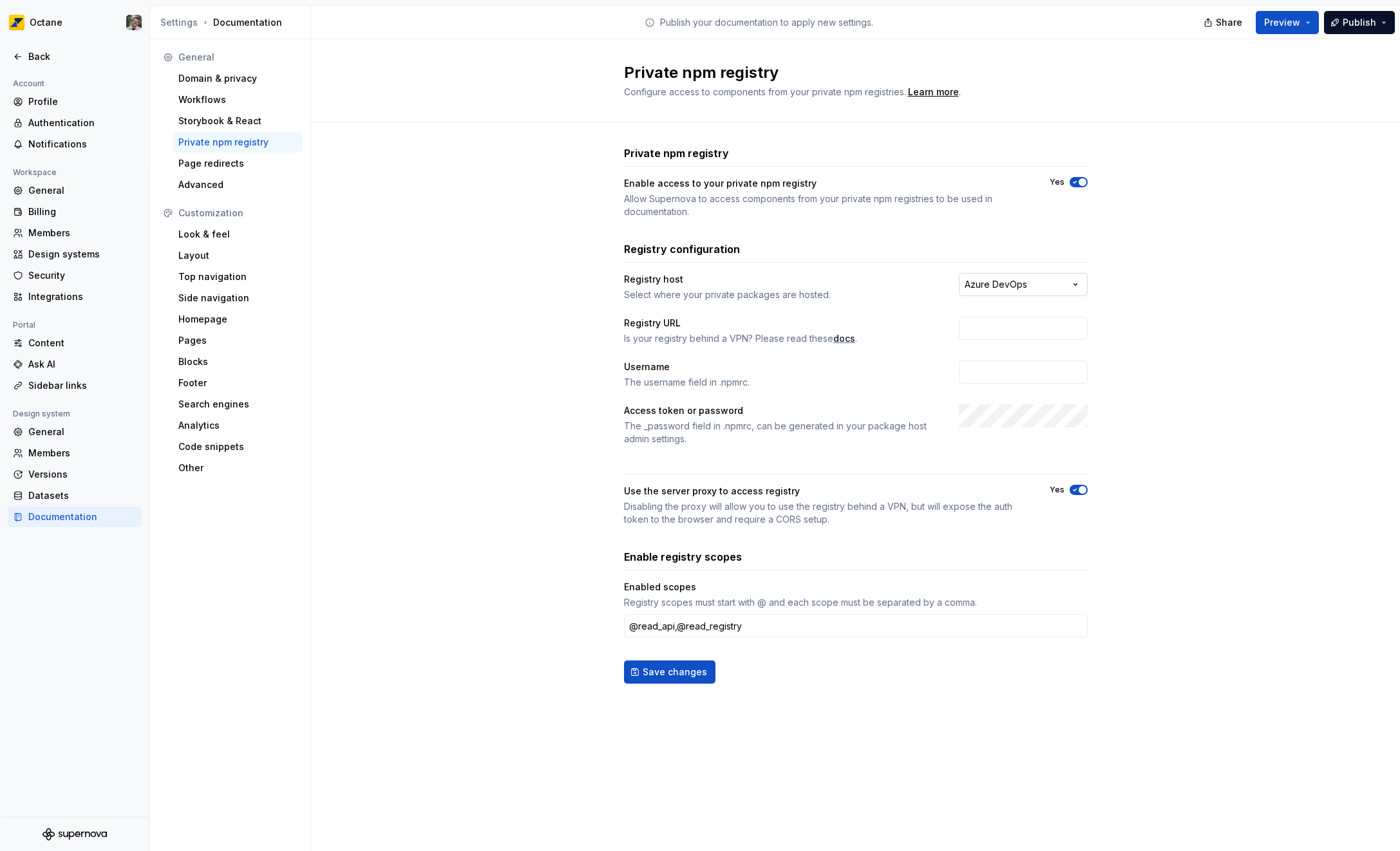
click at [1032, 286] on html "**********" at bounding box center [700, 426] width 1400 height 851
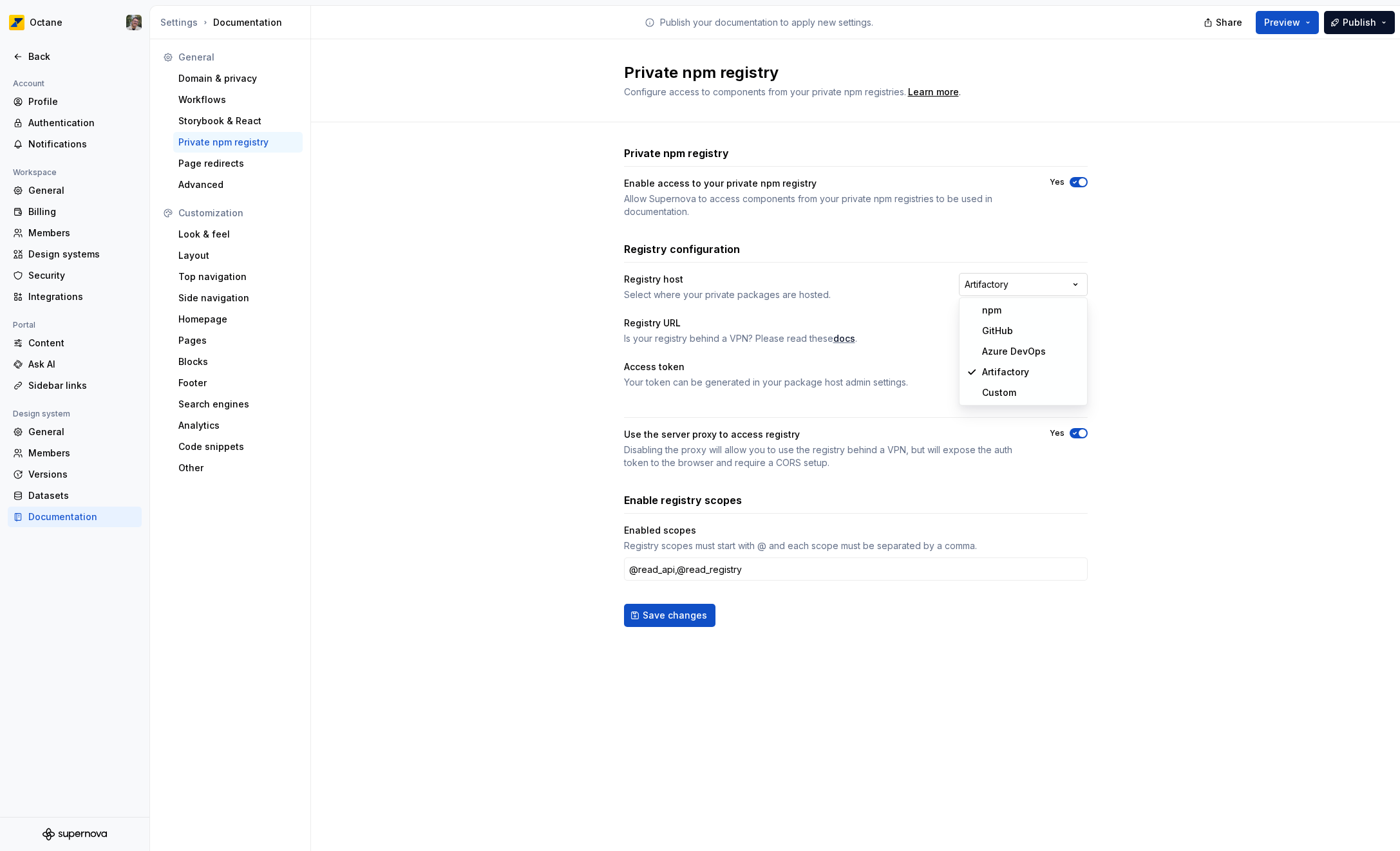
click at [1036, 280] on html "**********" at bounding box center [700, 426] width 1400 height 851
select select "******"
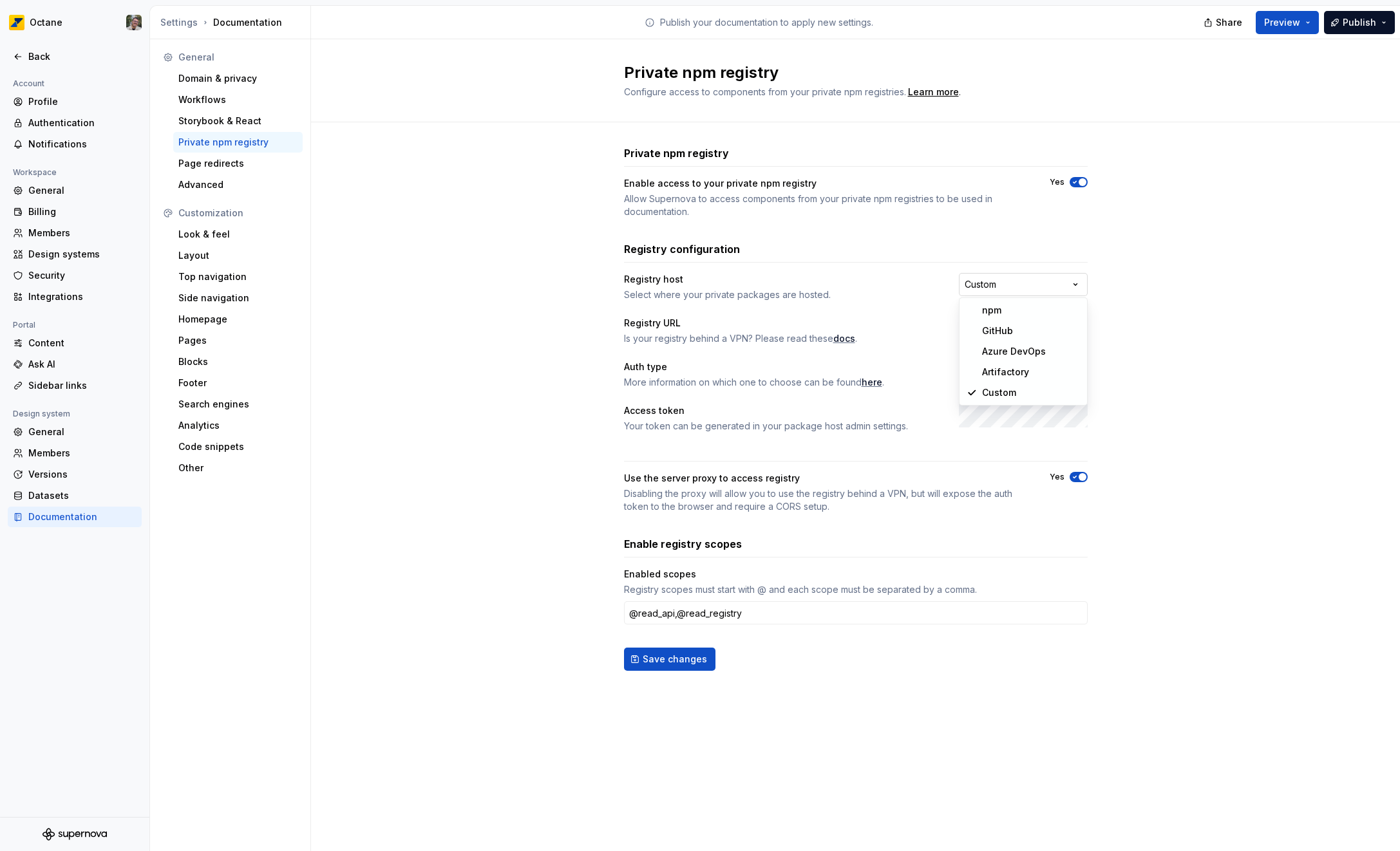
click at [1022, 283] on html "**********" at bounding box center [700, 426] width 1400 height 851
click at [1213, 334] on html "**********" at bounding box center [700, 426] width 1400 height 851
click at [1006, 335] on input "[URL][DOMAIN_NAME]" at bounding box center [1023, 328] width 129 height 23
click at [1022, 329] on input "[URL][DOMAIN_NAME]" at bounding box center [1023, 328] width 129 height 23
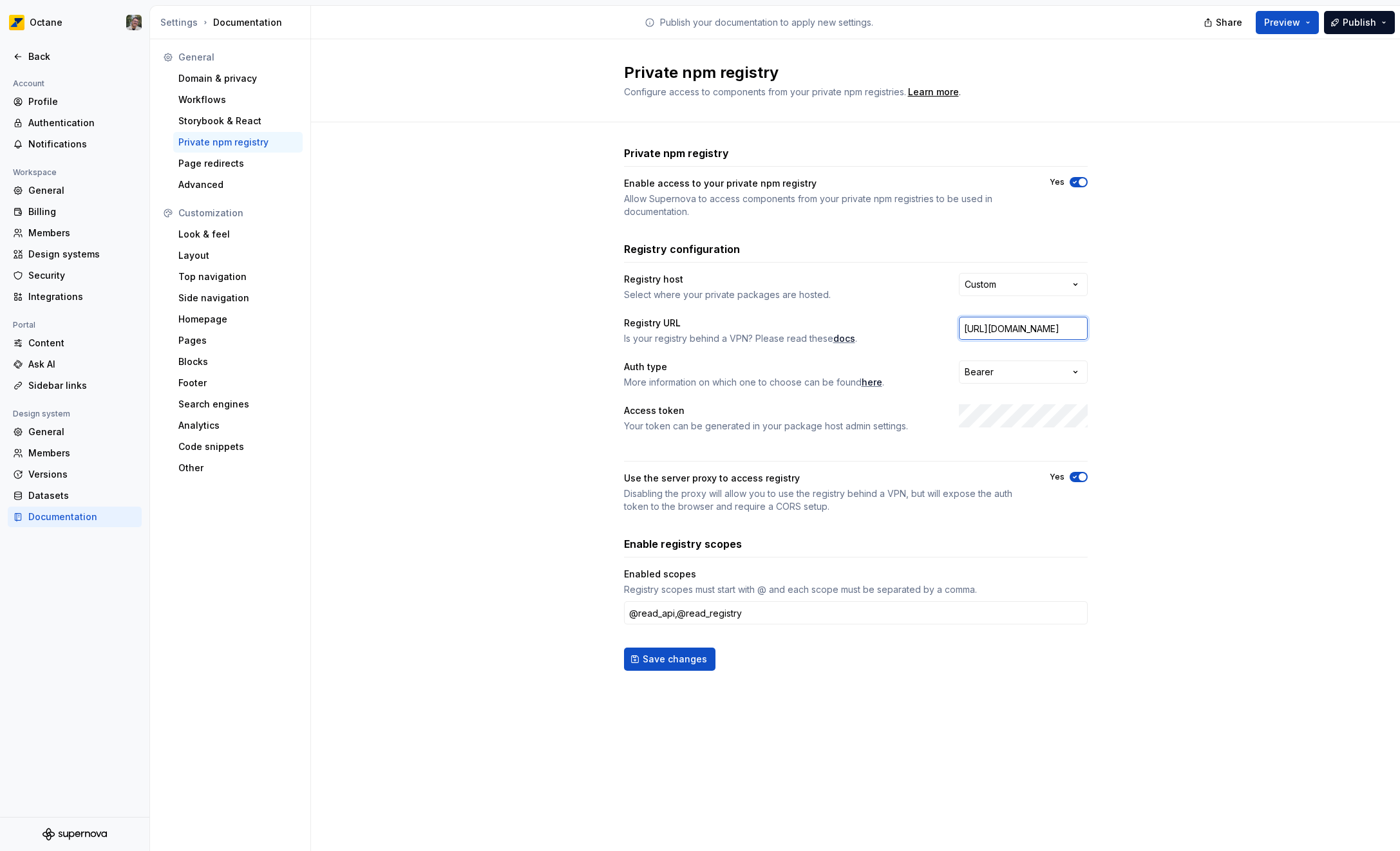
click at [1022, 329] on input "[URL][DOMAIN_NAME]" at bounding box center [1023, 328] width 129 height 23
click at [1175, 318] on div "**********" at bounding box center [855, 420] width 1089 height 597
click at [1009, 370] on html "**********" at bounding box center [700, 426] width 1400 height 851
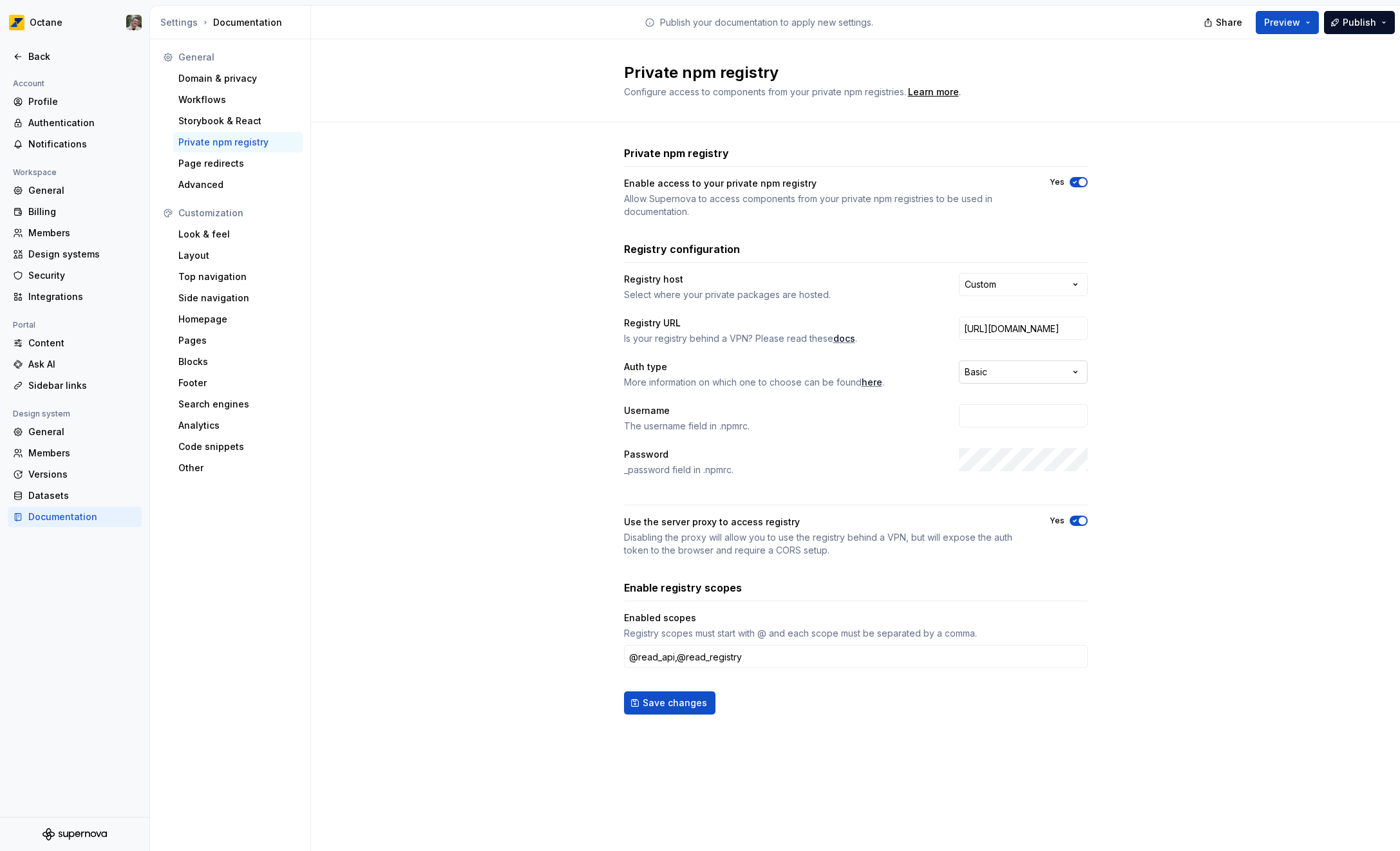
click at [1009, 374] on html "**********" at bounding box center [700, 426] width 1400 height 851
click at [852, 395] on html "**********" at bounding box center [700, 426] width 1400 height 851
click at [1014, 378] on html "**********" at bounding box center [700, 426] width 1400 height 851
select select "******"
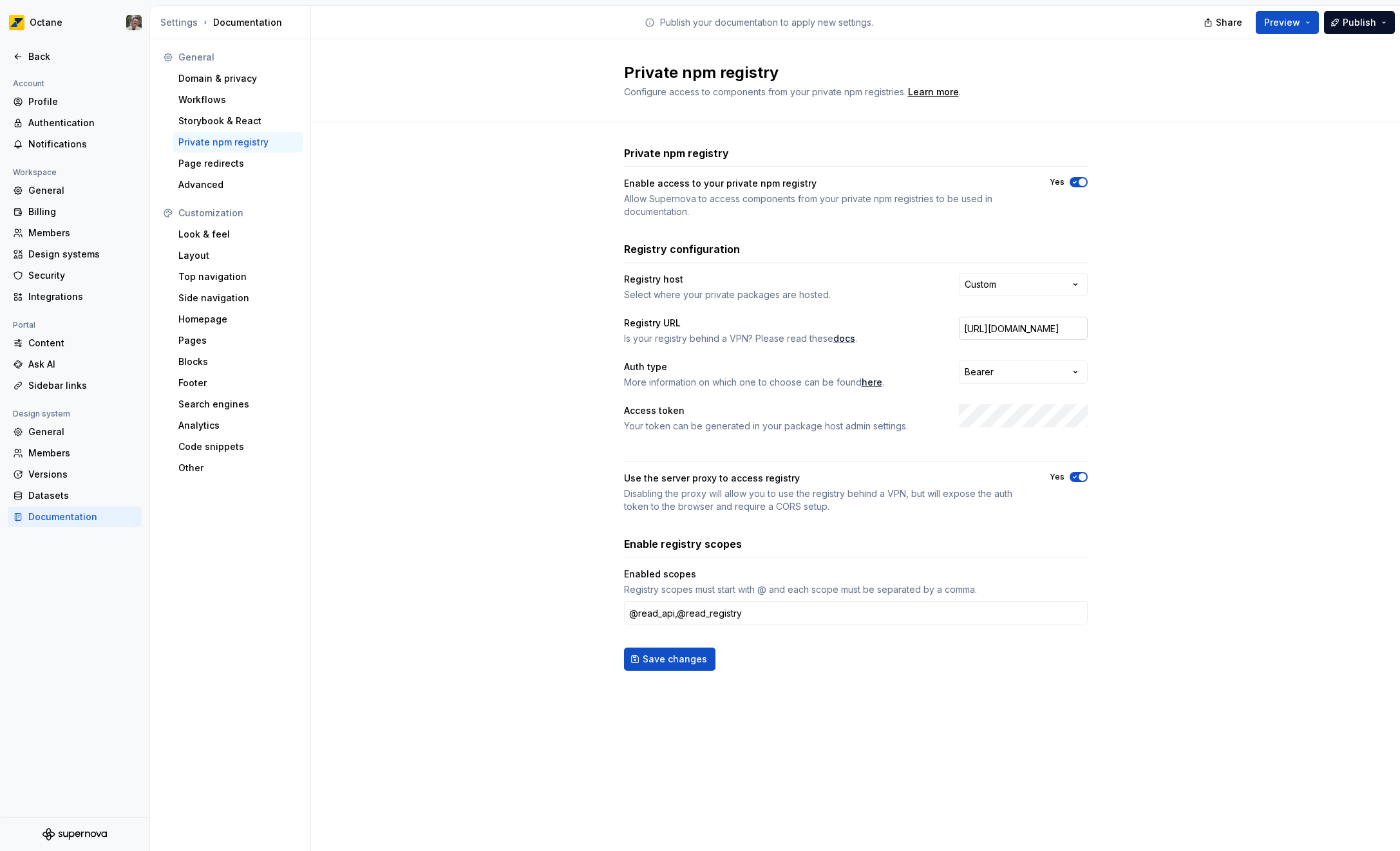
scroll to position [0, 142]
click at [1016, 280] on html "**********" at bounding box center [700, 426] width 1400 height 851
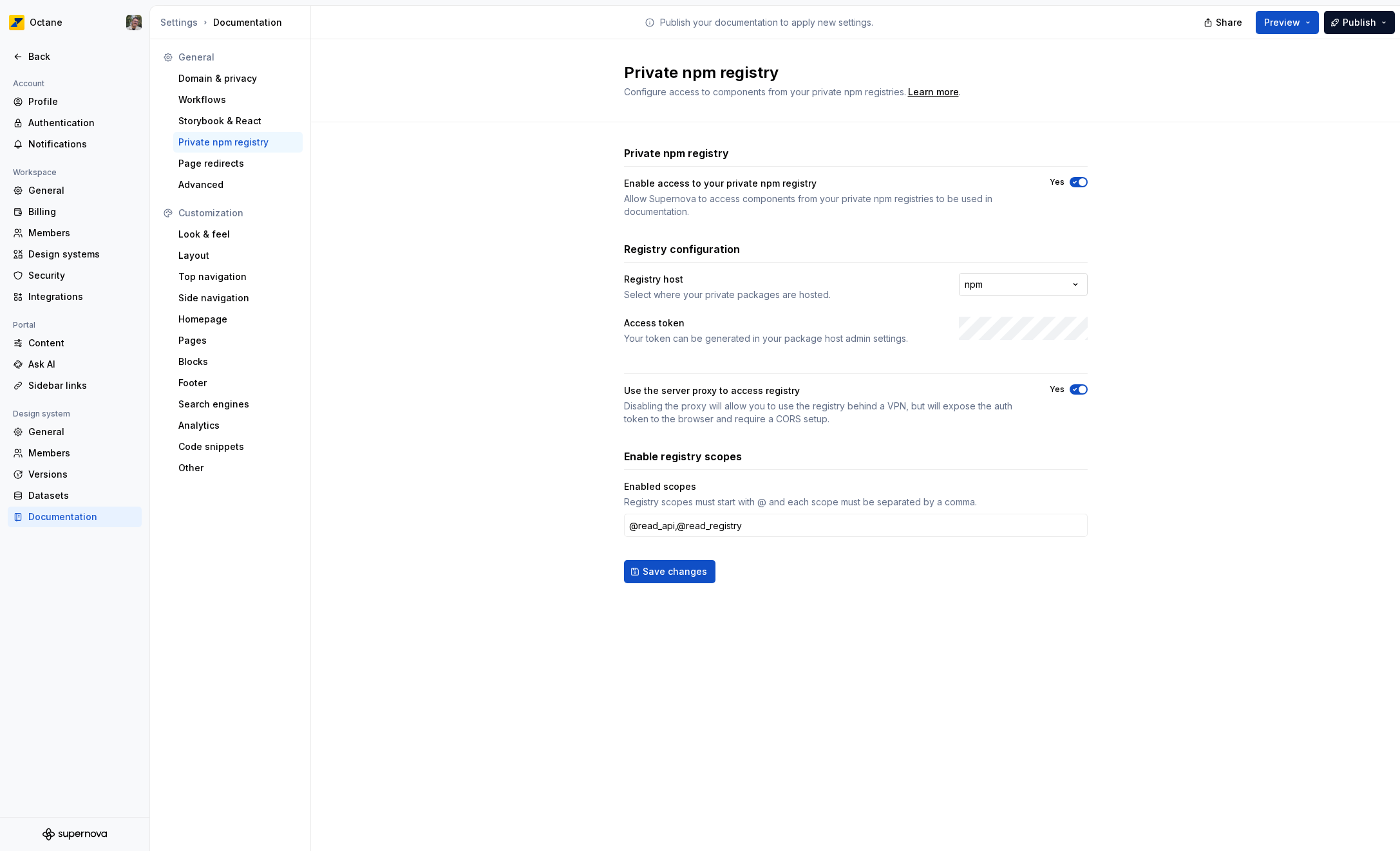
click at [1005, 291] on html "**********" at bounding box center [700, 426] width 1400 height 851
click at [1216, 301] on html "**********" at bounding box center [700, 426] width 1400 height 851
click at [1082, 392] on span "button" at bounding box center [1082, 389] width 8 height 8
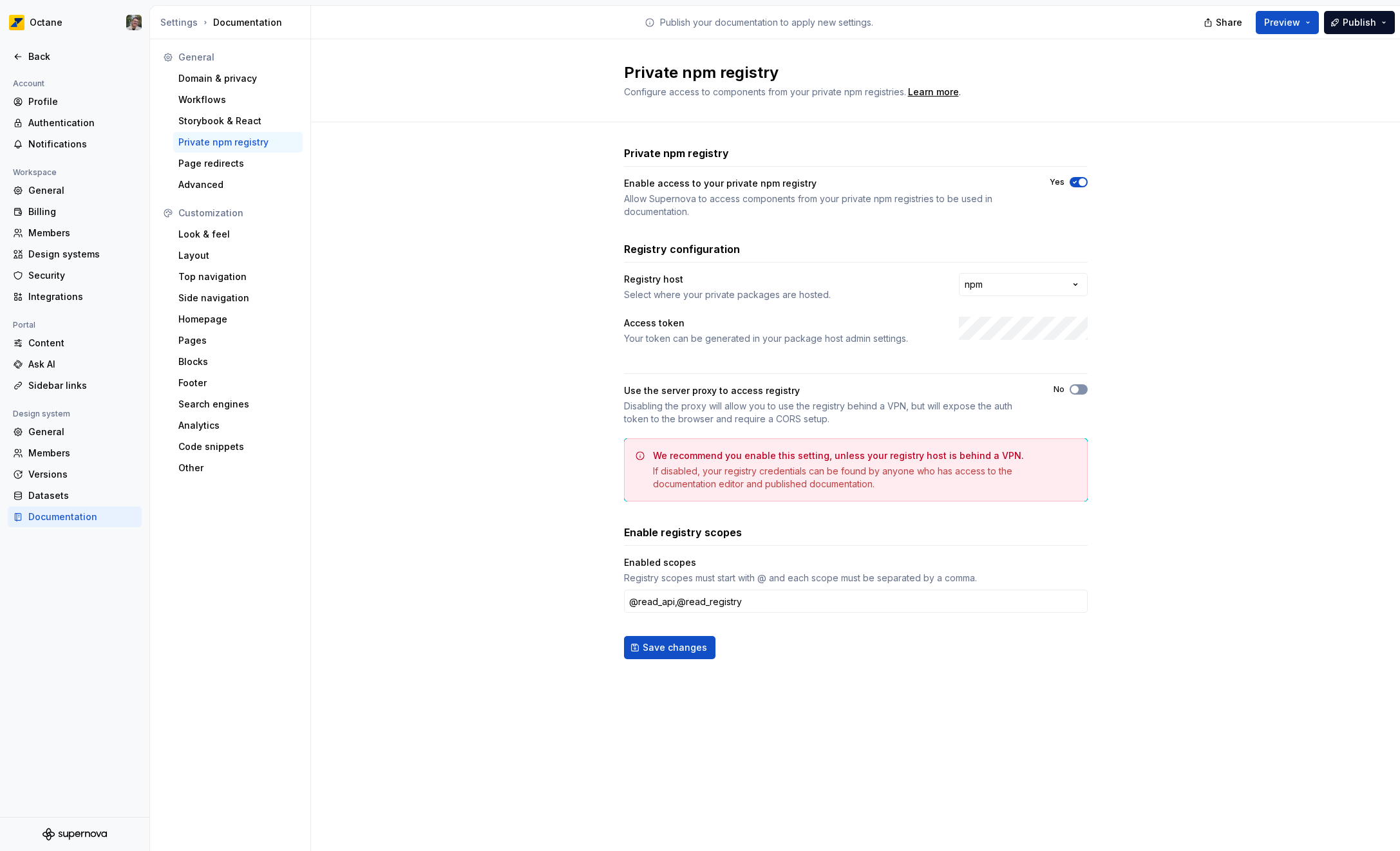
click at [1082, 392] on button "No" at bounding box center [1078, 389] width 18 height 10
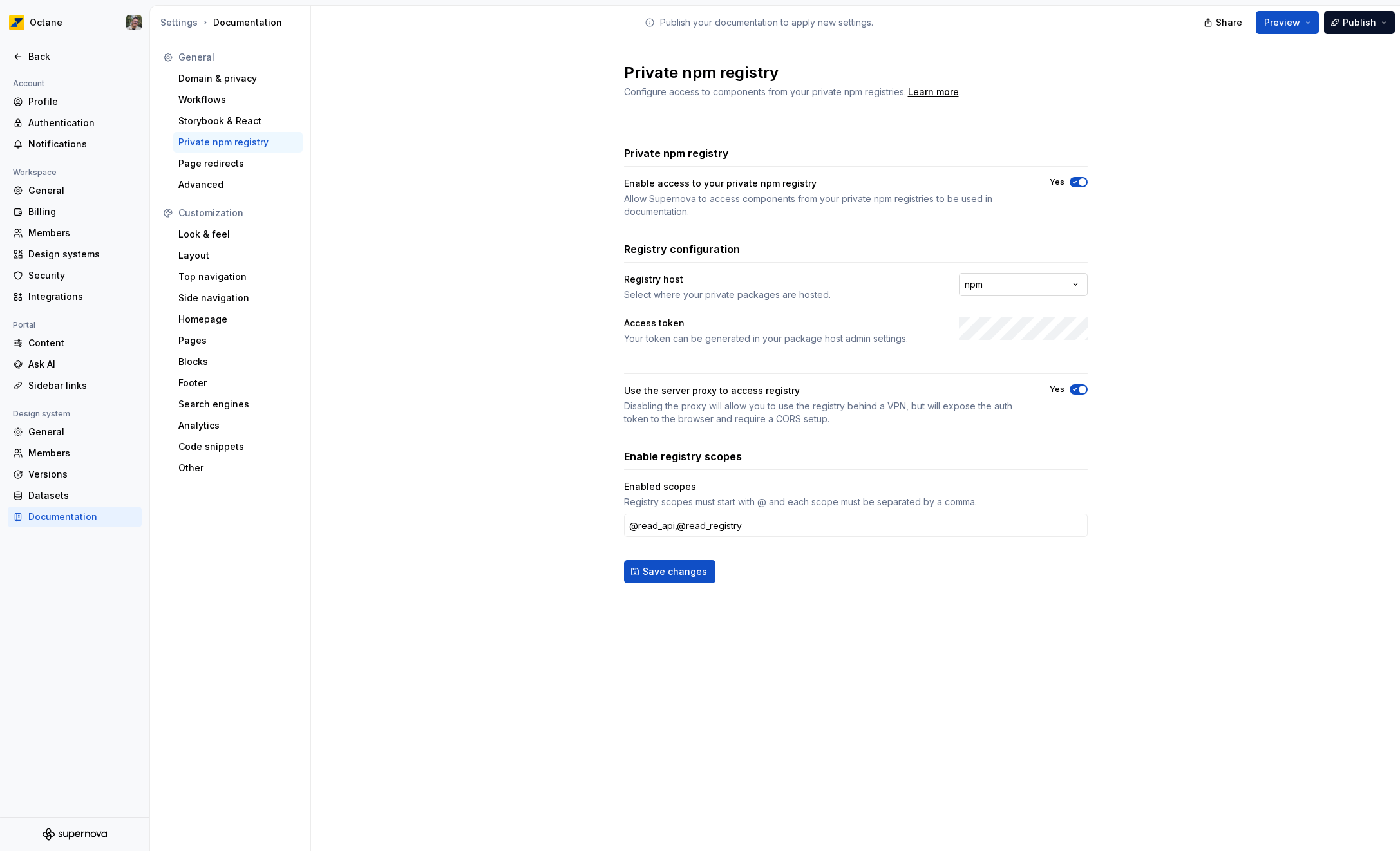
click at [1010, 280] on html "**********" at bounding box center [700, 426] width 1400 height 851
select select "******"
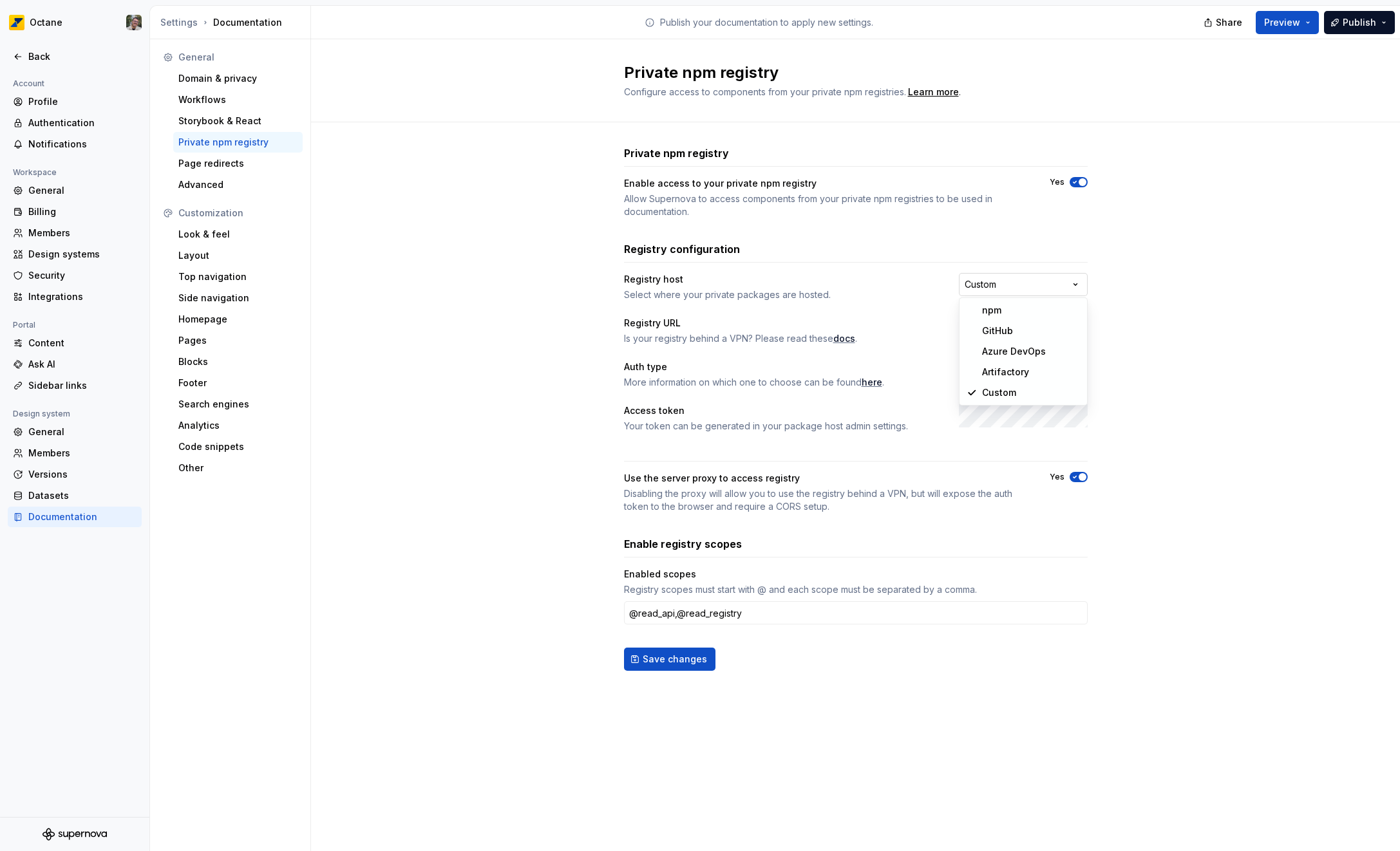
click at [1046, 276] on html "**********" at bounding box center [700, 426] width 1400 height 851
click at [1187, 374] on html "**********" at bounding box center [700, 426] width 1400 height 851
click at [1017, 366] on html "**********" at bounding box center [700, 426] width 1400 height 851
select select "*****"
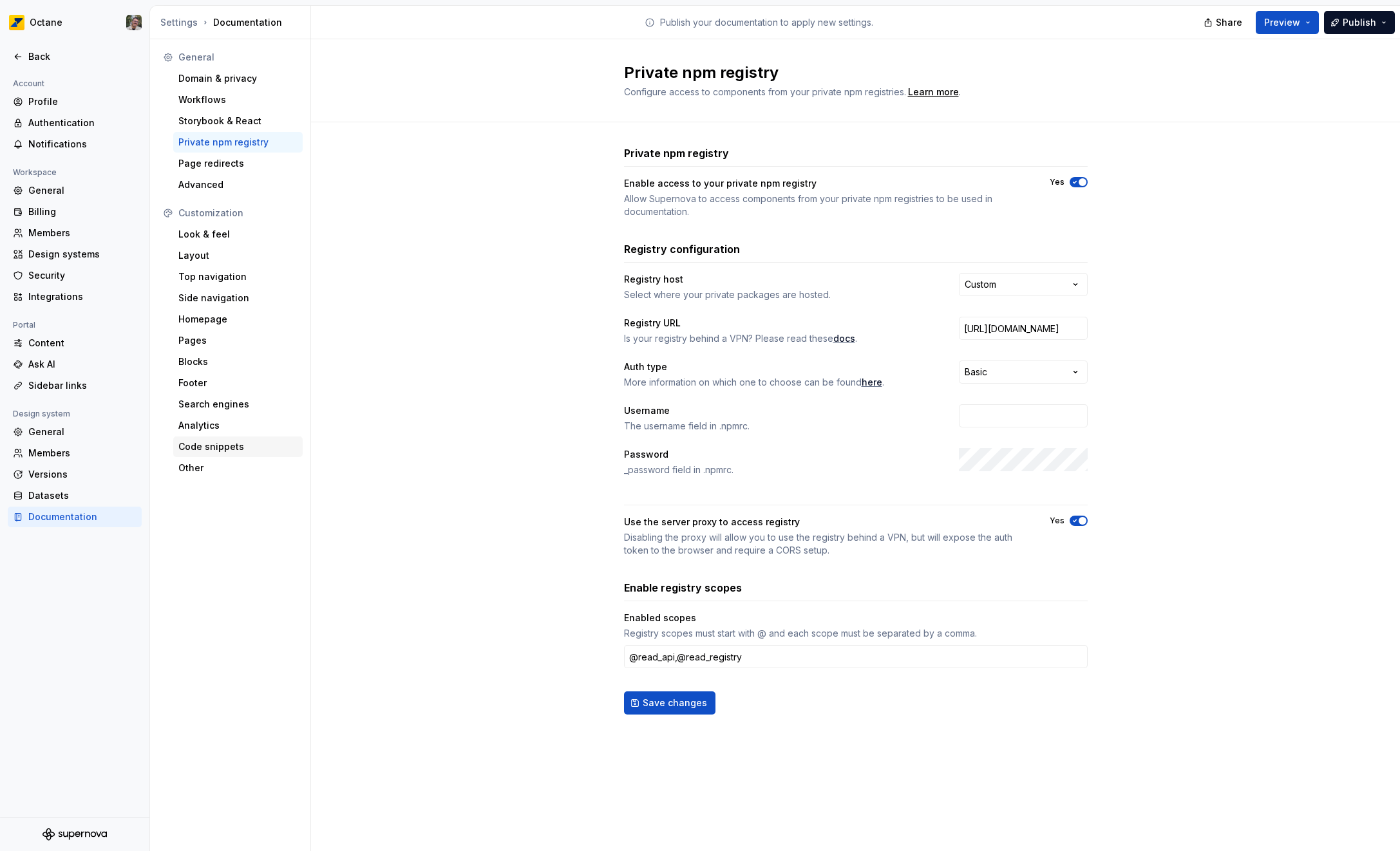
click at [222, 442] on div "Code snippets" at bounding box center [238, 446] width 119 height 13
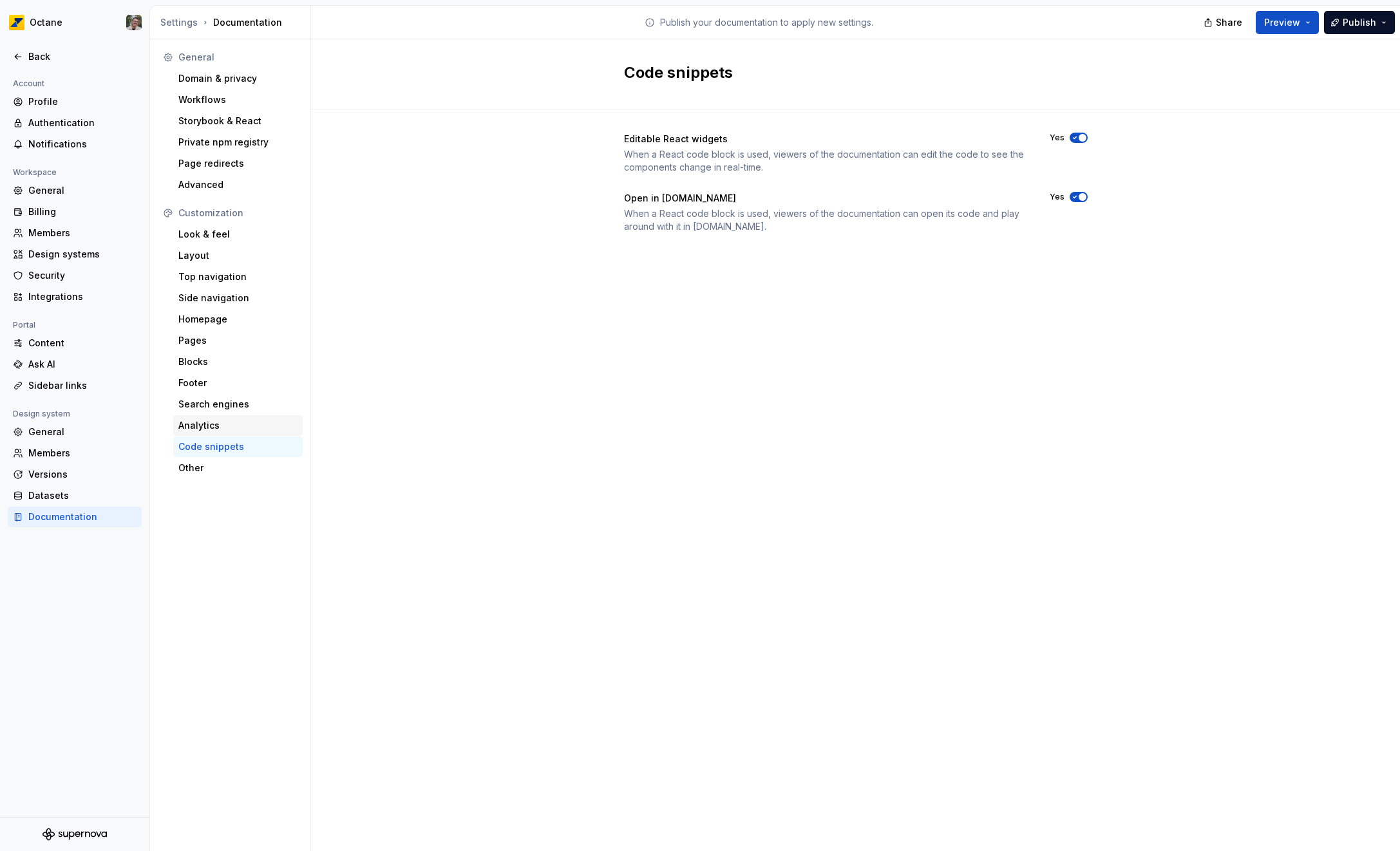
click at [214, 422] on div "Analytics" at bounding box center [238, 425] width 119 height 13
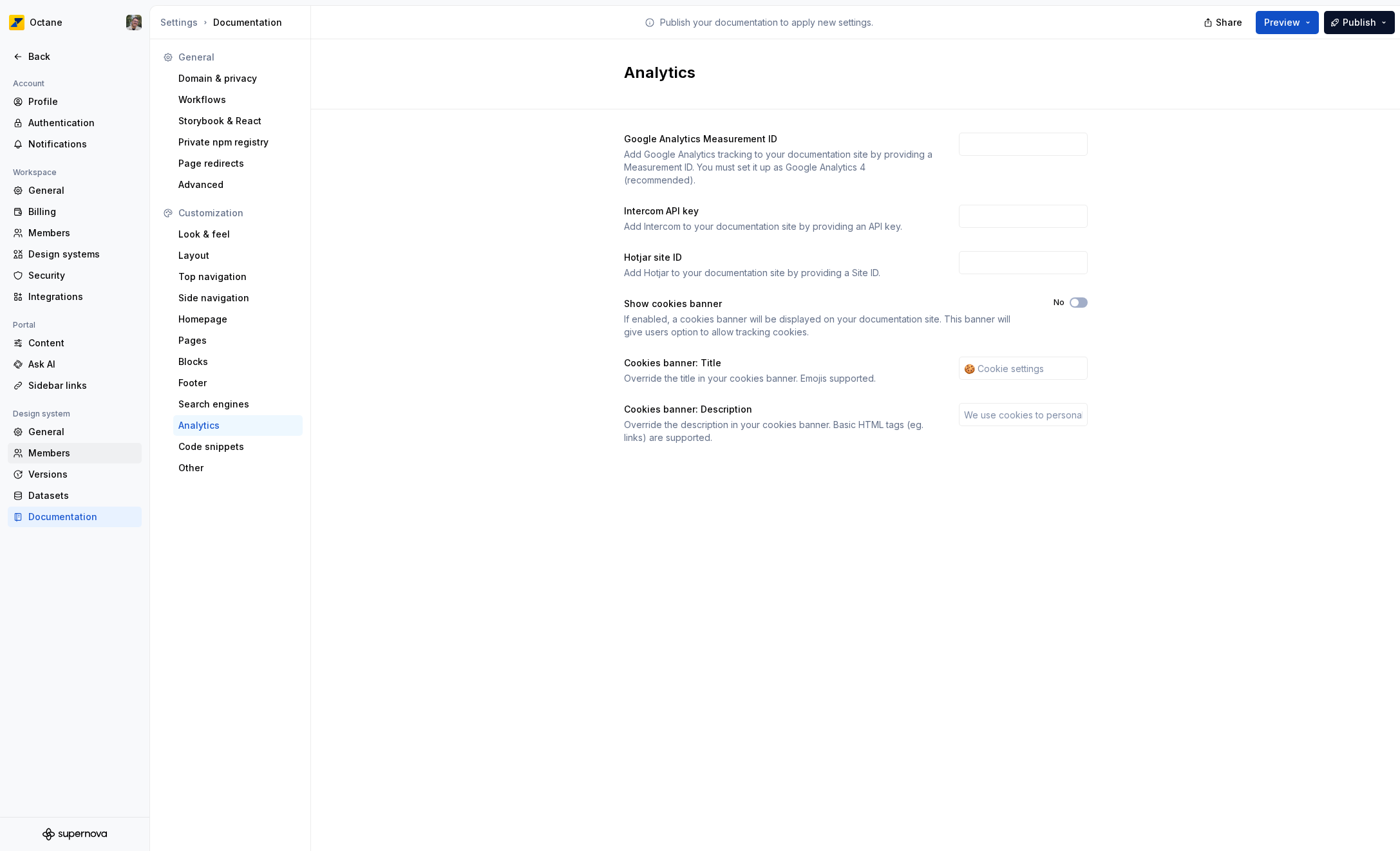
click at [62, 454] on div "Members" at bounding box center [82, 452] width 108 height 13
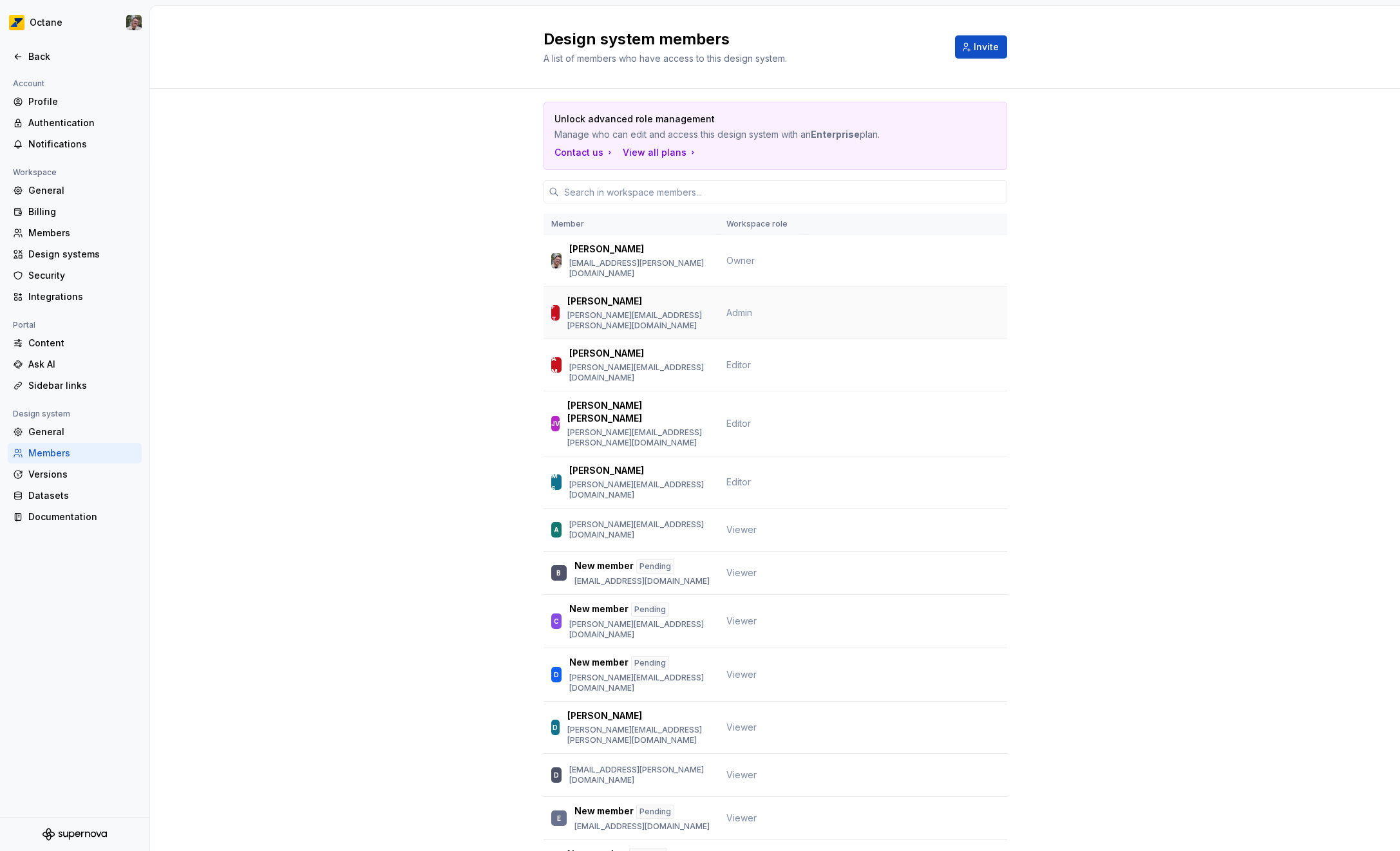
drag, startPoint x: 781, startPoint y: 301, endPoint x: 752, endPoint y: 307, distance: 29.6
click at [780, 302] on td "Admin" at bounding box center [762, 313] width 86 height 52
click at [58, 250] on div "Design systems" at bounding box center [82, 254] width 108 height 13
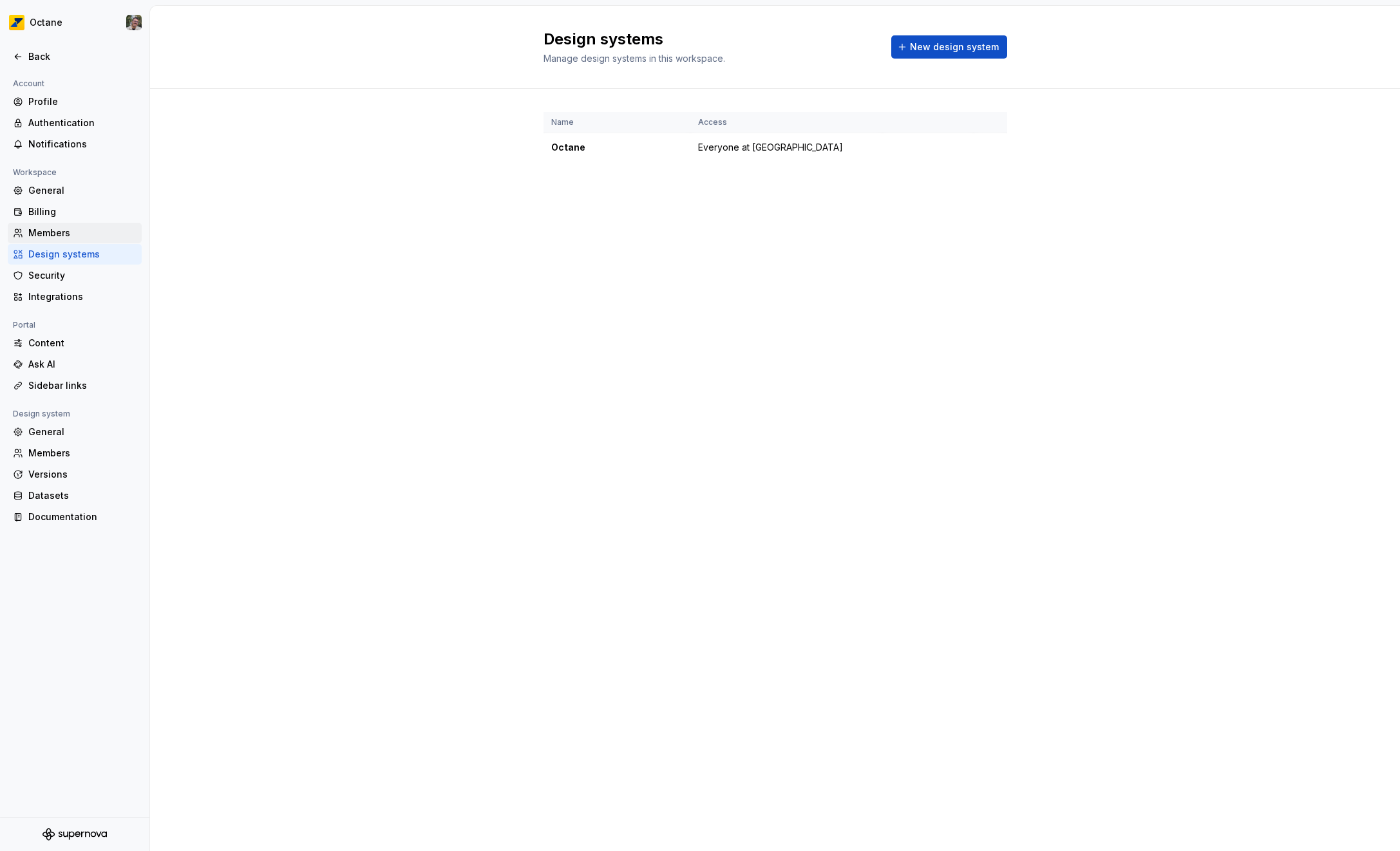
click at [49, 235] on div "Members" at bounding box center [82, 233] width 108 height 13
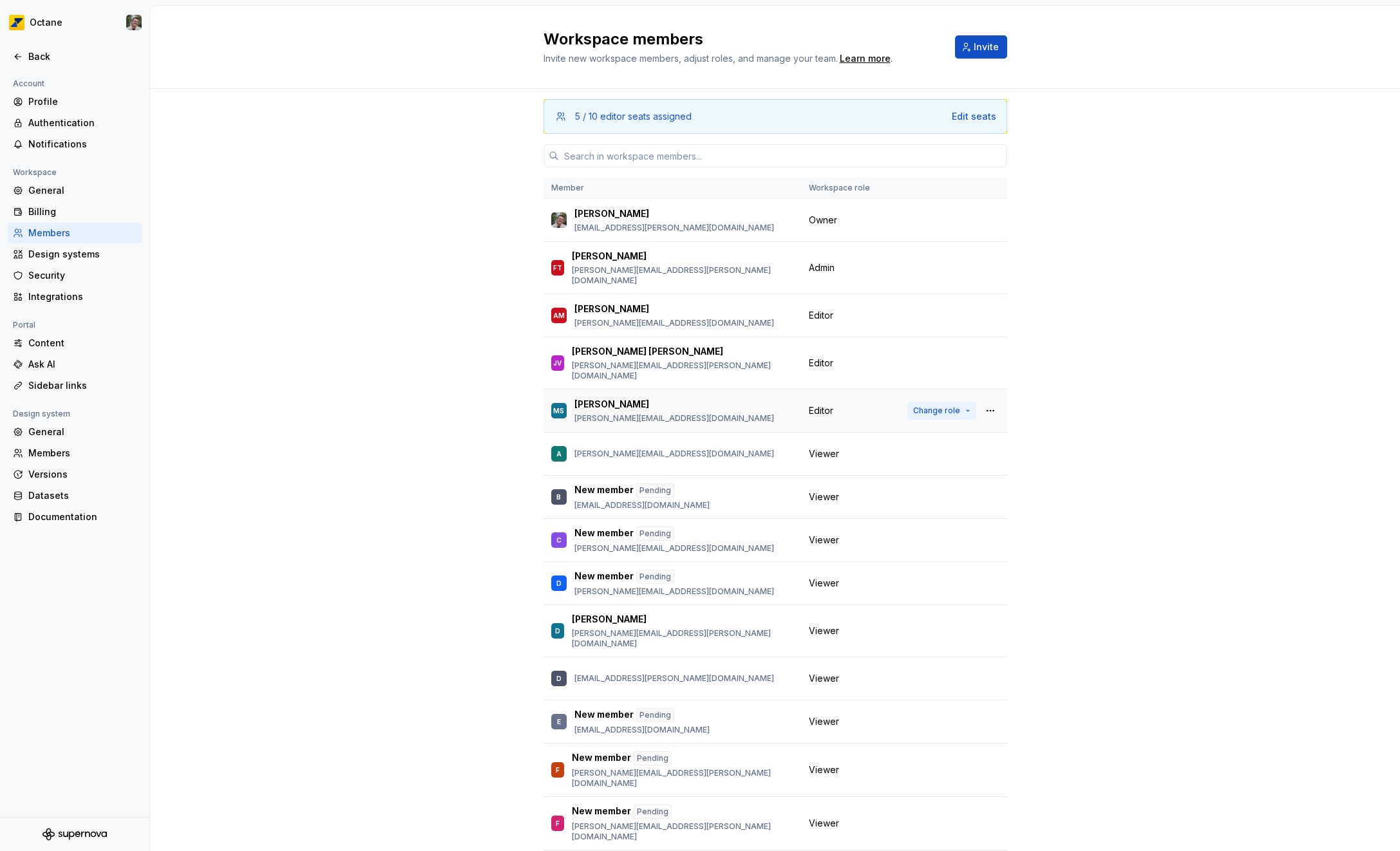
click at [917, 405] on span "Change role" at bounding box center [937, 410] width 47 height 10
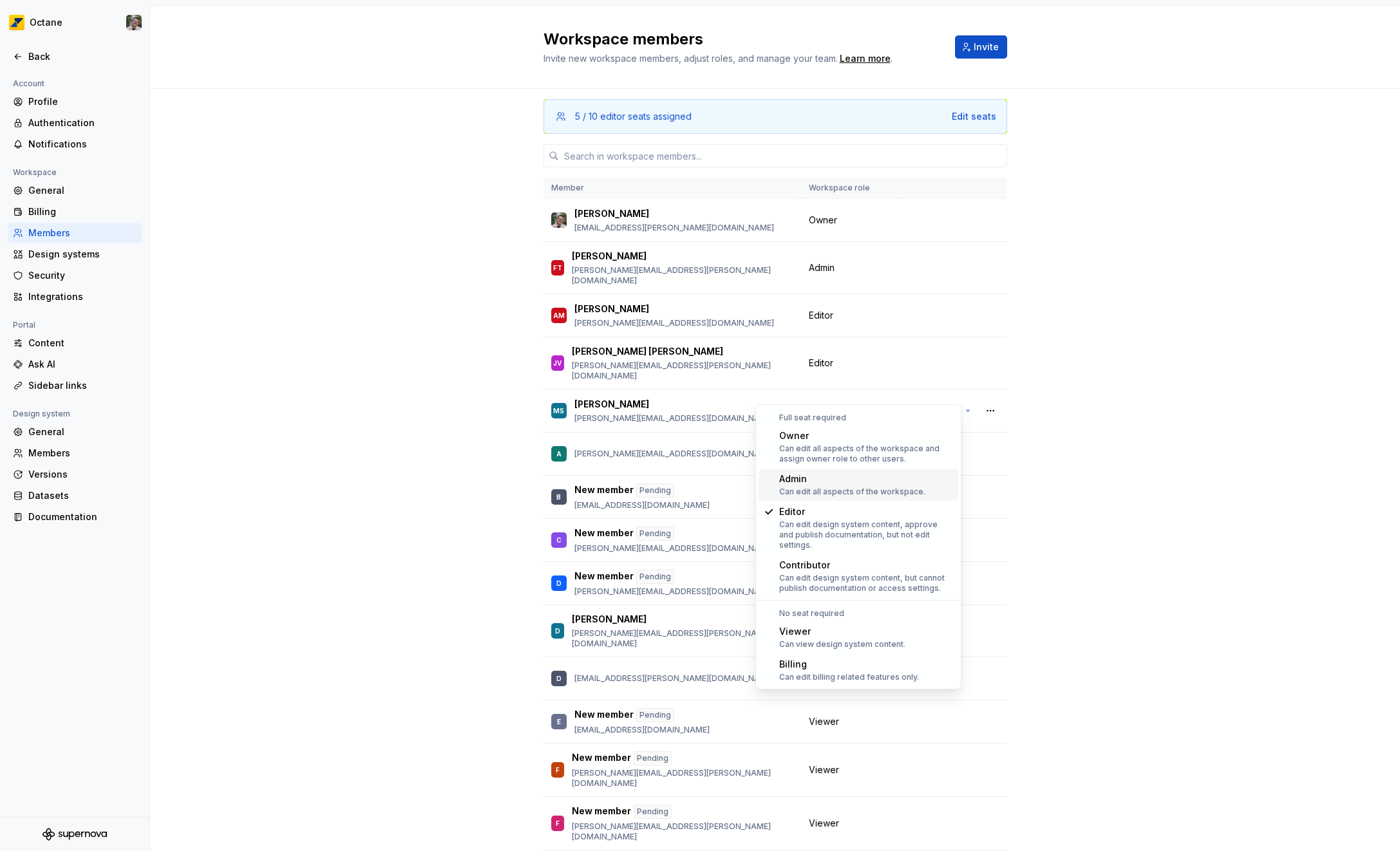
click at [805, 490] on div "Can edit all aspects of the workspace." at bounding box center [852, 492] width 146 height 10
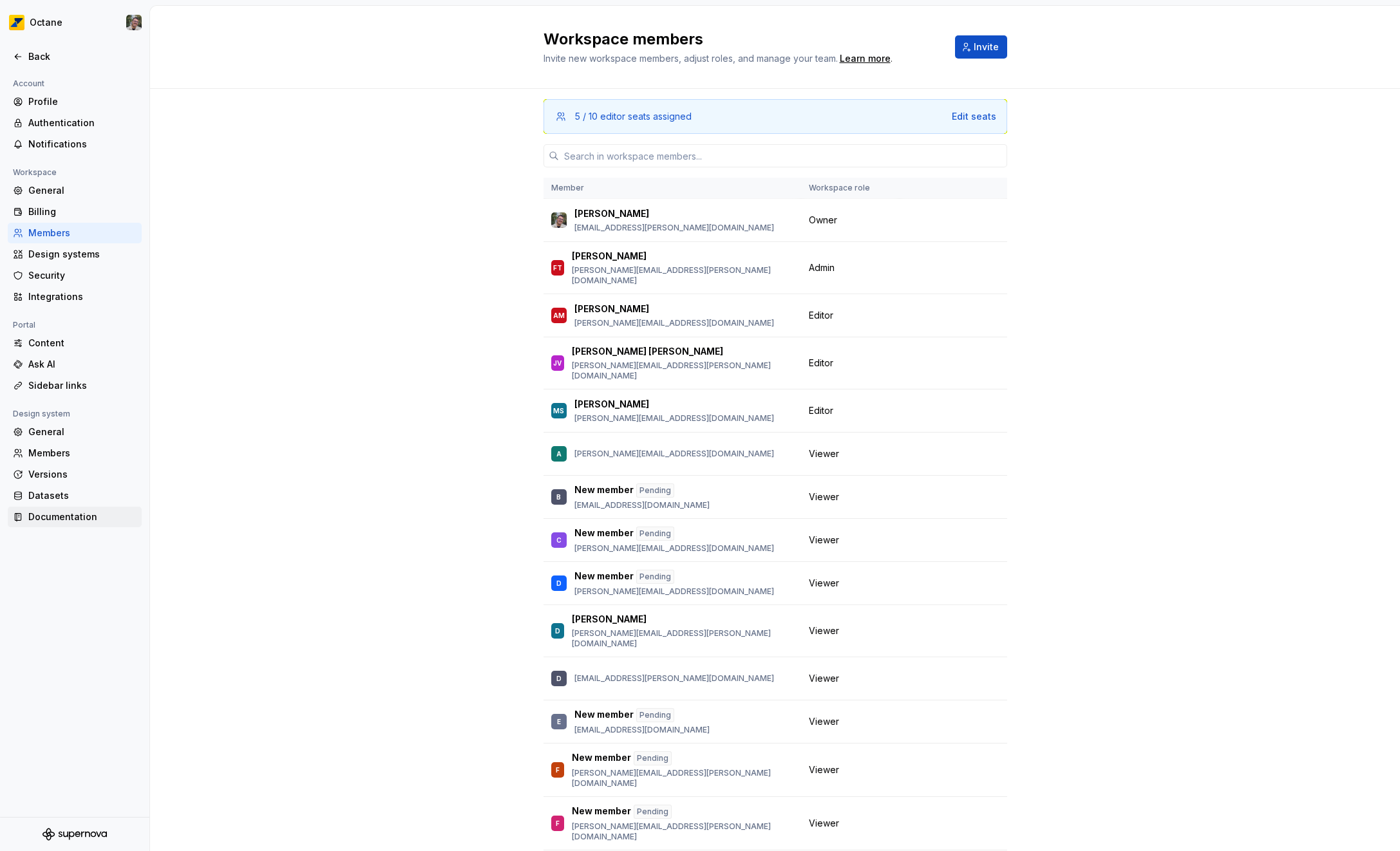
click at [49, 511] on div "Documentation" at bounding box center [82, 516] width 108 height 13
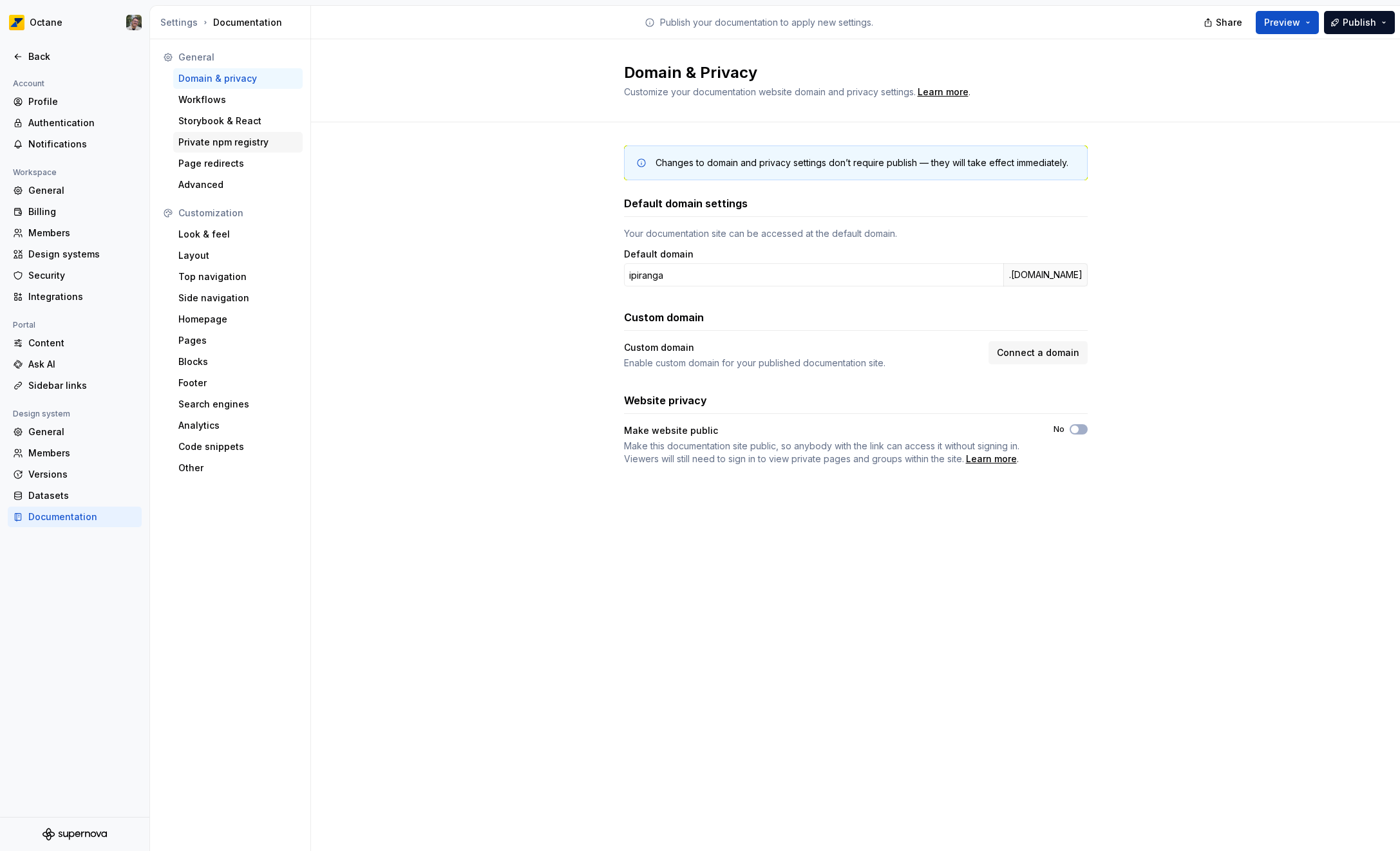
click at [240, 145] on div "Private npm registry" at bounding box center [238, 142] width 119 height 13
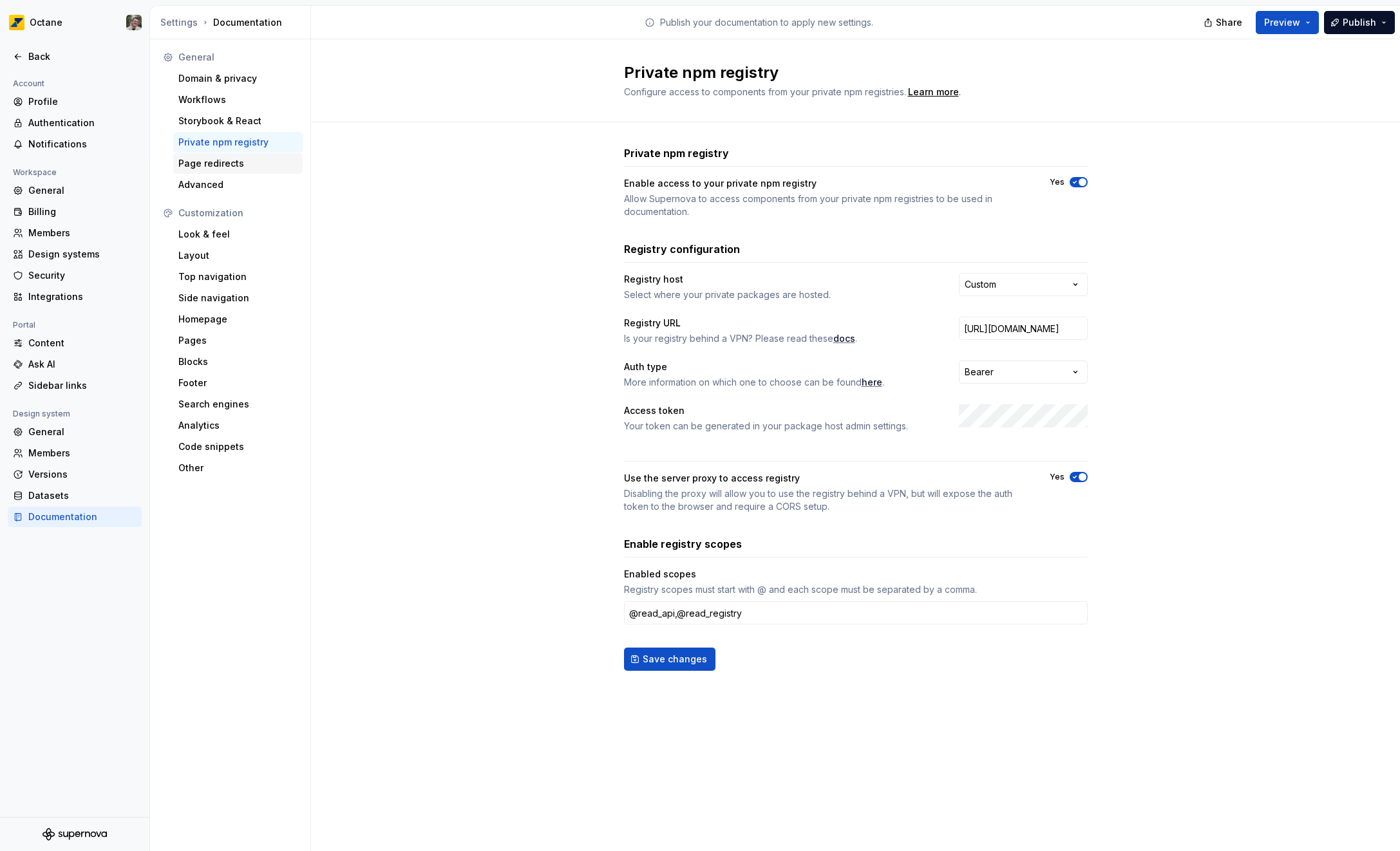
click at [190, 164] on div "Page redirects" at bounding box center [238, 163] width 119 height 13
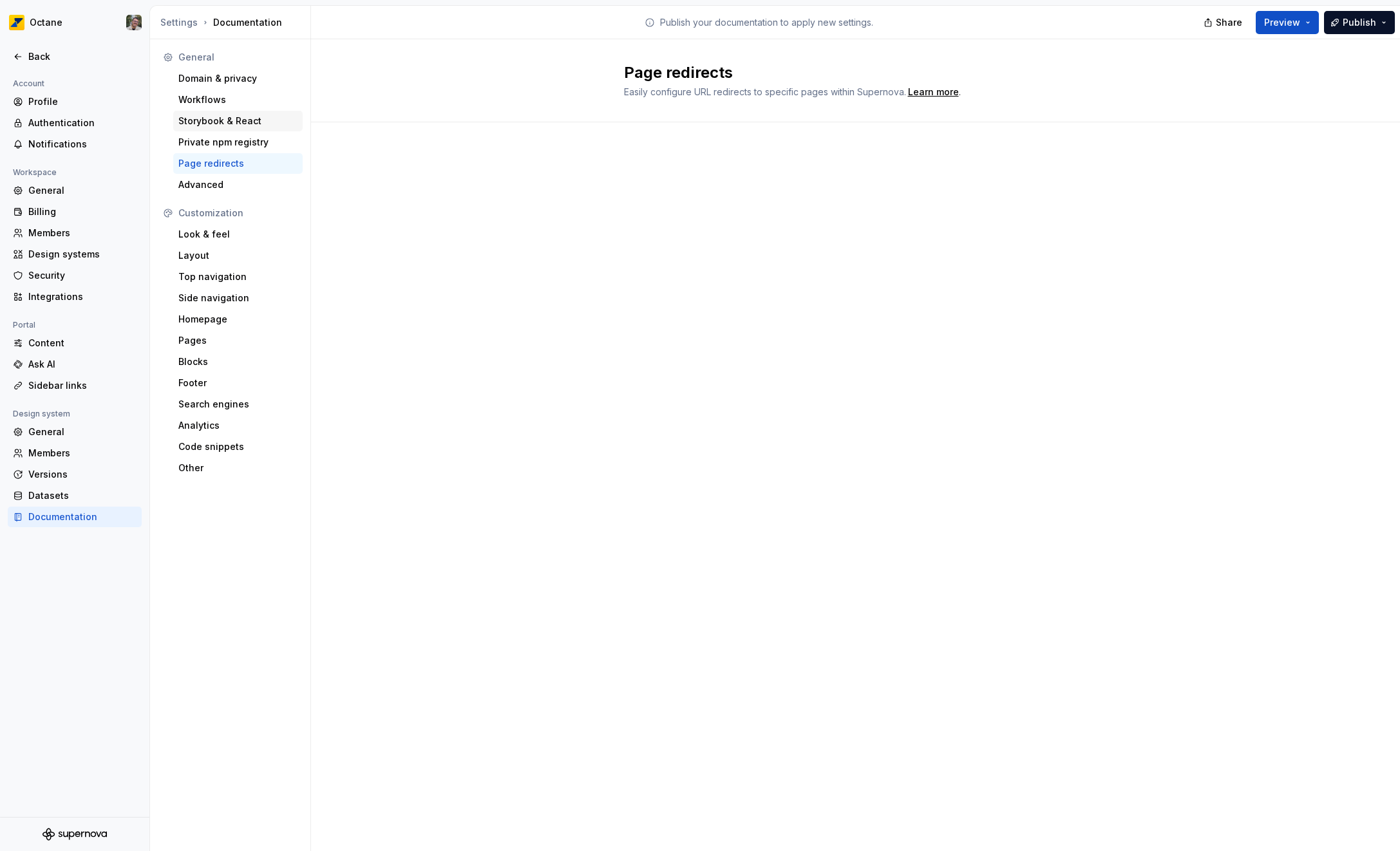
click at [240, 121] on div "Storybook & React" at bounding box center [238, 121] width 119 height 13
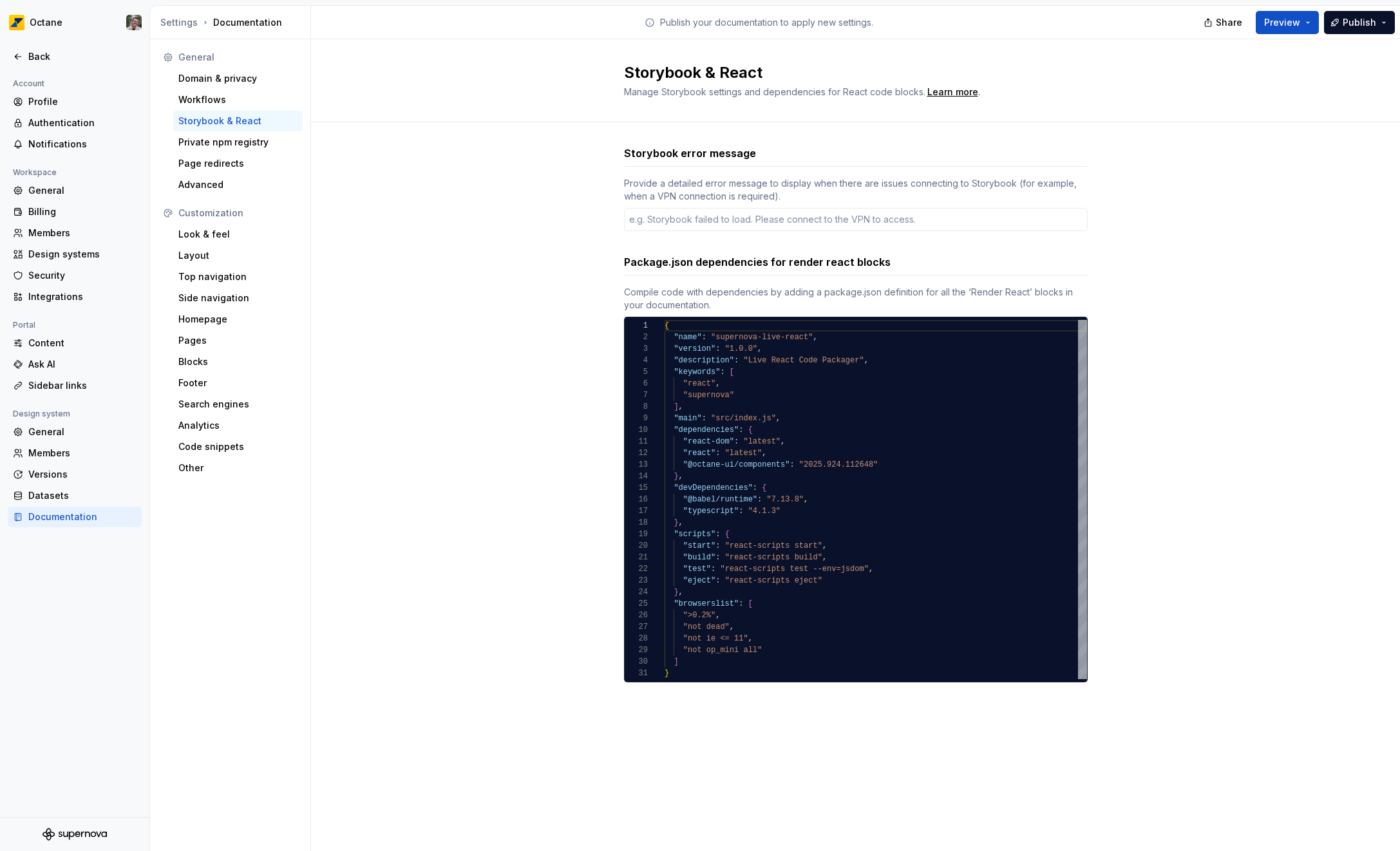
type textarea "*"
click at [861, 408] on div "{ "name" : "supernova-live-react" , "version" : "1.0.0" , "description" : "Live…" at bounding box center [876, 499] width 422 height 359
click at [700, 459] on div "{ "name" : "supernova-live-react" , "version" : "1.0.0" , "description" : "Live…" at bounding box center [876, 499] width 422 height 359
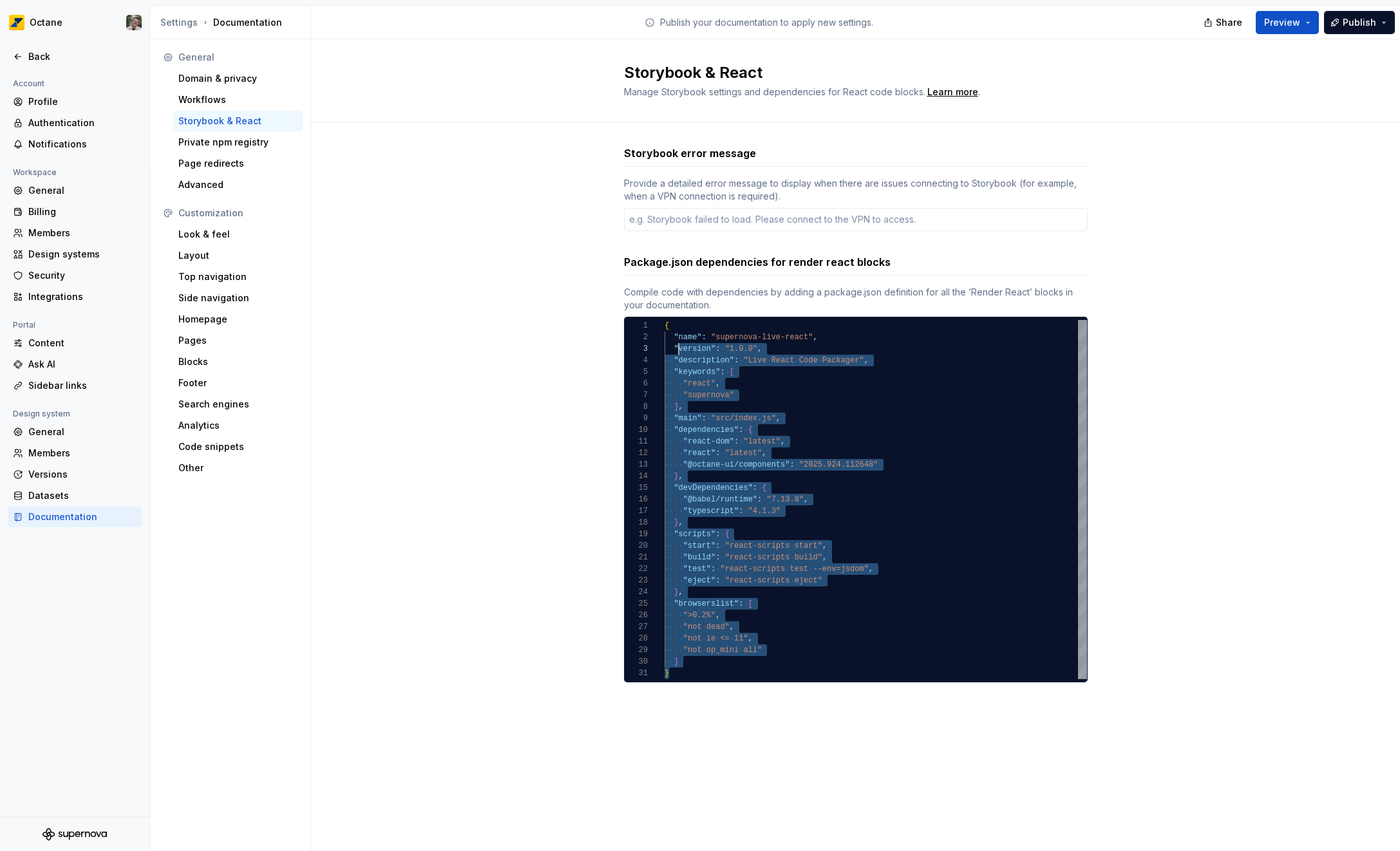
scroll to position [0, 4]
drag, startPoint x: 679, startPoint y: 671, endPoint x: 666, endPoint y: 314, distance: 357.2
click at [666, 320] on div "{ "name" : "supernova-live-react" , "version" : "1.0.0" , "description" : "Live…" at bounding box center [876, 499] width 422 height 359
type textarea "**********"
click at [827, 379] on div "{ "name" : "supernova-live-react" , "version" : "1.0.0" , "description" : "Live…" at bounding box center [876, 499] width 422 height 359
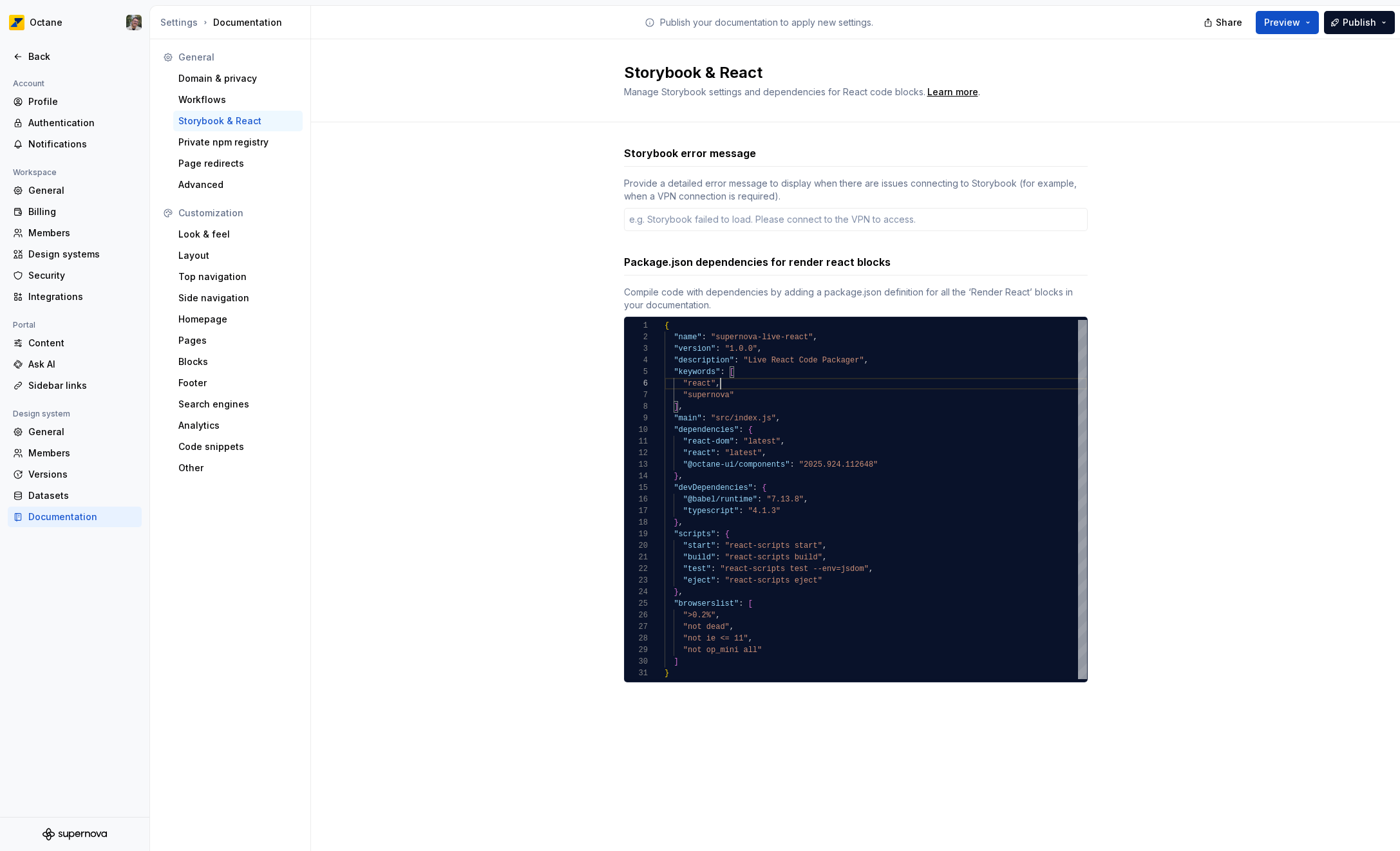
scroll to position [58, 56]
click at [231, 106] on div "Workflows" at bounding box center [238, 99] width 119 height 13
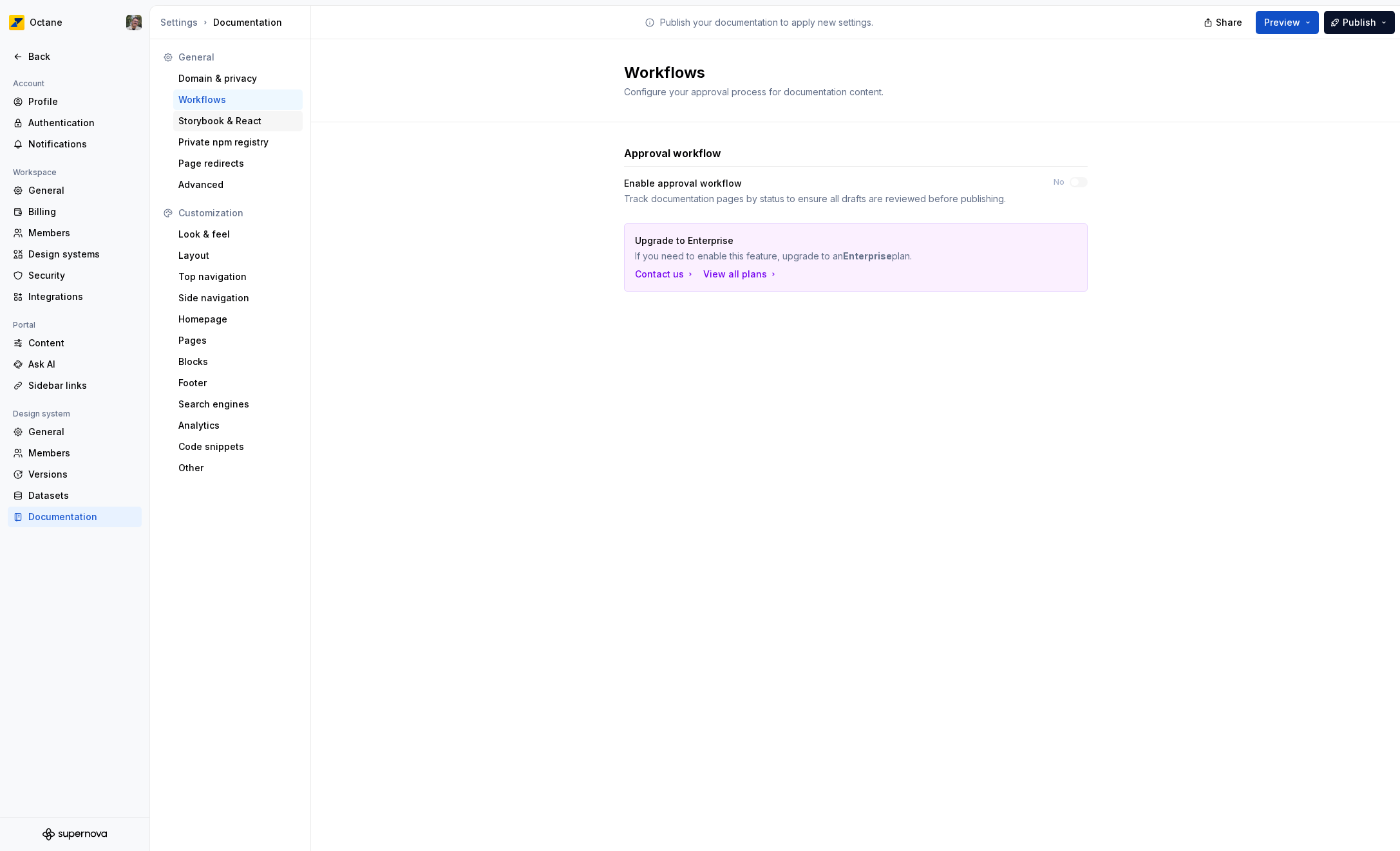
click at [230, 126] on div "Storybook & React" at bounding box center [238, 121] width 119 height 13
type textarea "*"
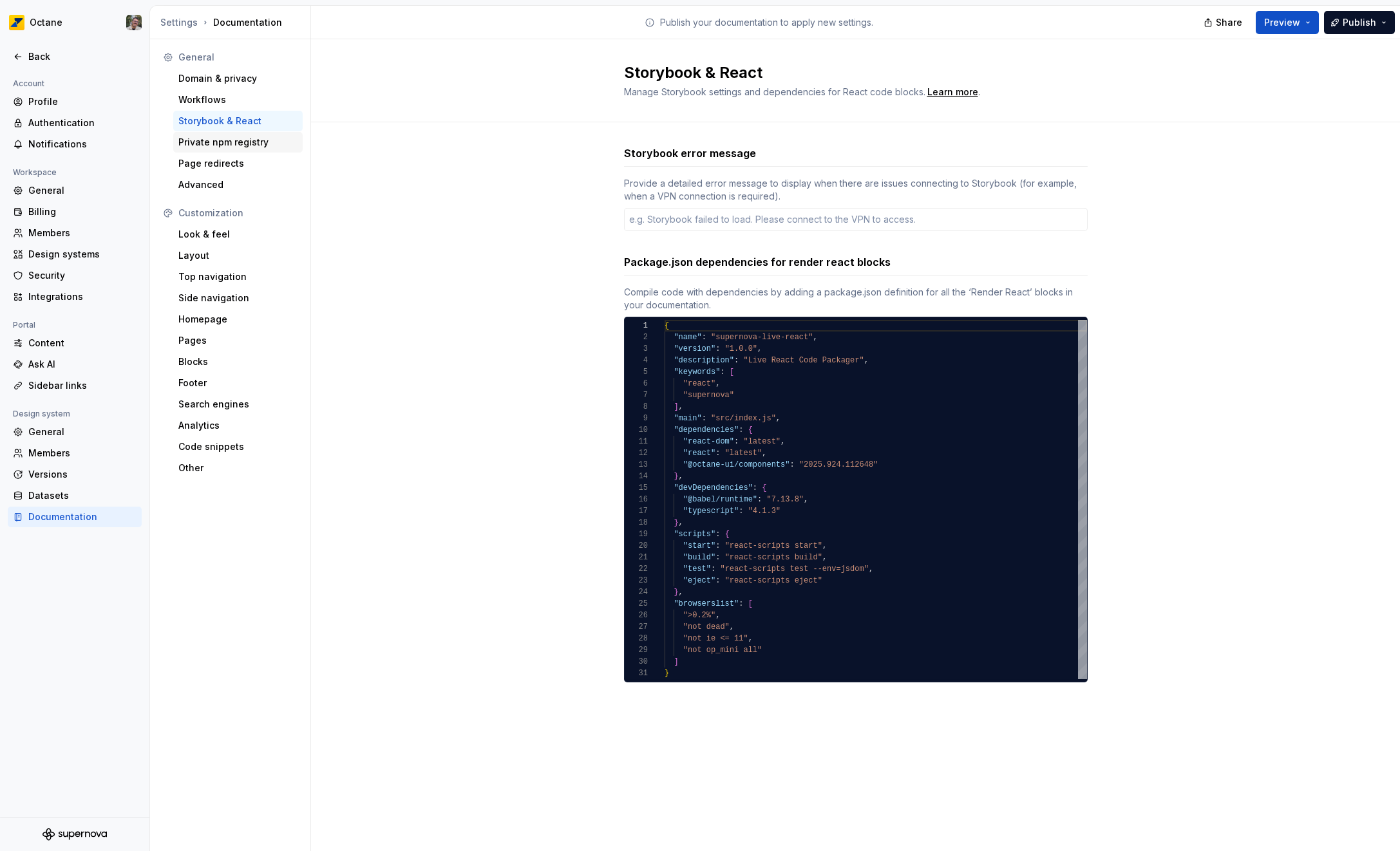
click at [220, 142] on div "Private npm registry" at bounding box center [238, 142] width 119 height 13
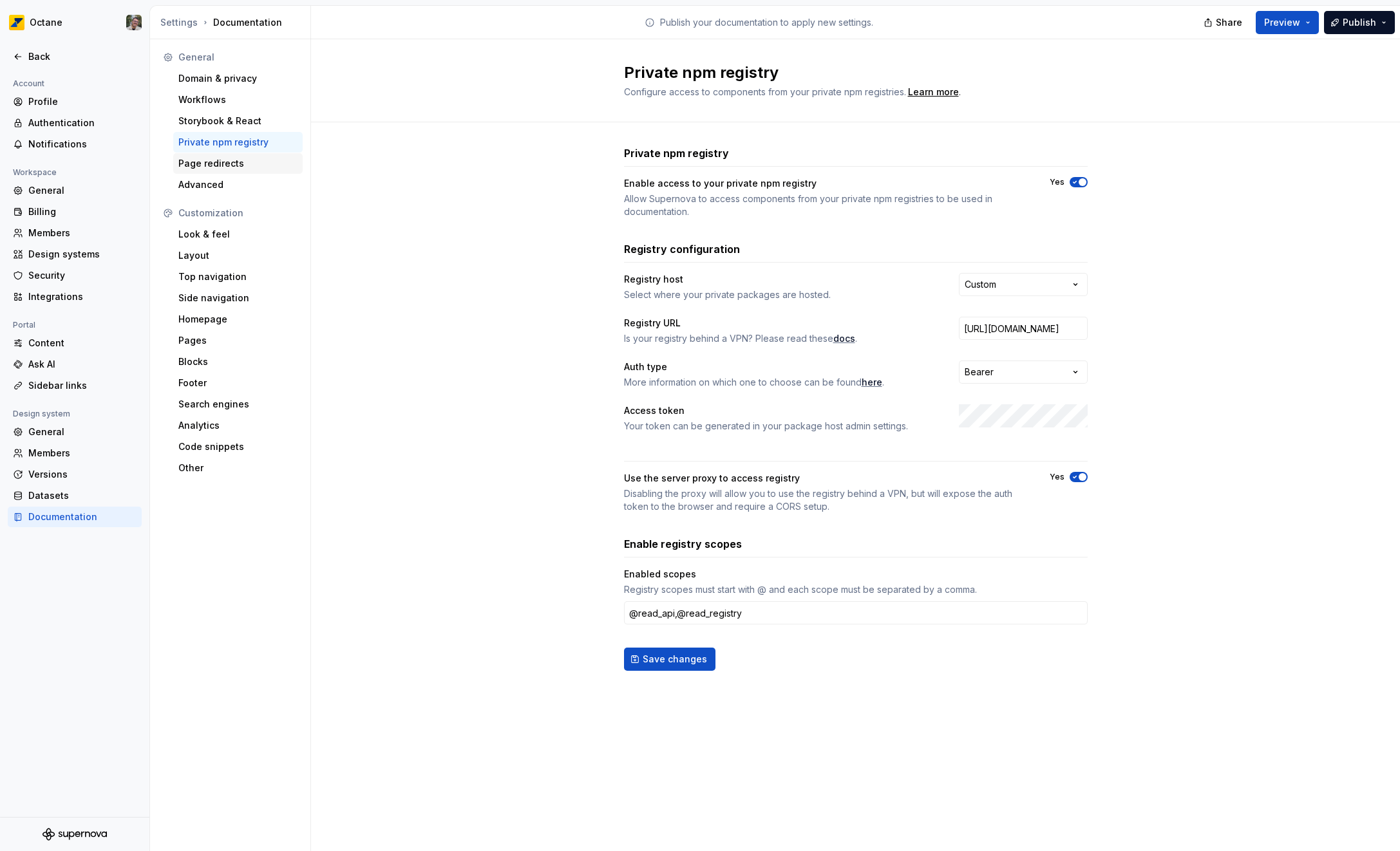
click at [218, 168] on div "Page redirects" at bounding box center [238, 163] width 119 height 13
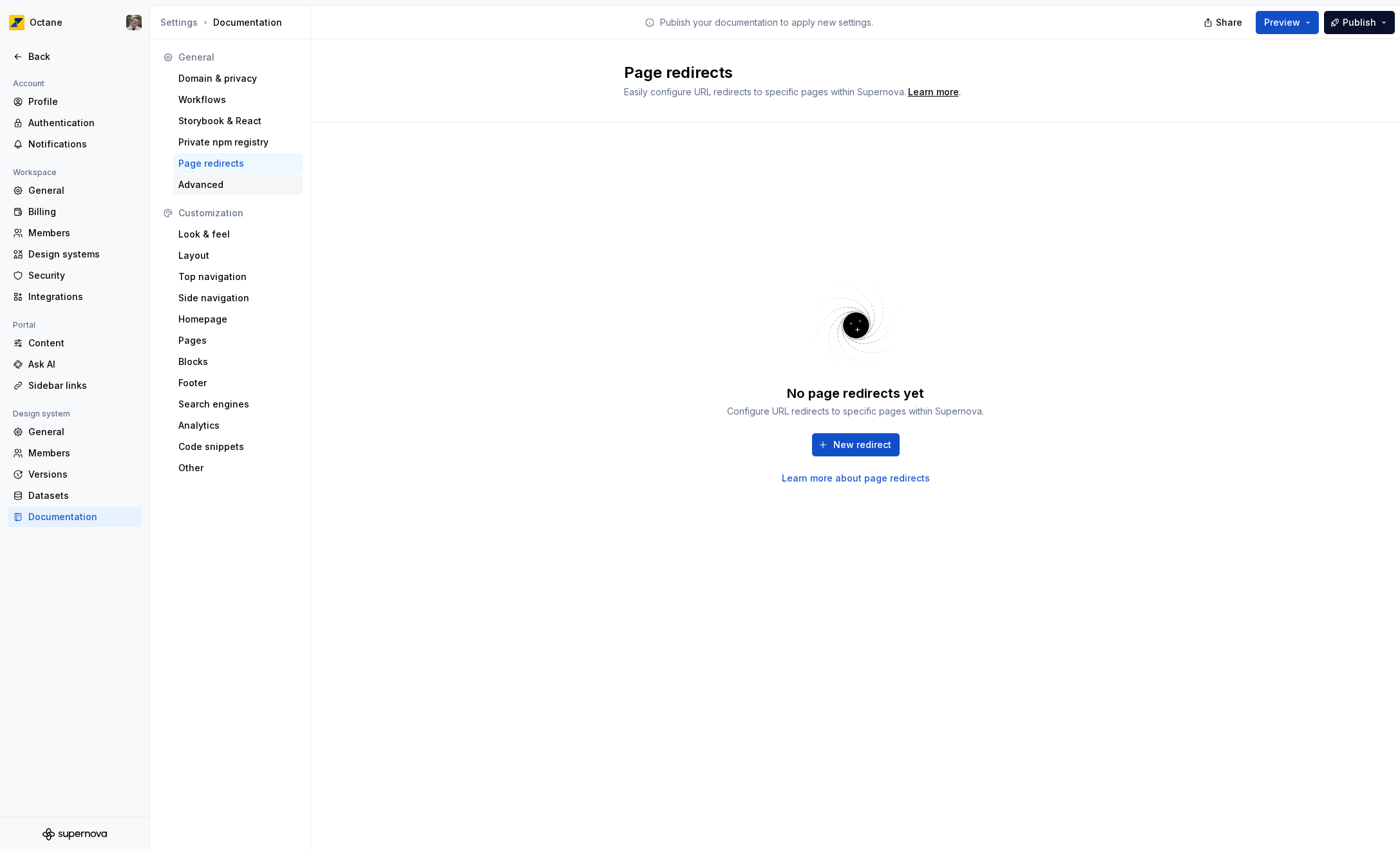
click at [228, 188] on div "Advanced" at bounding box center [238, 184] width 119 height 13
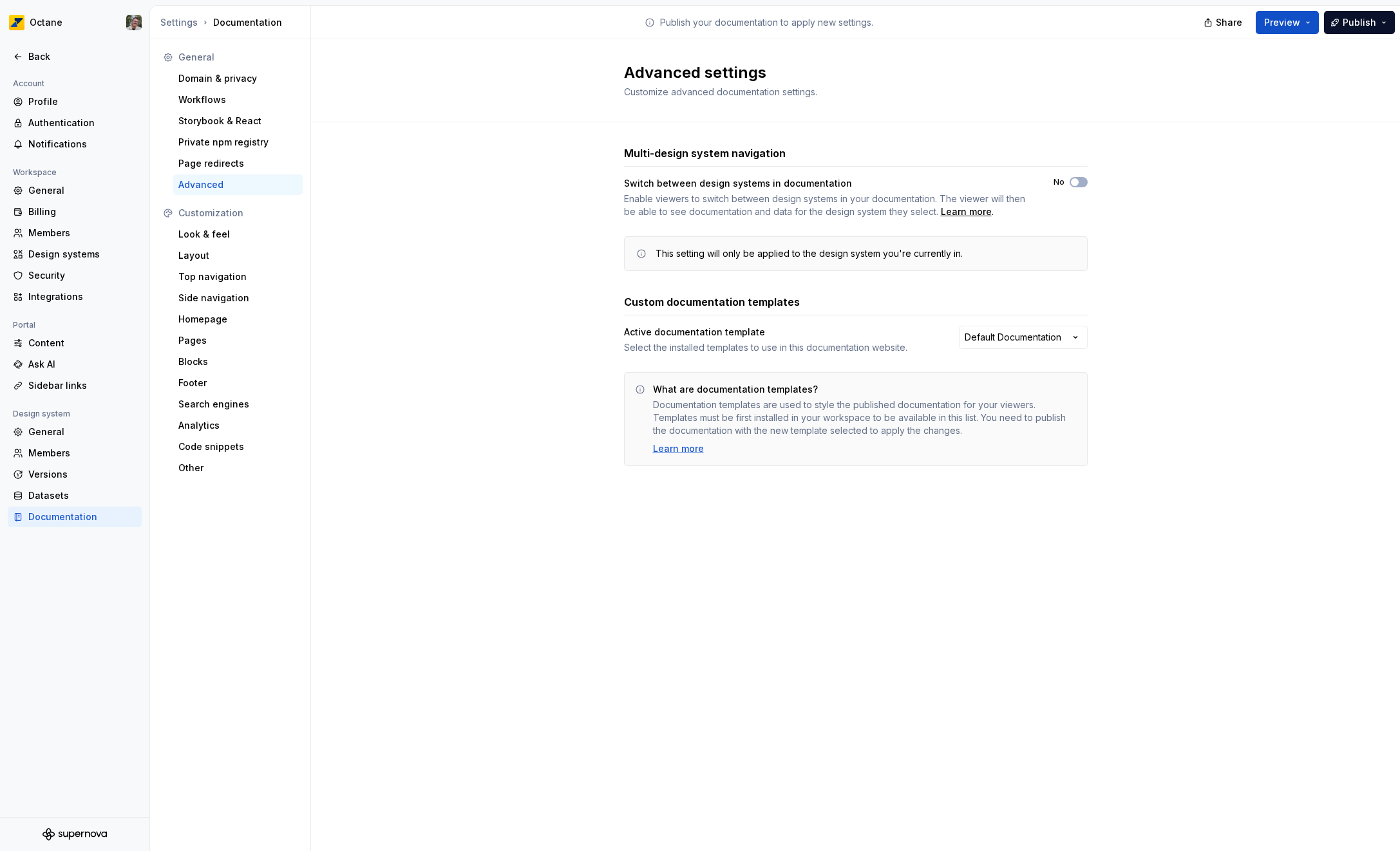
click at [1228, 255] on div "Multi-design system navigation Switch between design systems in documentation E…" at bounding box center [855, 318] width 1089 height 393
click at [194, 233] on div "Look & feel" at bounding box center [238, 234] width 119 height 13
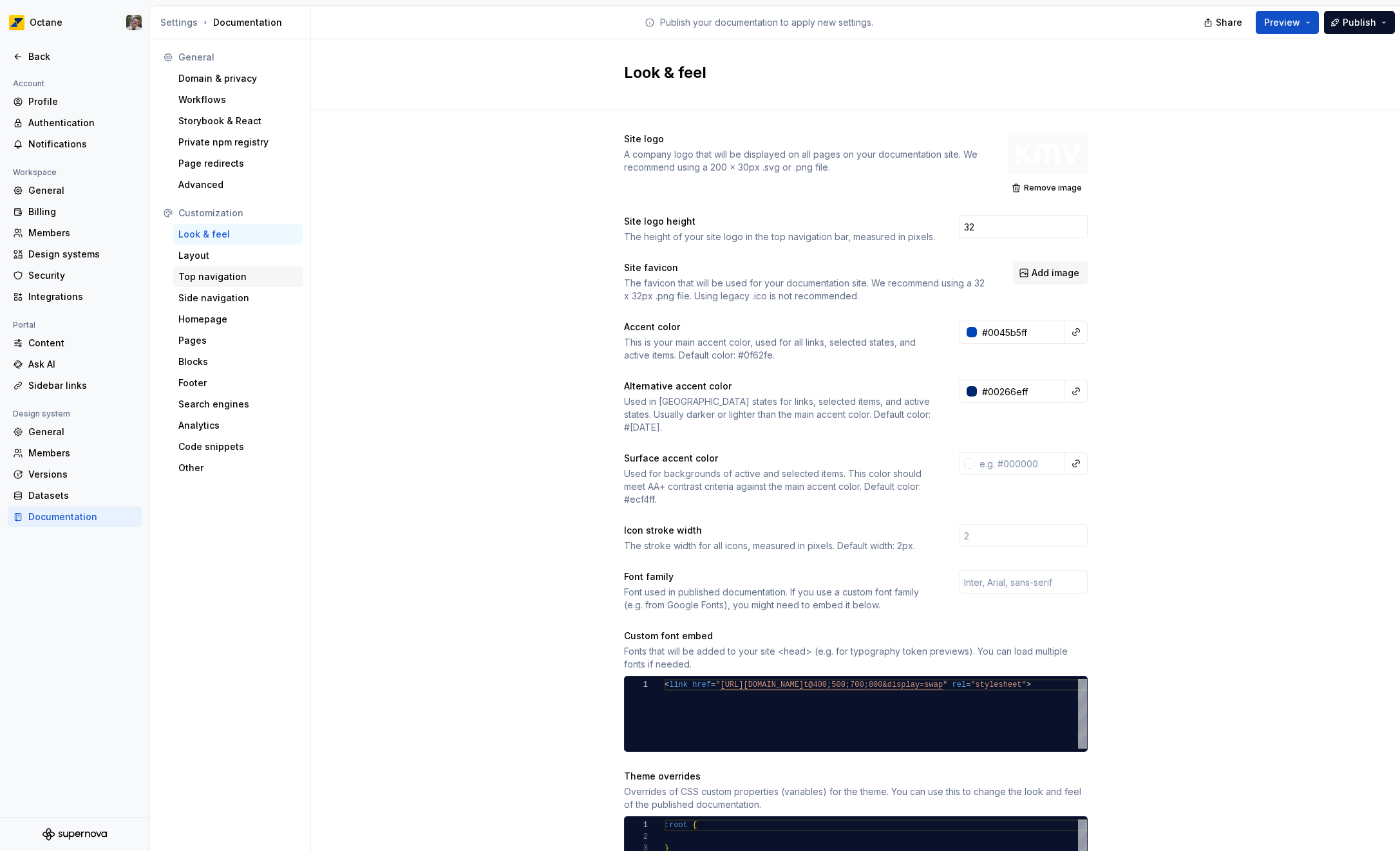
click at [216, 271] on div "Top navigation" at bounding box center [238, 276] width 119 height 13
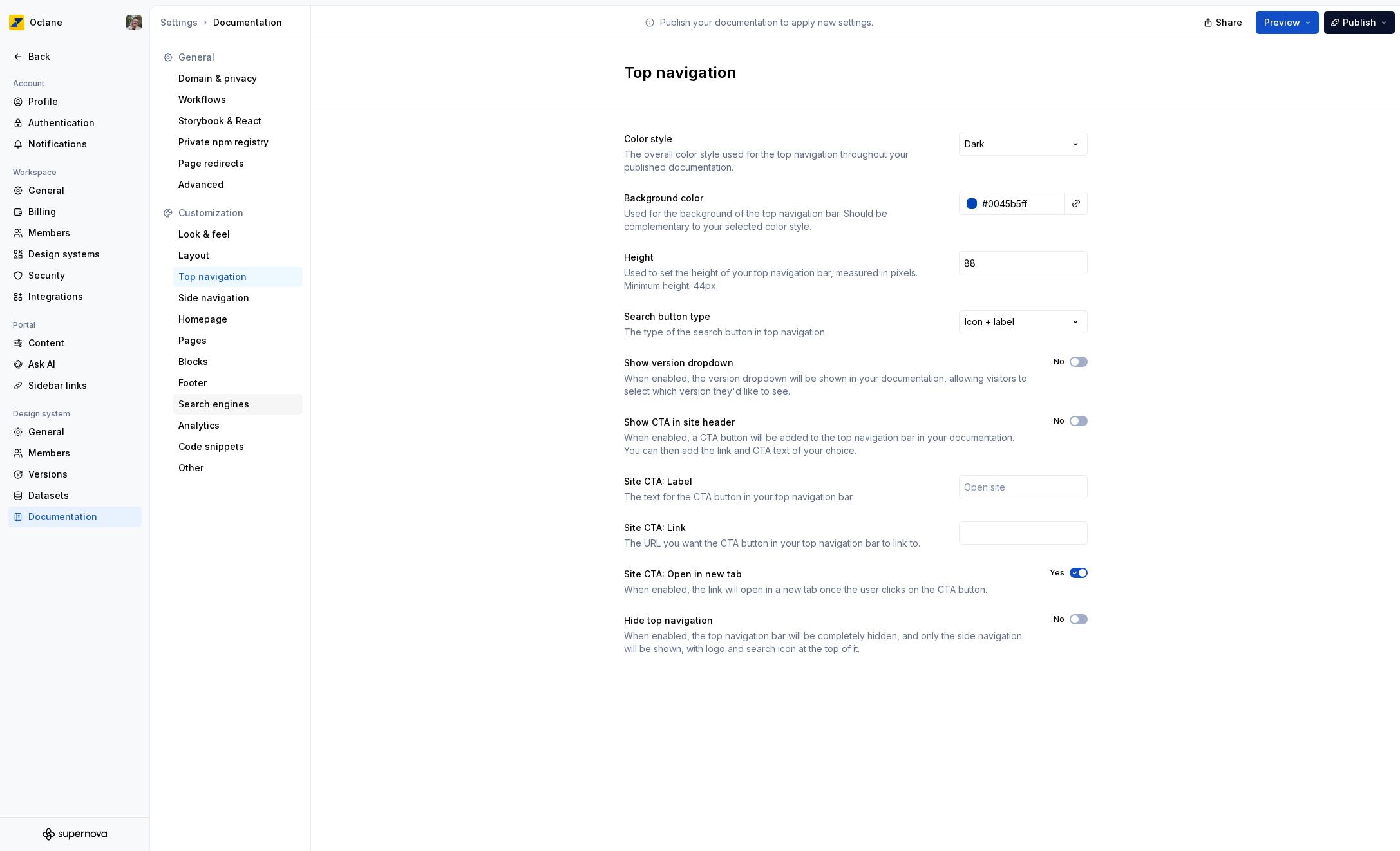
click at [210, 408] on div "Search engines" at bounding box center [238, 404] width 119 height 13
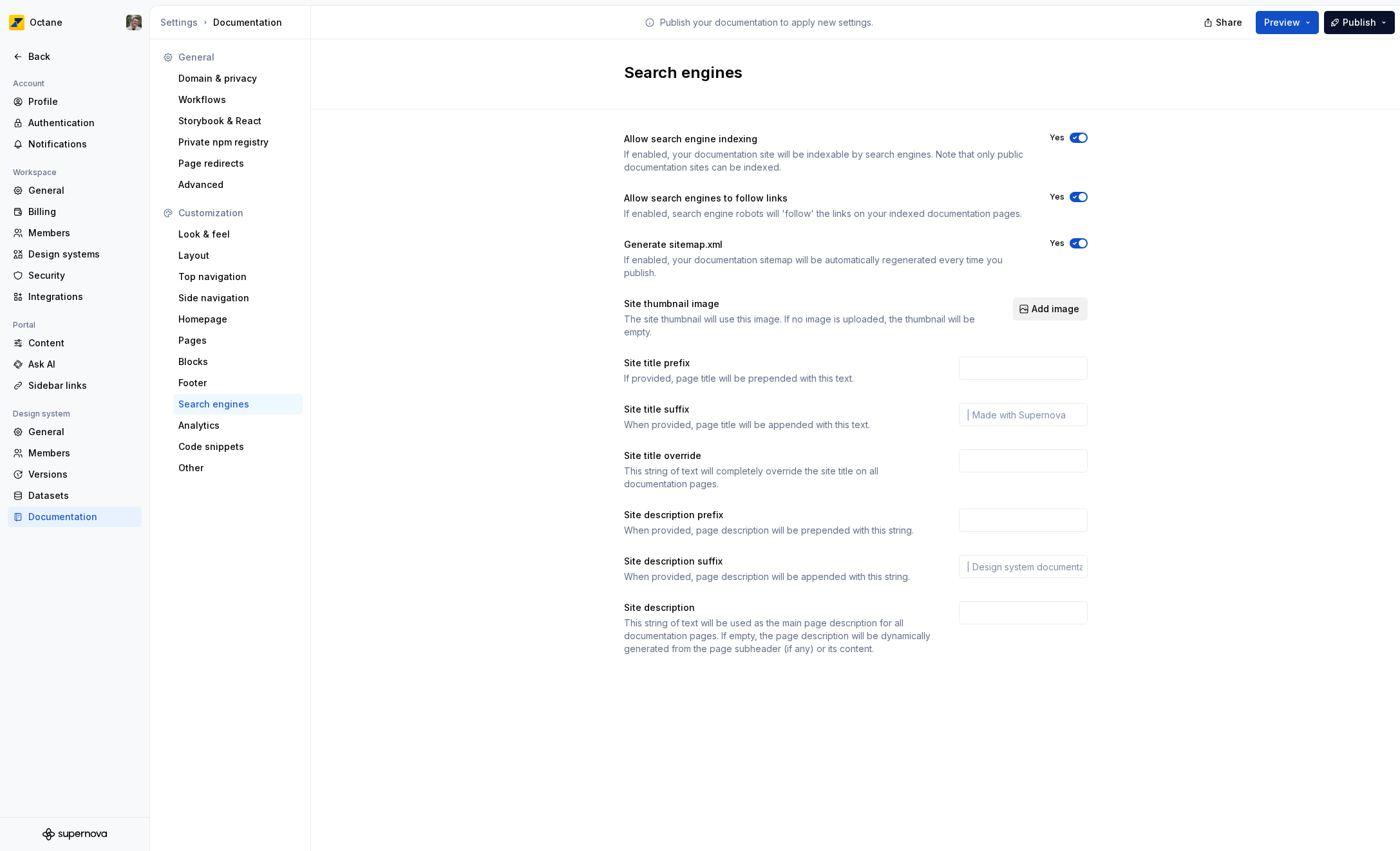
click at [1046, 304] on span "Add image" at bounding box center [1055, 308] width 48 height 13
click at [1036, 301] on button "Add image" at bounding box center [1050, 309] width 75 height 23
click at [1067, 308] on span "Add image" at bounding box center [1055, 308] width 48 height 13
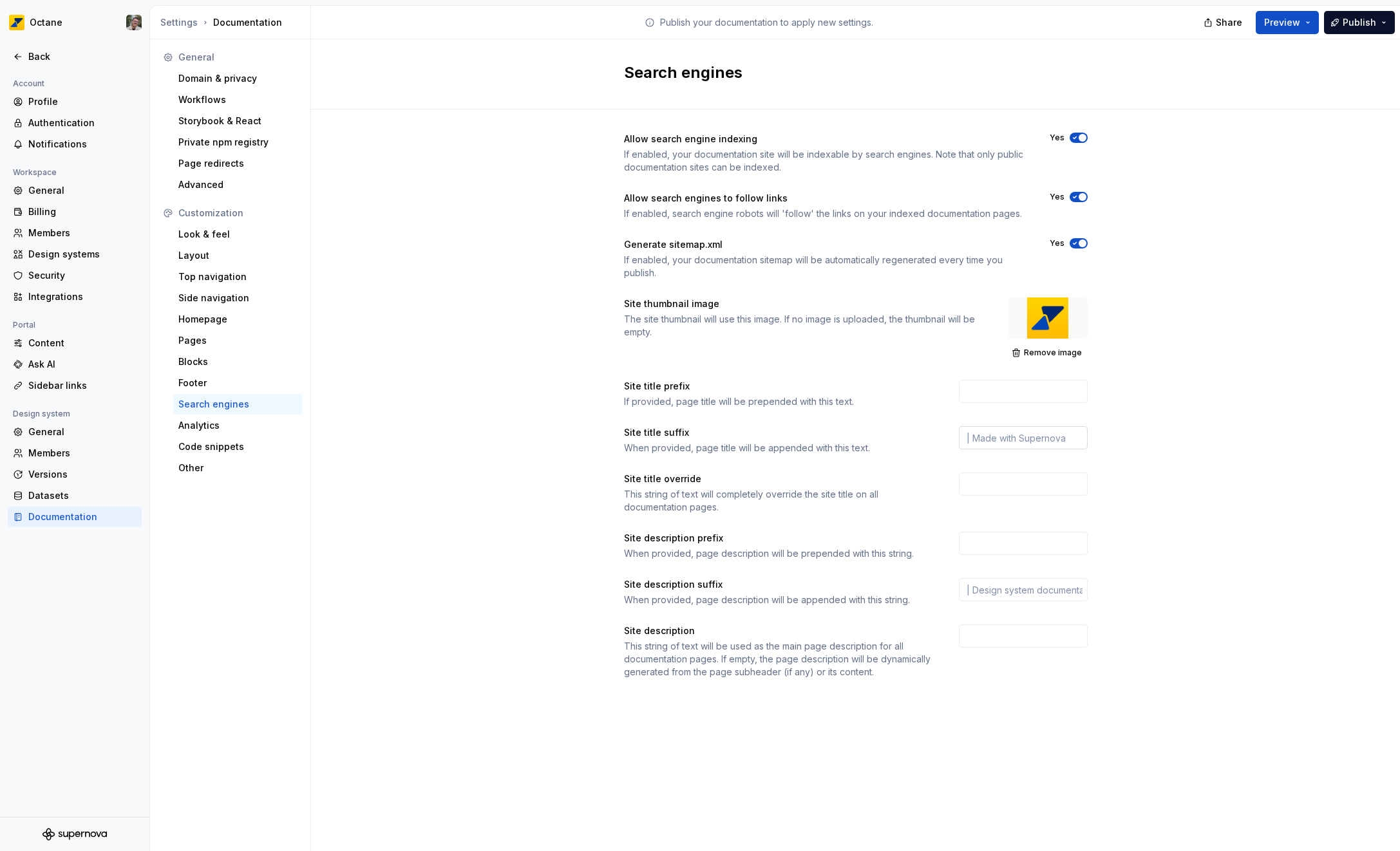
click at [1031, 441] on input "text" at bounding box center [1023, 438] width 129 height 23
click at [1023, 383] on input "text" at bounding box center [1023, 391] width 129 height 23
type input "Octane"
click at [1170, 413] on div "Allow search engine indexing If enabled, your documentation site will be indexa…" at bounding box center [855, 419] width 1089 height 618
click at [1351, 21] on span "Publish" at bounding box center [1359, 22] width 34 height 13
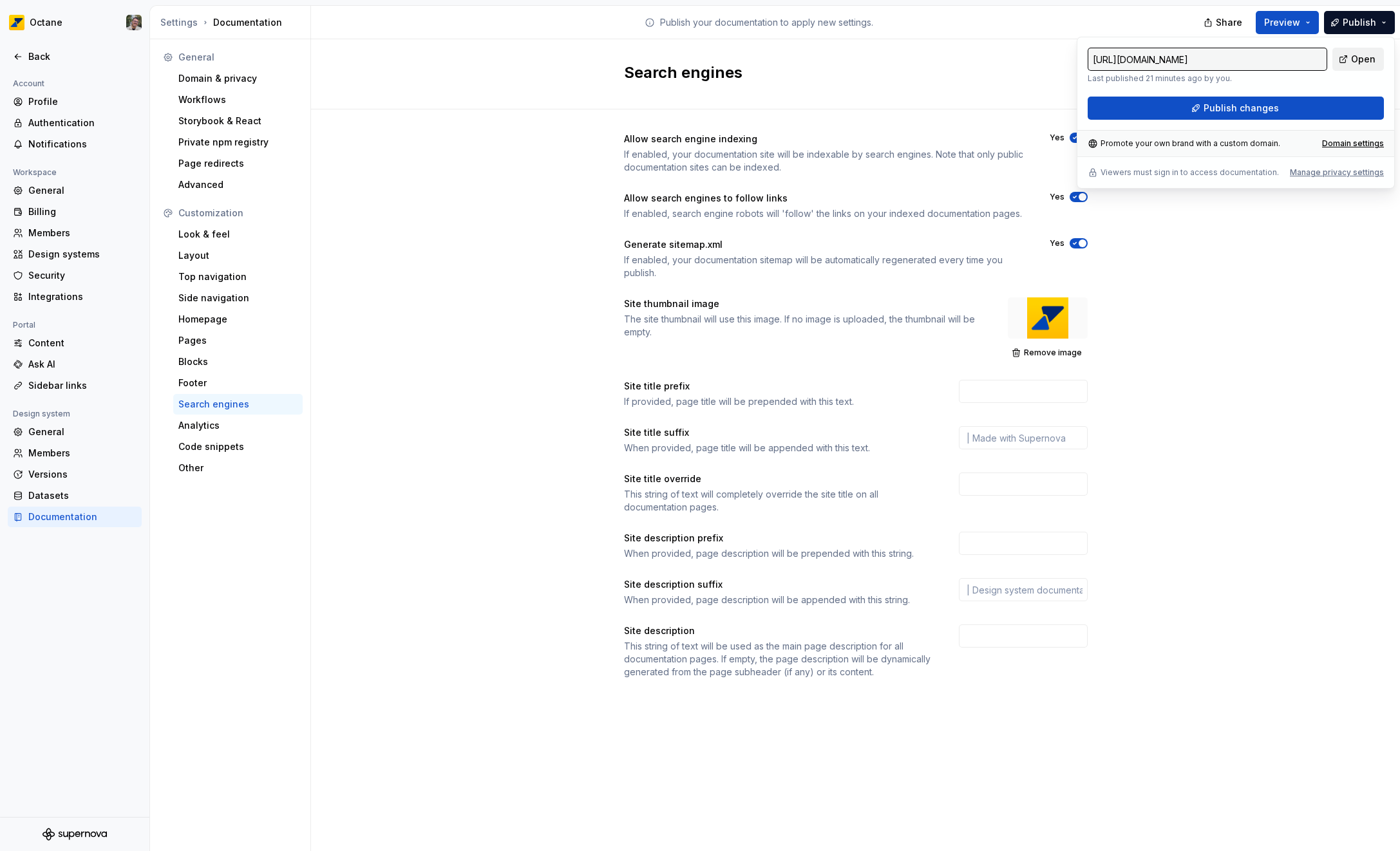
click at [1360, 64] on span "Open" at bounding box center [1362, 59] width 24 height 13
click at [1298, 62] on input "https://ipiranga.preview.supernova-docs.io/latest/" at bounding box center [1207, 59] width 240 height 23
click at [1313, 59] on input "https://ipiranga.preview.supernova-docs.io/latest/" at bounding box center [1207, 59] width 240 height 23
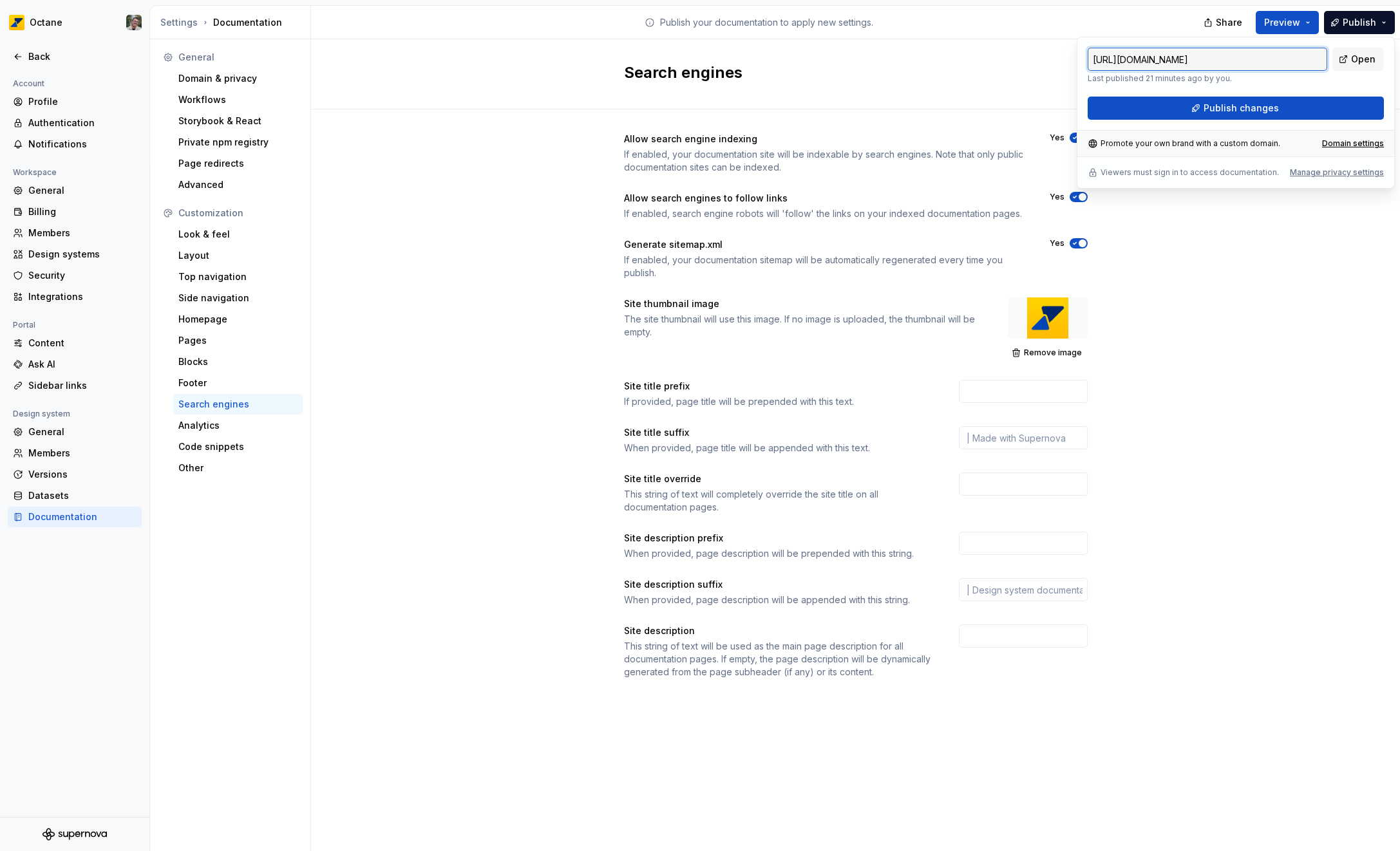
click at [1313, 59] on input "https://ipiranga.preview.supernova-docs.io/latest/" at bounding box center [1207, 59] width 240 height 23
click at [1372, 56] on span "Open" at bounding box center [1362, 59] width 24 height 13
click at [1020, 436] on input "text" at bounding box center [1023, 438] width 129 height 23
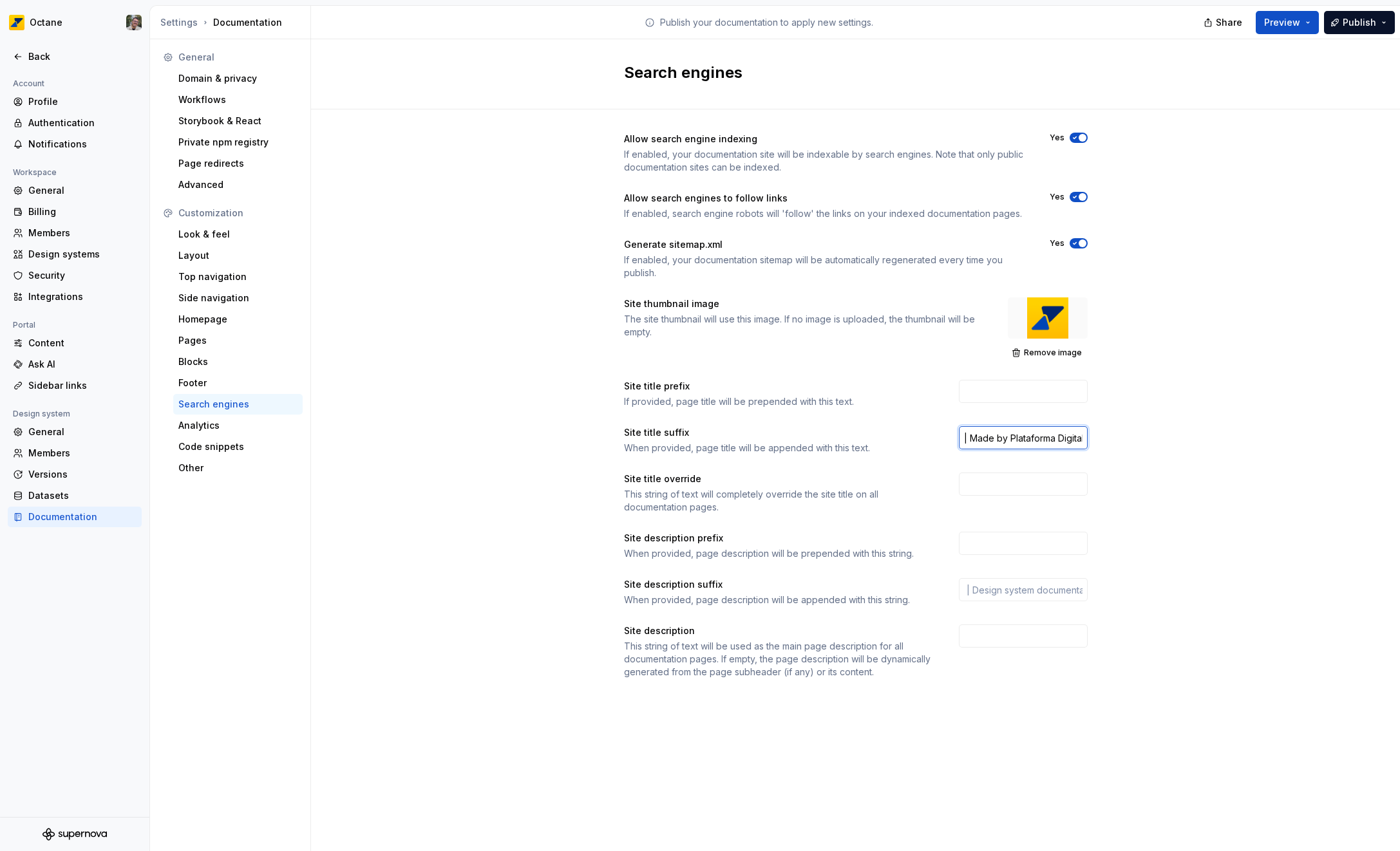
scroll to position [0, 2]
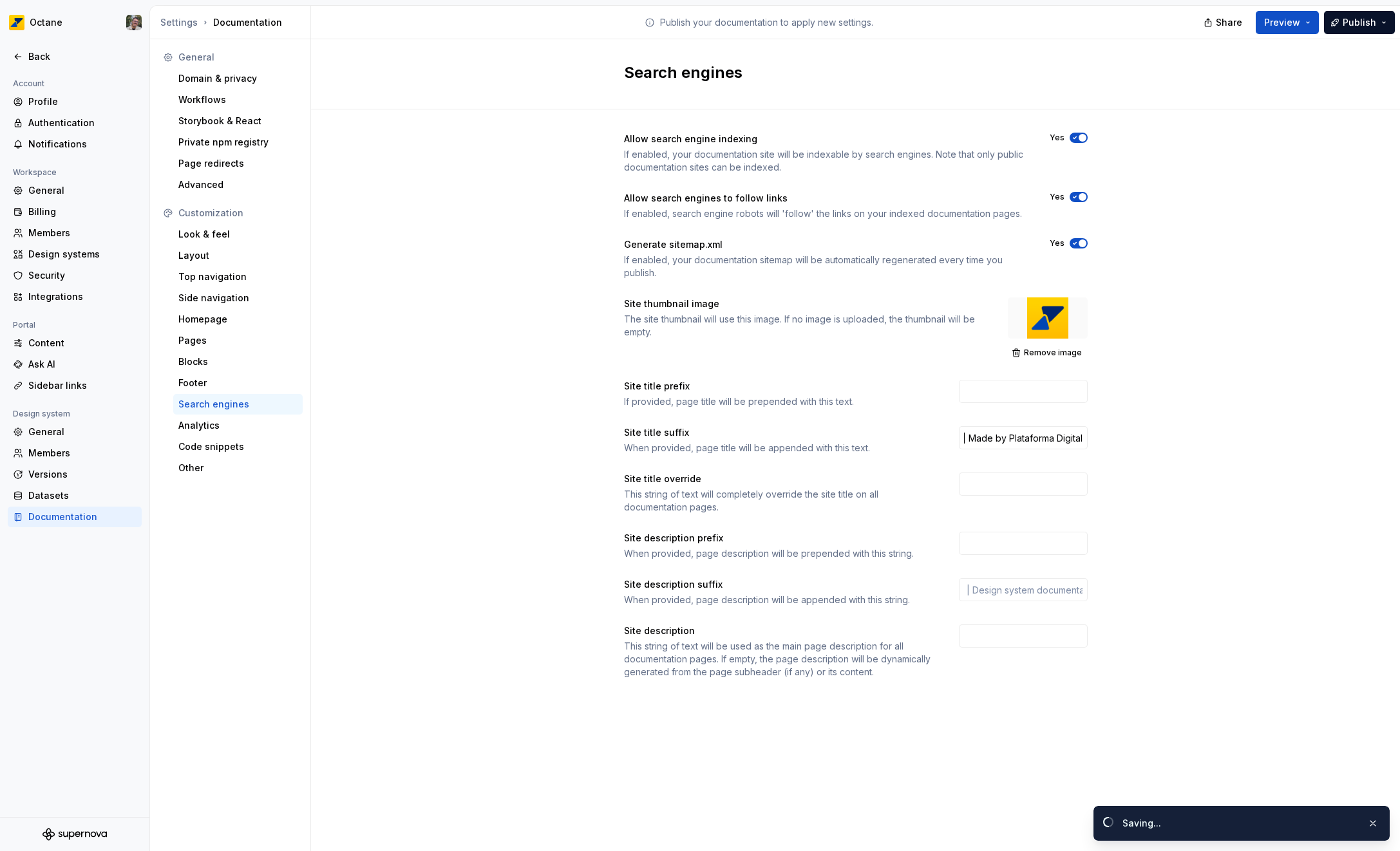
click at [1201, 456] on div "Allow search engine indexing If enabled, your documentation site will be indexa…" at bounding box center [855, 419] width 1089 height 618
click at [979, 436] on input "| Made by Plataforma Digital" at bounding box center [1023, 438] width 129 height 23
click at [1006, 441] on input "| Made by Plataforma Digital" at bounding box center [1023, 438] width 129 height 23
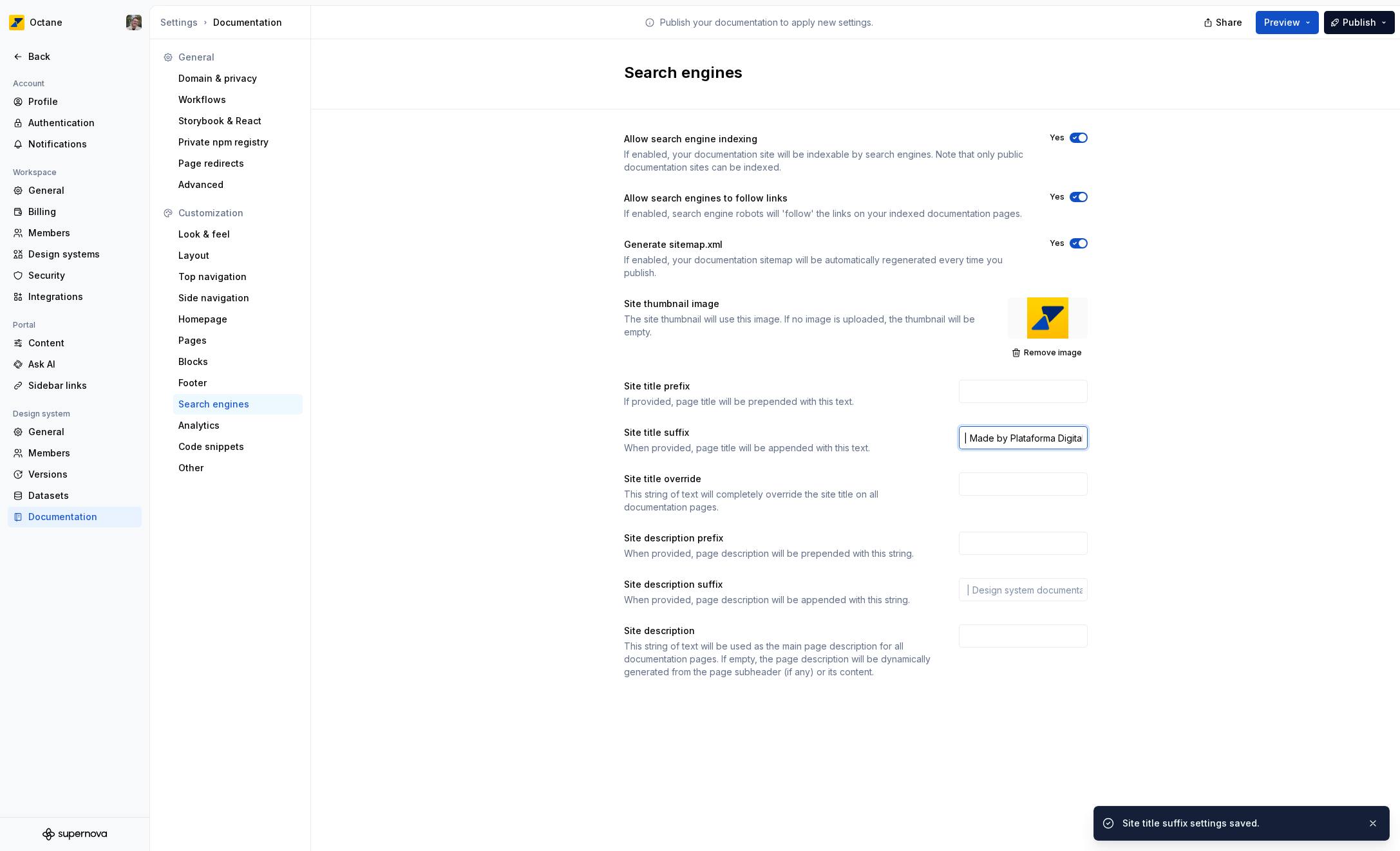
click at [972, 438] on input "| Made by Plataforma Digital" at bounding box center [1023, 438] width 129 height 23
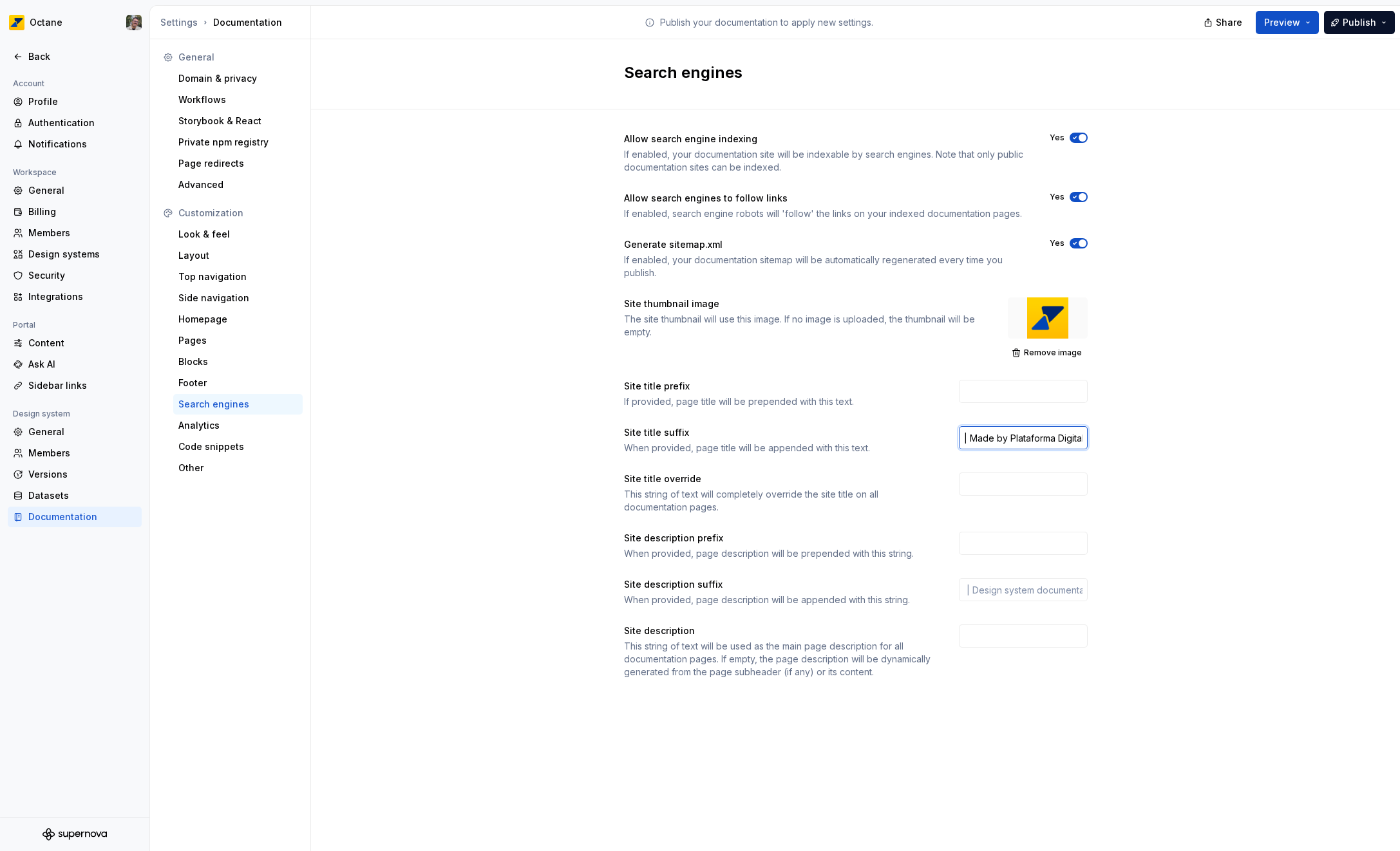
click at [1005, 440] on input "| Made by Plataforma Digital" at bounding box center [1023, 438] width 129 height 23
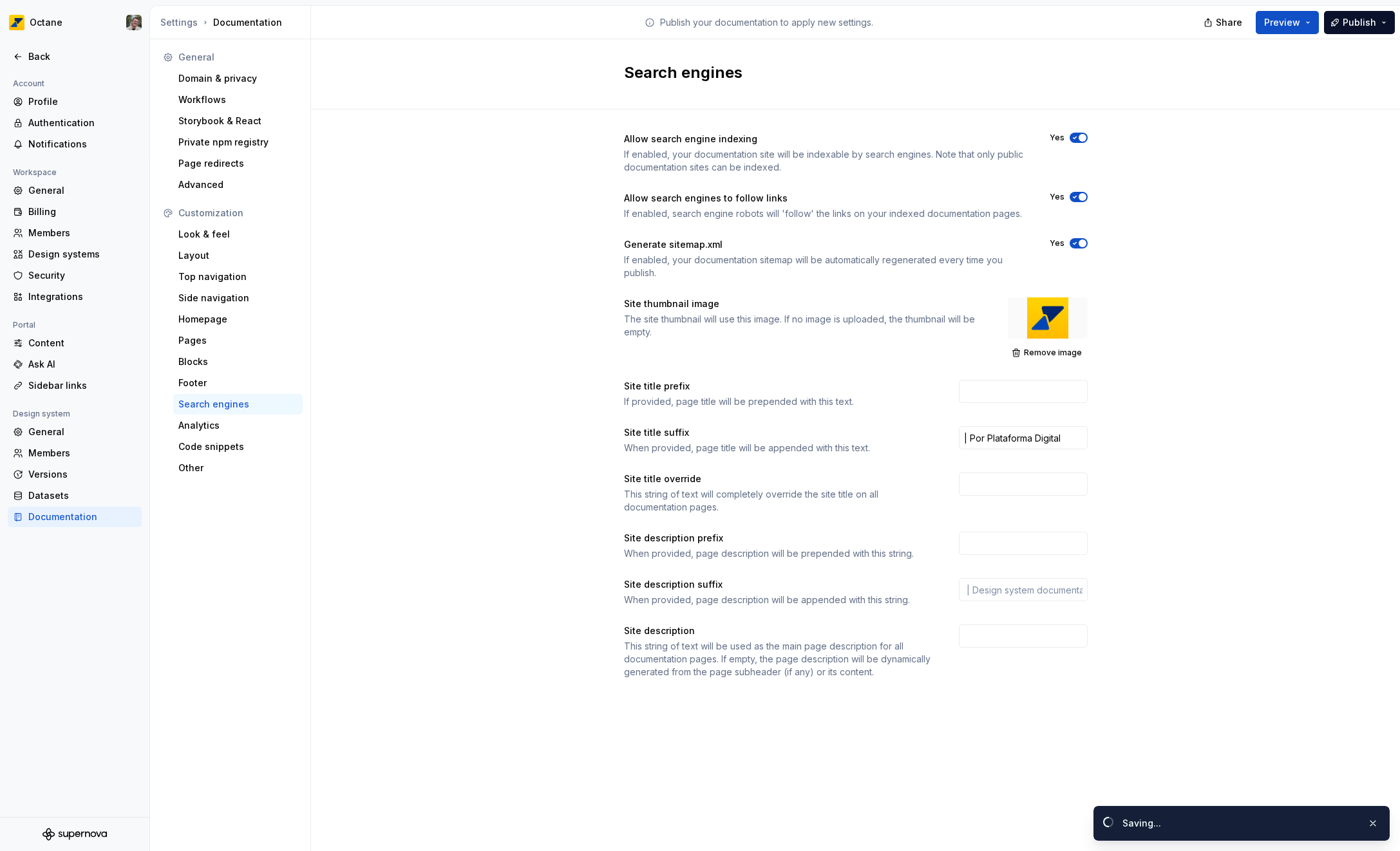
click at [1172, 471] on div "Allow search engine indexing If enabled, your documentation site will be indexa…" at bounding box center [855, 419] width 1089 height 618
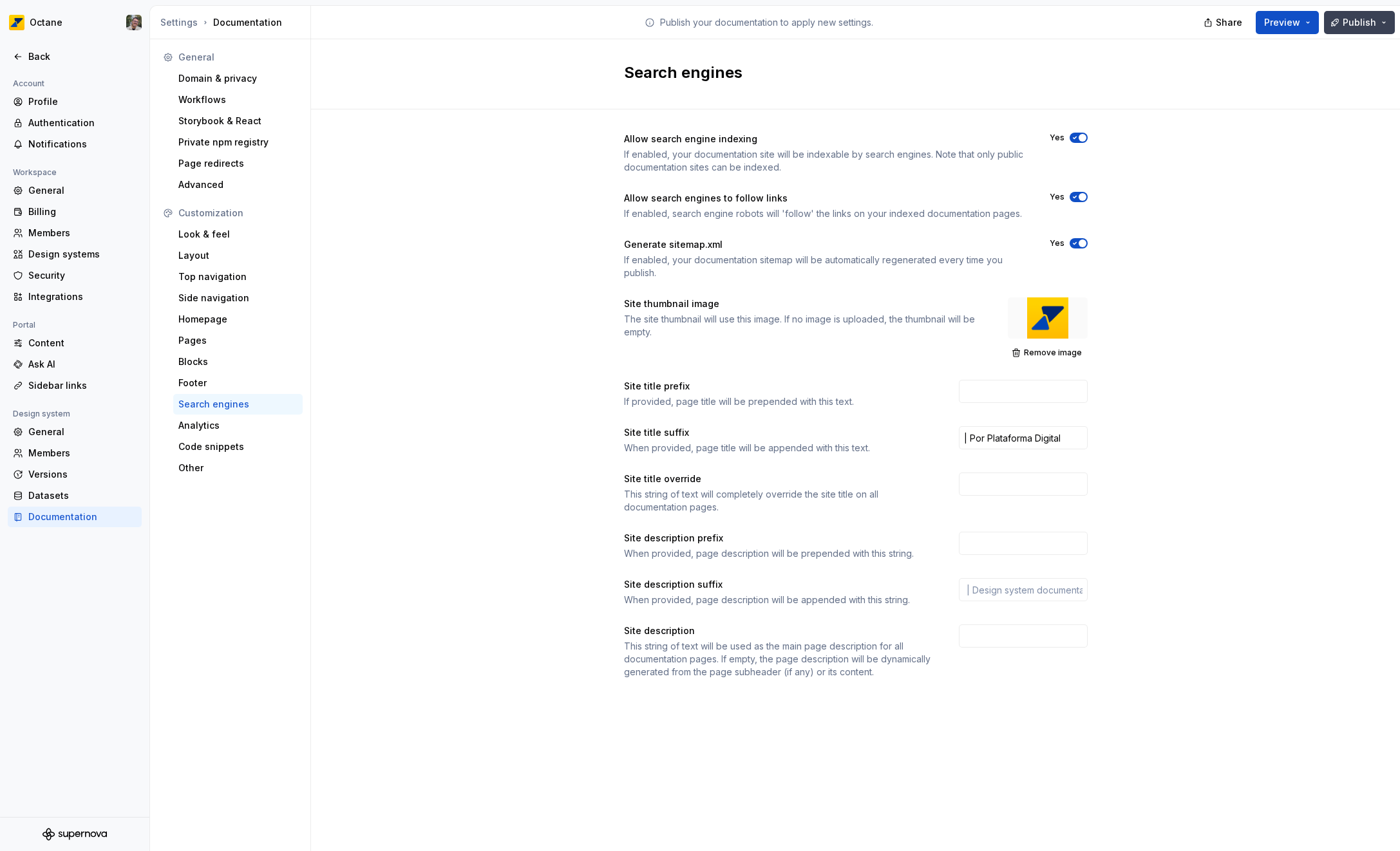
click at [1358, 20] on span "Publish" at bounding box center [1359, 22] width 34 height 13
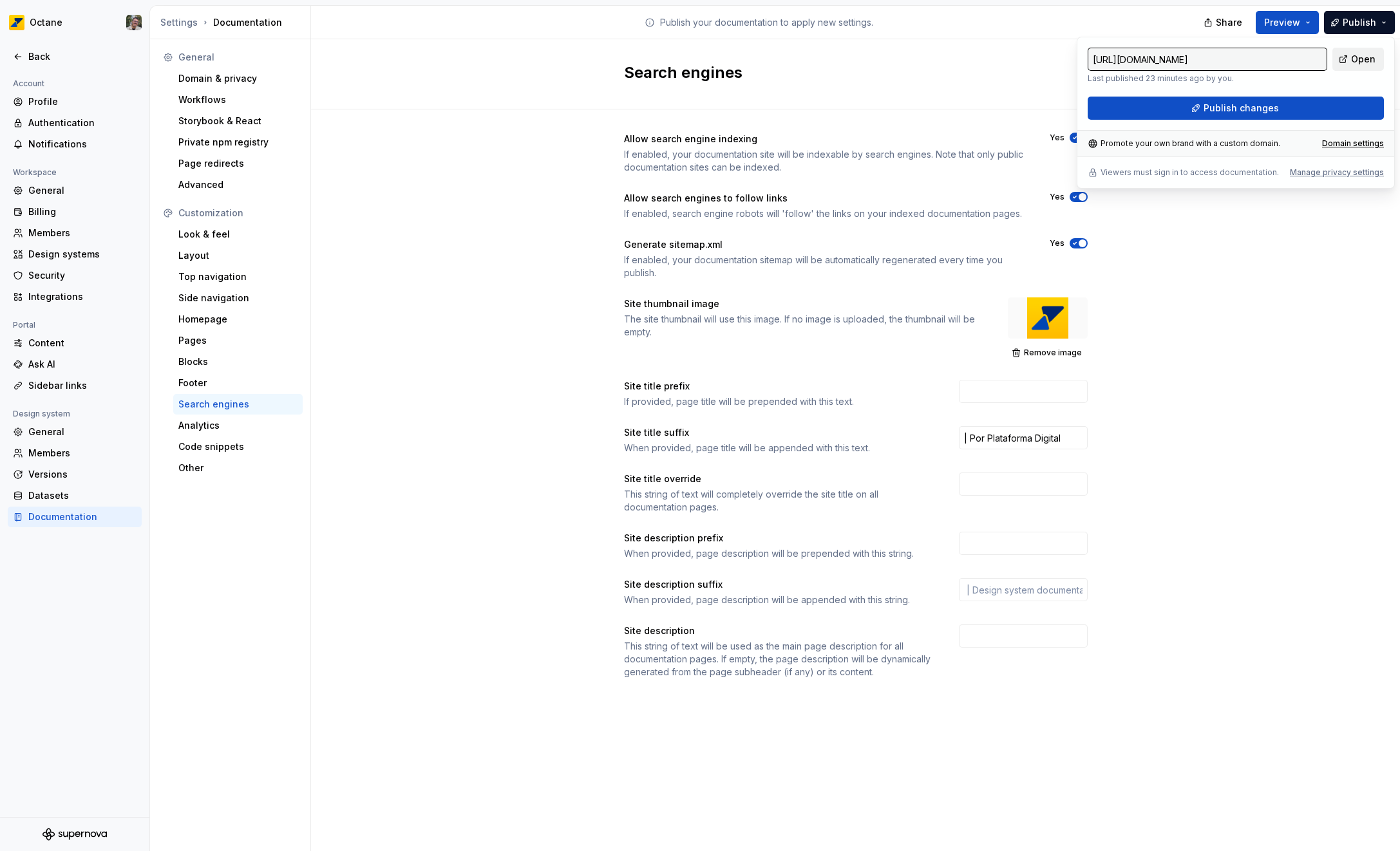
click at [1351, 58] on link "Open" at bounding box center [1357, 59] width 51 height 23
click at [1292, 110] on button "Publish changes" at bounding box center [1236, 108] width 297 height 23
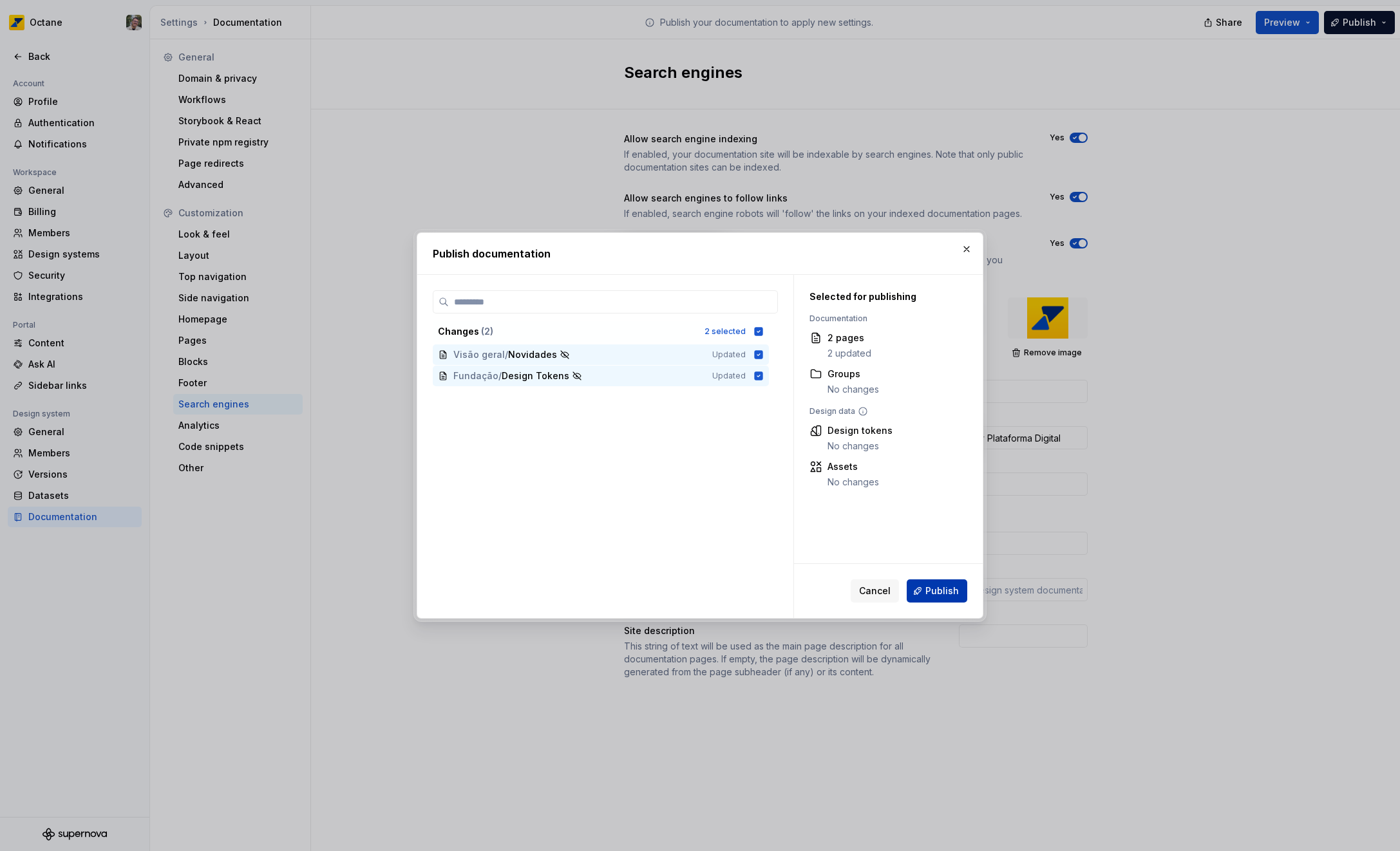
click at [946, 591] on span "Publish" at bounding box center [942, 591] width 34 height 13
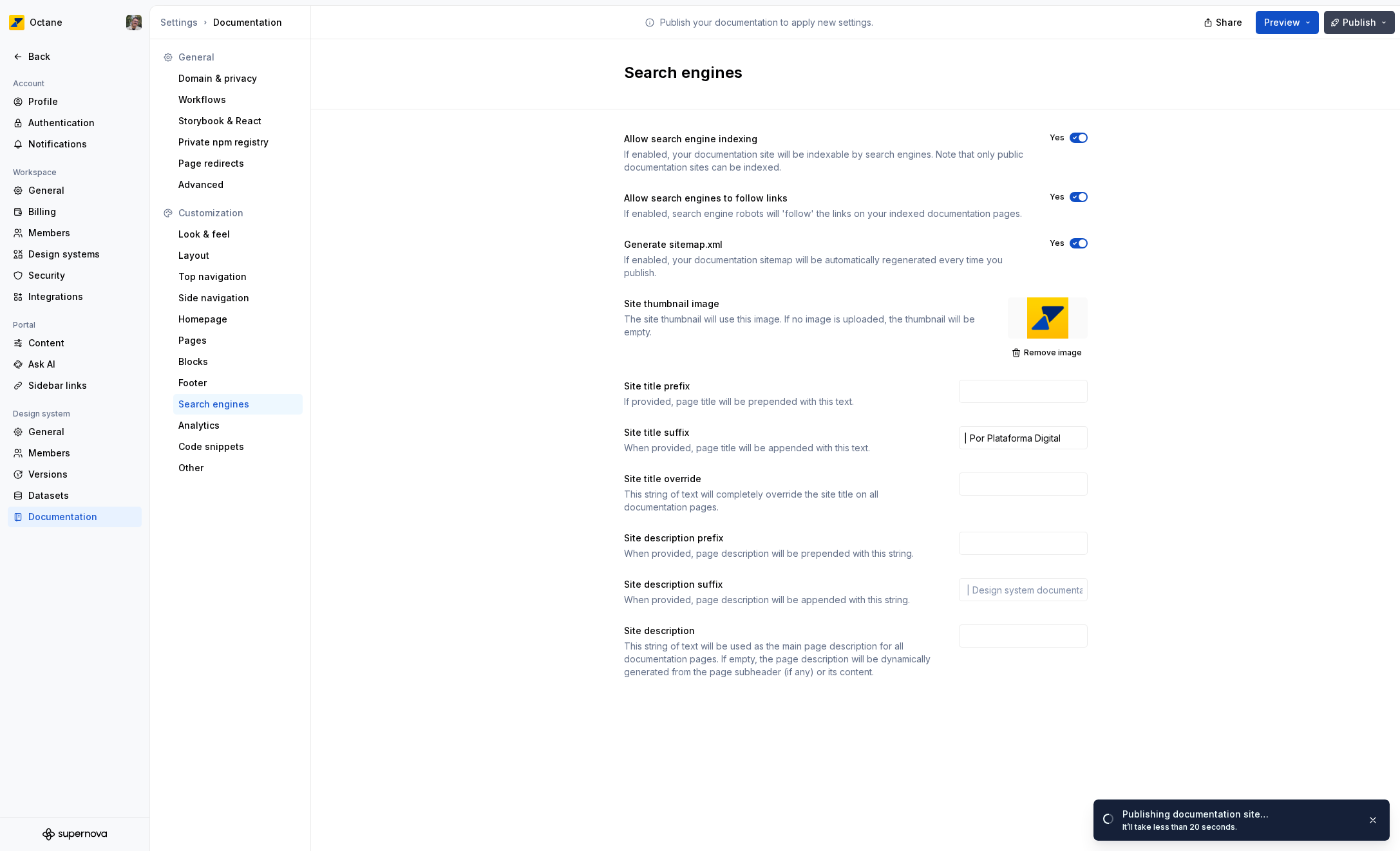
click at [1346, 26] on span "Publish" at bounding box center [1359, 22] width 34 height 13
click at [1211, 389] on div "Allow search engine indexing If enabled, your documentation site will be indexa…" at bounding box center [855, 419] width 1089 height 618
click at [1362, 23] on span "Publish" at bounding box center [1359, 22] width 34 height 13
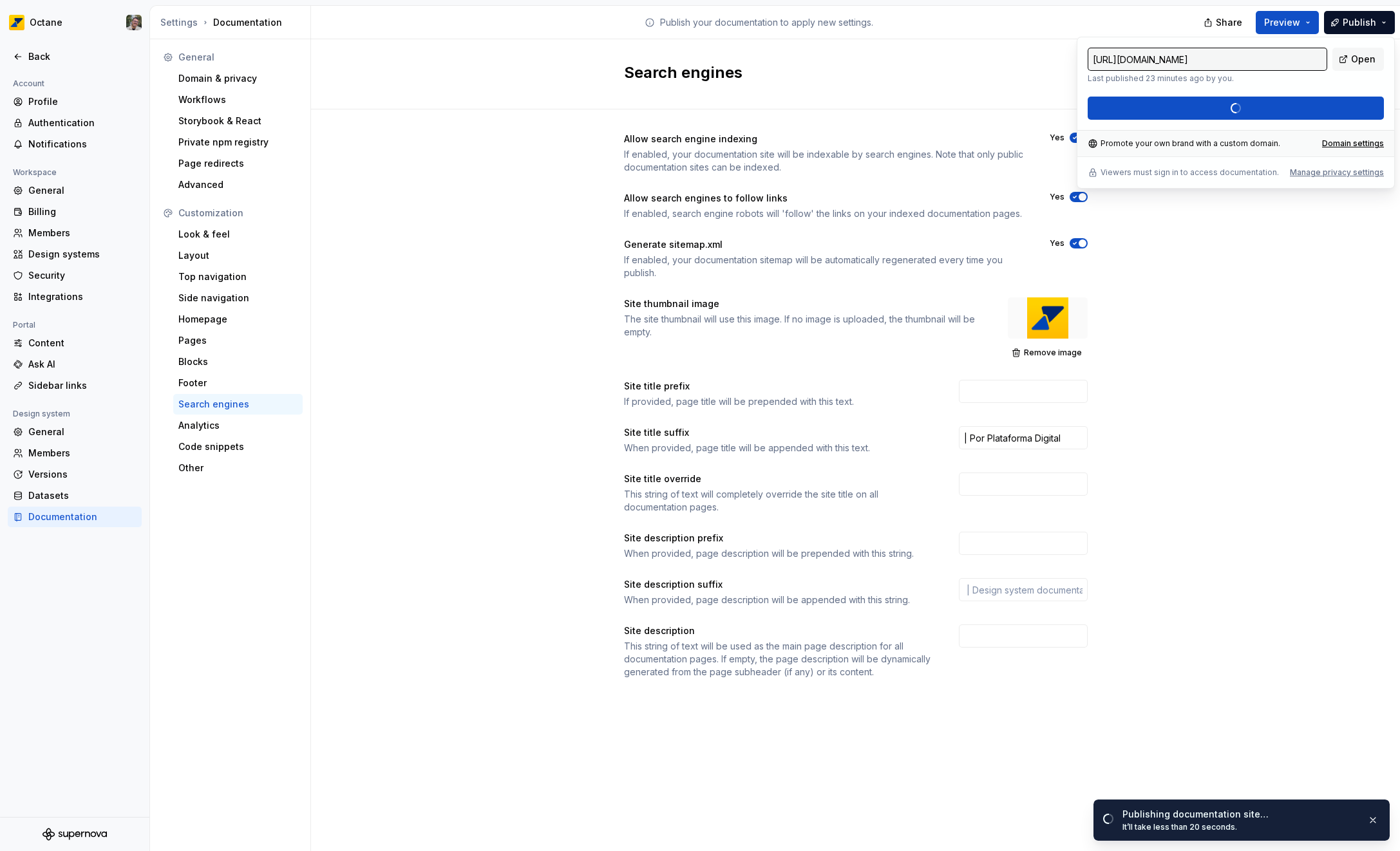
click at [1265, 332] on div "Allow search engine indexing If enabled, your documentation site will be indexa…" at bounding box center [855, 419] width 1089 height 618
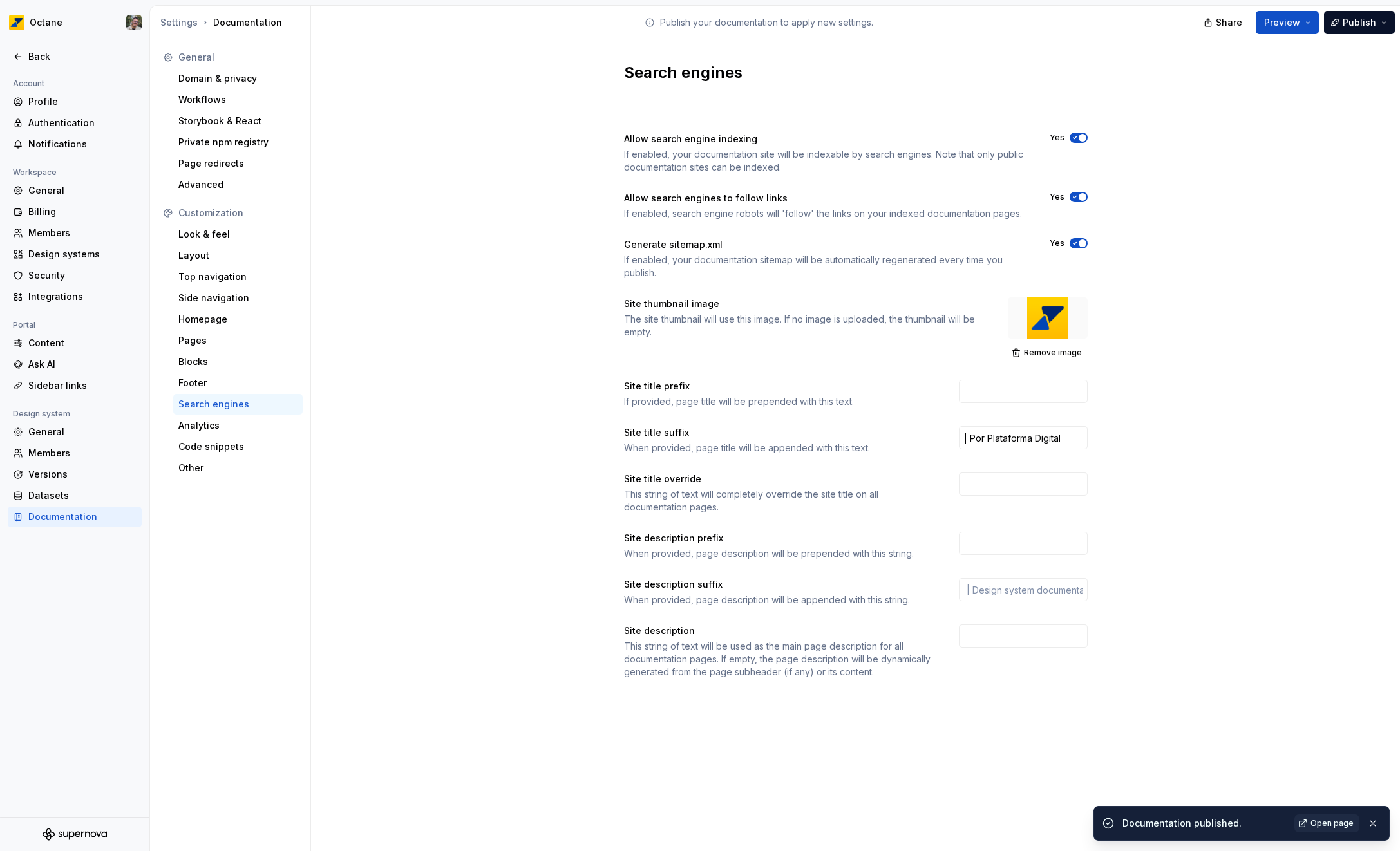
click at [1321, 834] on div "Documentation published. Open page" at bounding box center [1242, 823] width 297 height 34
click at [1320, 824] on span "Open page" at bounding box center [1331, 823] width 43 height 10
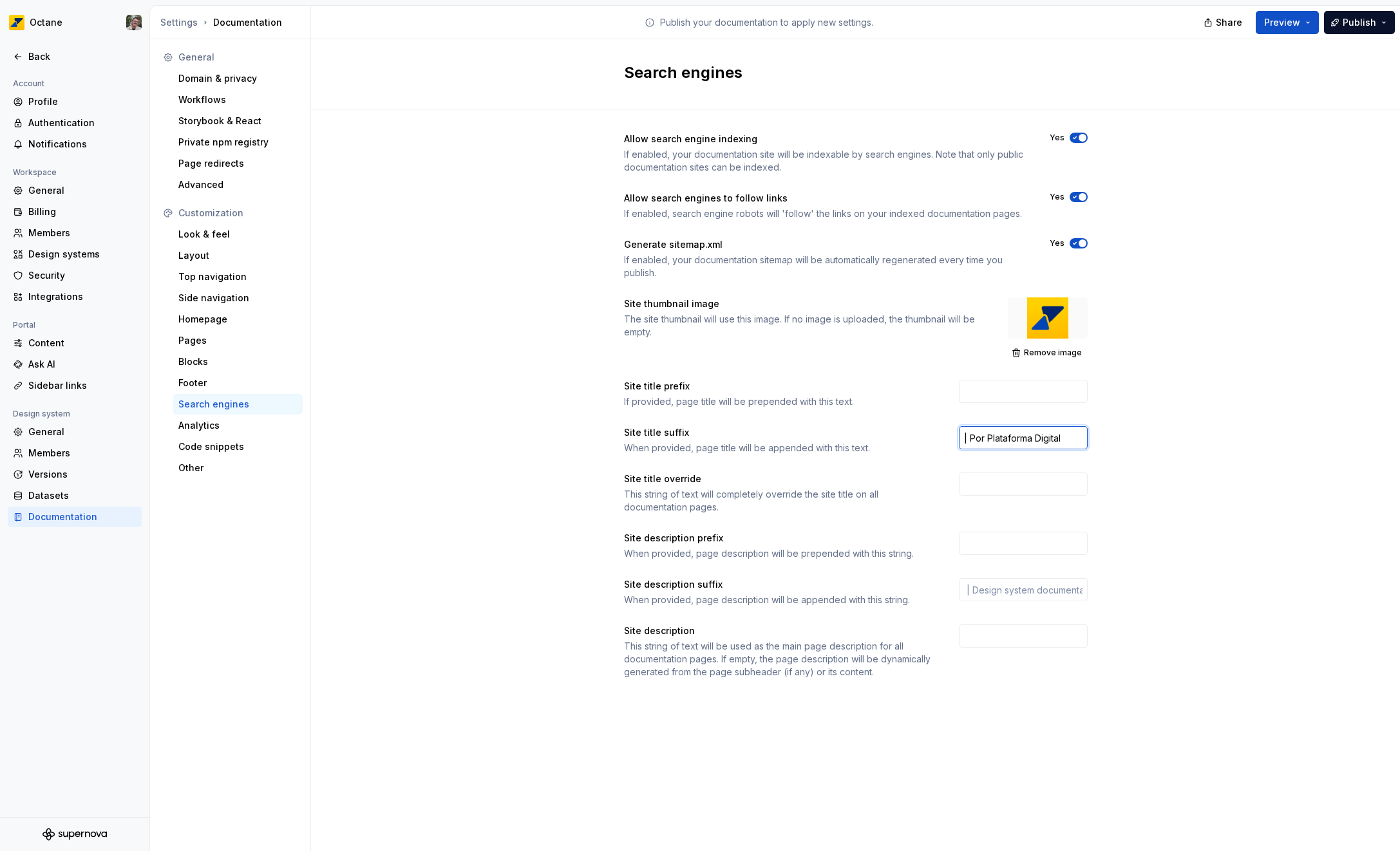
click at [961, 438] on input "| Por Plataforma Digital" at bounding box center [1023, 438] width 129 height 23
type input "| Por Plataforma Digital"
click at [1209, 250] on div "Allow search engine indexing If enabled, your documentation site will be indexa…" at bounding box center [855, 419] width 1089 height 618
click at [1352, 21] on span "Publish" at bounding box center [1359, 22] width 34 height 13
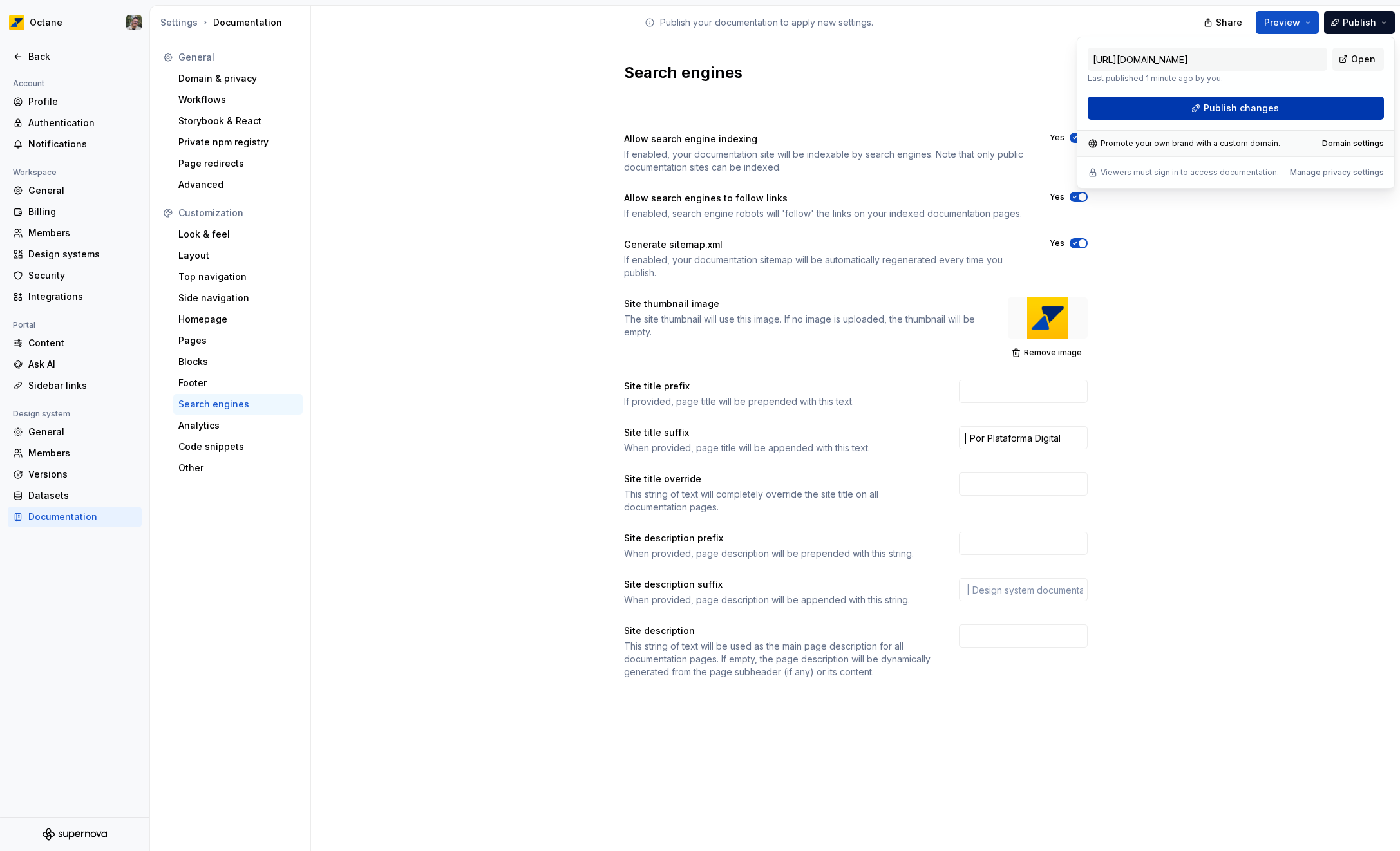
click at [1253, 102] on span "Publish changes" at bounding box center [1241, 107] width 75 height 13
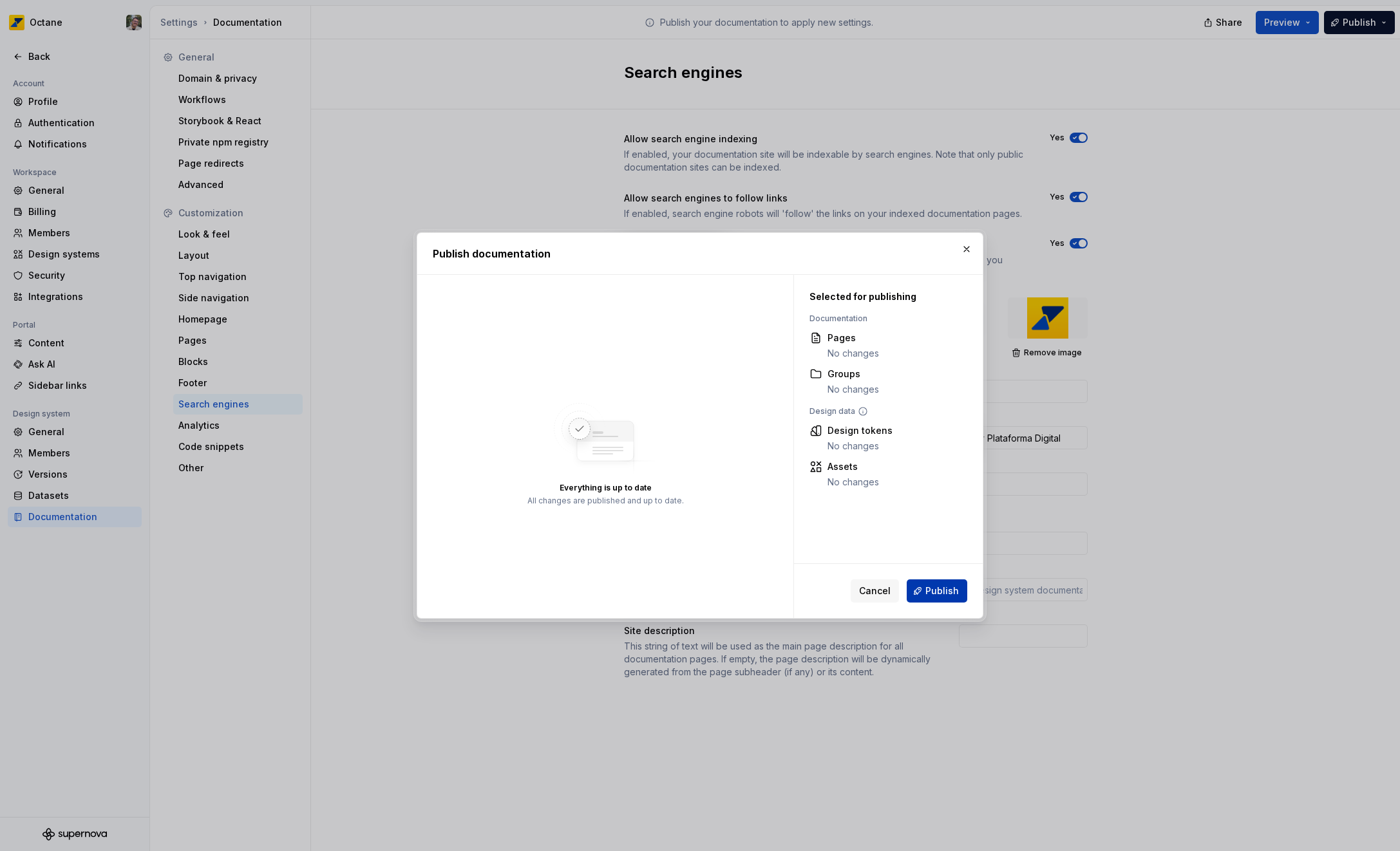
click at [927, 581] on button "Publish" at bounding box center [937, 591] width 60 height 23
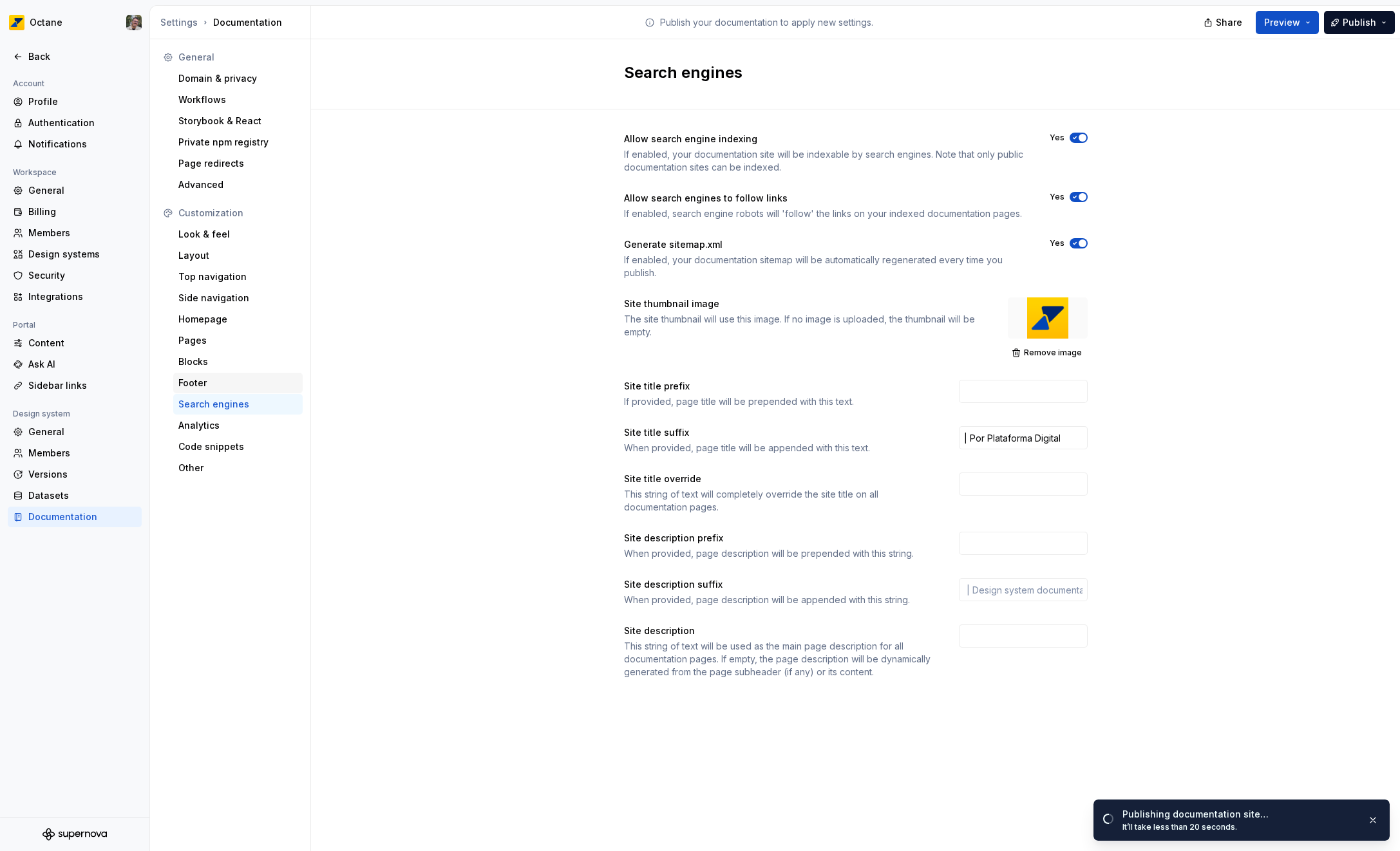
click at [204, 384] on div "Footer" at bounding box center [238, 383] width 119 height 13
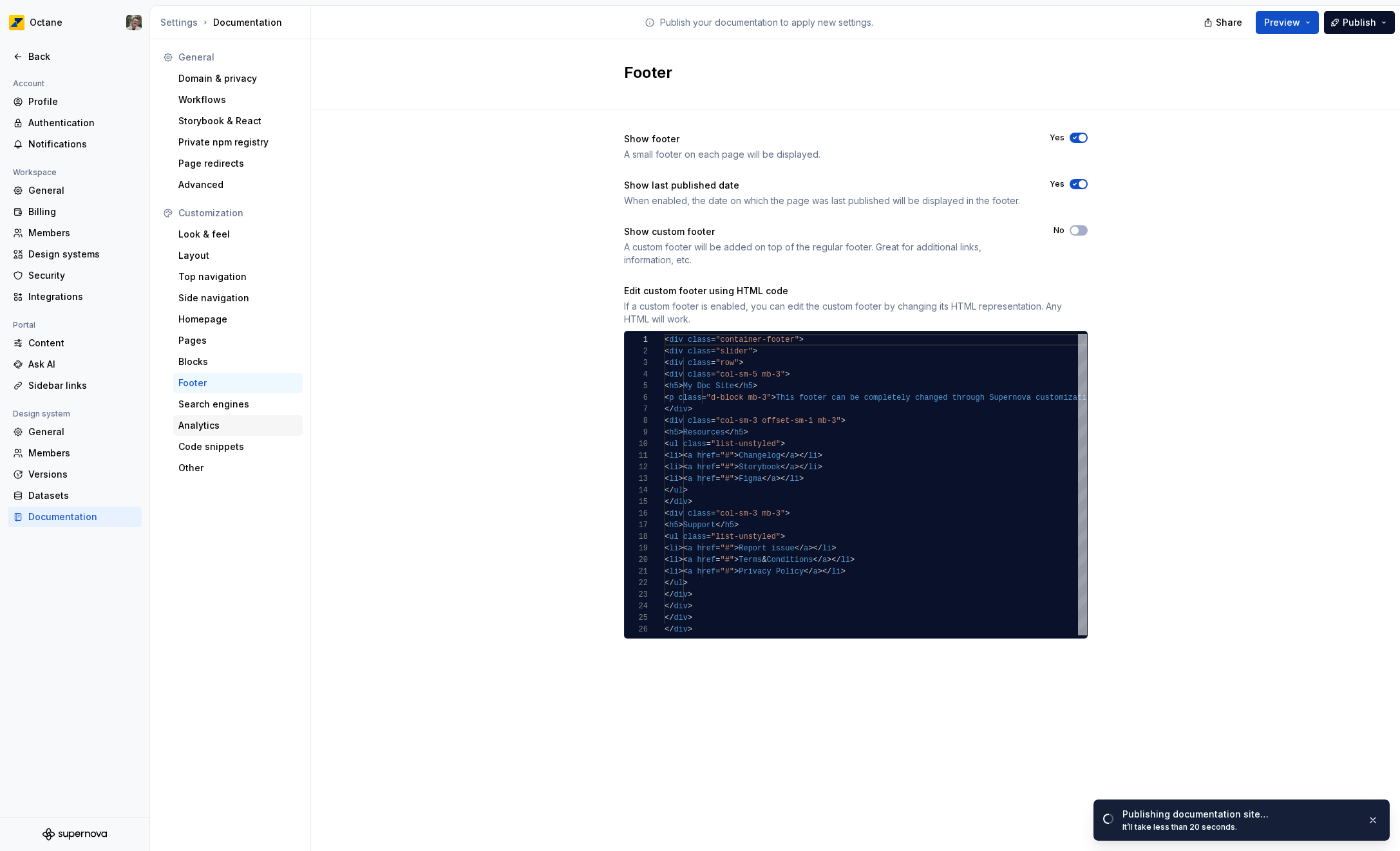
click at [209, 422] on div "Analytics" at bounding box center [238, 425] width 119 height 13
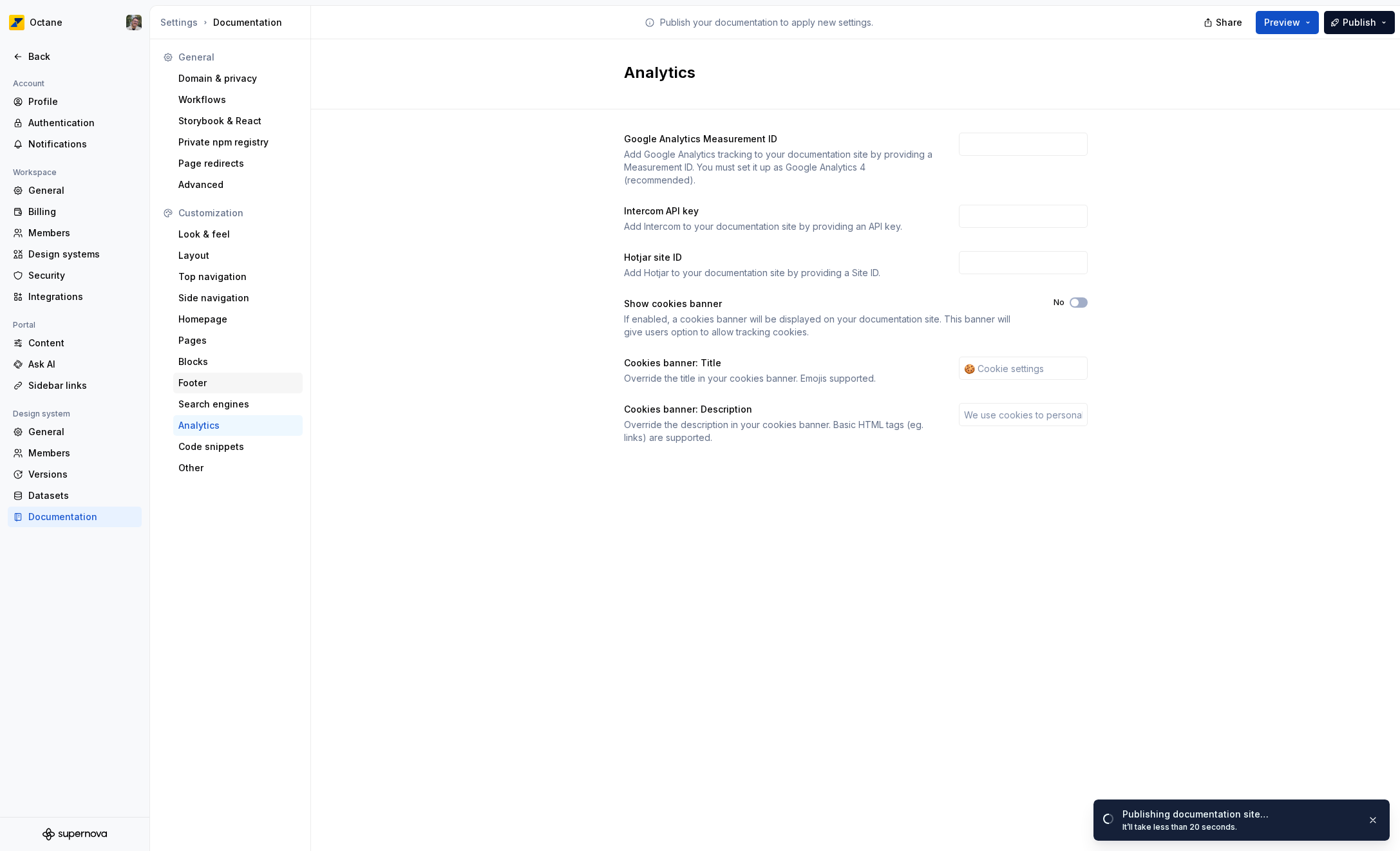
click at [219, 387] on div "Footer" at bounding box center [238, 383] width 119 height 13
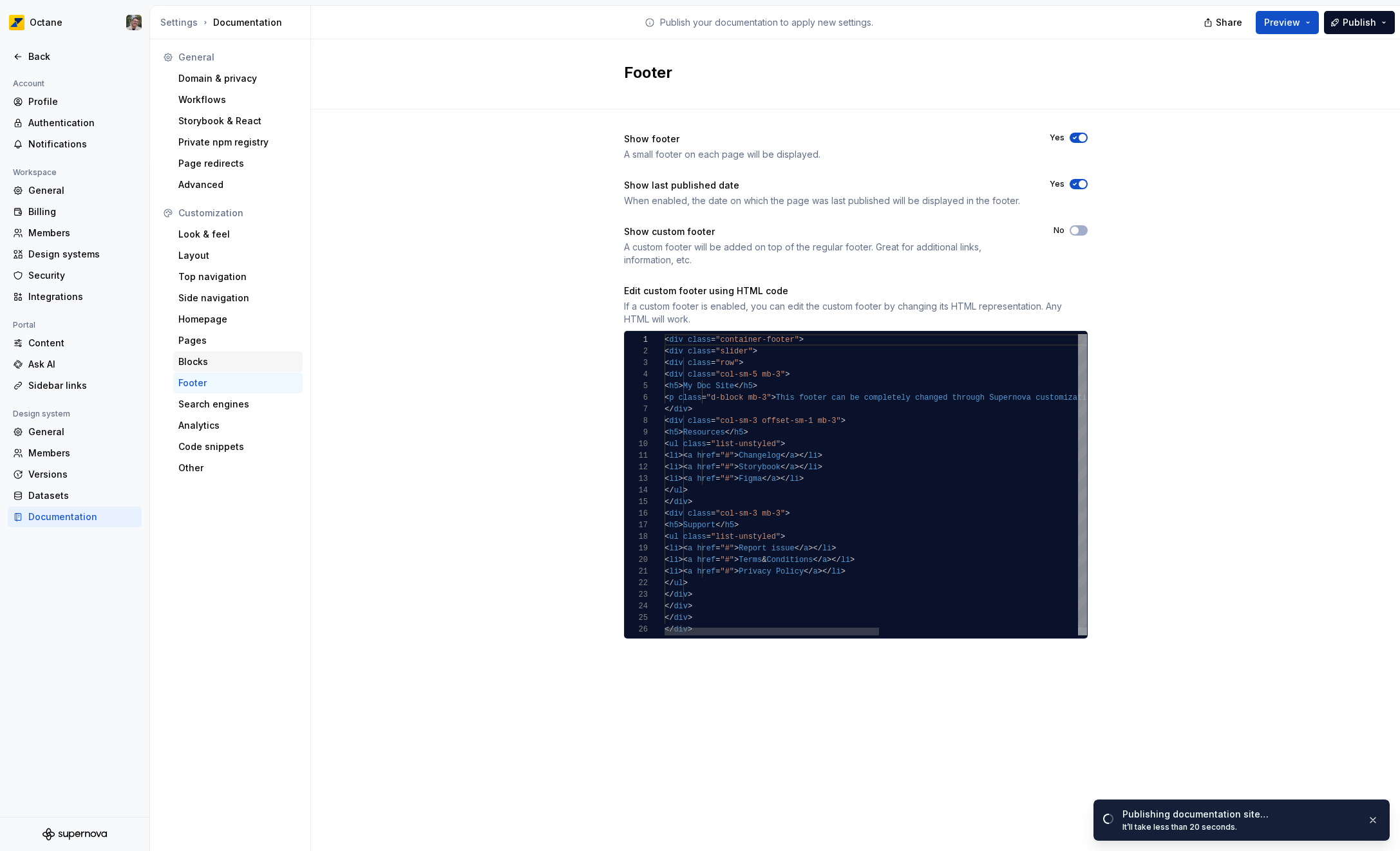
click at [213, 363] on div "Blocks" at bounding box center [238, 361] width 119 height 13
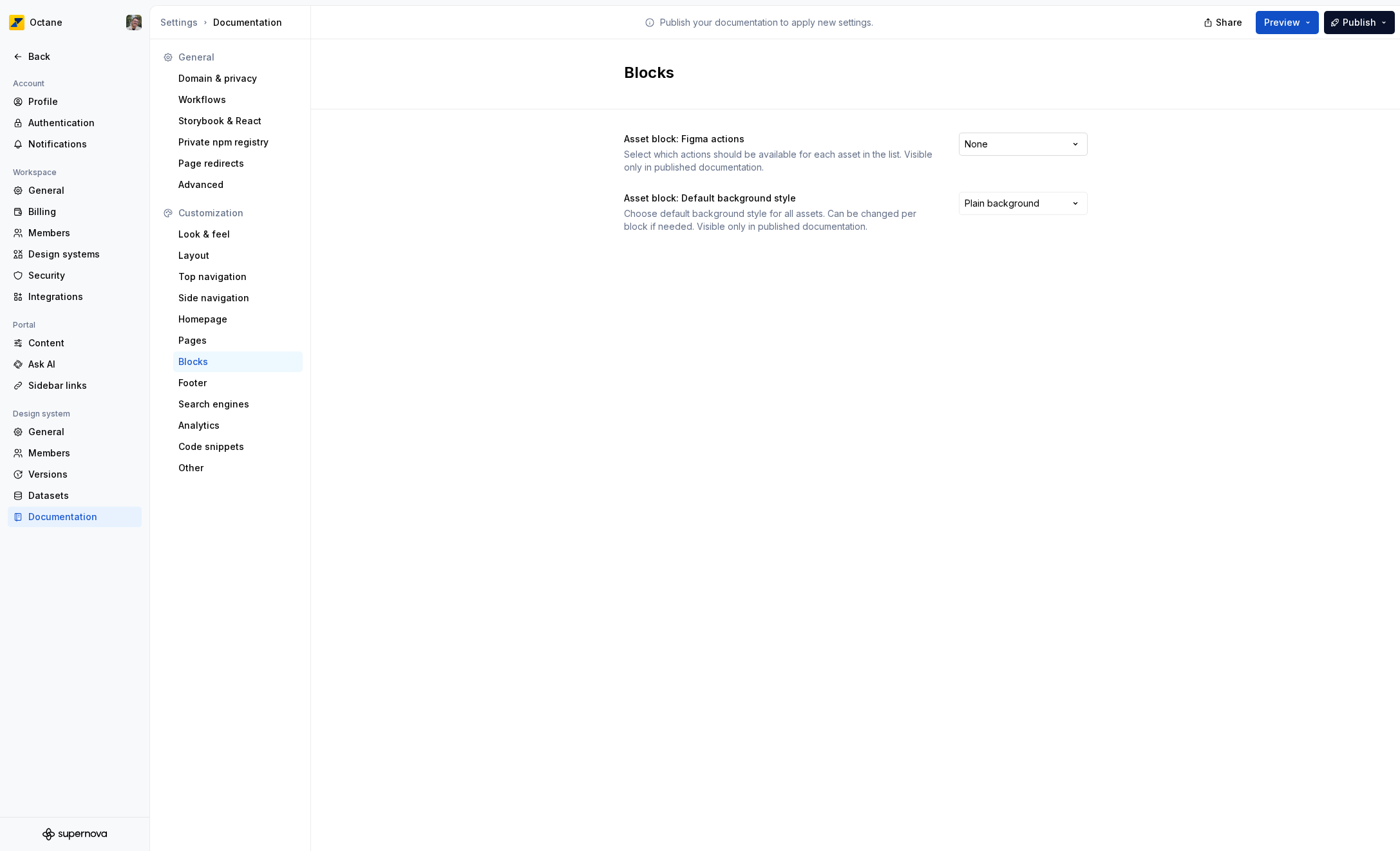
click at [1020, 144] on html "Octane Back Account Profile Authentication Notifications Workspace General Bill…" at bounding box center [700, 426] width 1400 height 851
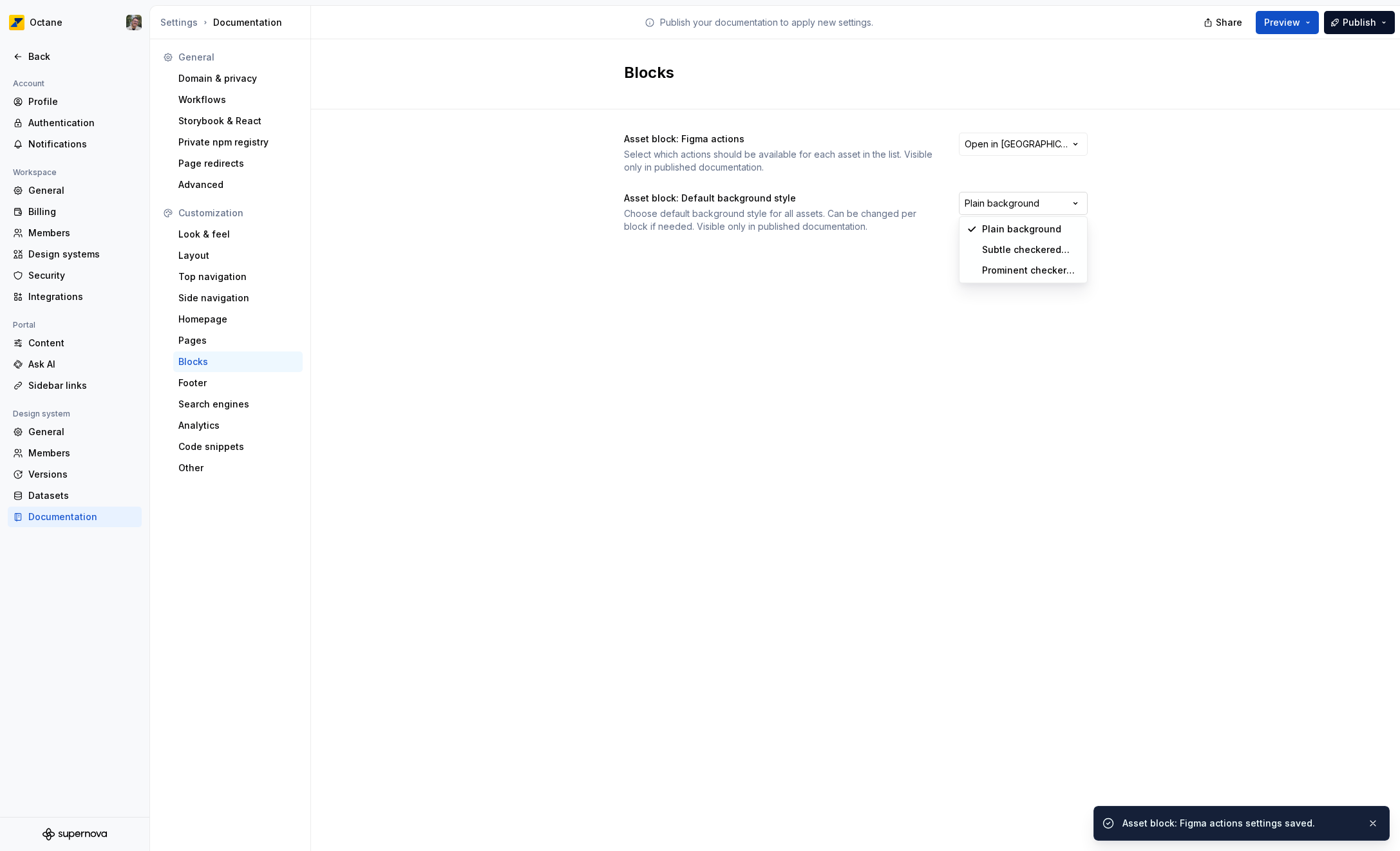
click at [1010, 199] on html "Octane Back Account Profile Authentication Notifications Workspace General Bill…" at bounding box center [700, 426] width 1400 height 851
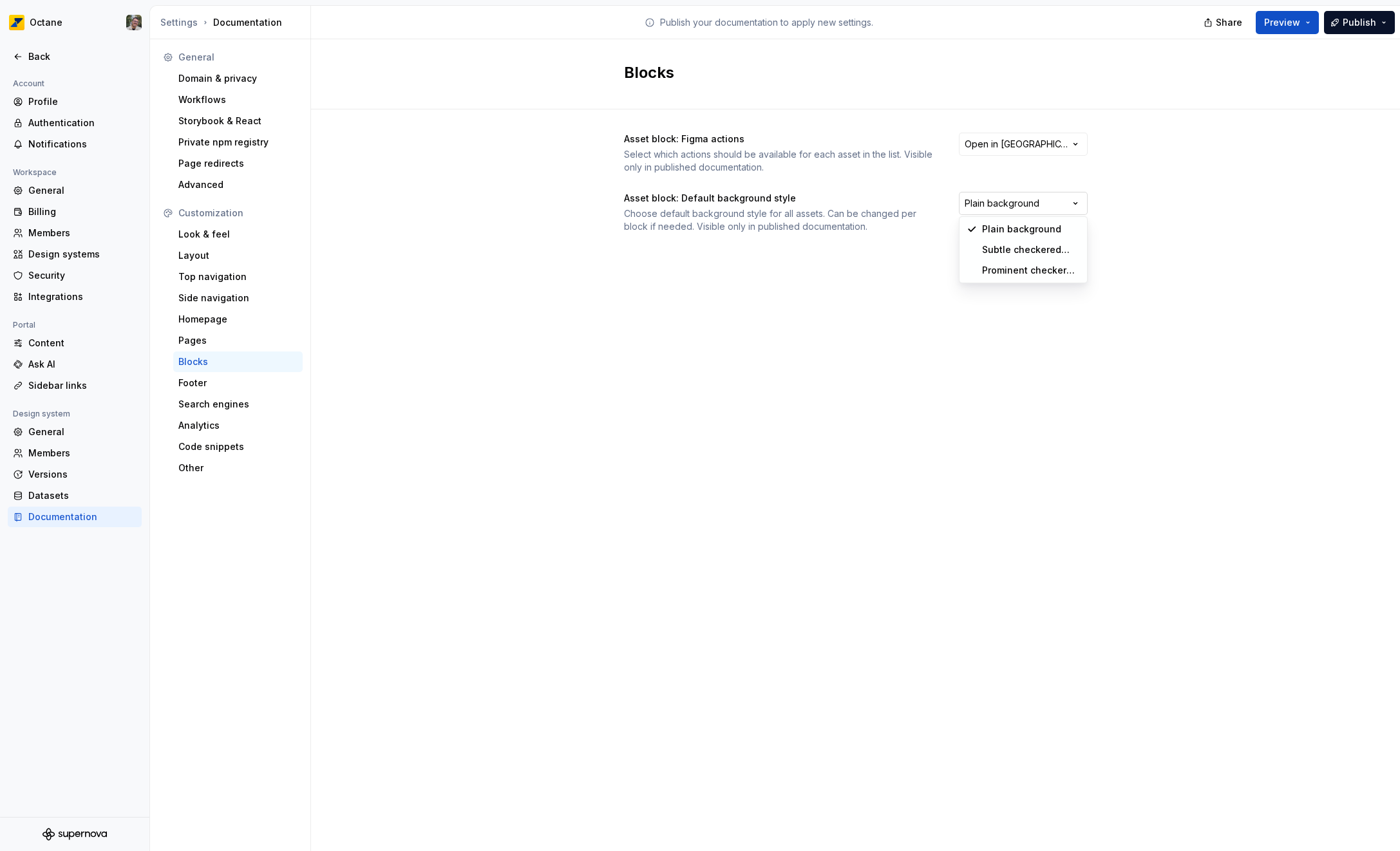
click at [1010, 199] on html "Octane Back Account Profile Authentication Notifications Workspace General Bill…" at bounding box center [700, 426] width 1400 height 851
click at [214, 343] on div "Pages" at bounding box center [238, 340] width 119 height 13
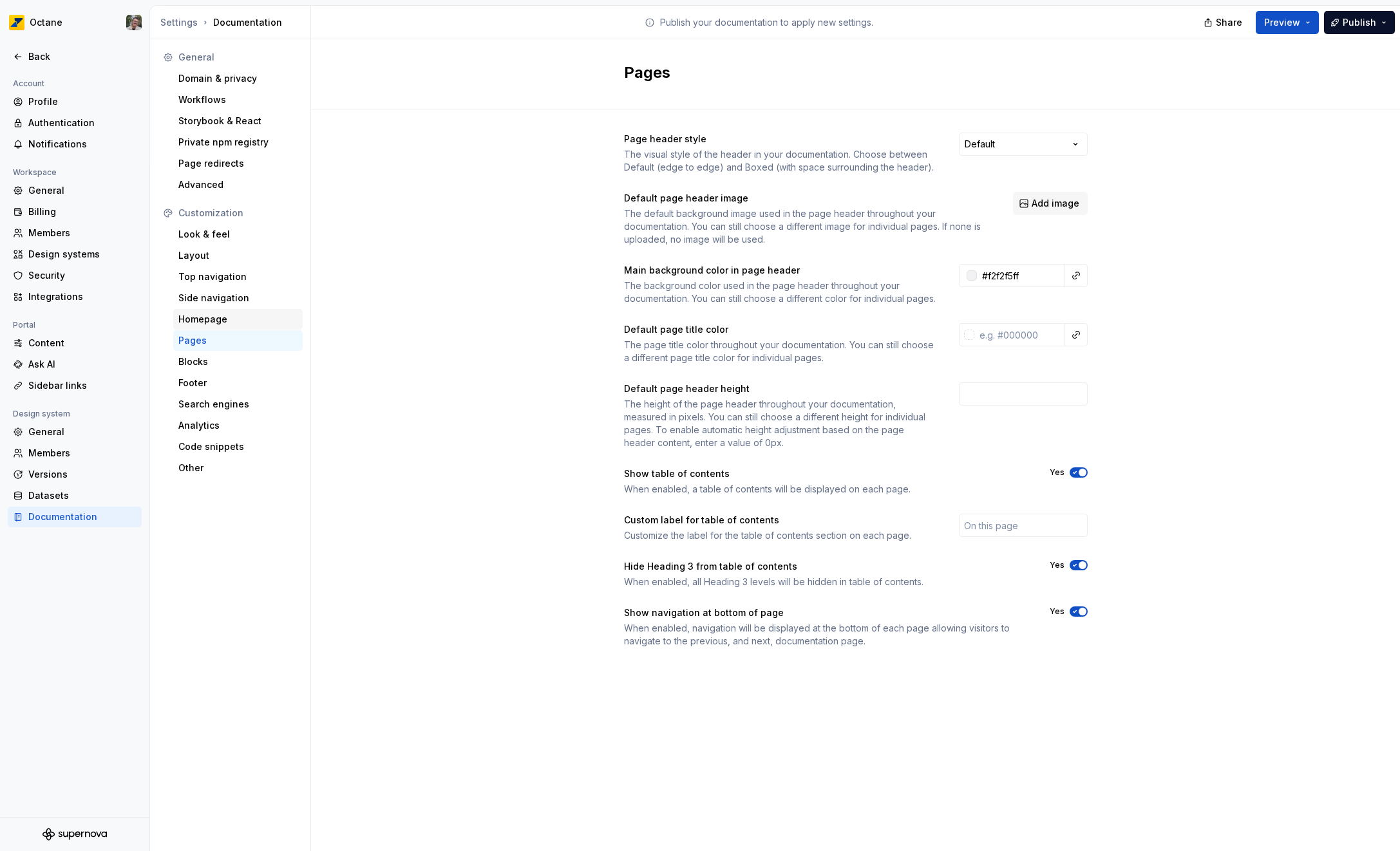
click at [235, 322] on div "Homepage" at bounding box center [238, 318] width 119 height 13
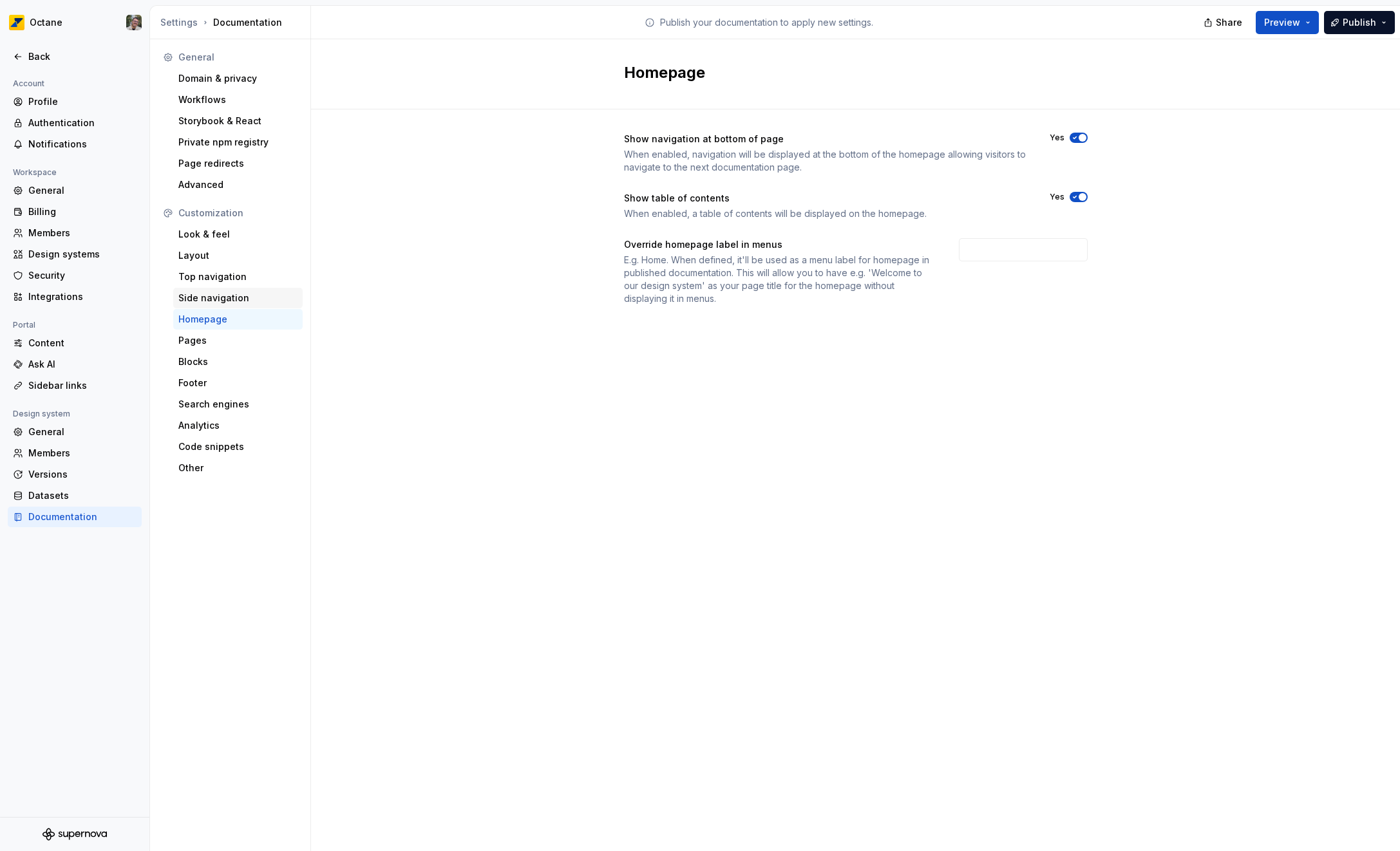
click at [235, 302] on div "Side navigation" at bounding box center [238, 297] width 119 height 13
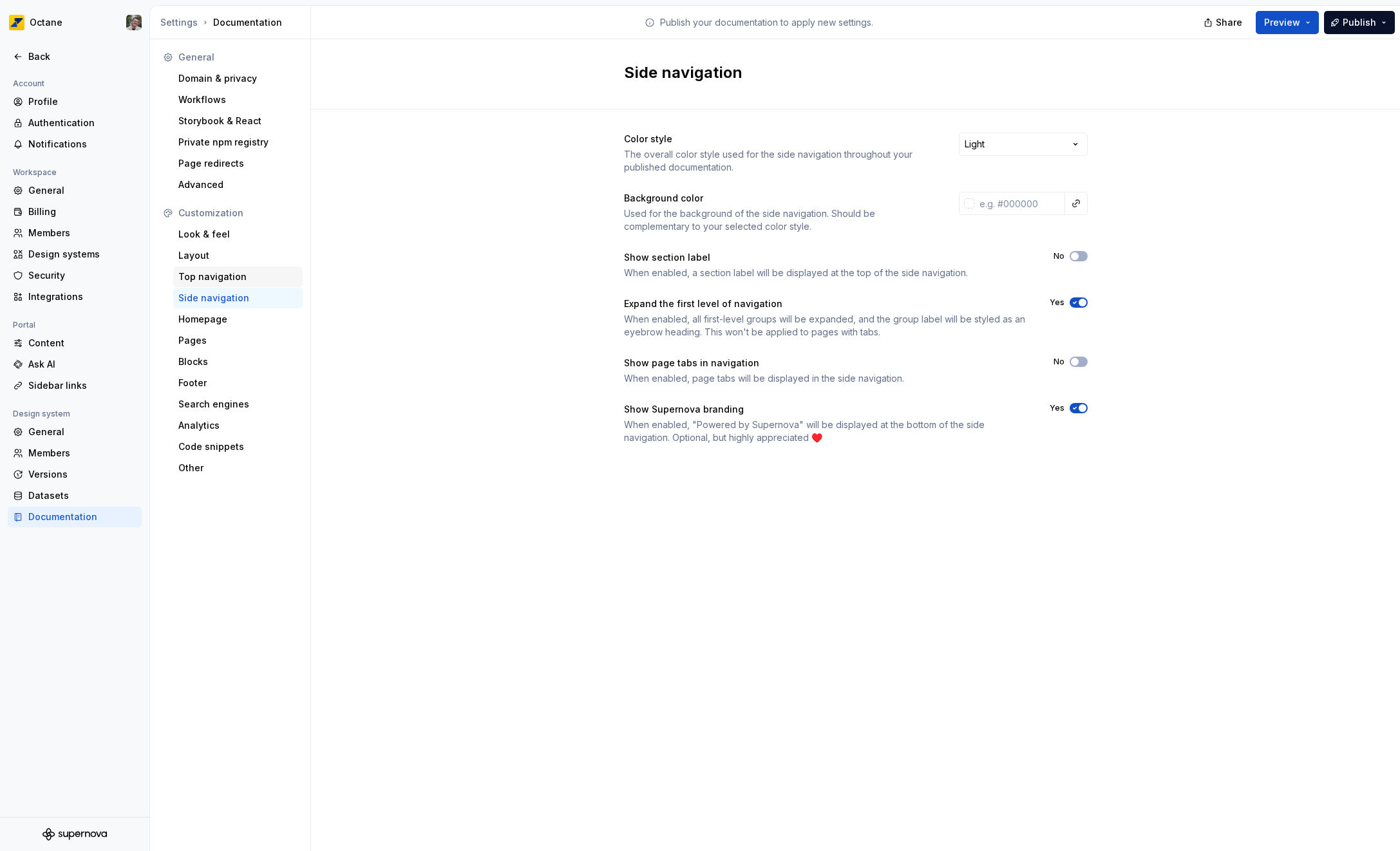
click at [215, 268] on div "Top navigation" at bounding box center [238, 276] width 129 height 21
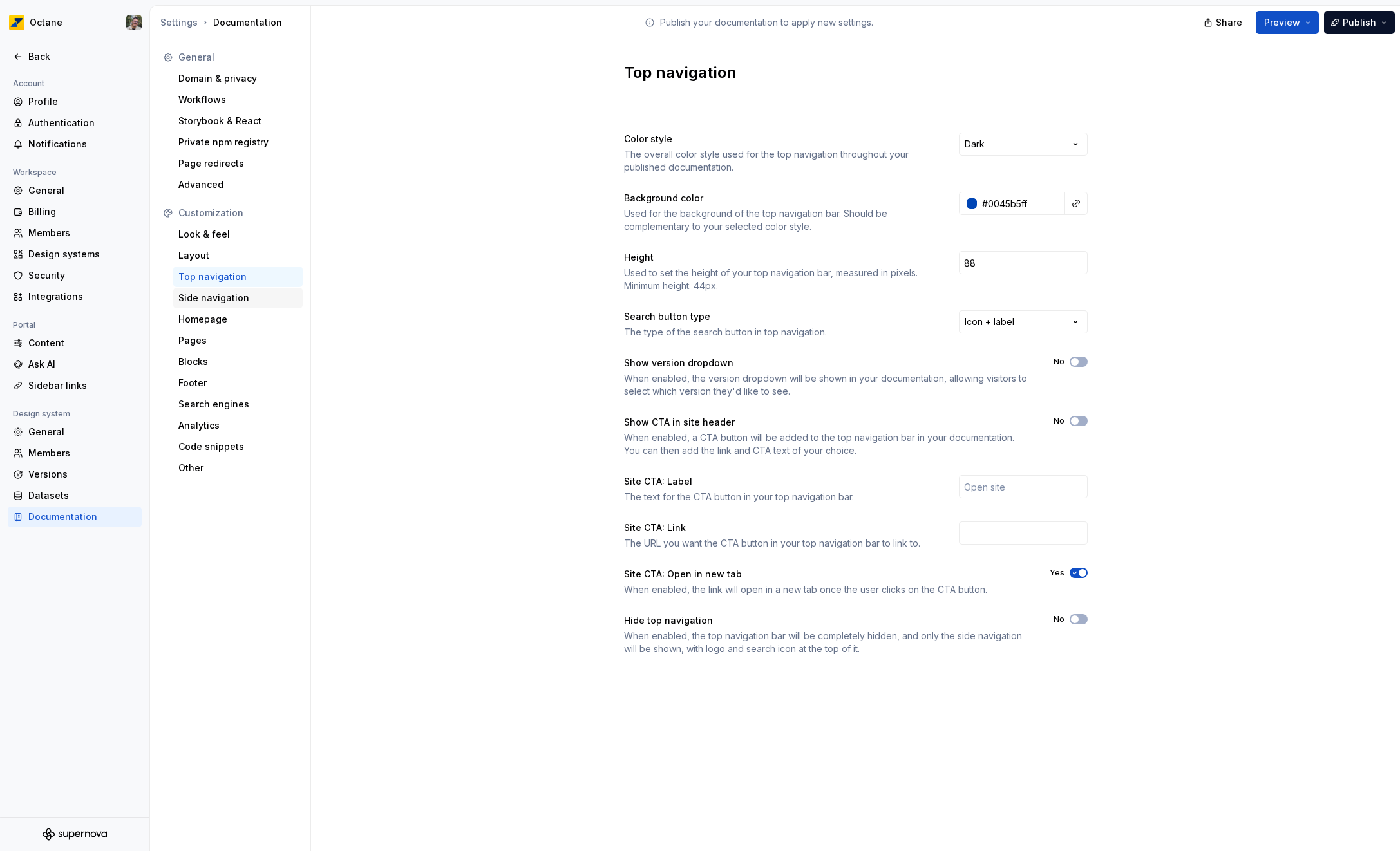
click at [206, 306] on div "Side navigation" at bounding box center [238, 298] width 129 height 21
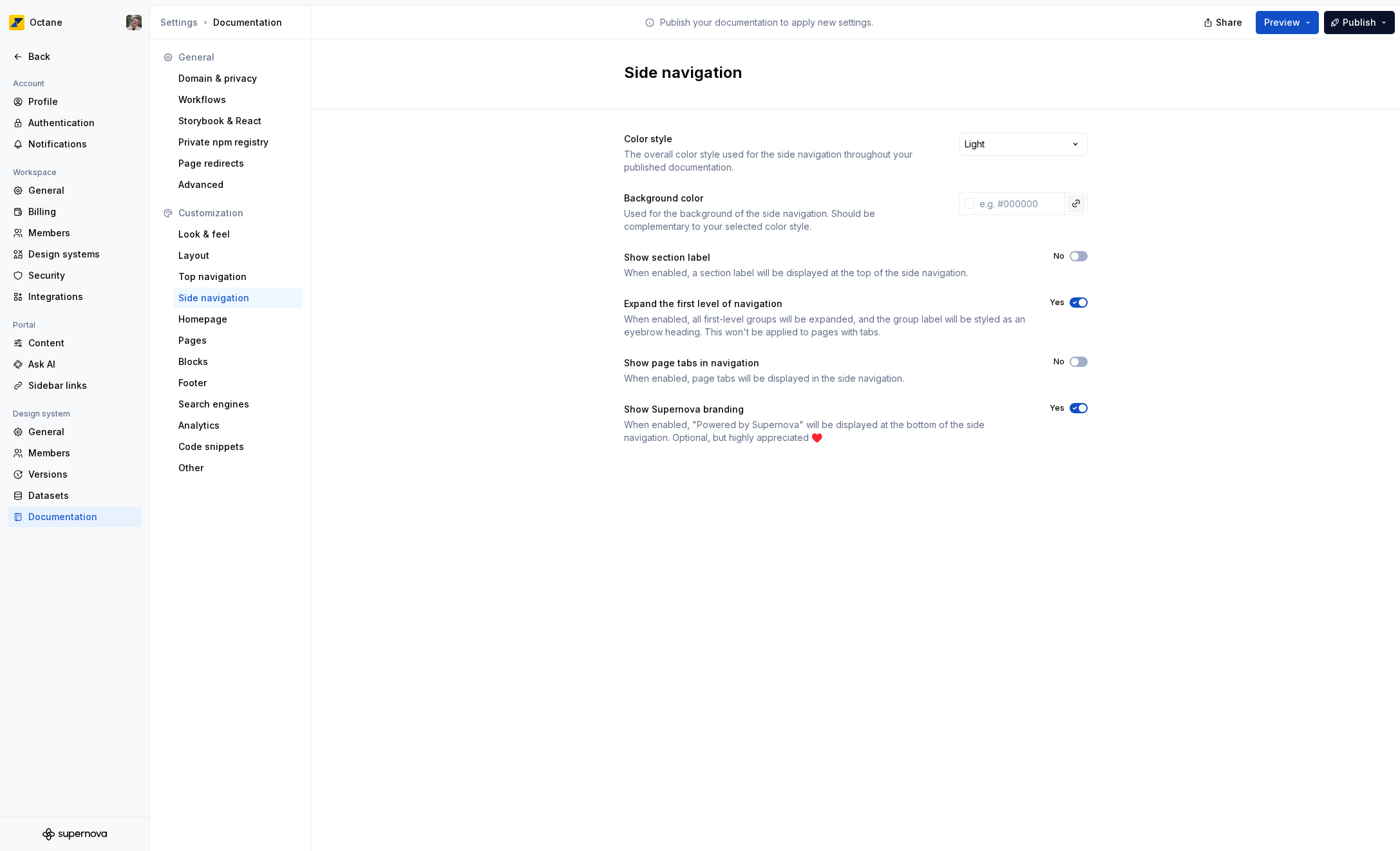
click at [1081, 202] on button "button" at bounding box center [1076, 204] width 18 height 18
click at [521, 343] on html "Octane Back Account Profile Authentication Notifications Workspace General Bill…" at bounding box center [700, 426] width 1400 height 851
click at [194, 278] on div "Top navigation" at bounding box center [238, 276] width 119 height 13
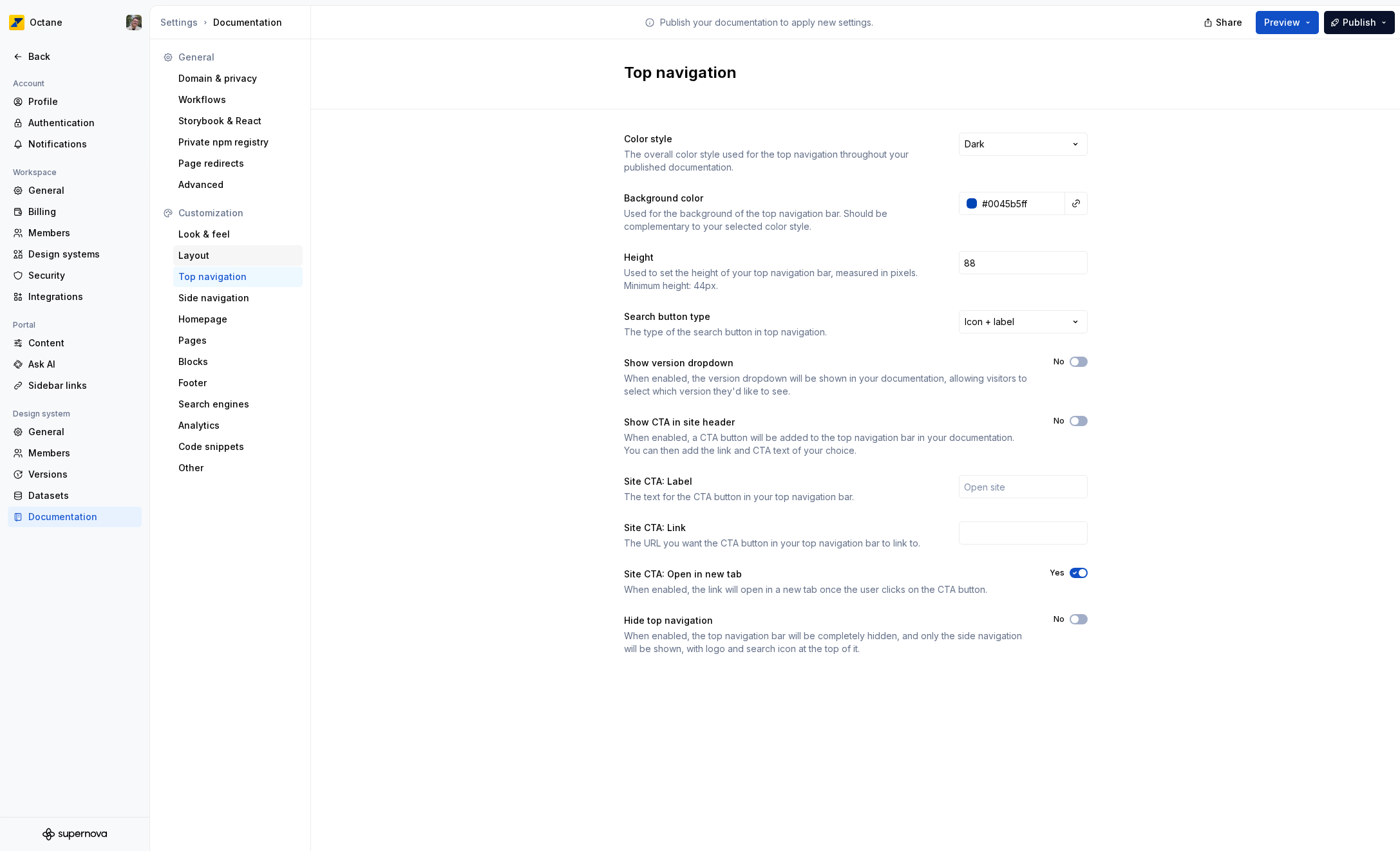
click at [243, 255] on div "Layout" at bounding box center [238, 255] width 119 height 13
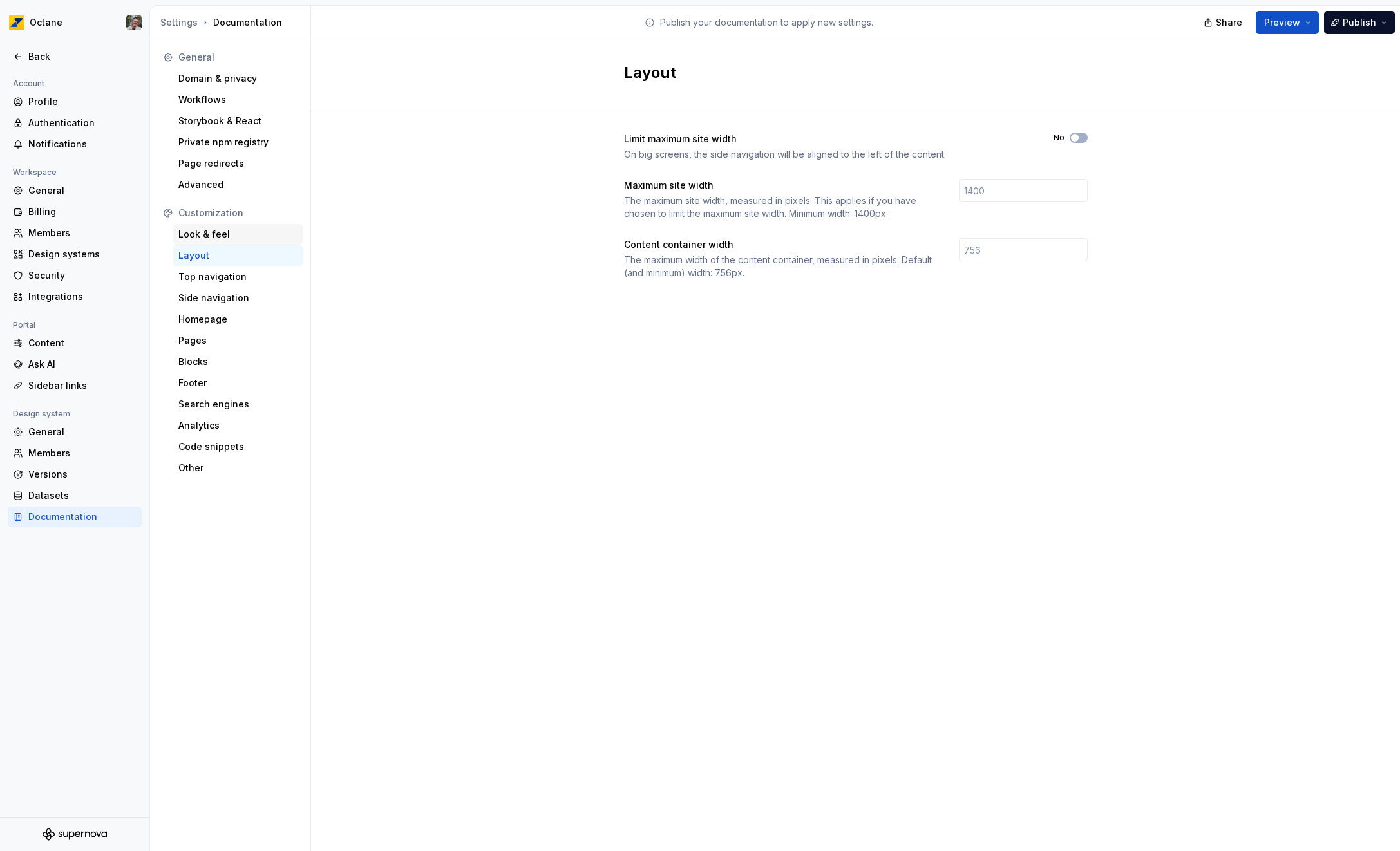
click at [253, 236] on div "Look & feel" at bounding box center [238, 234] width 119 height 13
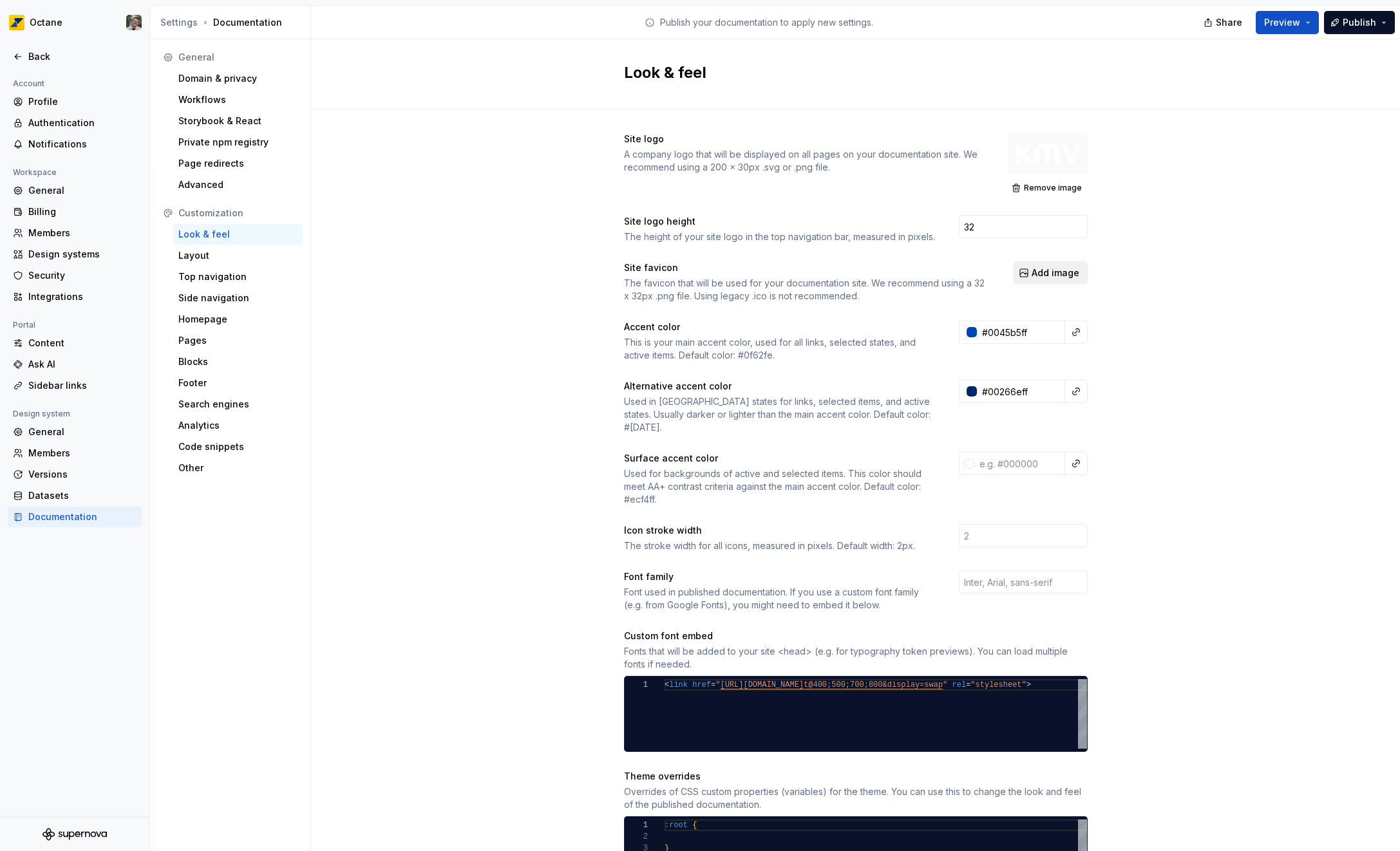
click at [1031, 274] on span "Add image" at bounding box center [1055, 272] width 48 height 13
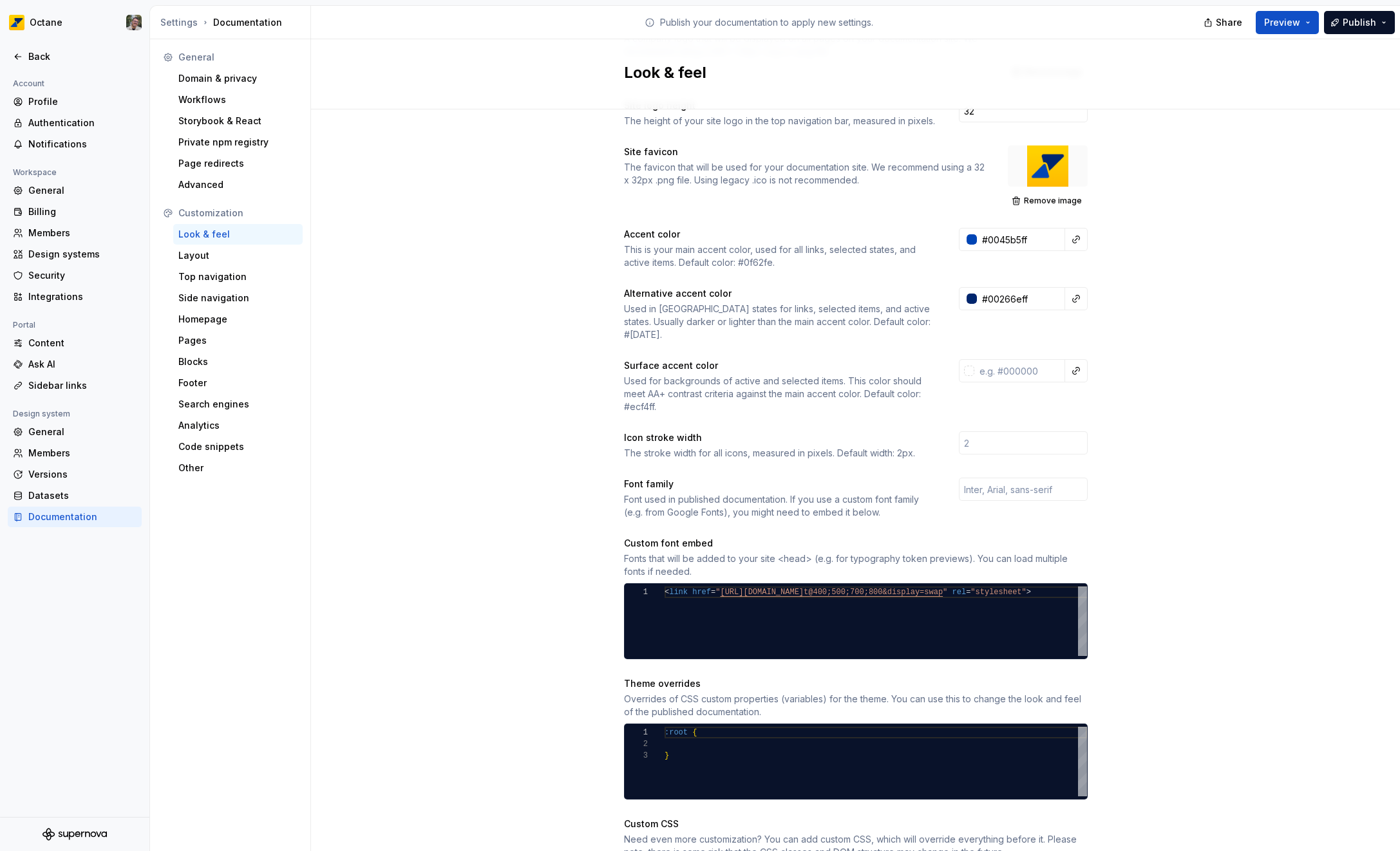
scroll to position [235, 0]
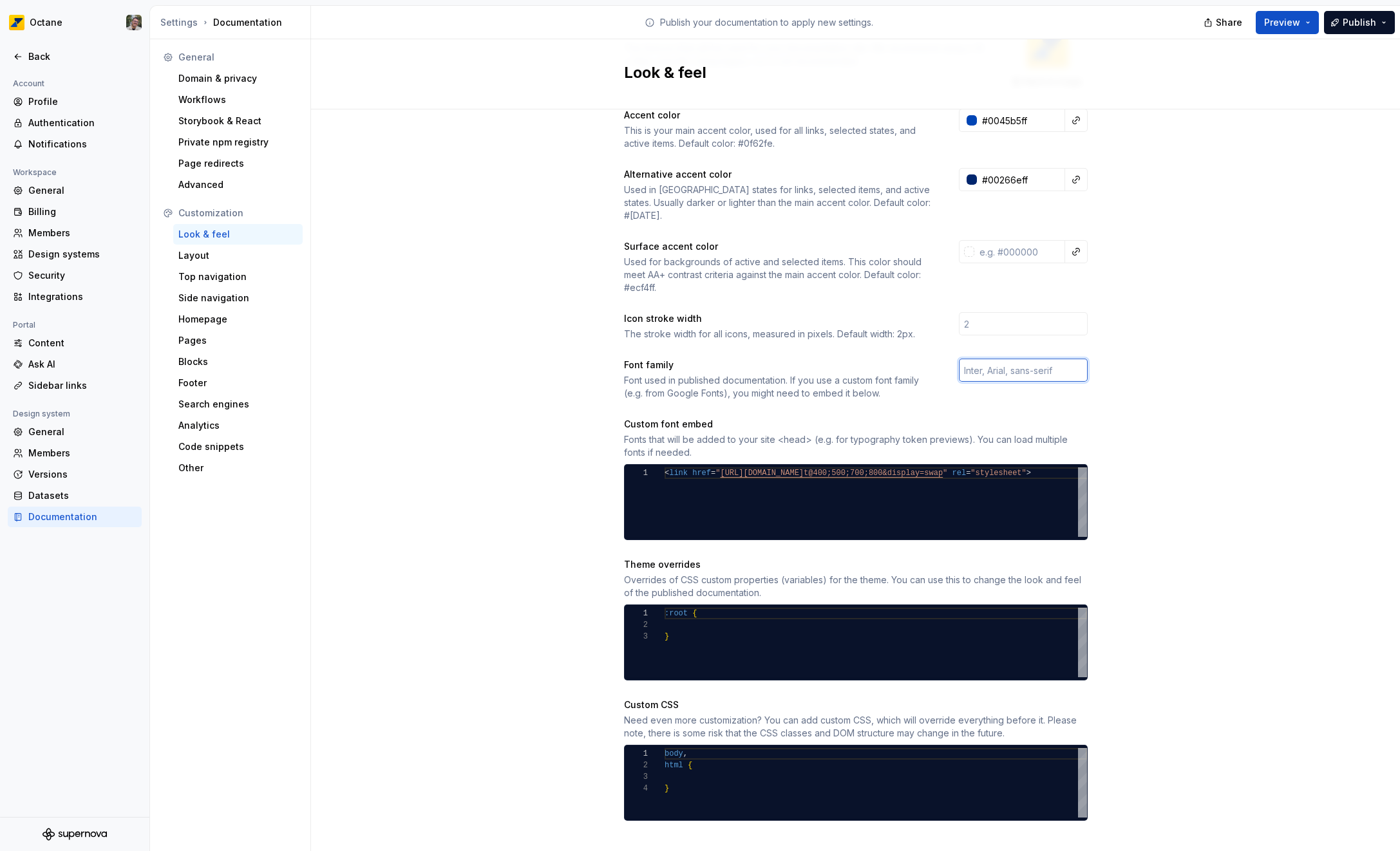
click at [1043, 358] on input "text" at bounding box center [1023, 370] width 129 height 23
click at [1161, 343] on div "Site logo A company logo that will be displayed on all pages on your documentat…" at bounding box center [855, 372] width 1089 height 995
click at [1362, 20] on span "Publish" at bounding box center [1359, 22] width 34 height 13
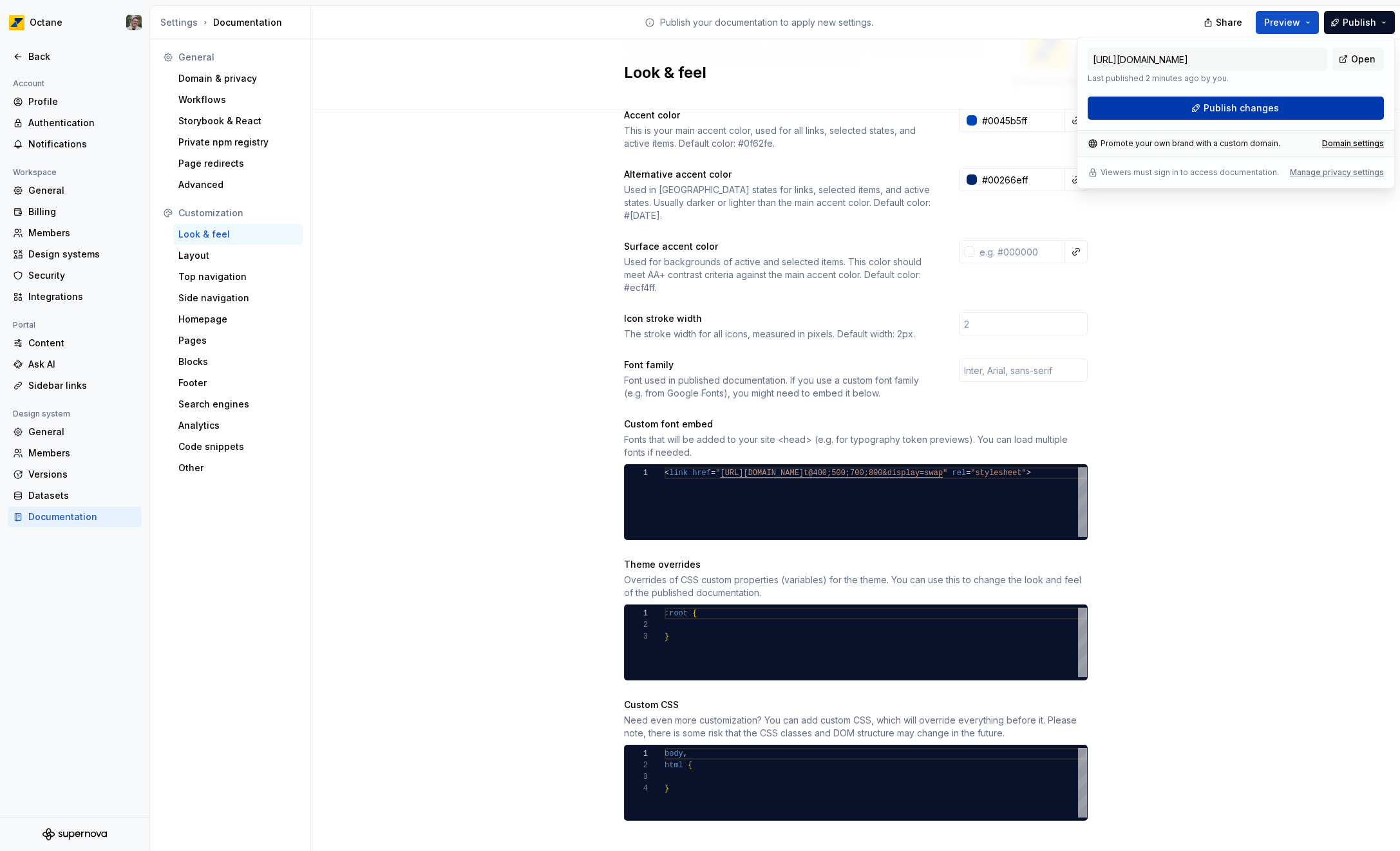
click at [1244, 104] on span "Publish changes" at bounding box center [1241, 107] width 75 height 13
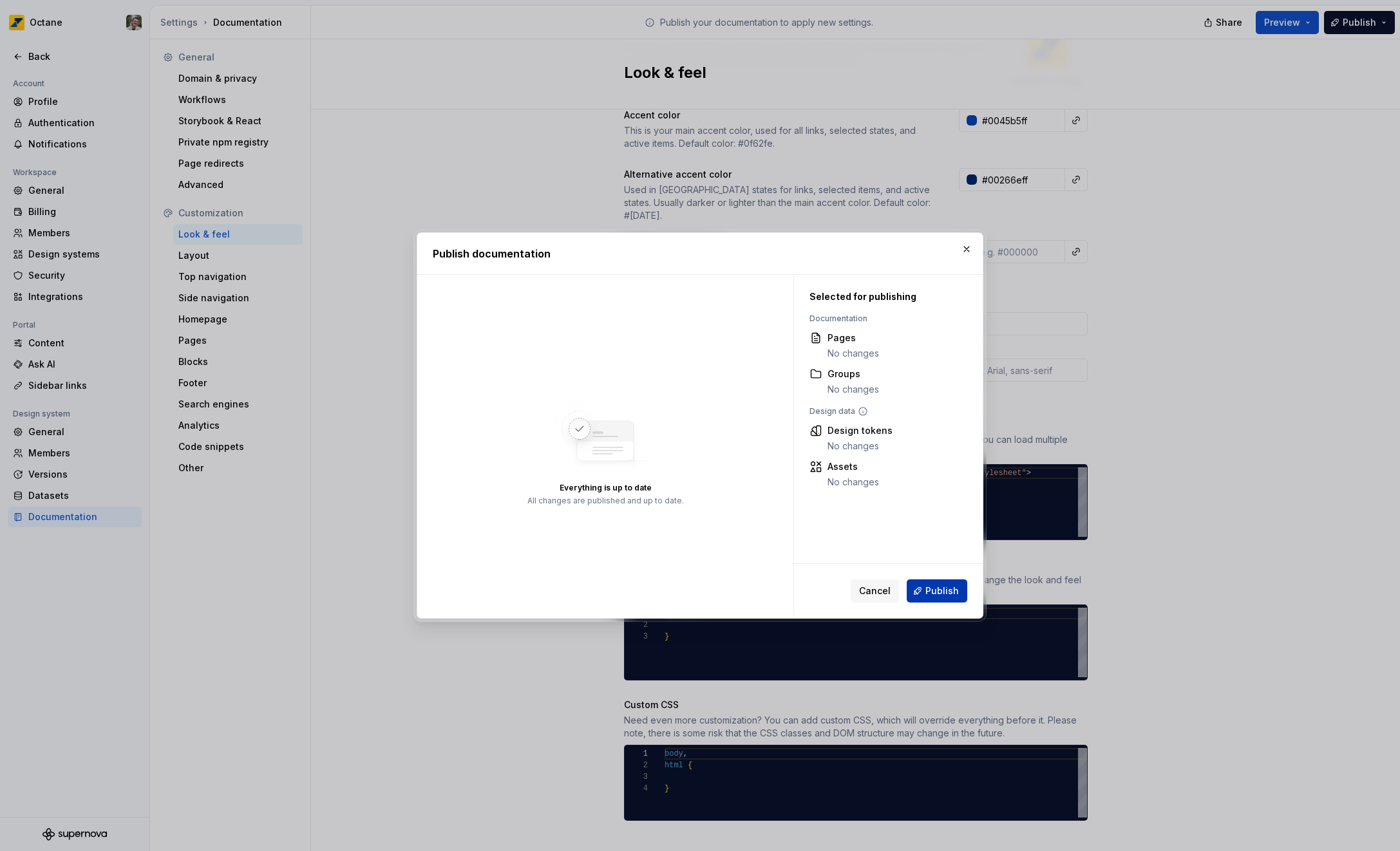
click at [936, 591] on span "Publish" at bounding box center [942, 591] width 34 height 13
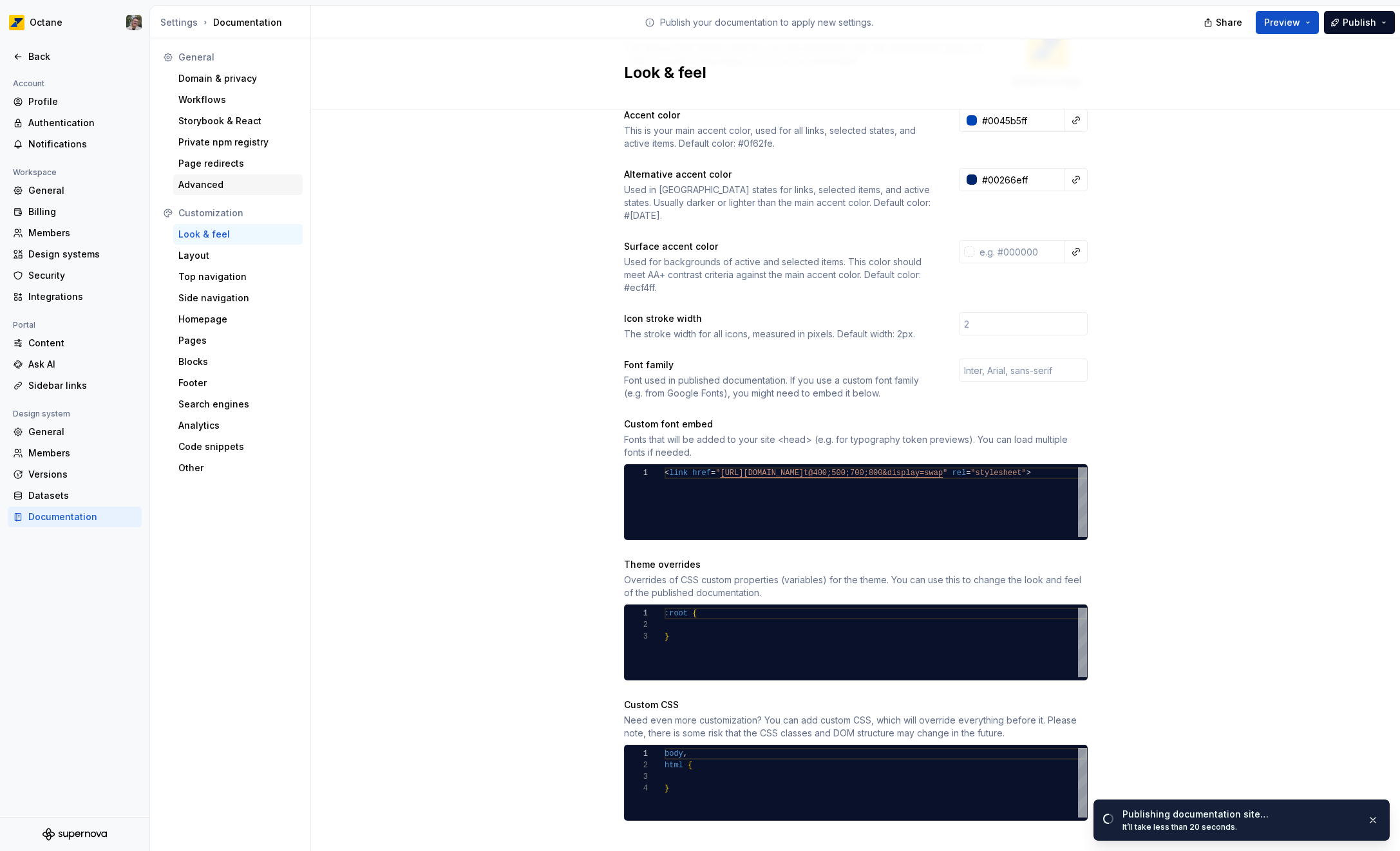
click at [215, 189] on div "Advanced" at bounding box center [238, 184] width 119 height 13
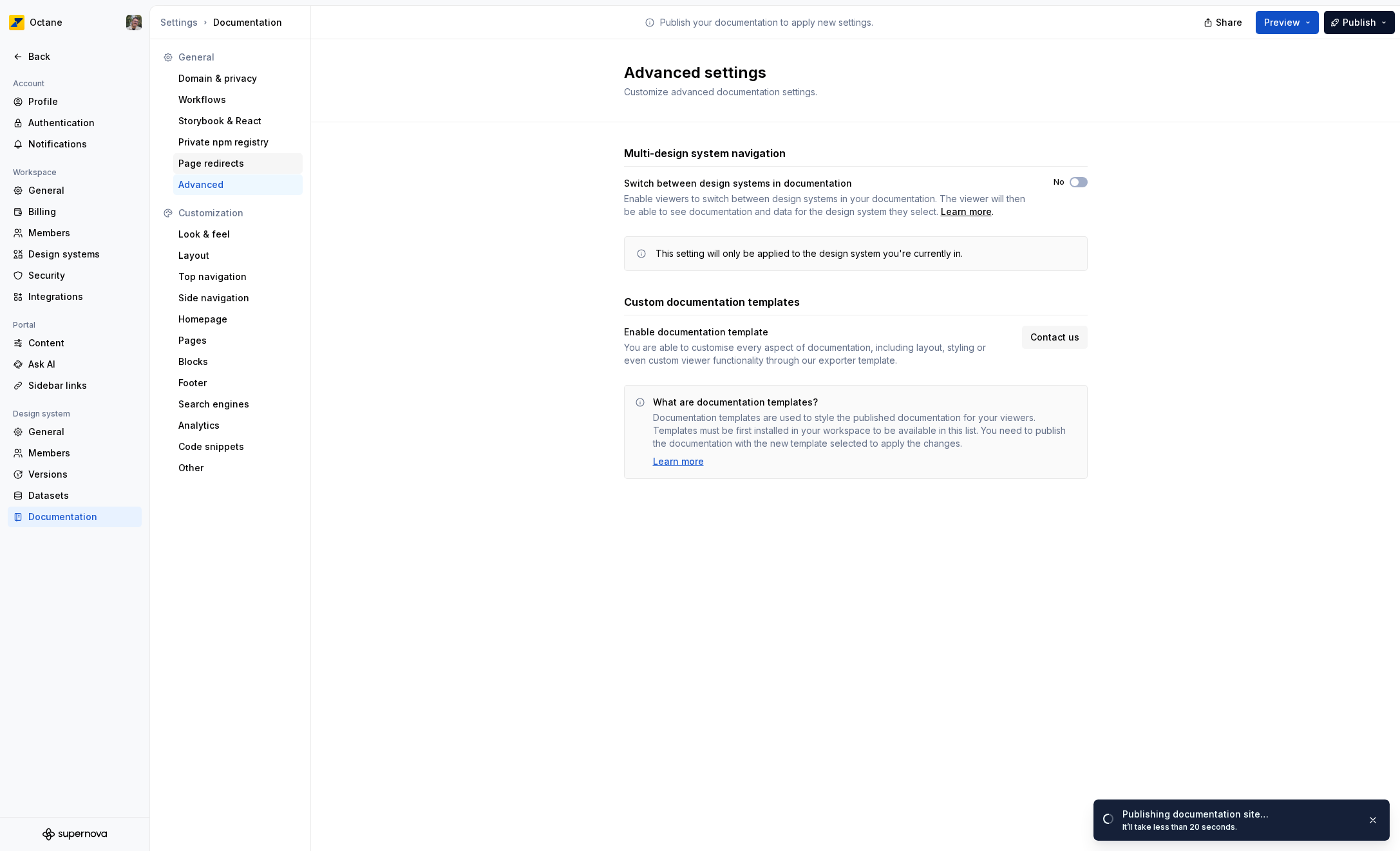
click at [238, 170] on div "Page redirects" at bounding box center [238, 163] width 129 height 21
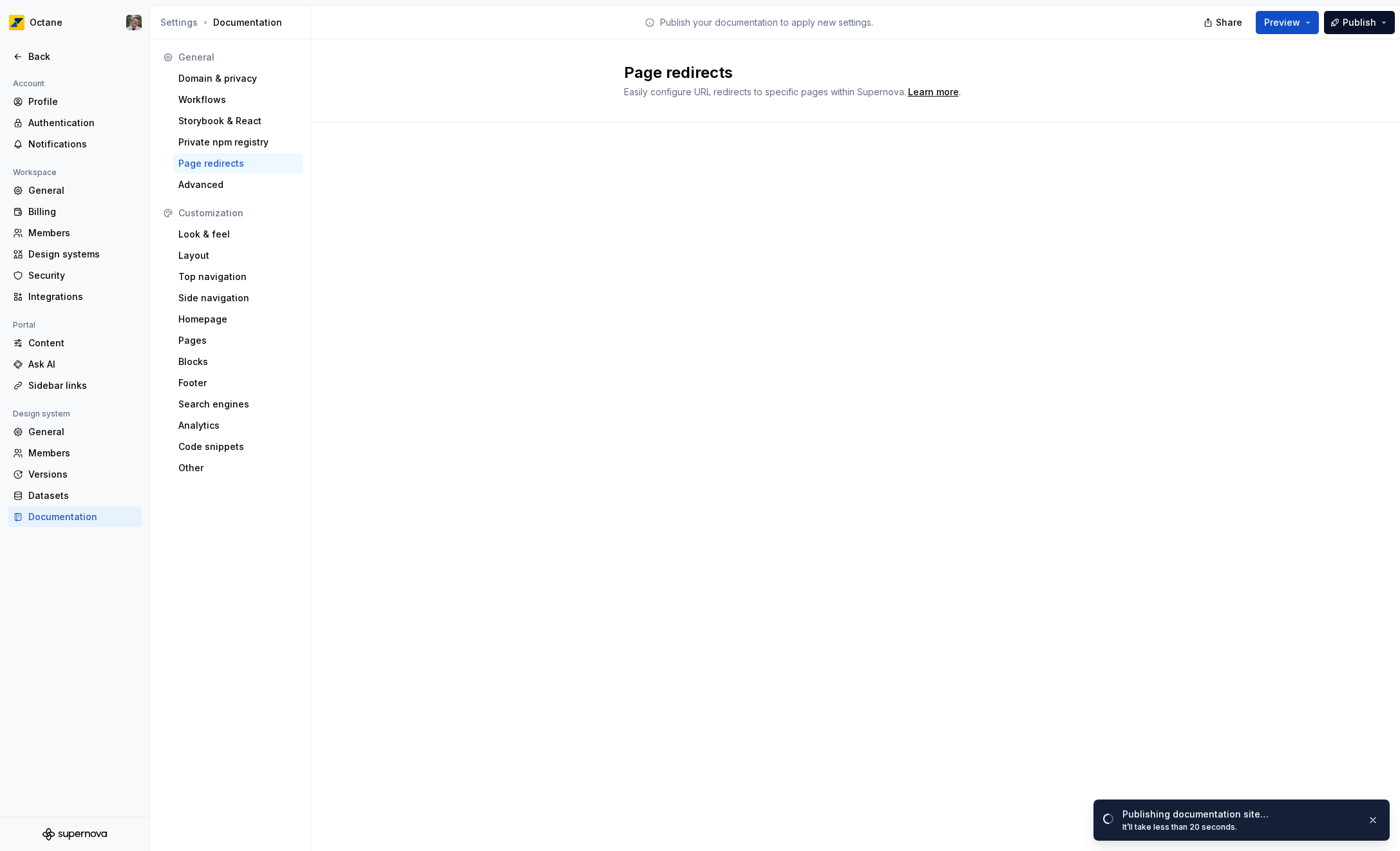
click at [240, 160] on div "Page redirects" at bounding box center [238, 163] width 119 height 13
click at [243, 147] on div "Private npm registry" at bounding box center [238, 142] width 119 height 13
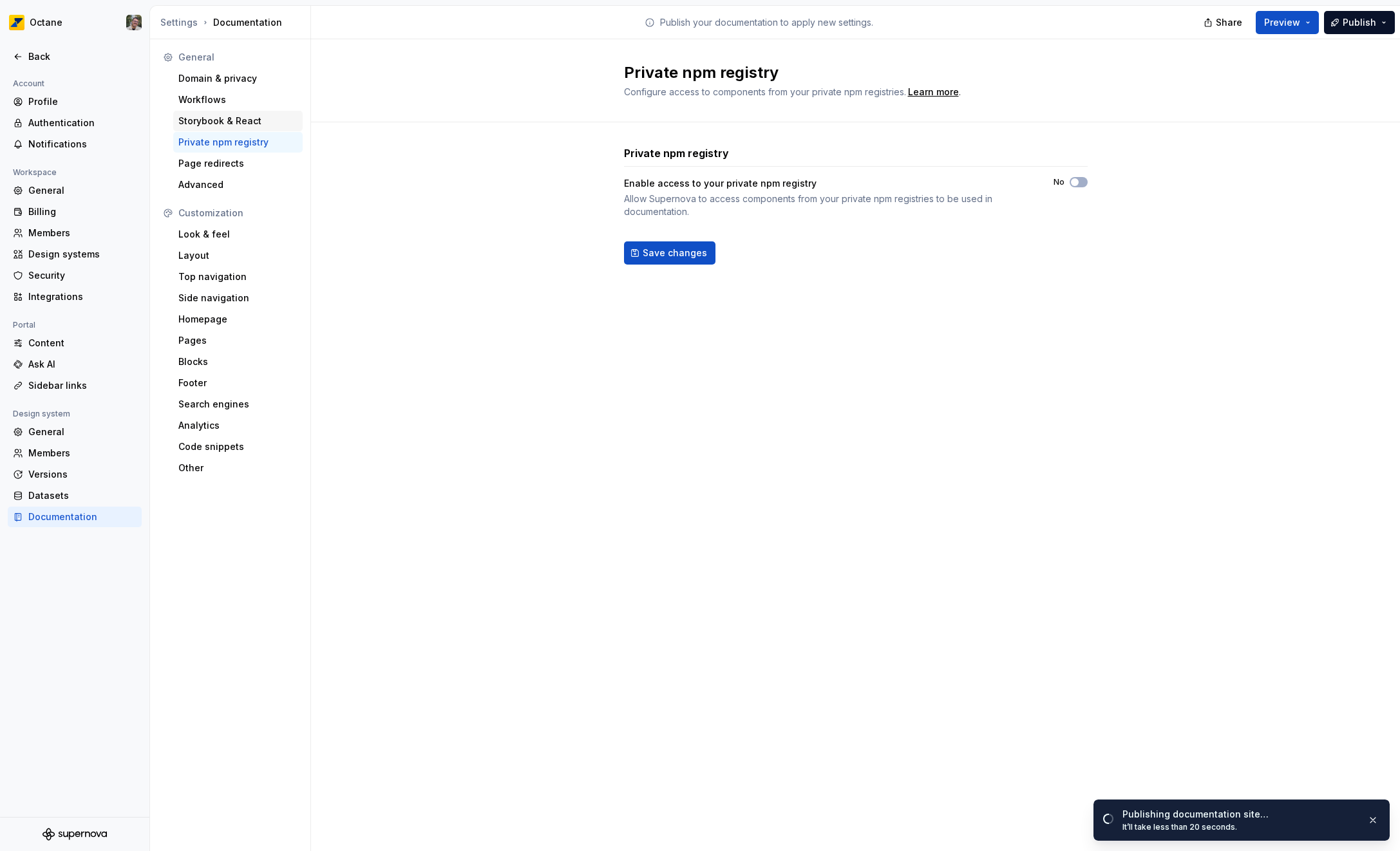
click at [248, 127] on div "Storybook & React" at bounding box center [238, 121] width 129 height 21
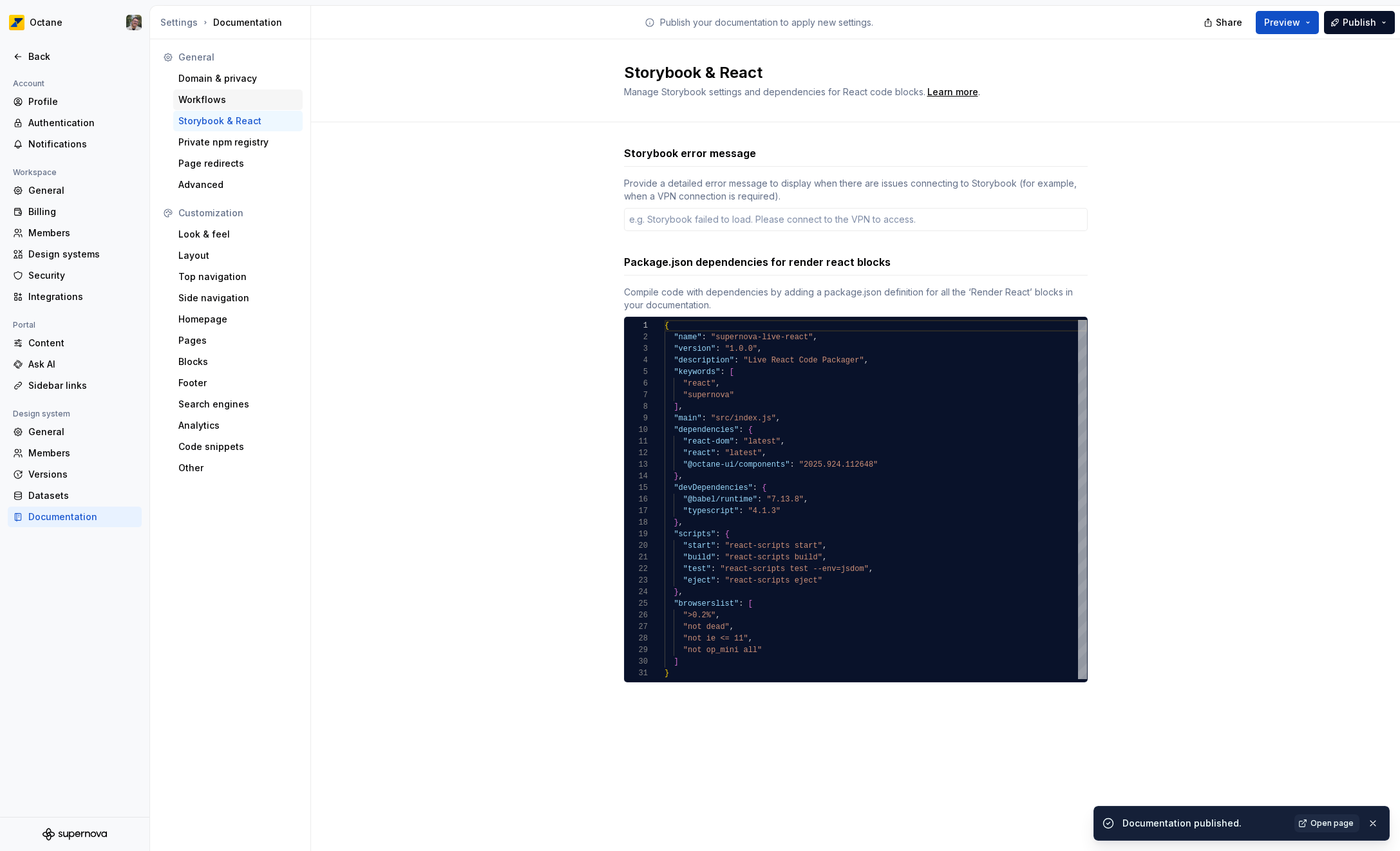
type textarea "*"
click at [240, 101] on div "Workflows" at bounding box center [238, 99] width 119 height 13
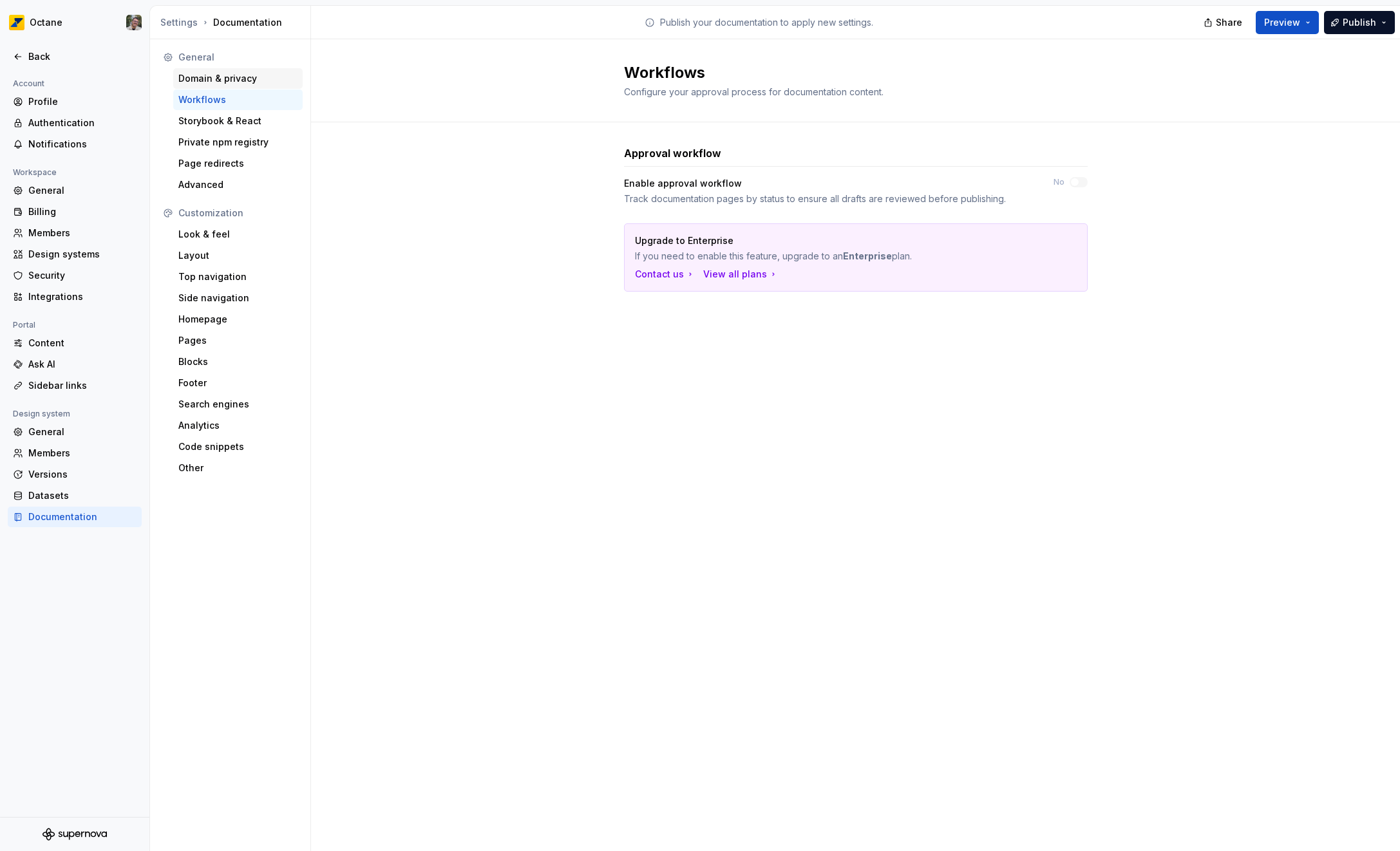
click at [256, 82] on div "Domain & privacy" at bounding box center [238, 78] width 119 height 13
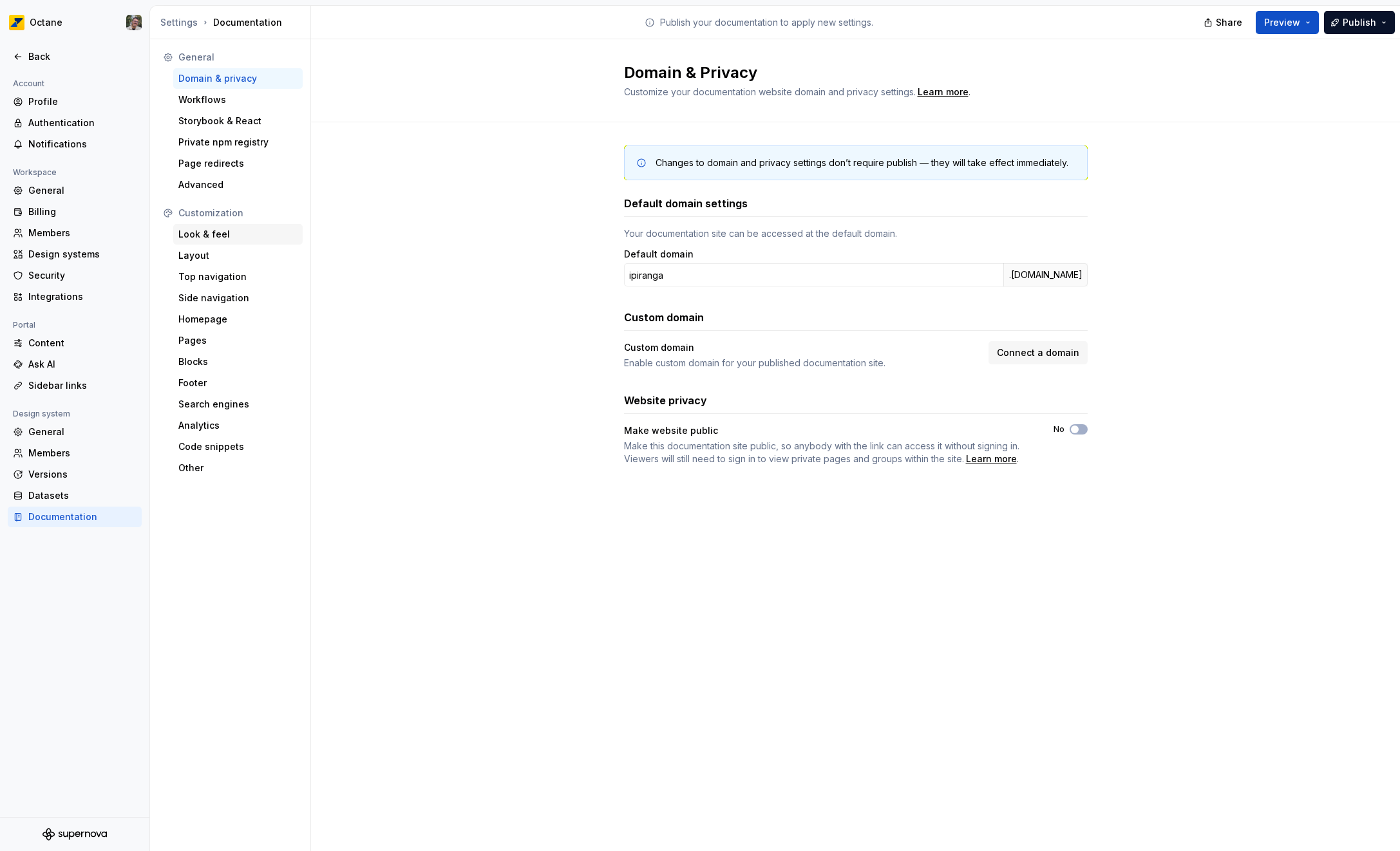
click at [224, 241] on div "Look & feel" at bounding box center [238, 234] width 129 height 21
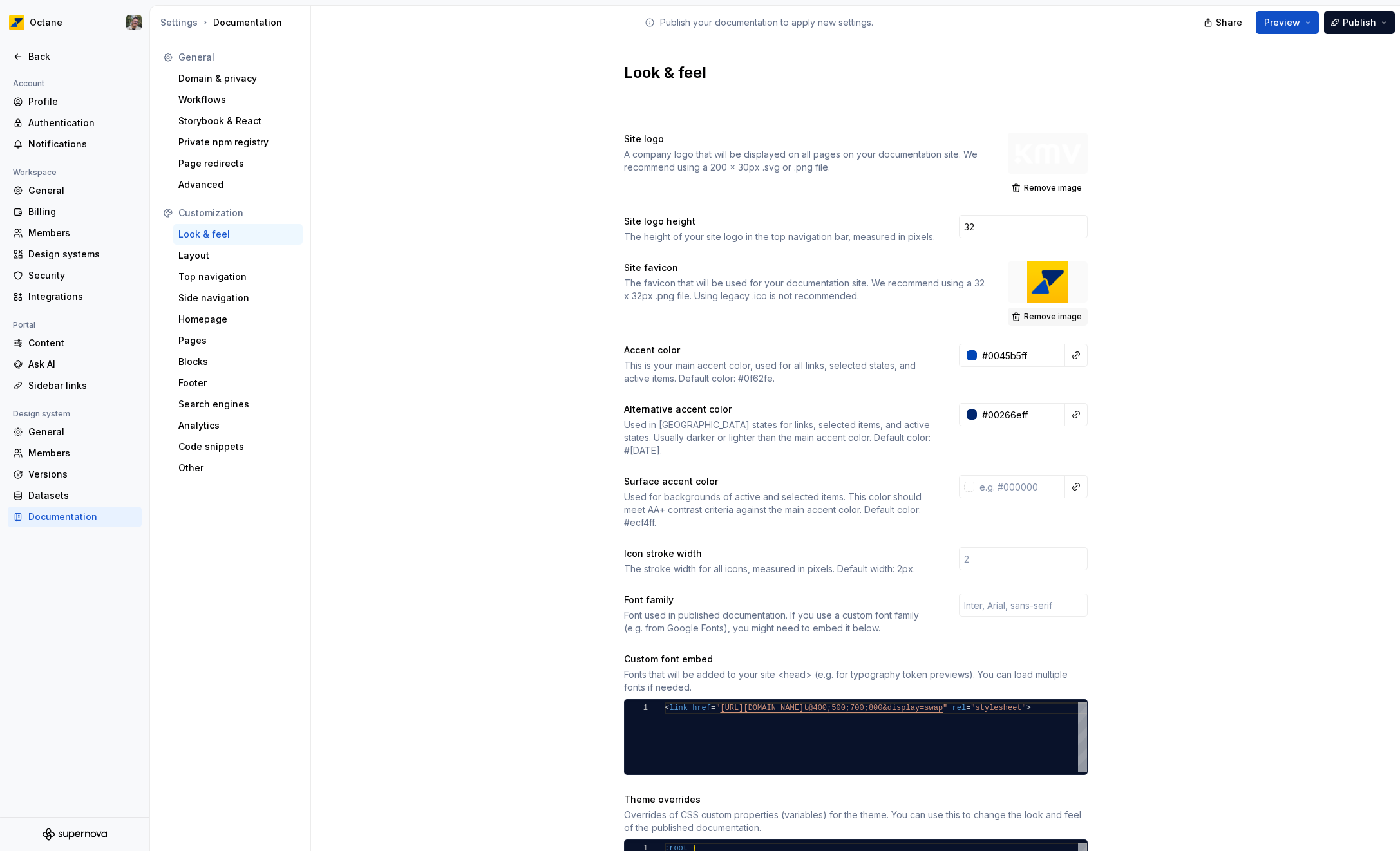
click at [1020, 313] on button "Remove image" at bounding box center [1047, 317] width 80 height 18
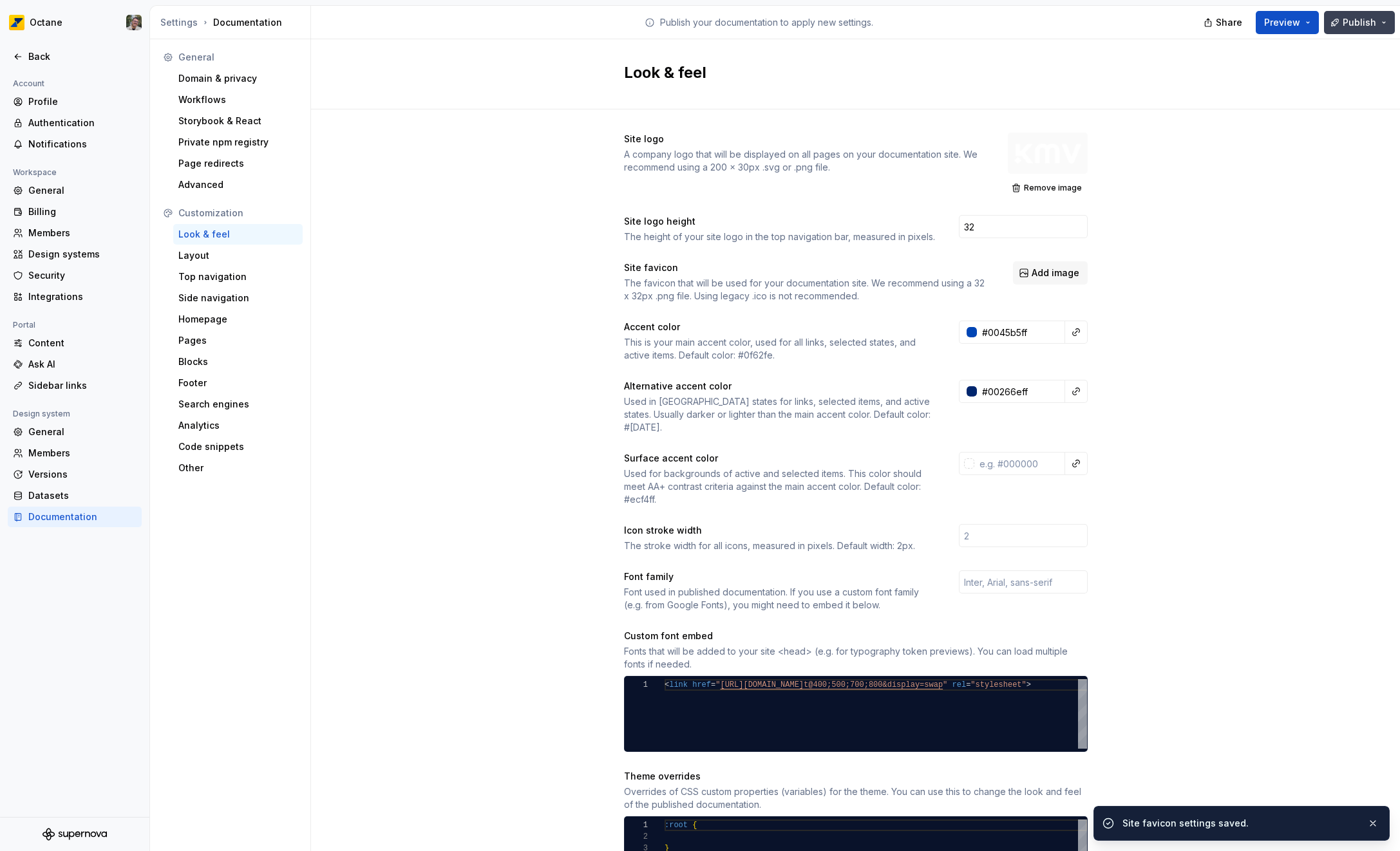
click at [1361, 23] on span "Publish" at bounding box center [1359, 22] width 34 height 13
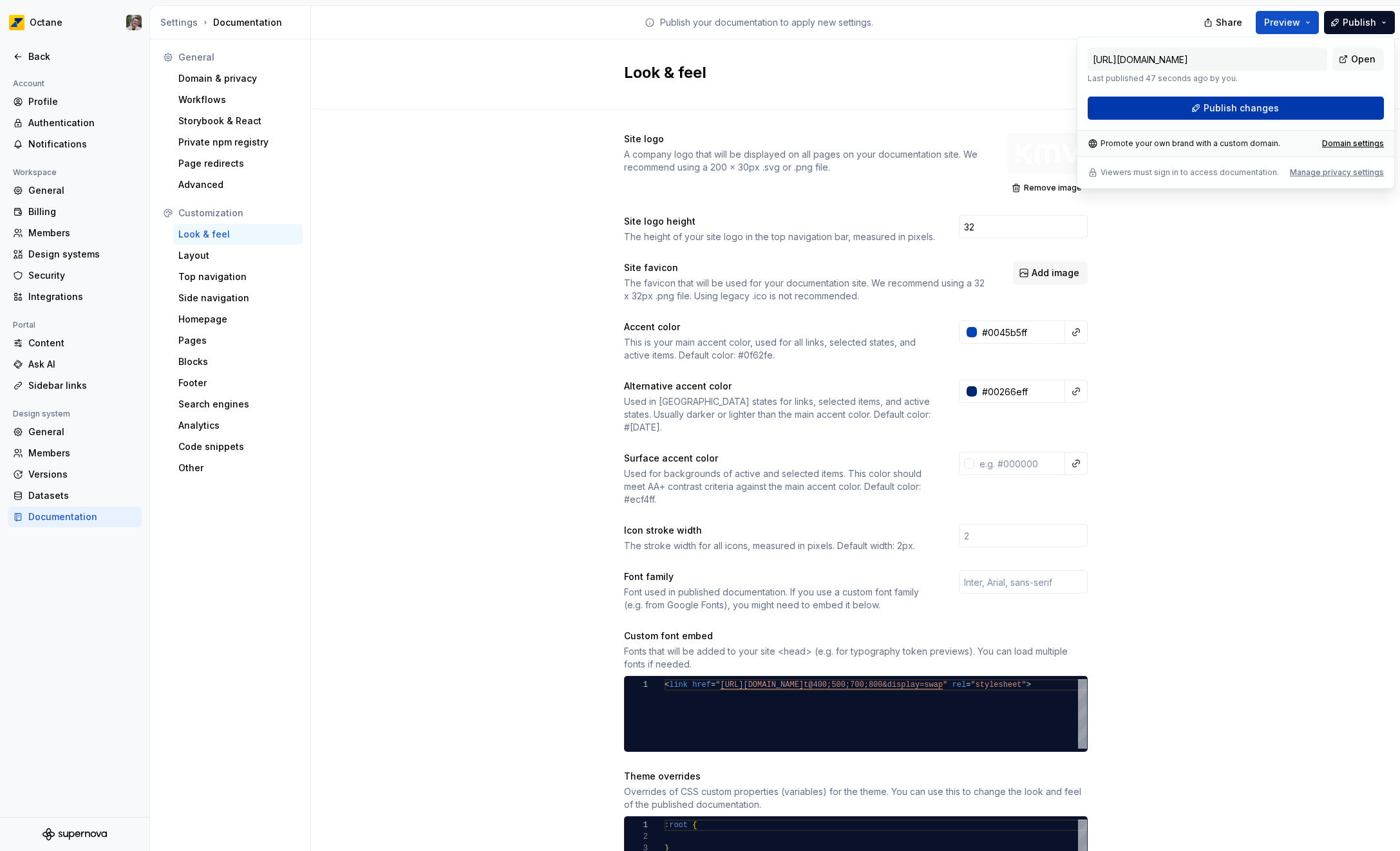
click at [1273, 104] on span "Publish changes" at bounding box center [1241, 107] width 75 height 13
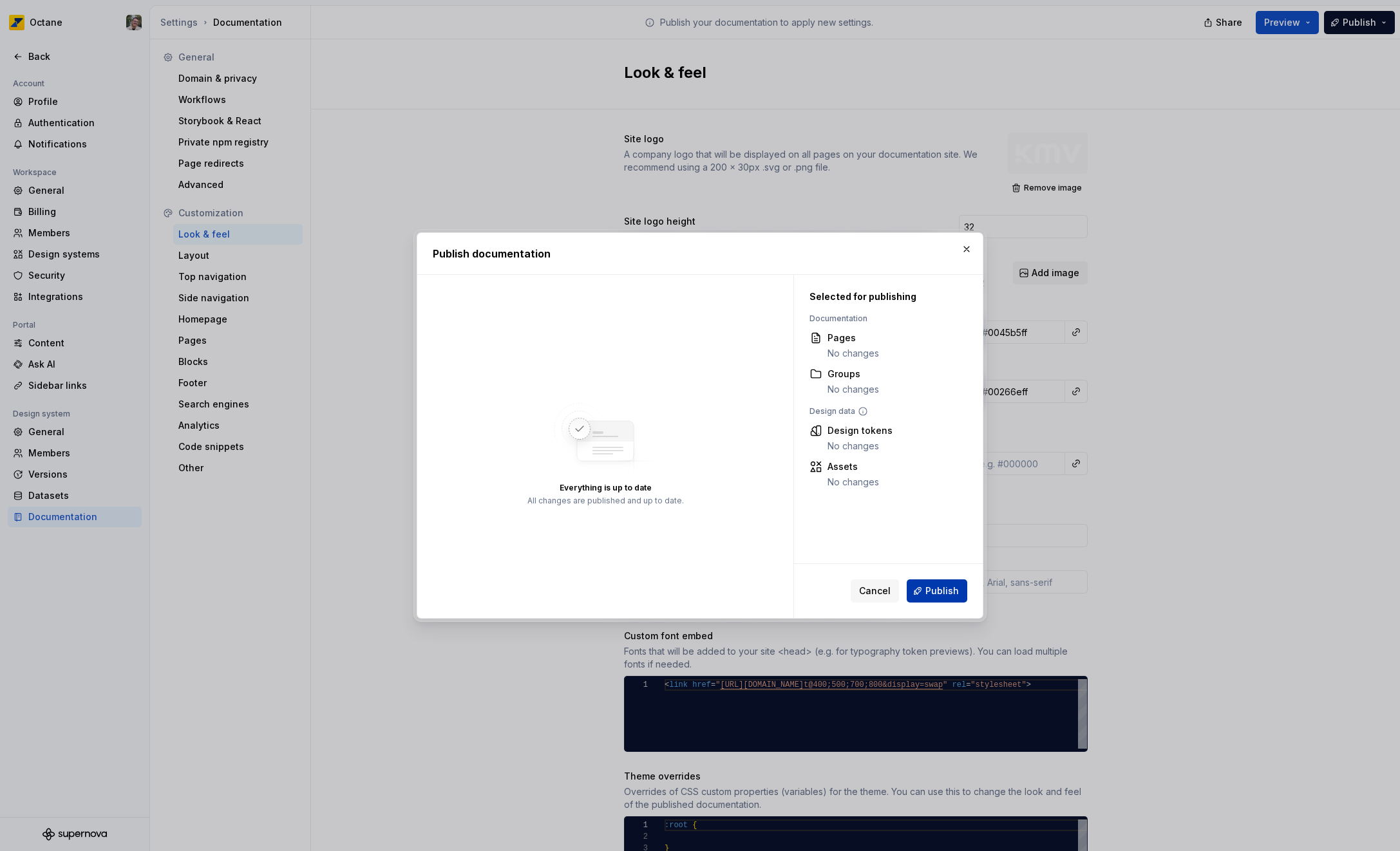
click at [931, 596] on span "Publish" at bounding box center [942, 591] width 34 height 13
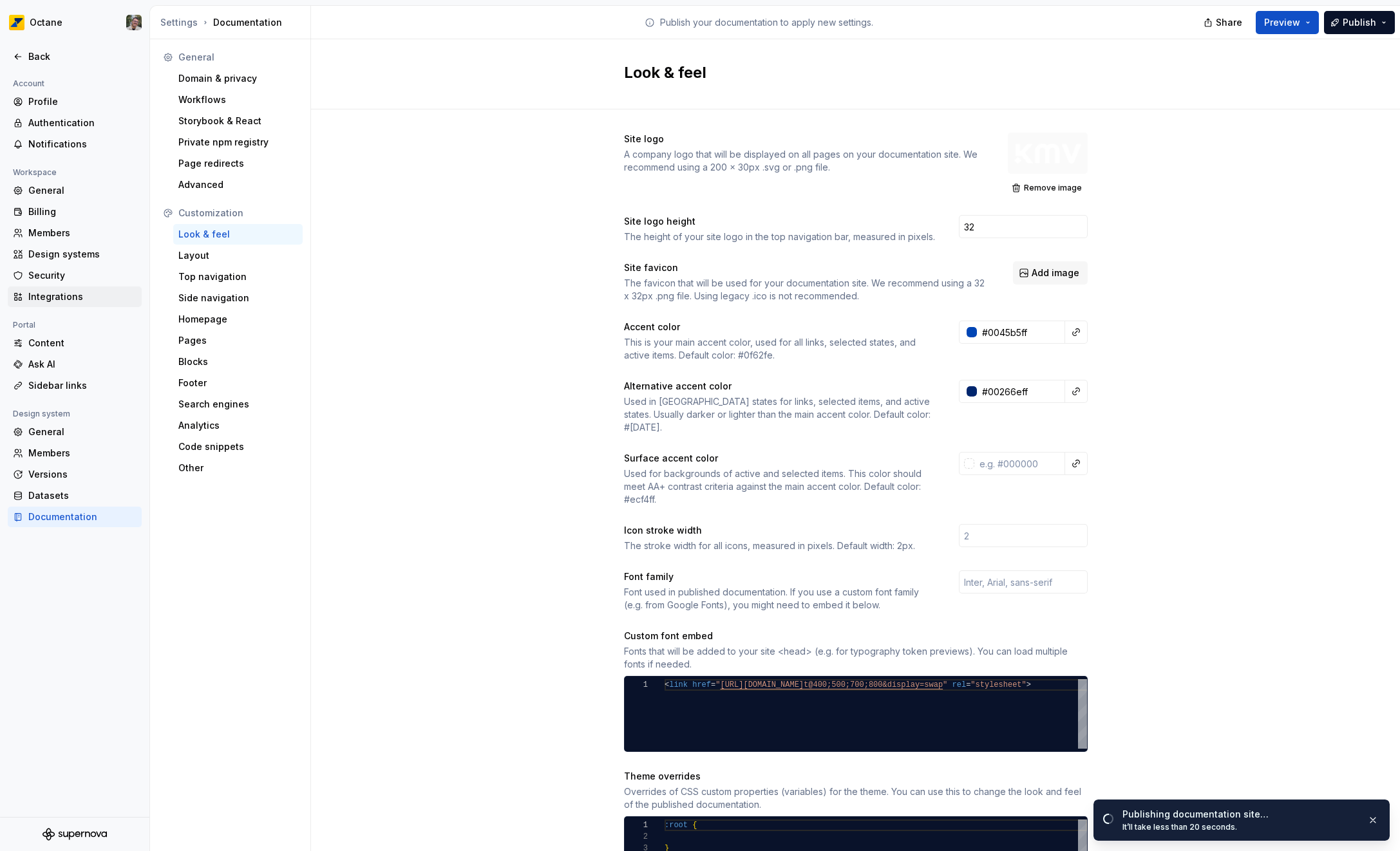
click at [64, 291] on div "Integrations" at bounding box center [82, 297] width 108 height 13
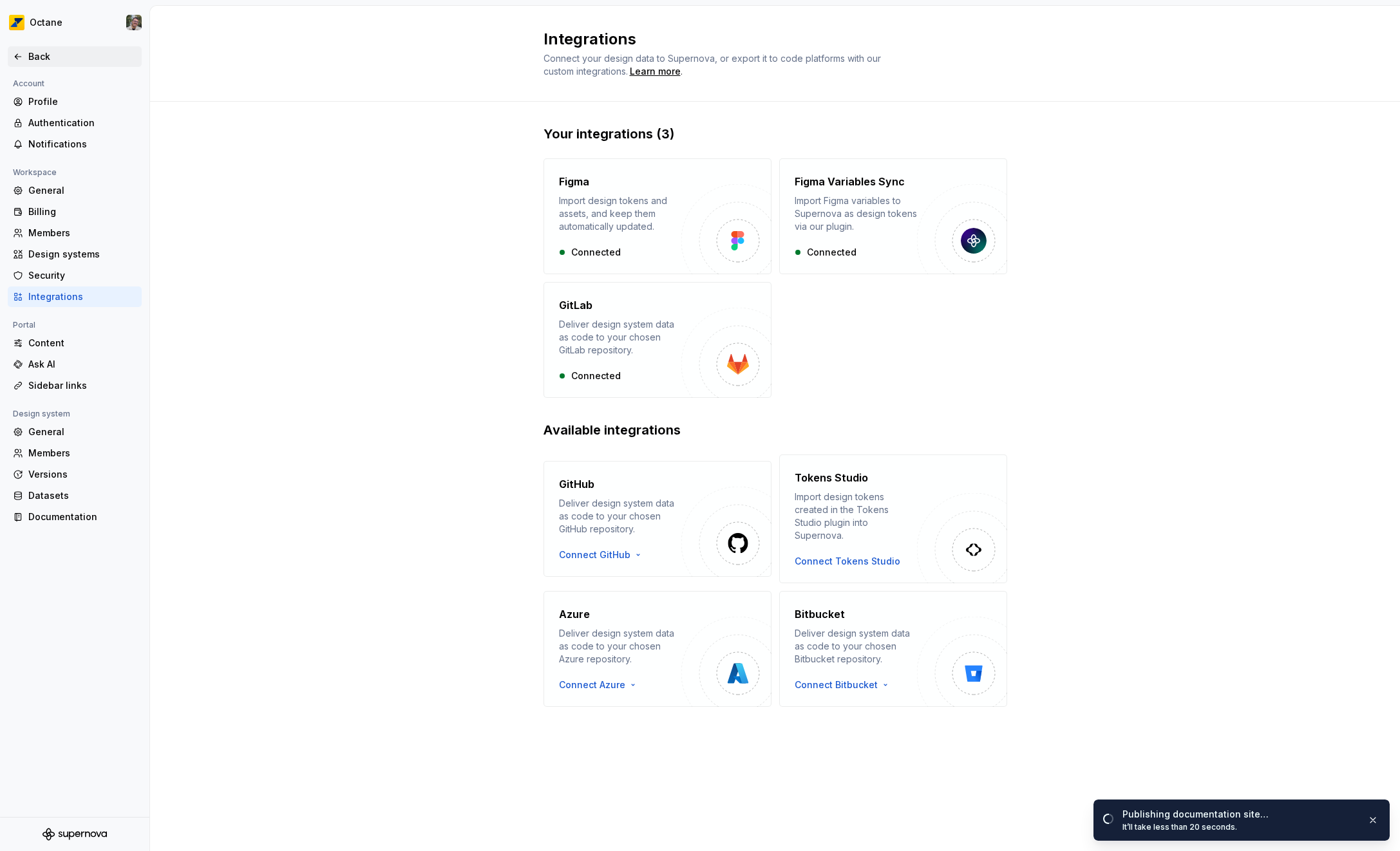
click at [43, 57] on div "Back" at bounding box center [82, 56] width 108 height 13
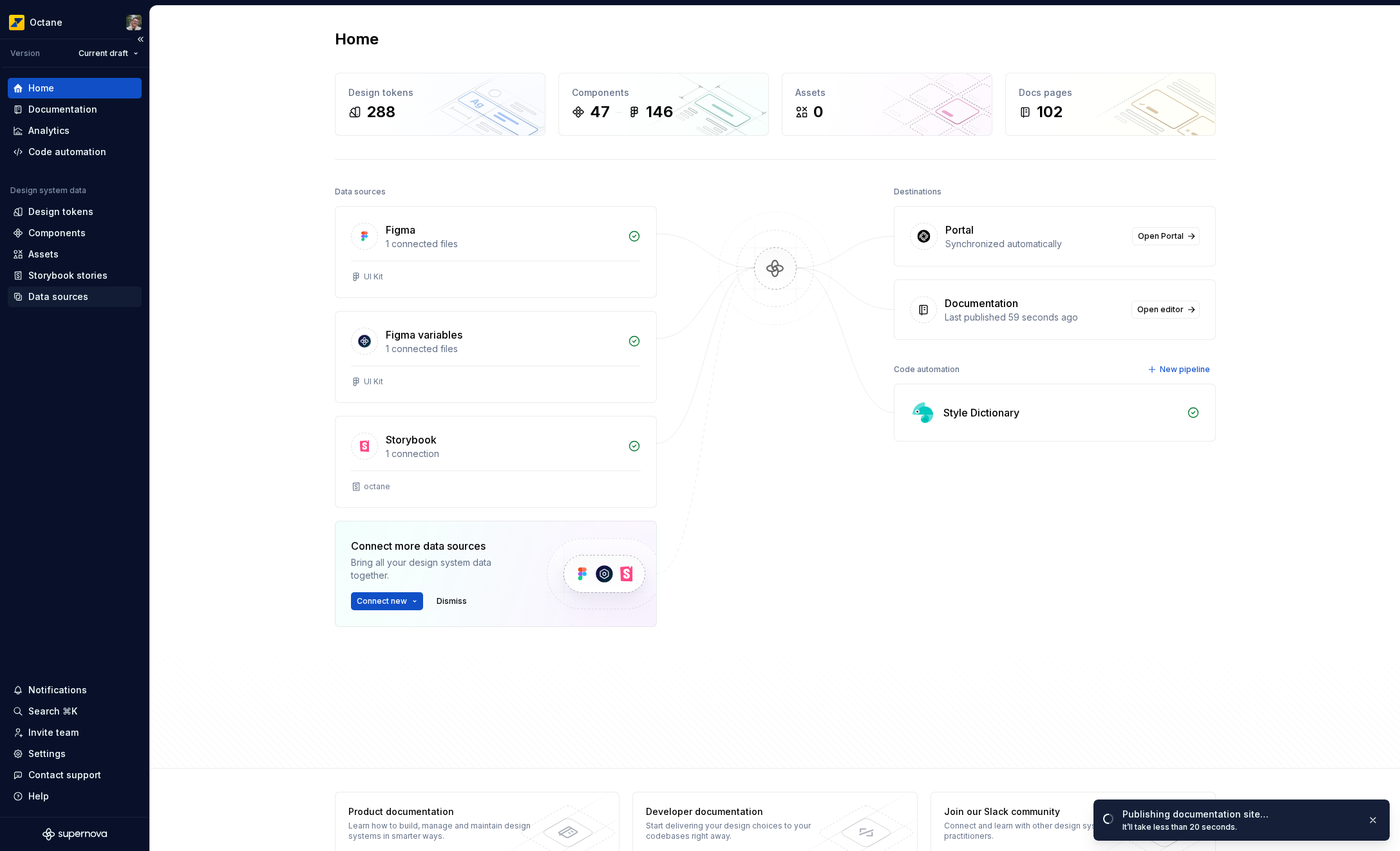
click at [62, 304] on div "Data sources" at bounding box center [75, 297] width 134 height 21
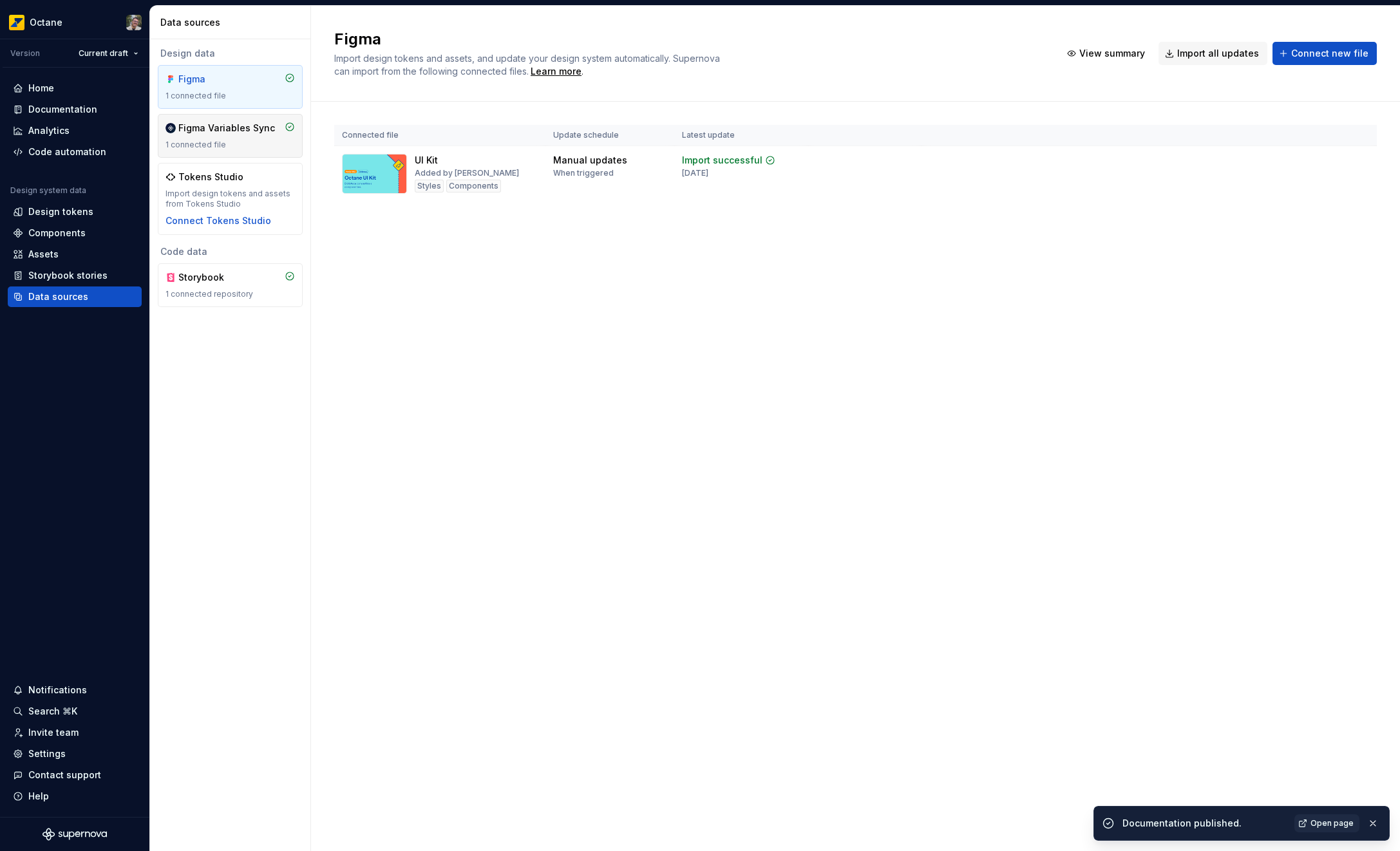
click at [215, 148] on div "1 connected file" at bounding box center [230, 145] width 129 height 10
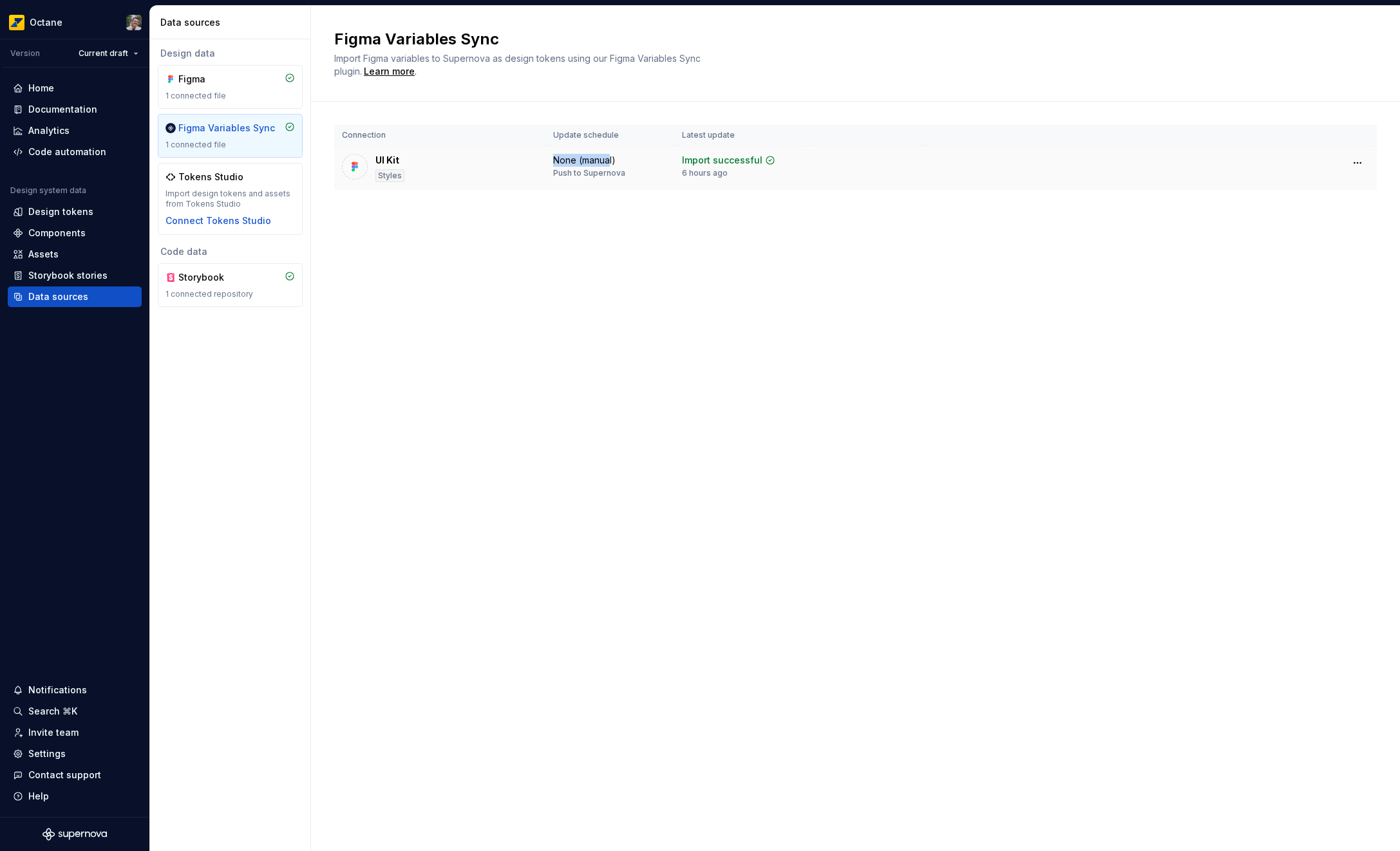
drag, startPoint x: 555, startPoint y: 162, endPoint x: 630, endPoint y: 168, distance: 75.2
click at [612, 162] on div "None (manual)" at bounding box center [584, 160] width 63 height 13
click at [1360, 165] on html "Octane Version Current draft Home Documentation Analytics Code automation Desig…" at bounding box center [700, 426] width 1400 height 851
click at [880, 284] on html "Octane Version Current draft Home Documentation Analytics Code automation Desig…" at bounding box center [700, 426] width 1400 height 851
click at [208, 90] on div "1 connected file" at bounding box center [230, 95] width 129 height 10
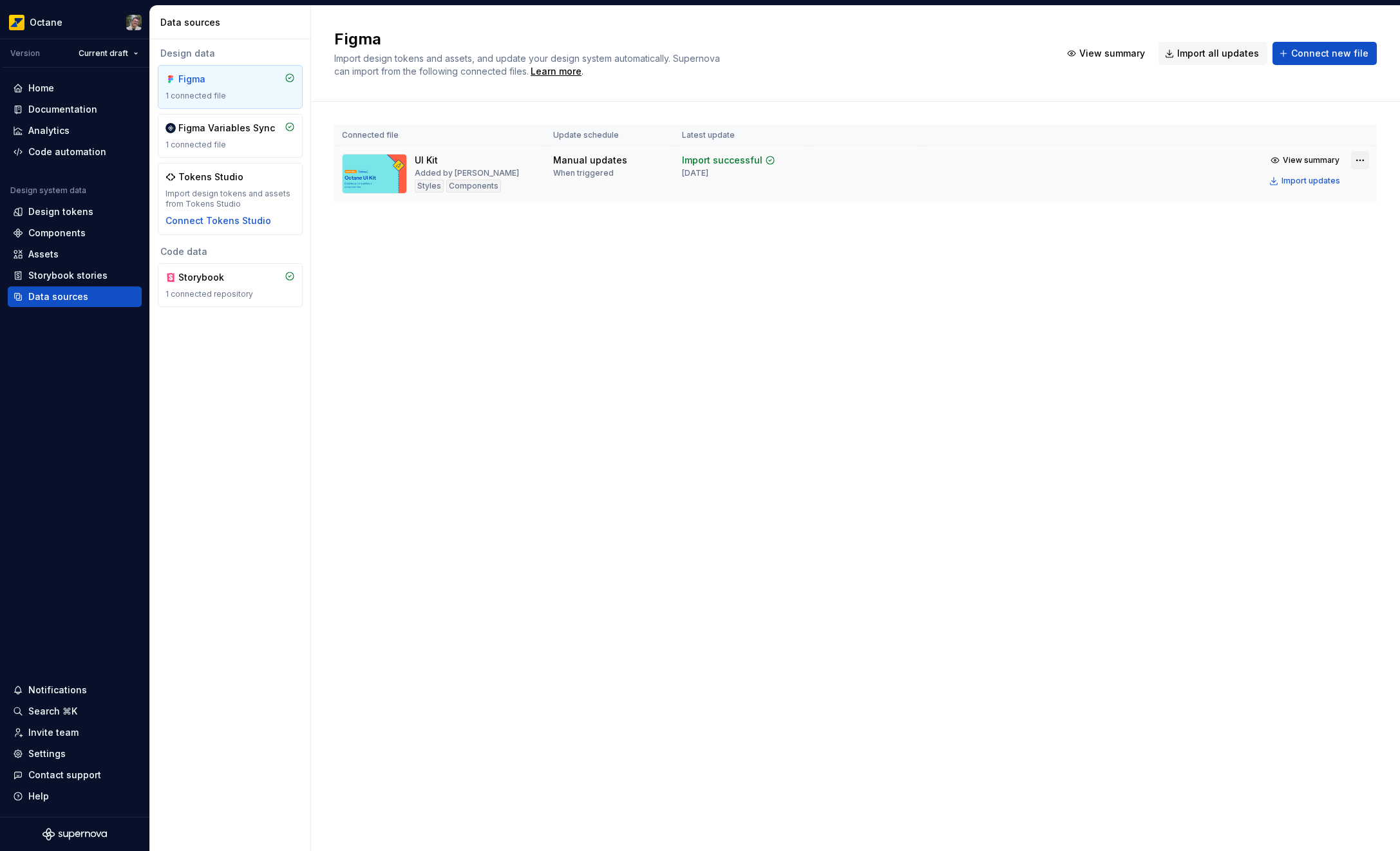
click at [1356, 162] on html "Octane Version Current draft Home Documentation Analytics Code automation Desig…" at bounding box center [700, 426] width 1400 height 851
click at [1317, 188] on div "Edit import scope" at bounding box center [1322, 185] width 147 height 13
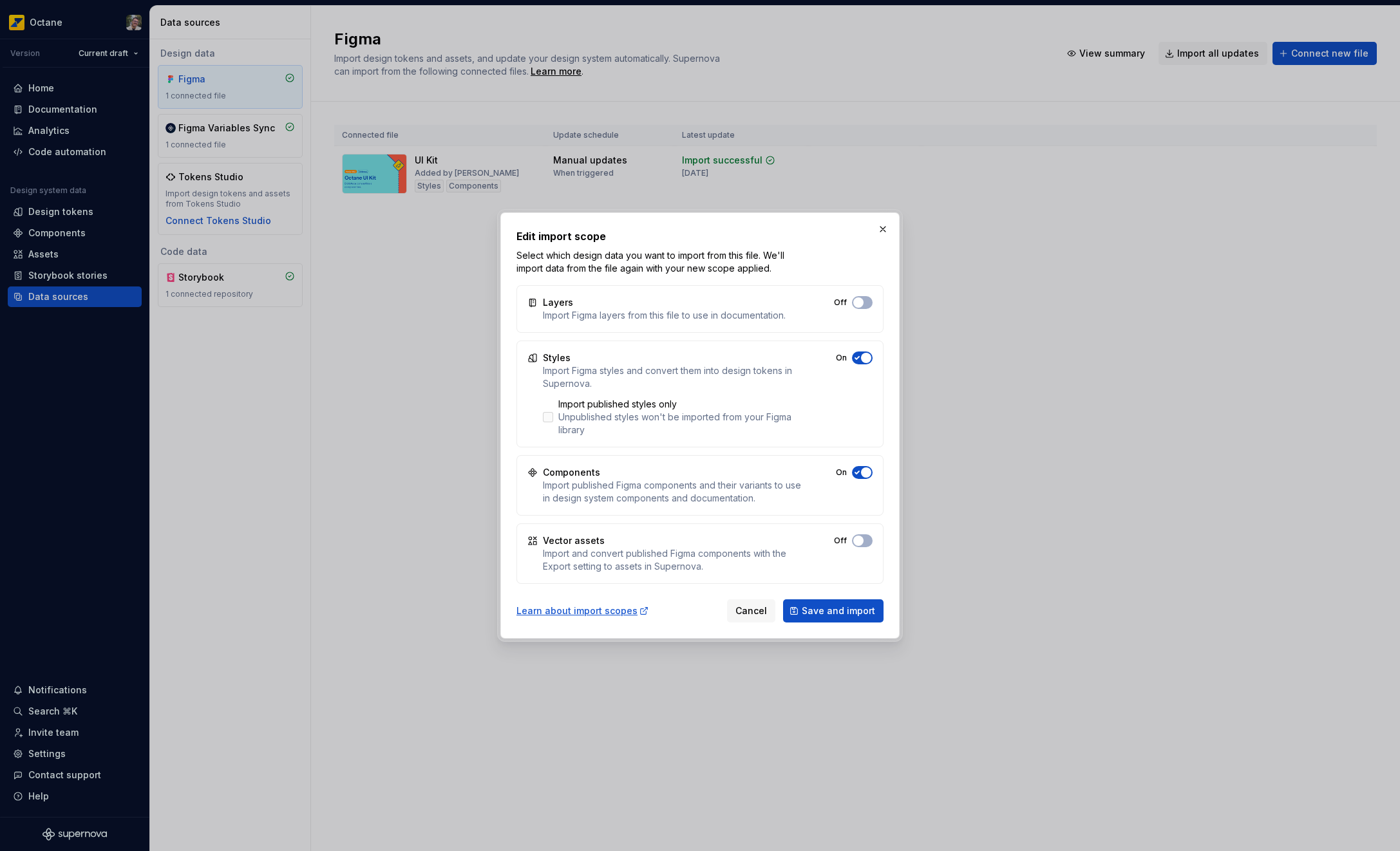
click at [554, 417] on label "Import published styles only Unpublished styles won't be imported from your Fig…" at bounding box center [673, 417] width 260 height 39
click at [877, 225] on button "button" at bounding box center [883, 230] width 18 height 18
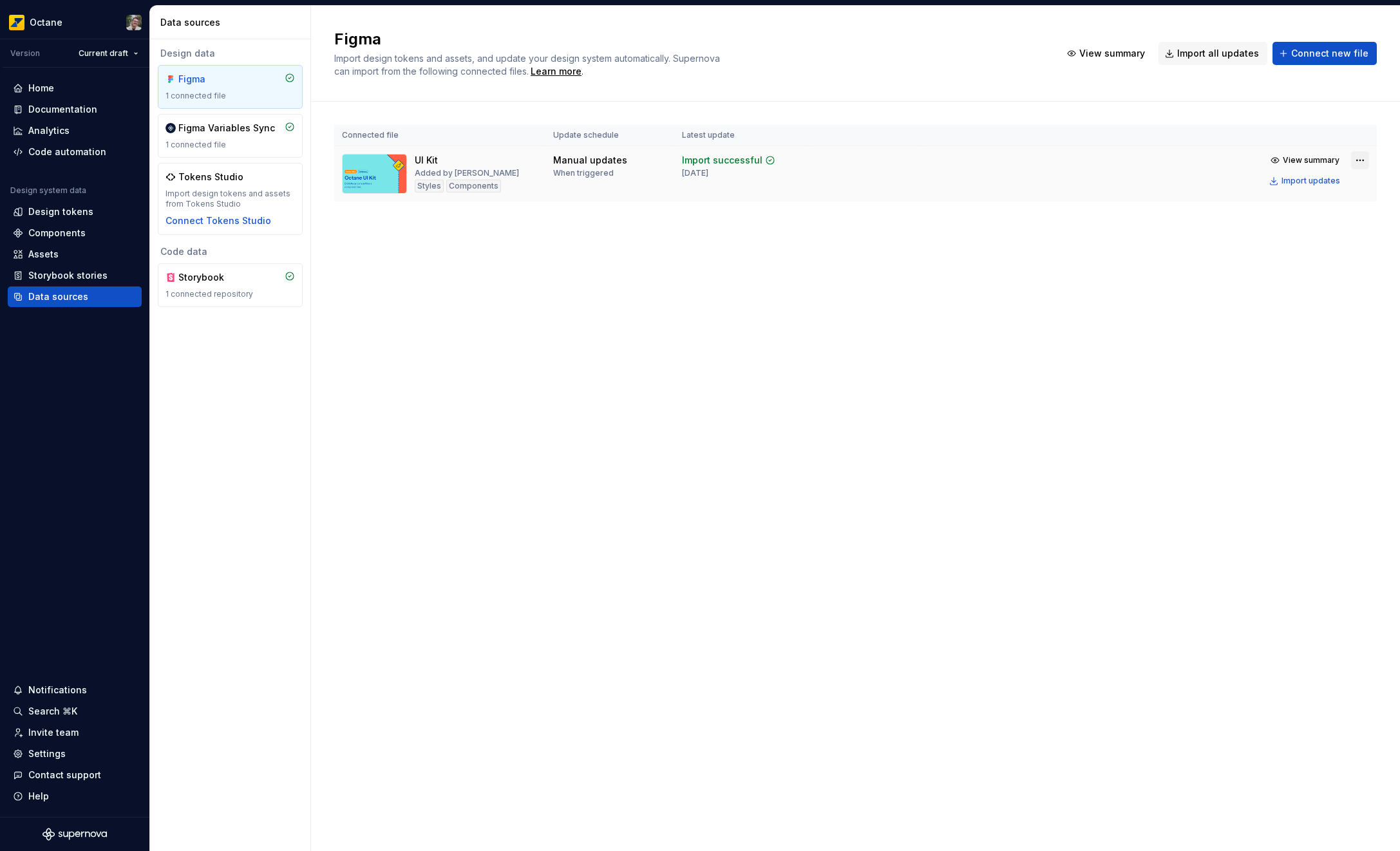
click at [1351, 157] on html "Octane Version Current draft Home Documentation Analytics Code automation Desig…" at bounding box center [700, 426] width 1400 height 851
click at [1323, 181] on div "Edit import scope" at bounding box center [1322, 185] width 147 height 13
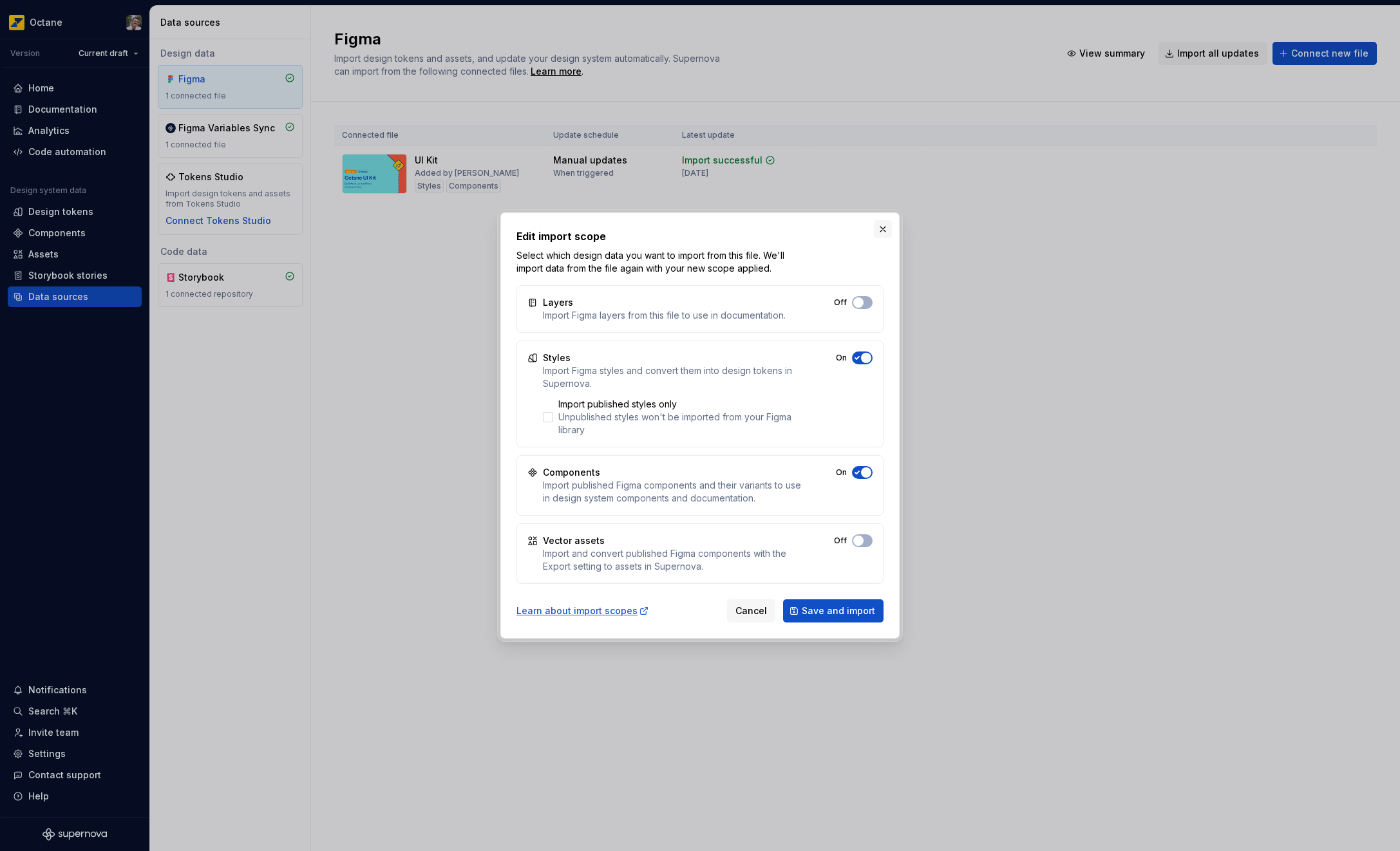
click at [881, 231] on button "button" at bounding box center [883, 230] width 18 height 18
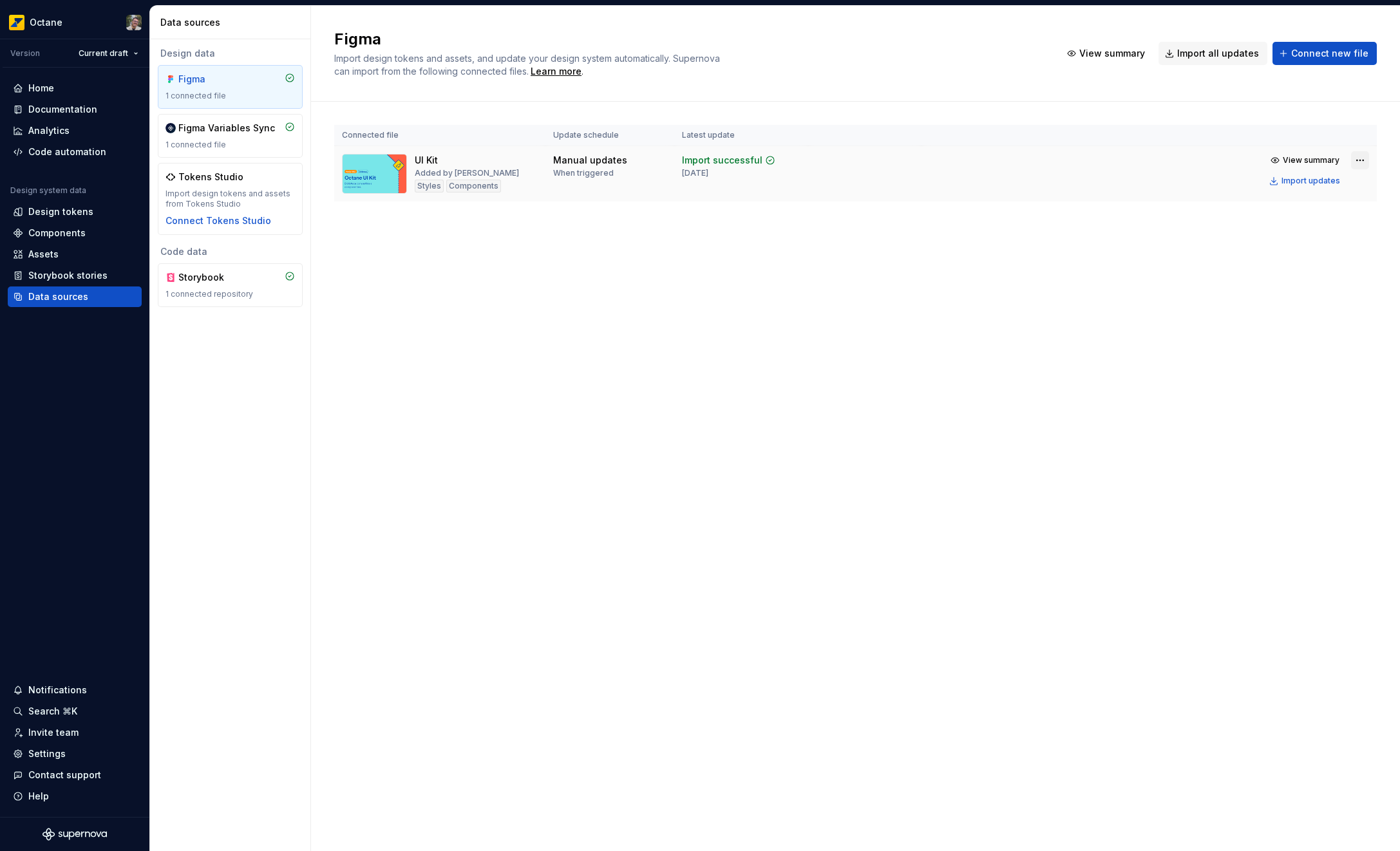
click at [1356, 157] on html "Octane Version Current draft Home Documentation Analytics Code automation Desig…" at bounding box center [700, 426] width 1400 height 851
click at [1335, 230] on div "Enable automatic updates" at bounding box center [1322, 226] width 147 height 13
click at [1361, 160] on html "Octane Version Current draft Home Documentation Analytics Code automation Desig…" at bounding box center [700, 426] width 1400 height 851
click at [1209, 338] on html "Octane Version Current draft Home Documentation Analytics Code automation Desig…" at bounding box center [700, 426] width 1400 height 851
click at [1363, 156] on html "Octane Version Current draft Home Documentation Analytics Code automation Desig…" at bounding box center [700, 426] width 1400 height 851
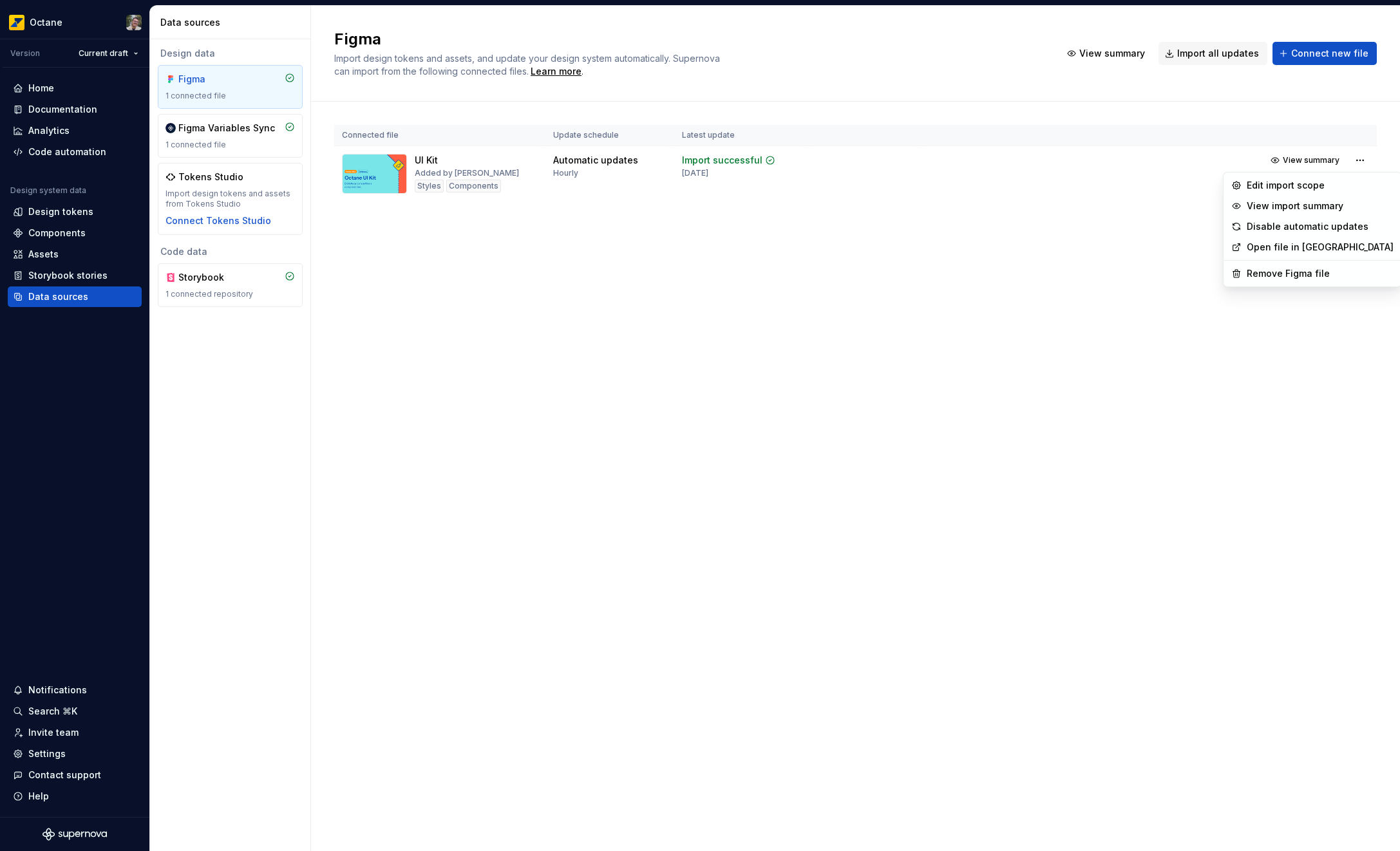
click at [1071, 390] on html "Octane Version Current draft Home Documentation Analytics Code automation Desig…" at bounding box center [700, 426] width 1400 height 851
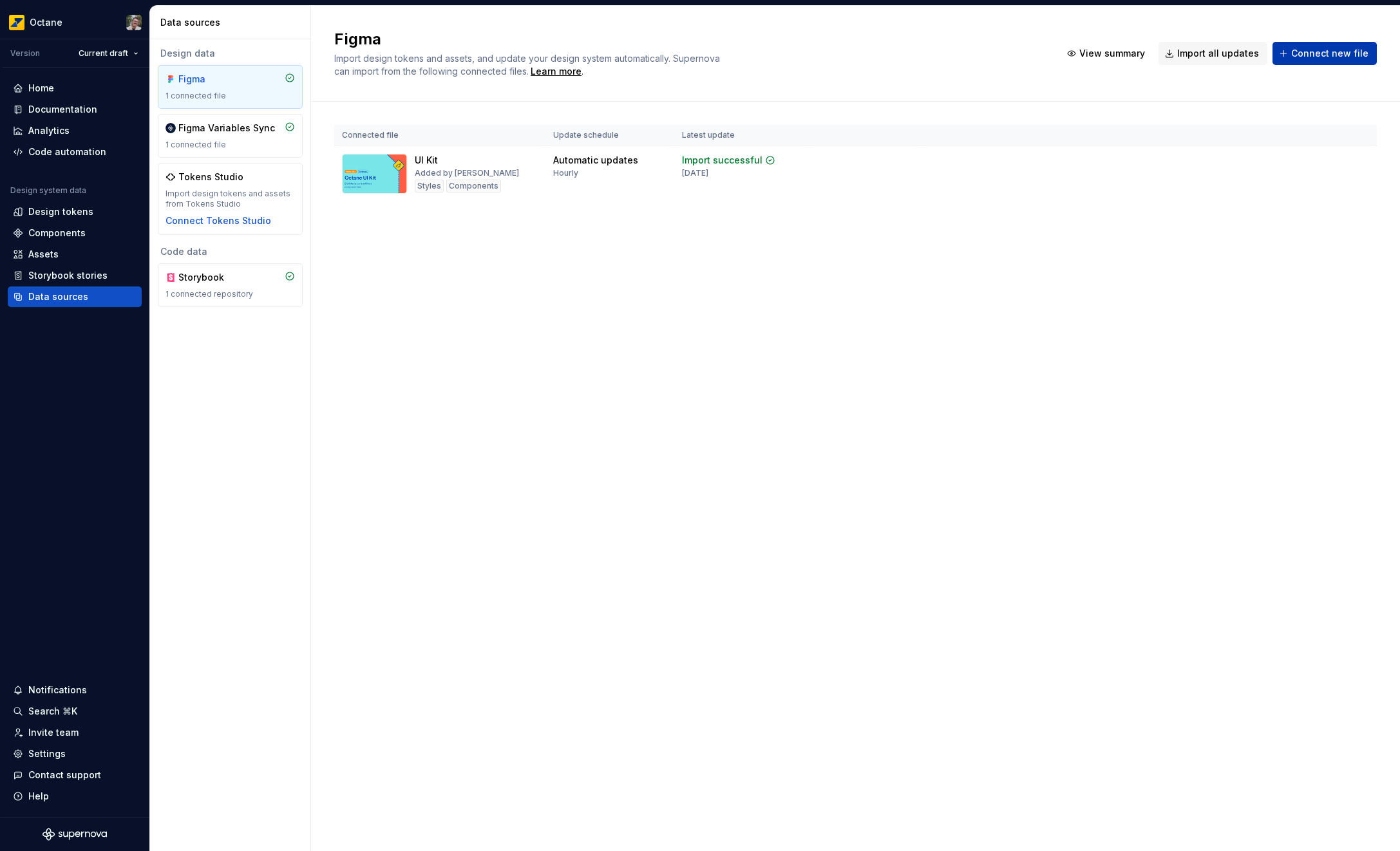
click at [1320, 54] on span "Connect new file" at bounding box center [1330, 53] width 77 height 13
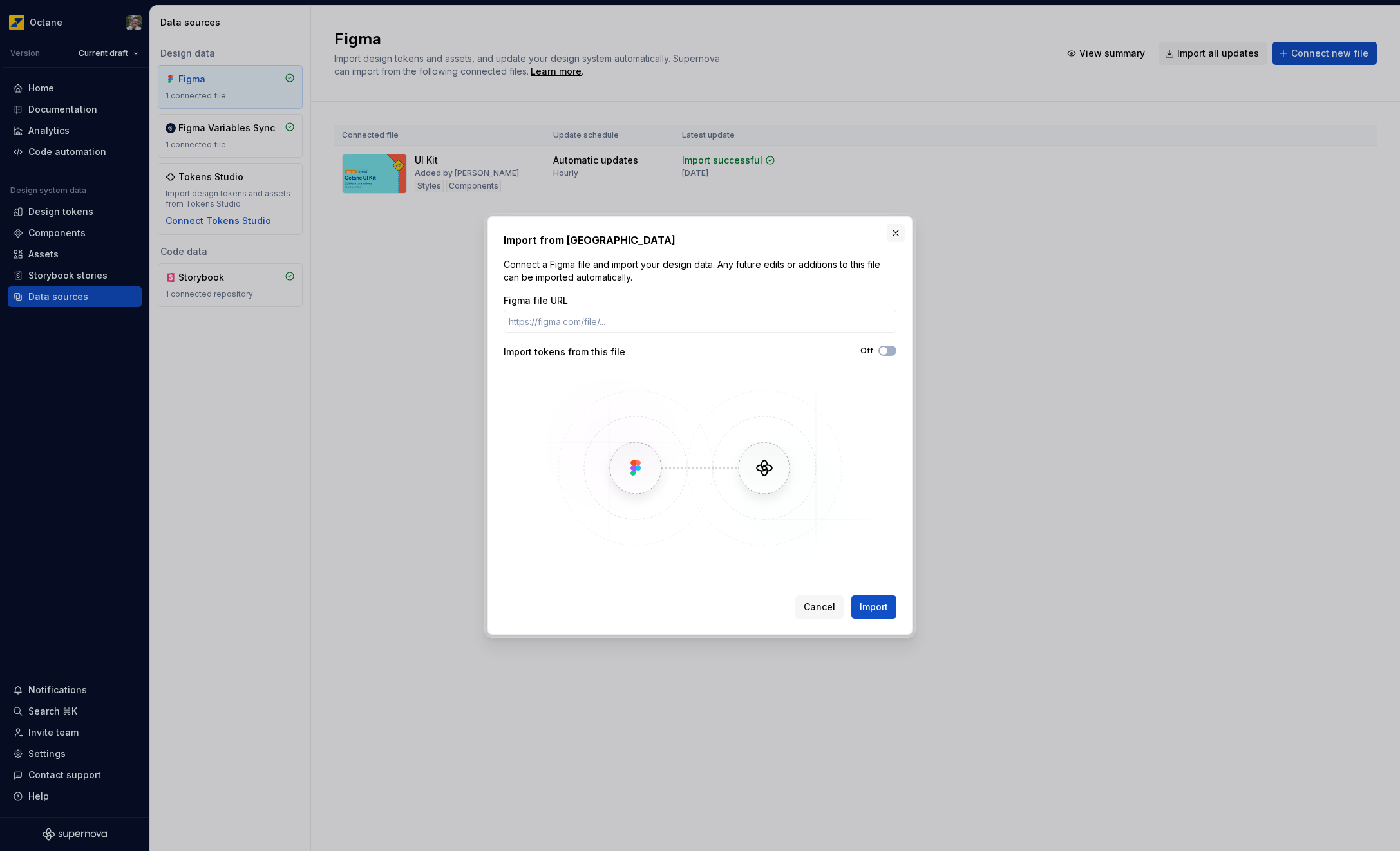
click at [891, 236] on button "button" at bounding box center [896, 233] width 18 height 18
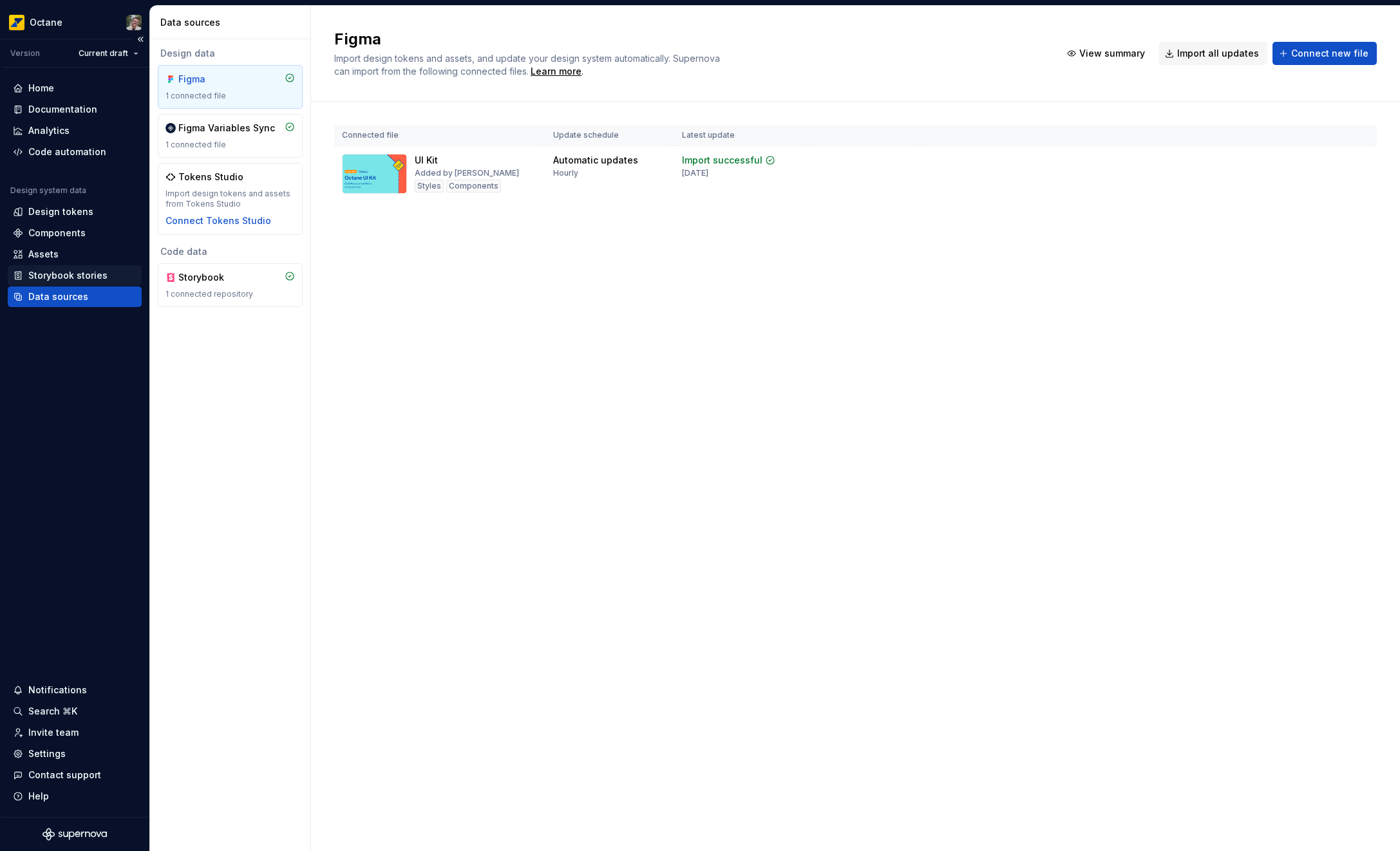
click at [73, 266] on div "Storybook stories" at bounding box center [75, 276] width 134 height 21
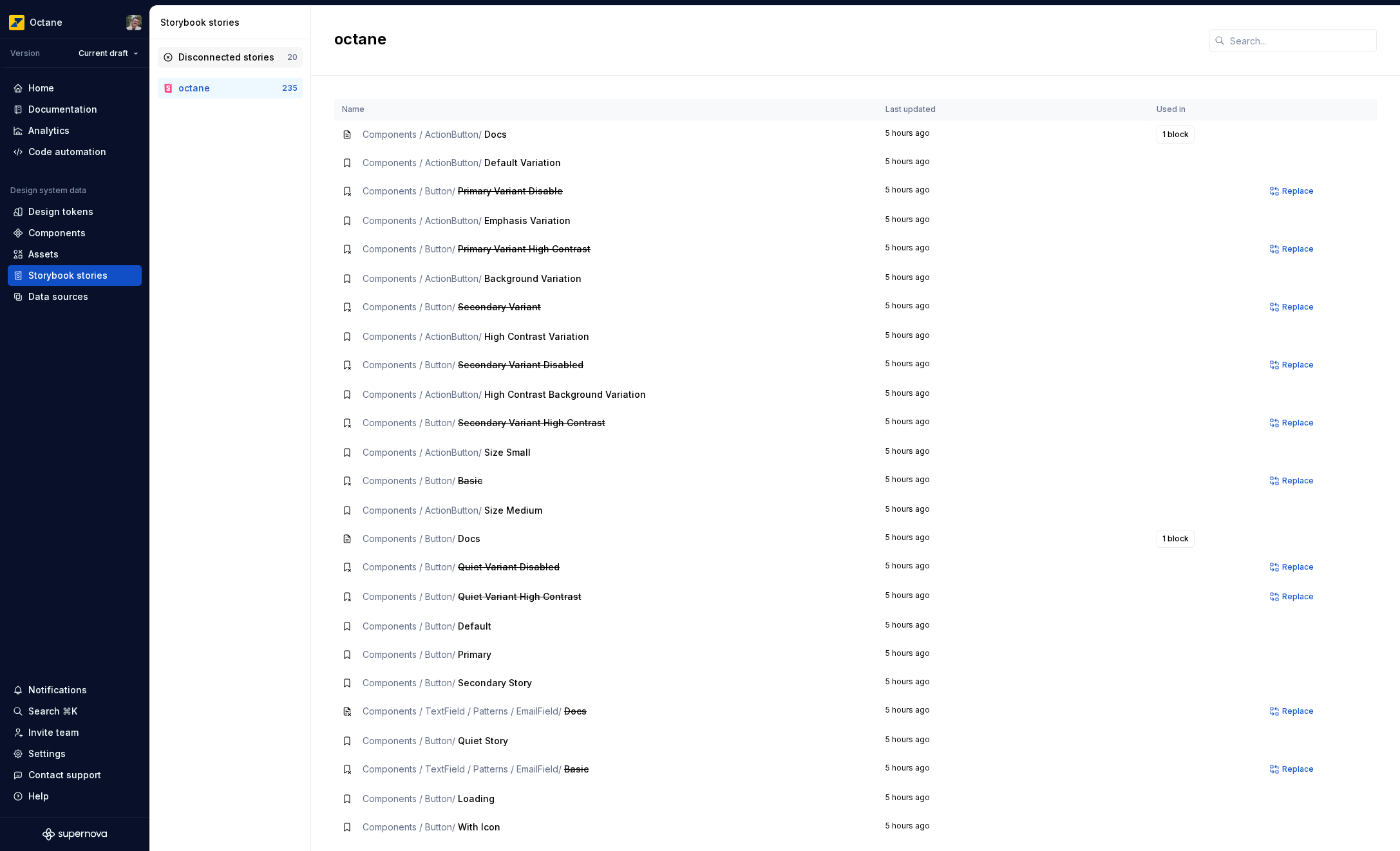
click at [251, 65] on div "Disconnected stories 20" at bounding box center [230, 57] width 145 height 21
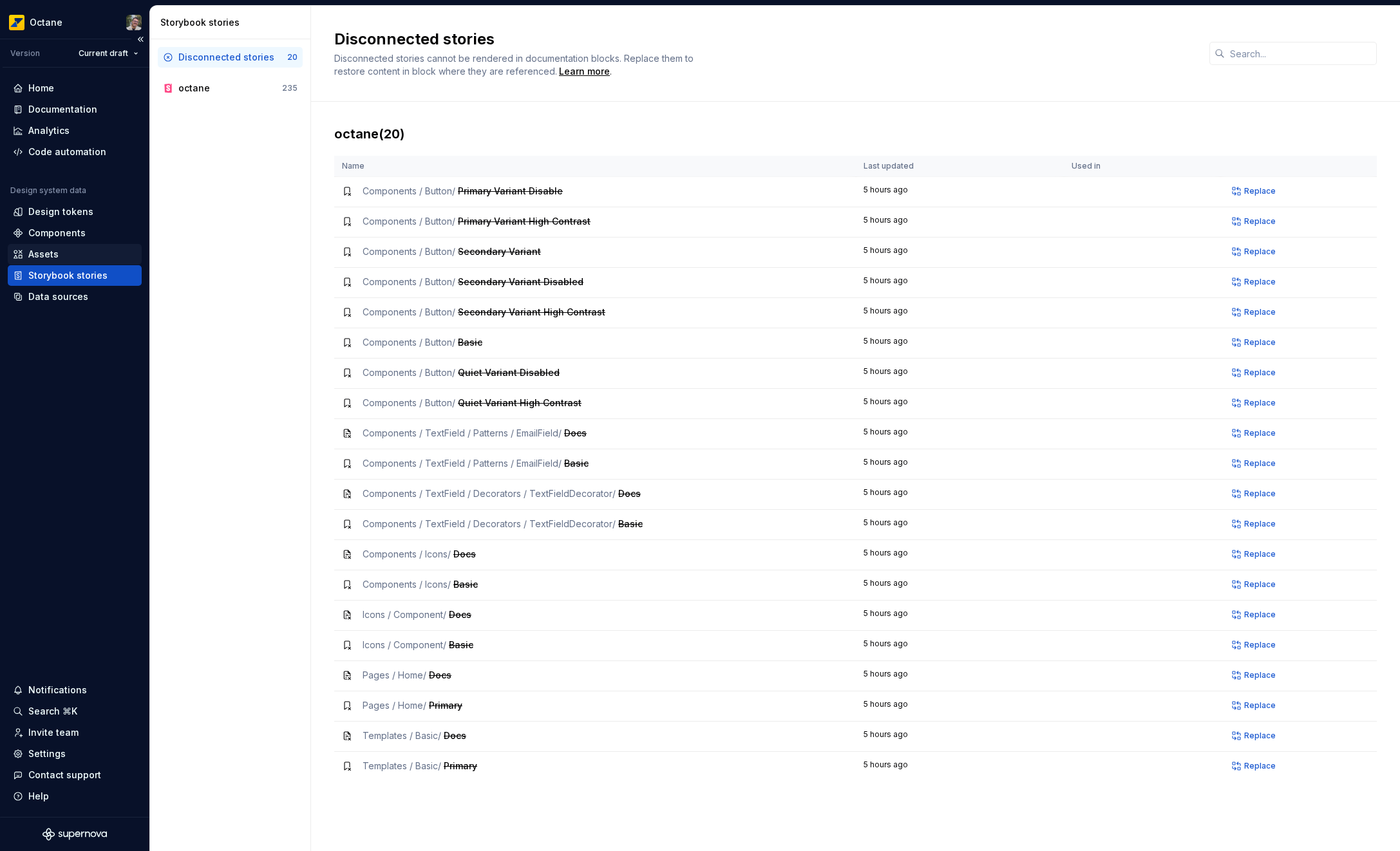
click at [58, 258] on div "Assets" at bounding box center [75, 254] width 124 height 13
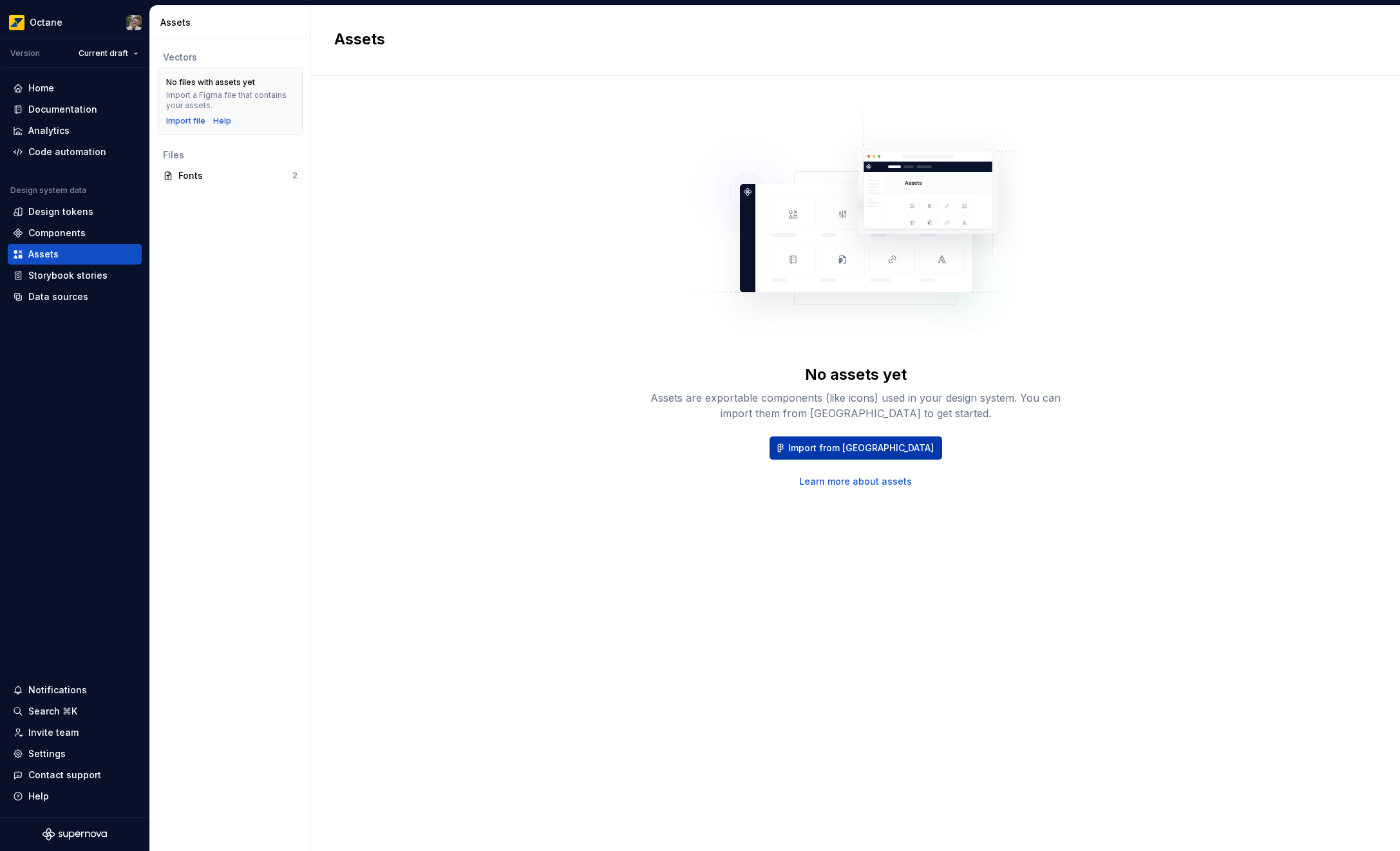
click at [836, 441] on button "Import from Figma" at bounding box center [855, 448] width 173 height 23
